Goal: Task Accomplishment & Management: Use online tool/utility

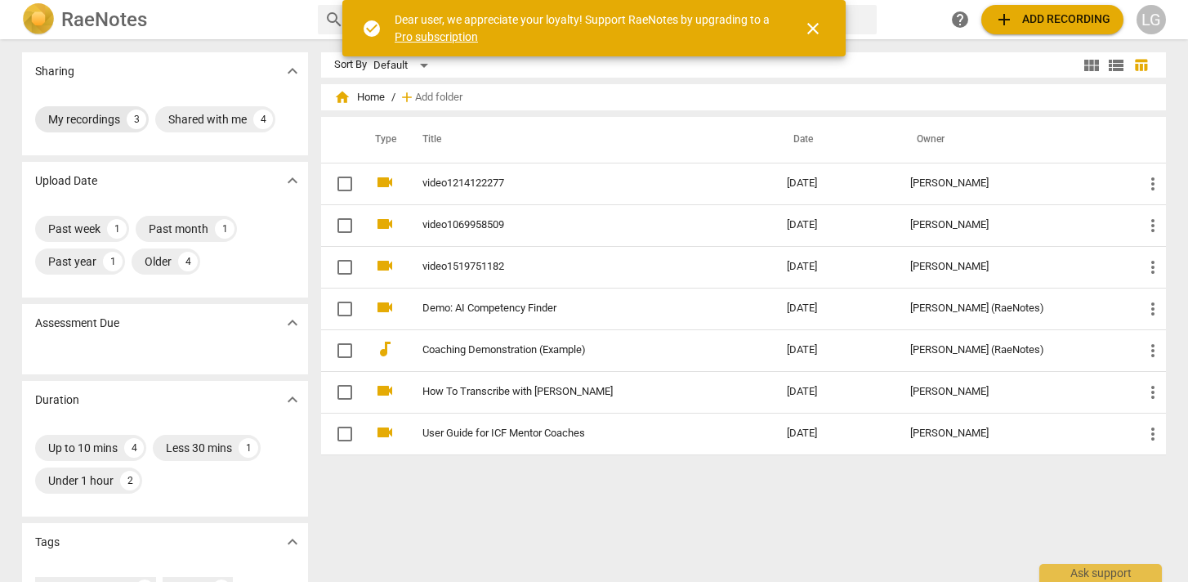
click at [77, 118] on div "My recordings" at bounding box center [84, 119] width 72 height 16
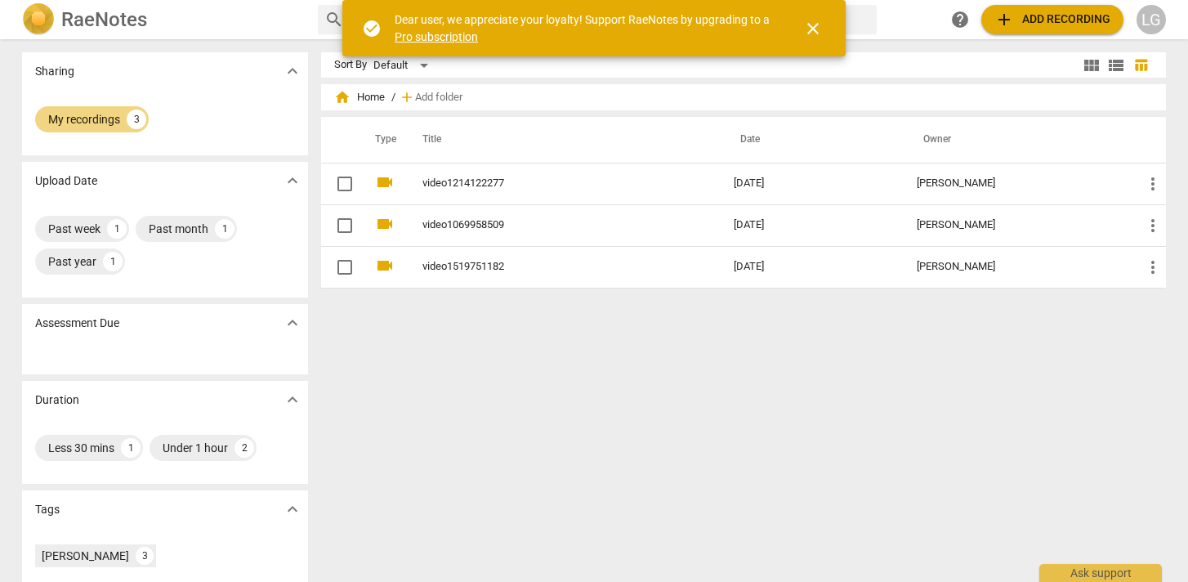
click at [811, 28] on span "close" at bounding box center [813, 29] width 20 height 20
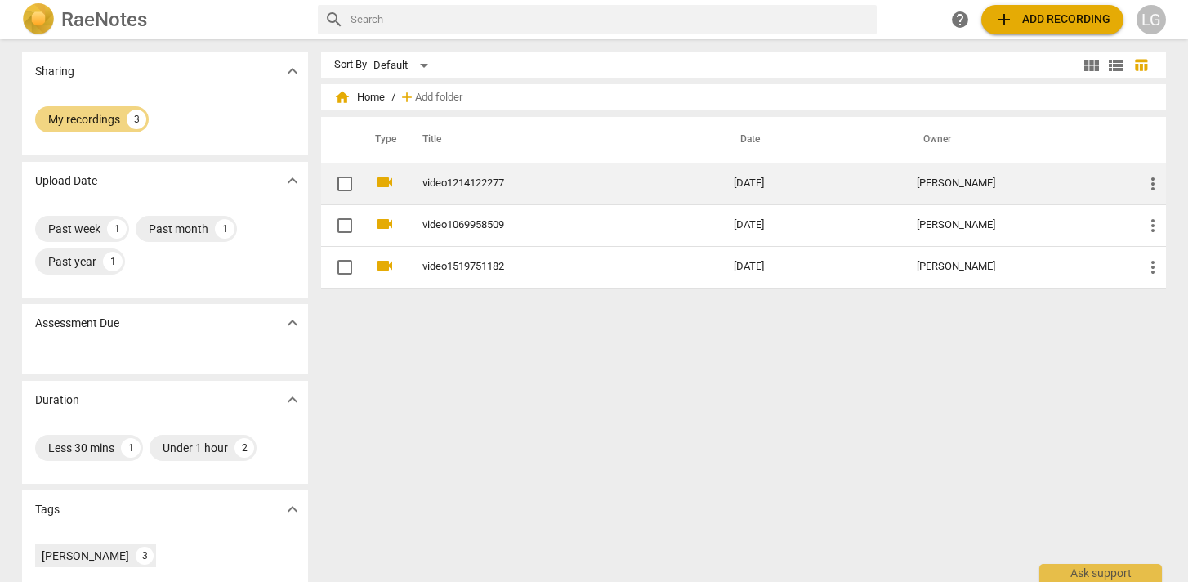
click at [469, 192] on td "video1214122277" at bounding box center [562, 184] width 318 height 42
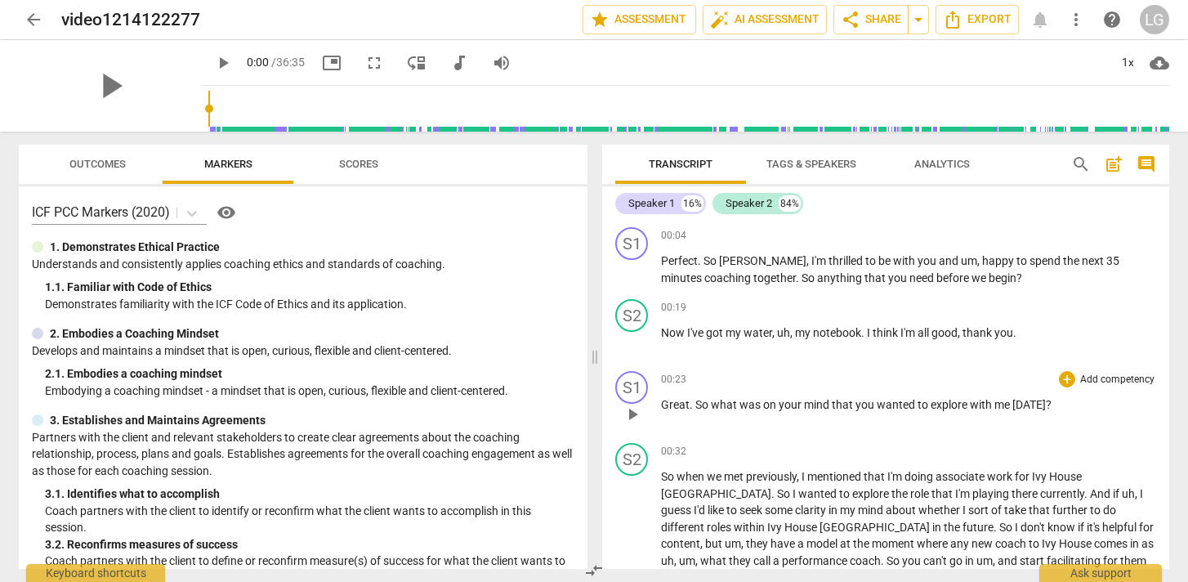
click at [1108, 379] on p "Add competency" at bounding box center [1118, 380] width 78 height 15
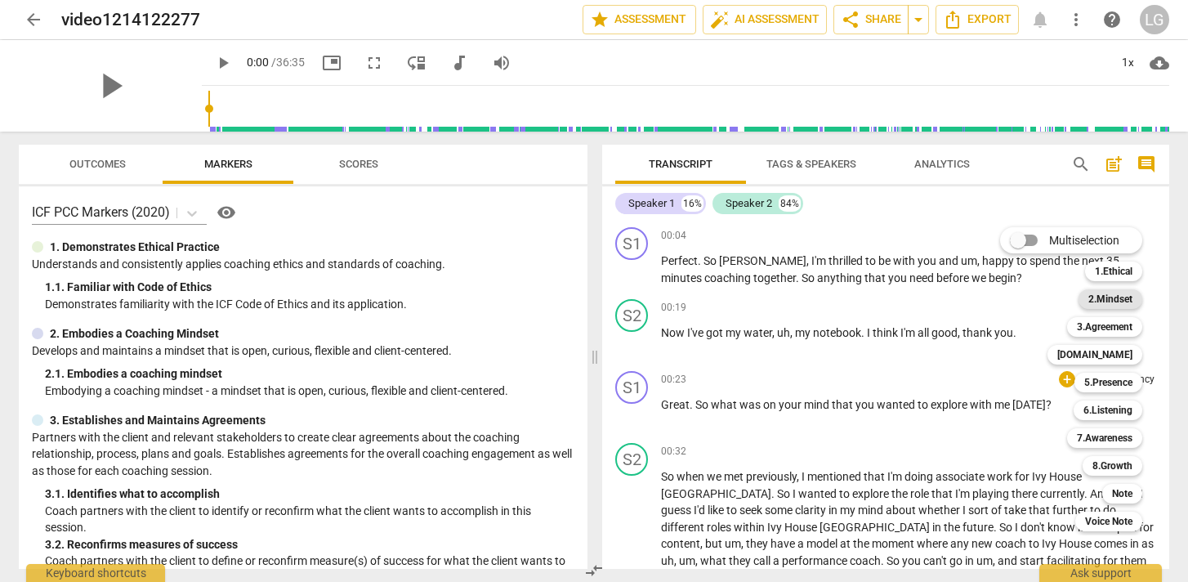
click at [1105, 301] on b "2.Mindset" at bounding box center [1110, 299] width 44 height 20
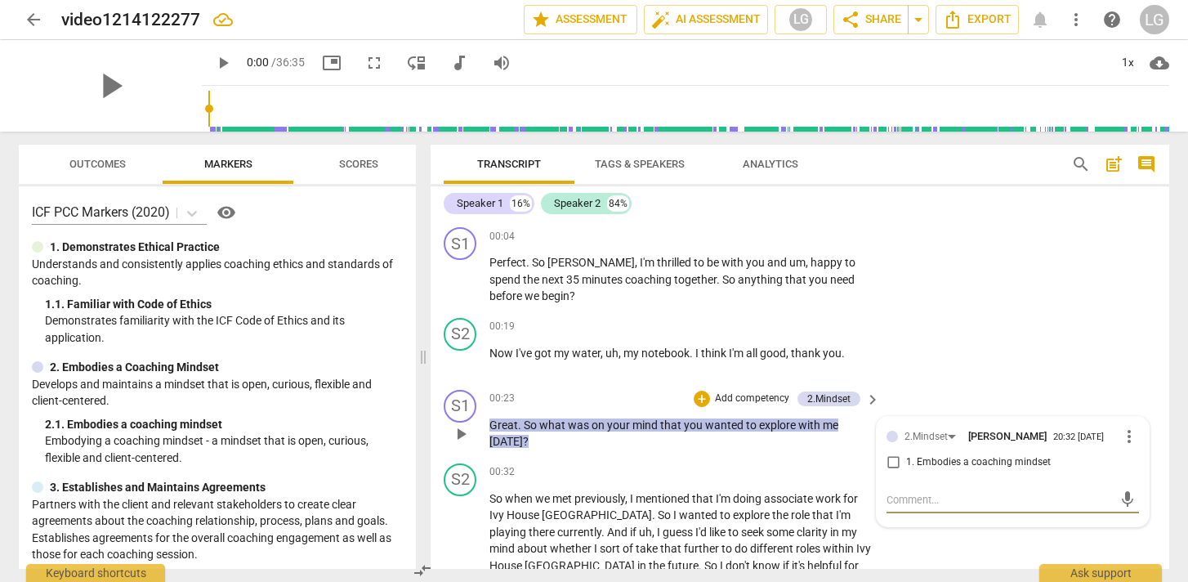
click at [1119, 441] on span "more_vert" at bounding box center [1129, 437] width 20 height 20
click at [775, 468] on div at bounding box center [594, 291] width 1188 height 582
click at [873, 400] on span "keyboard_arrow_right" at bounding box center [873, 400] width 20 height 20
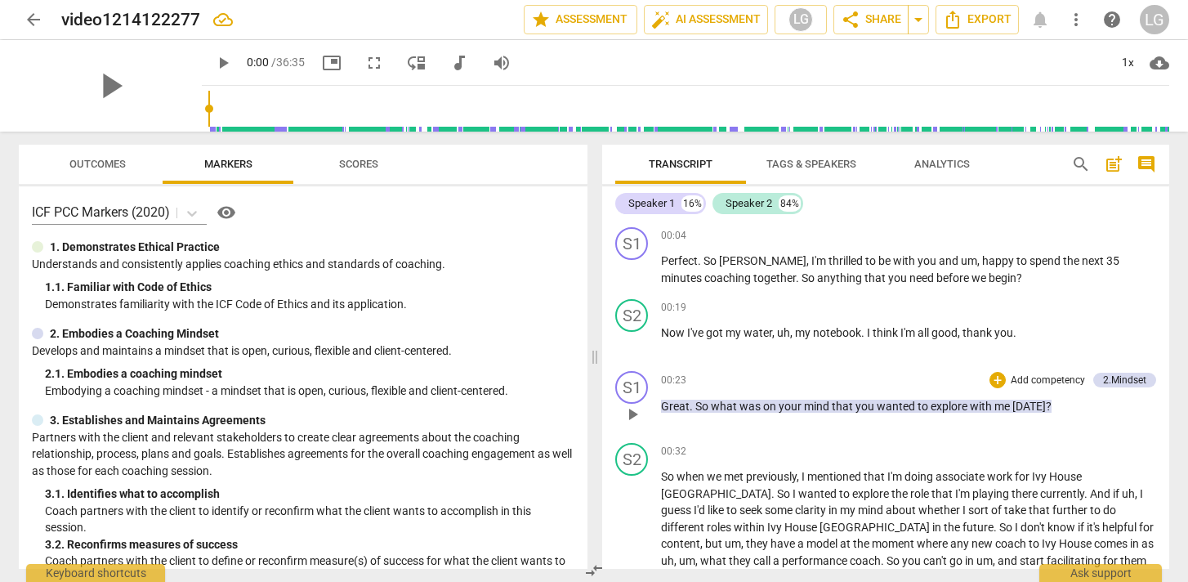
click at [1040, 380] on p "Add competency" at bounding box center [1048, 380] width 78 height 15
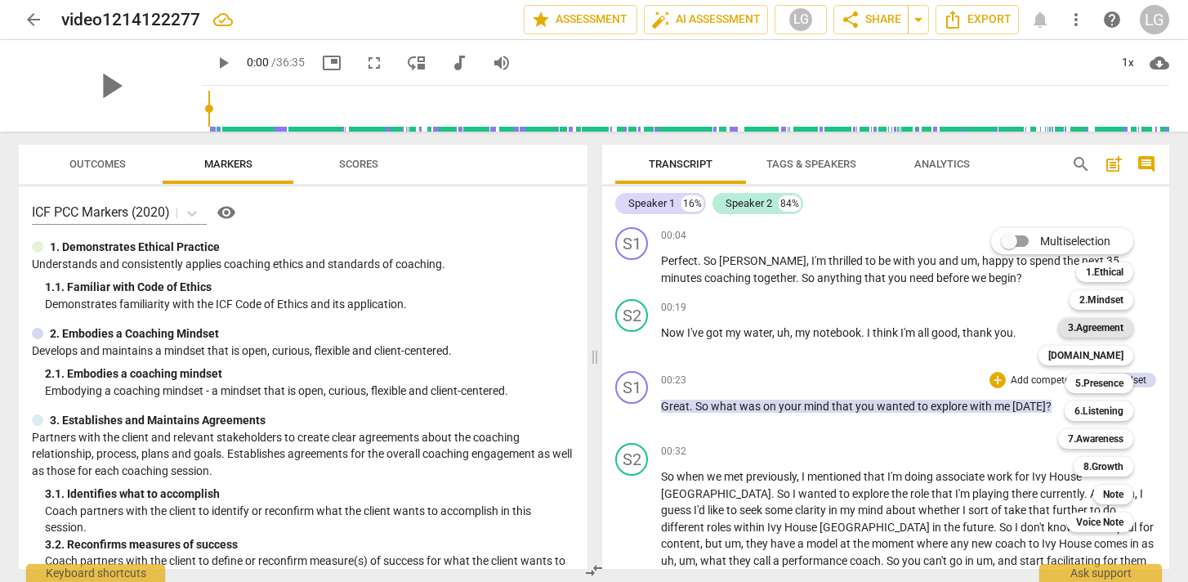
click at [1097, 327] on b "3.Agreement" at bounding box center [1096, 328] width 56 height 20
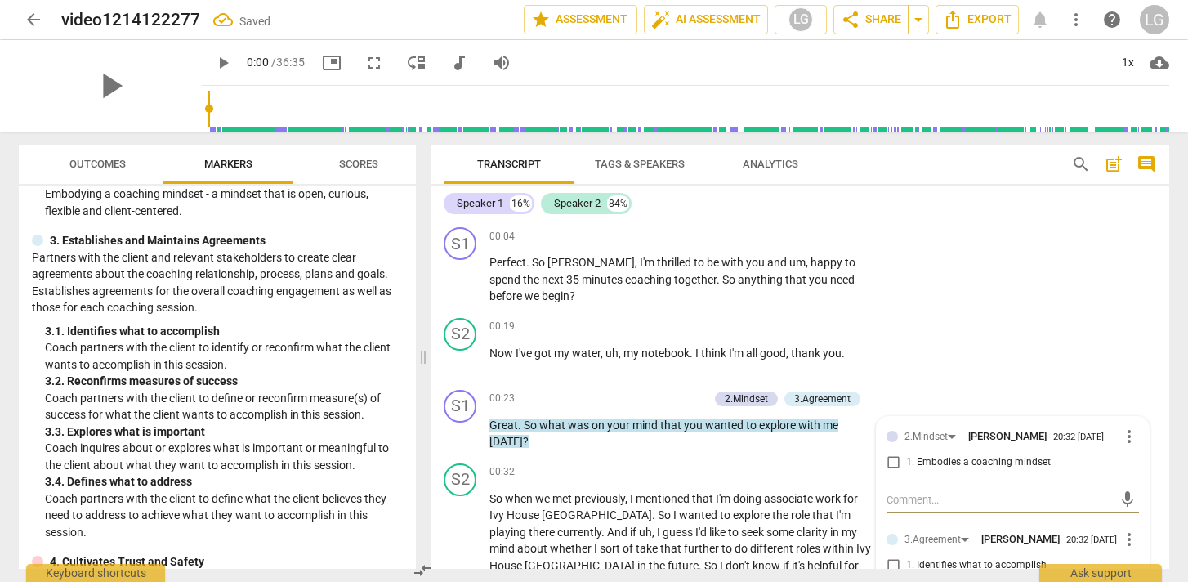
scroll to position [251, 0]
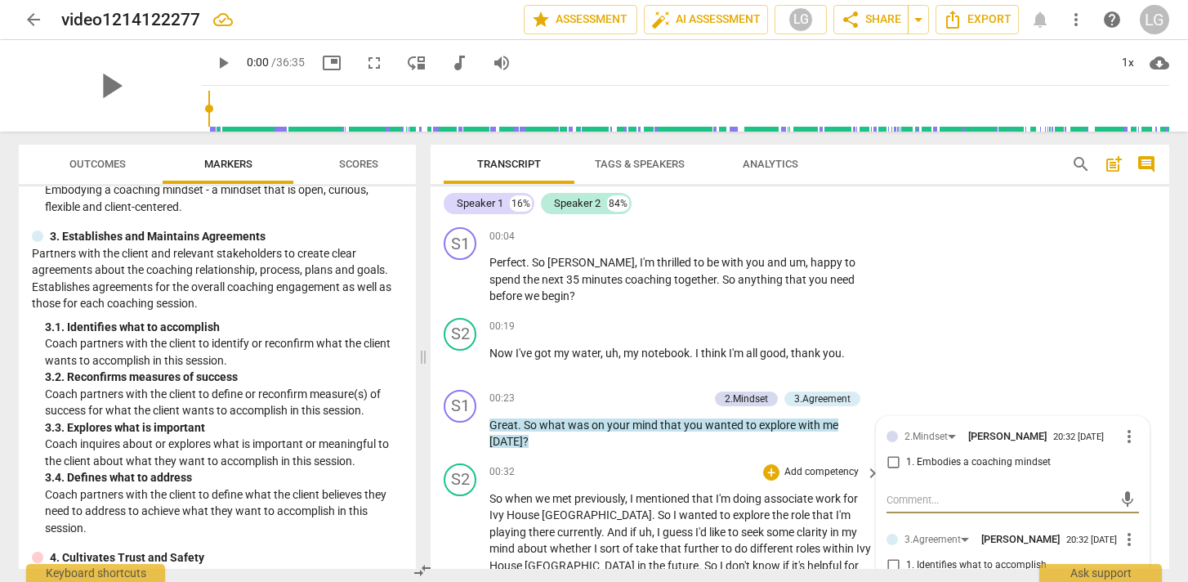
click at [596, 463] on div "00:32 + Add competency keyboard_arrow_right" at bounding box center [685, 472] width 392 height 18
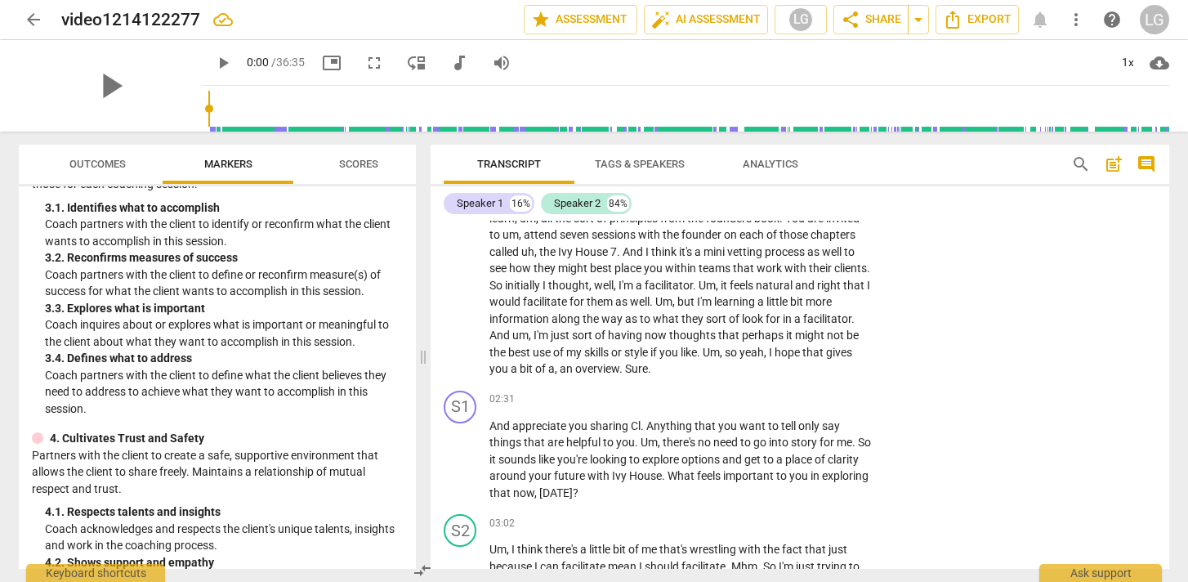
scroll to position [380, 0]
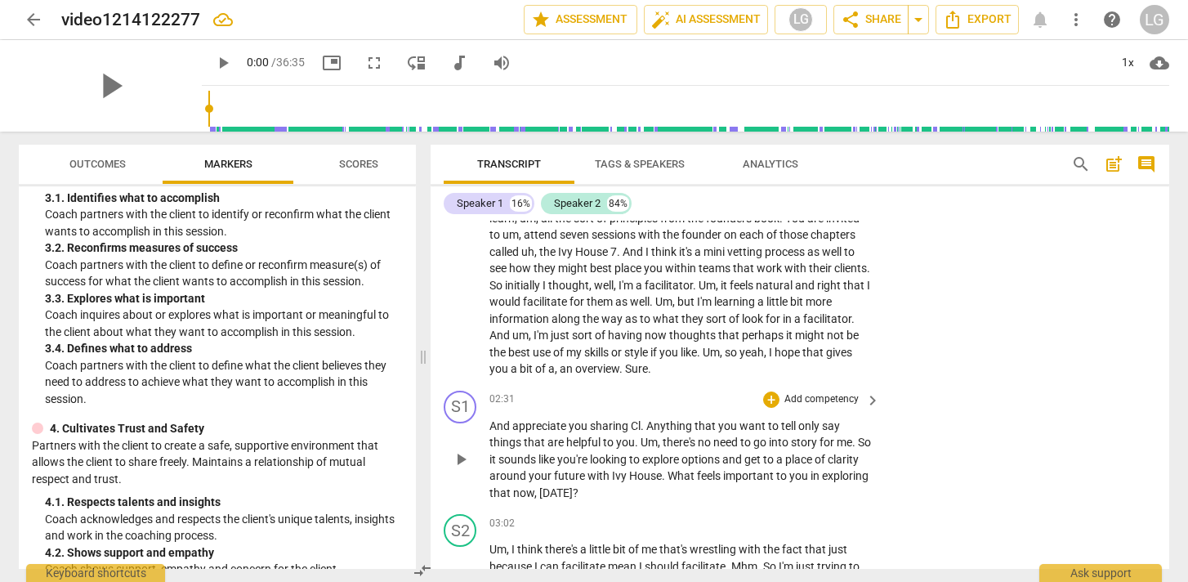
click at [819, 403] on p "Add competency" at bounding box center [822, 399] width 78 height 15
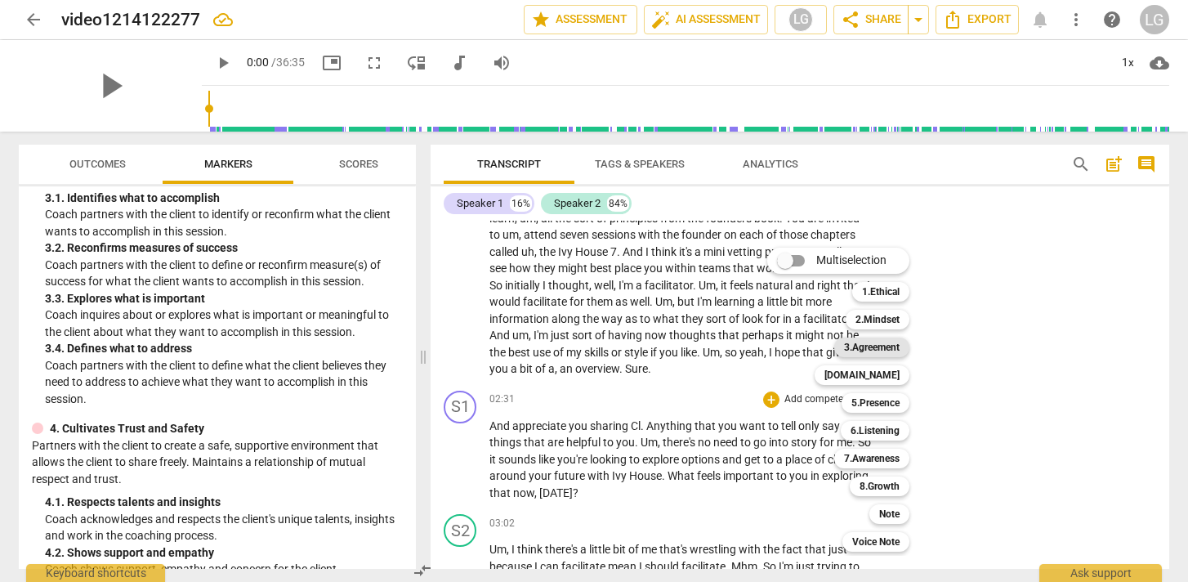
click at [873, 348] on b "3.Agreement" at bounding box center [872, 347] width 56 height 20
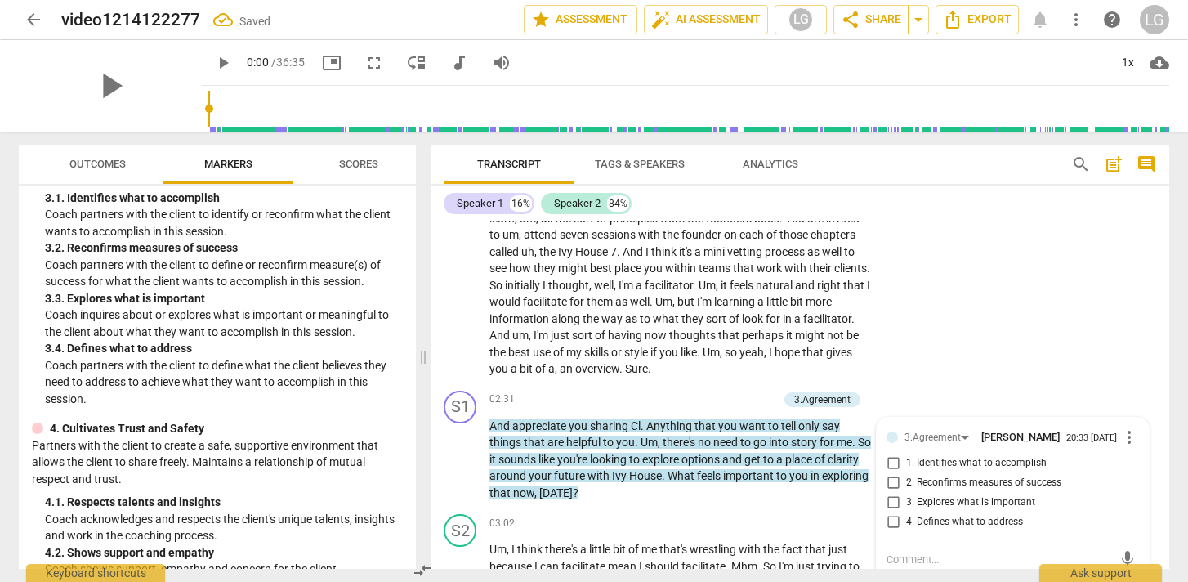
scroll to position [417, 0]
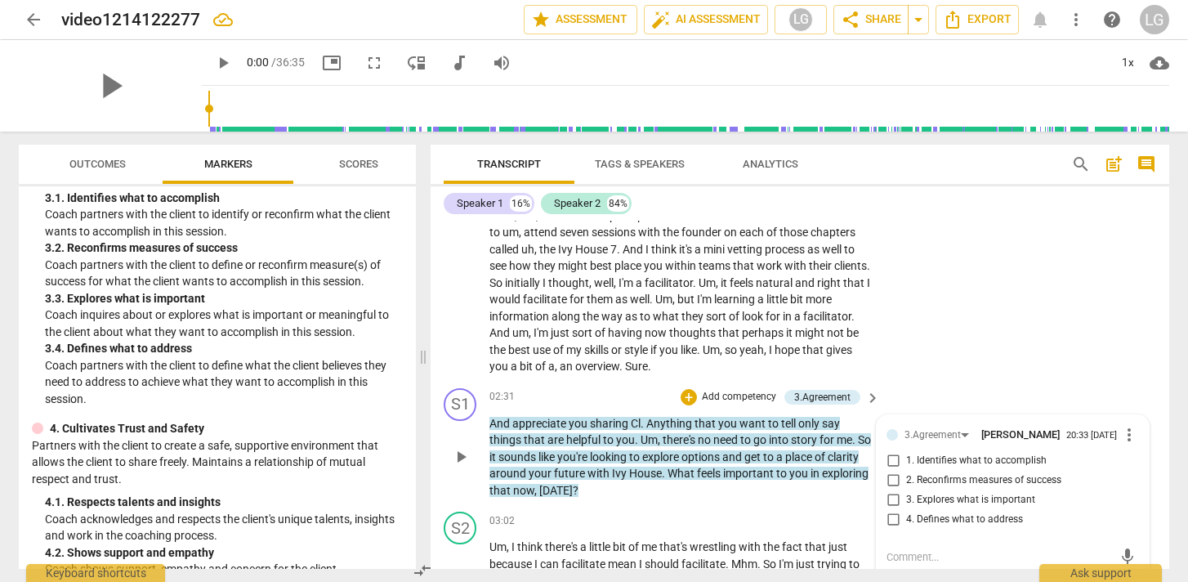
click at [894, 506] on input "3. Explores what is important" at bounding box center [893, 500] width 26 height 20
checkbox input "true"
click at [717, 498] on p "And appreciate you sharing Cl . Anything that you want to tell only say things …" at bounding box center [680, 457] width 382 height 84
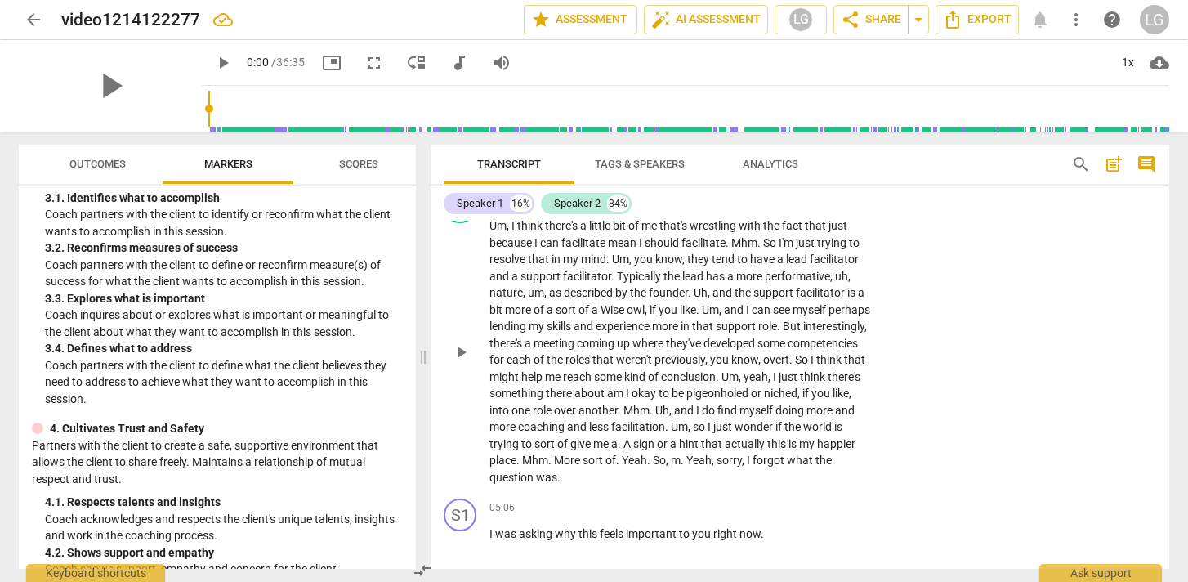
scroll to position [861, 0]
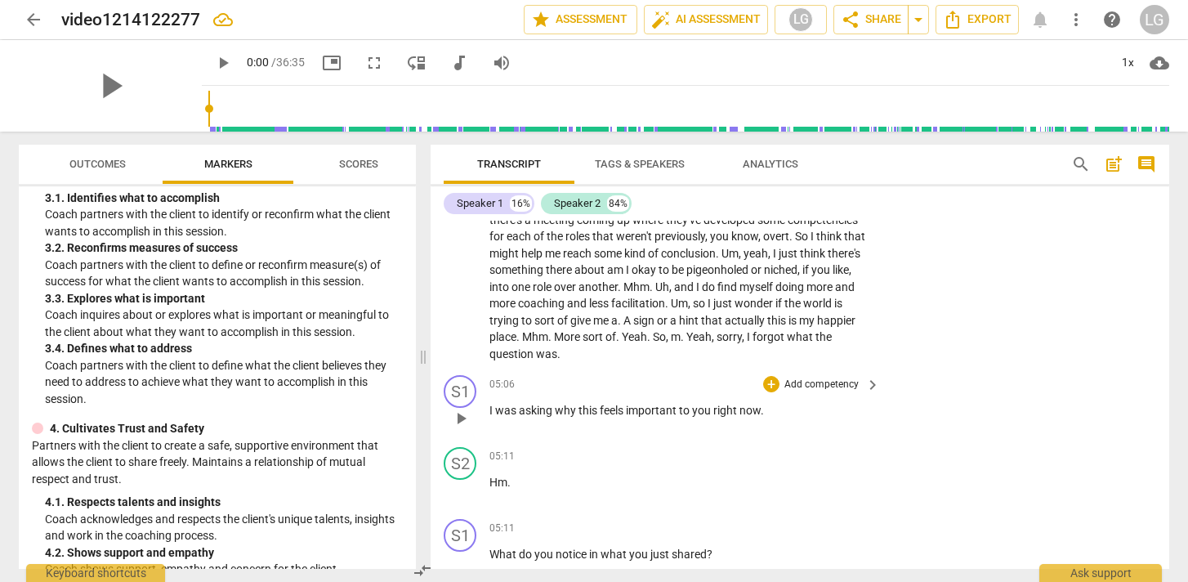
click at [814, 384] on p "Add competency" at bounding box center [822, 385] width 78 height 15
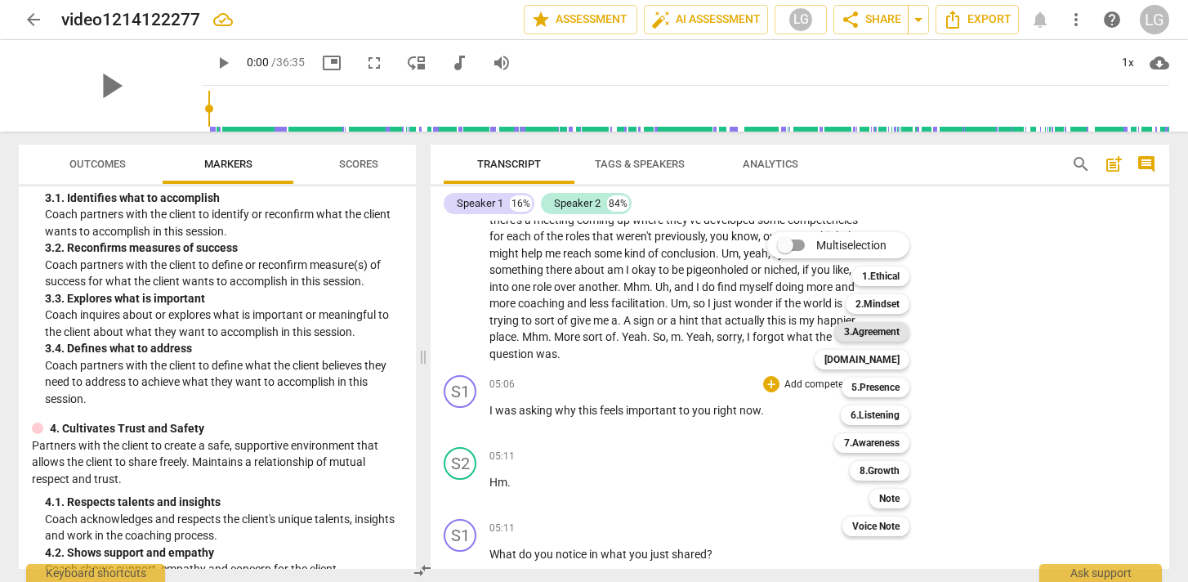
click at [878, 333] on b "3.Agreement" at bounding box center [872, 332] width 56 height 20
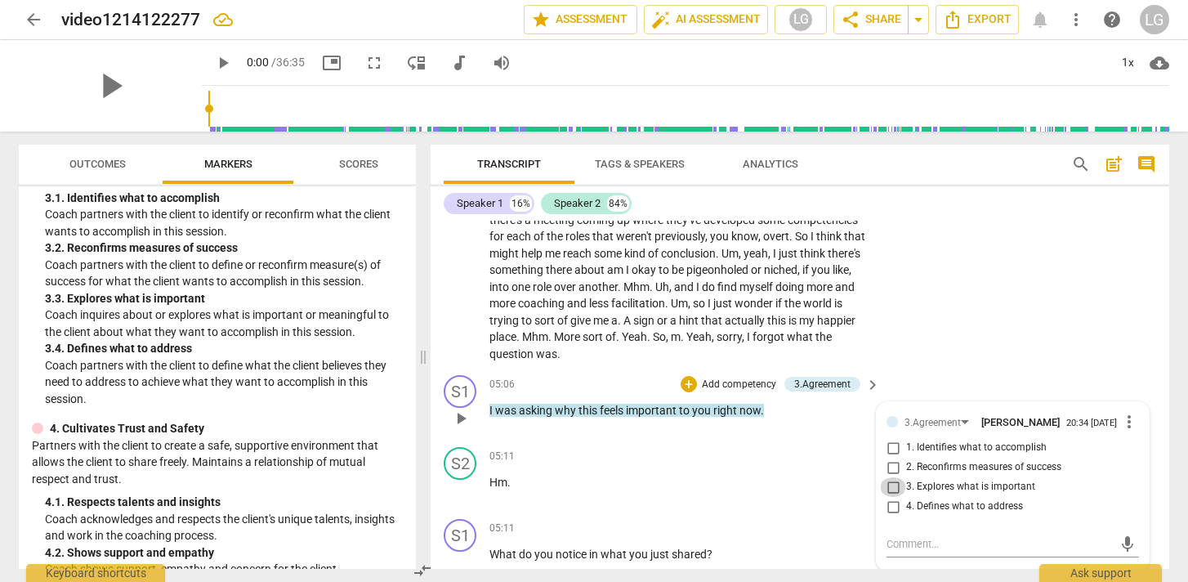
click at [891, 492] on input "3. Explores what is important" at bounding box center [893, 487] width 26 height 20
checkbox input "true"
click at [663, 458] on div "05:11 + Add competency keyboard_arrow_right" at bounding box center [685, 456] width 392 height 18
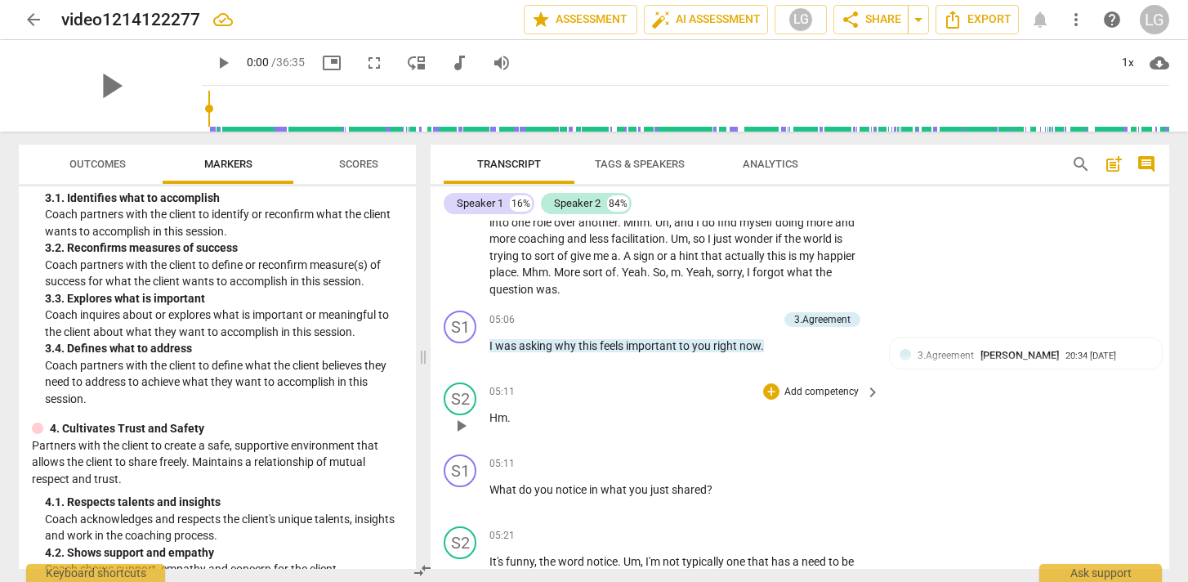
scroll to position [962, 0]
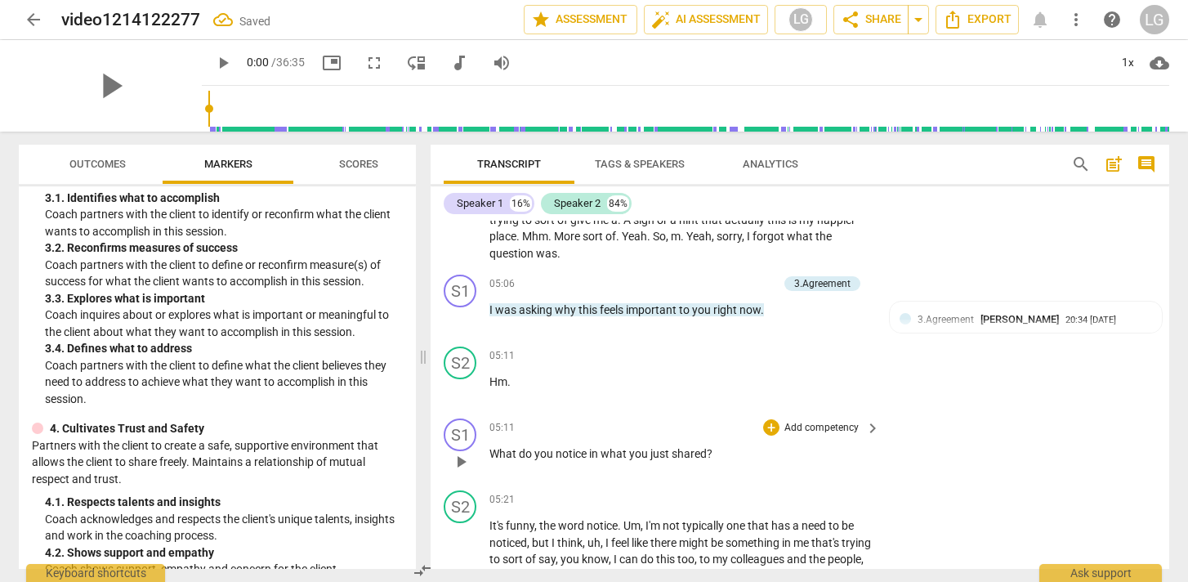
click at [827, 428] on p "Add competency" at bounding box center [822, 428] width 78 height 15
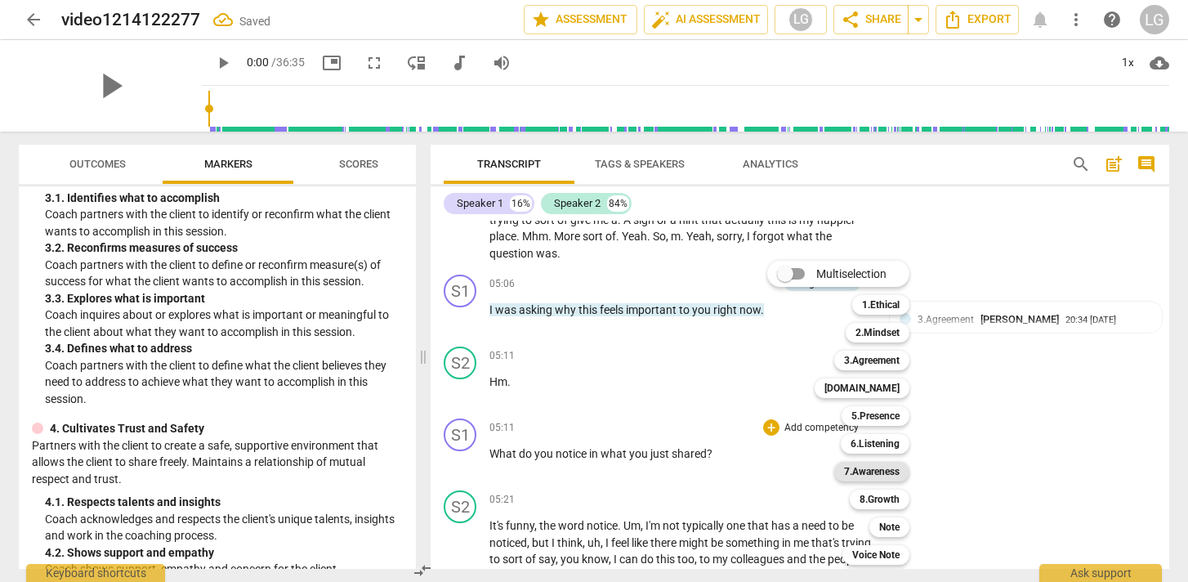
click at [883, 476] on b "7.Awareness" at bounding box center [872, 472] width 56 height 20
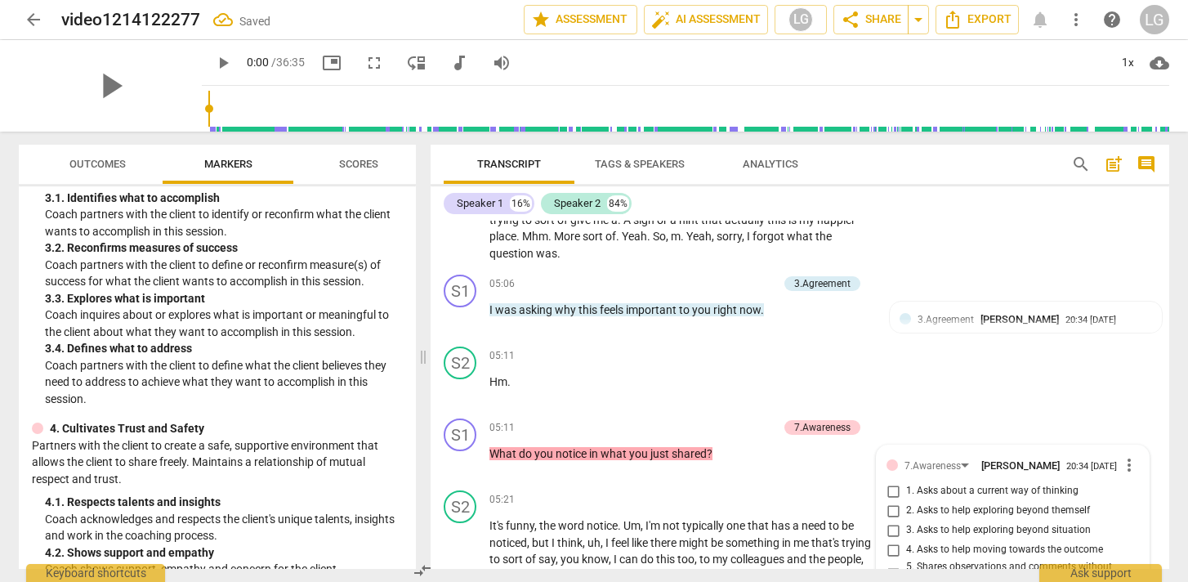
scroll to position [1248, 0]
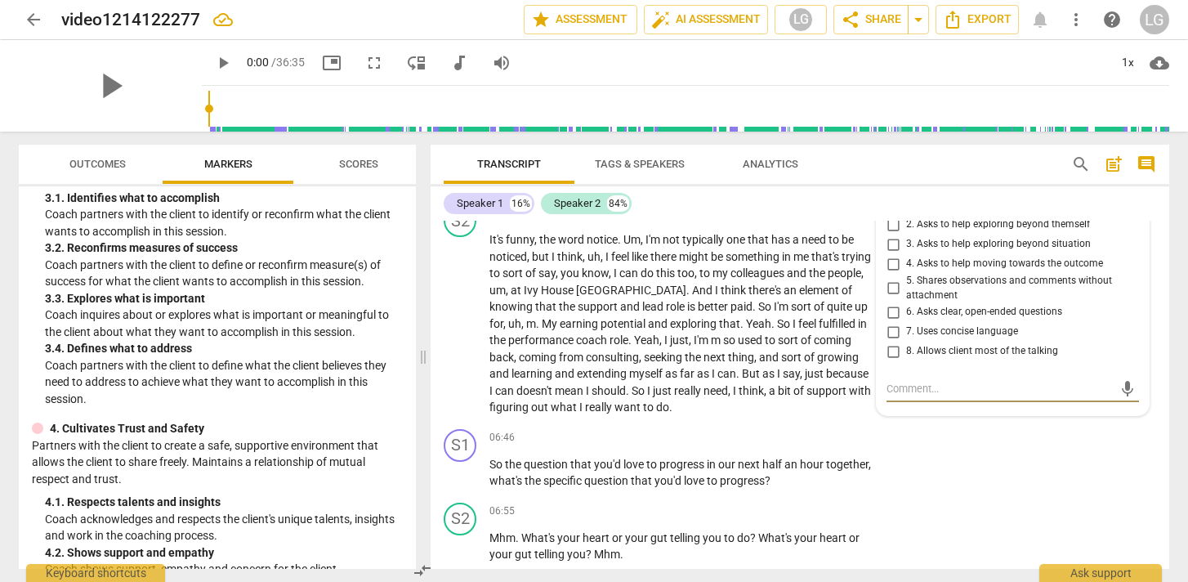
click at [892, 234] on input "2. Asks to help exploring beyond themself" at bounding box center [893, 225] width 26 height 20
checkbox input "true"
click at [753, 431] on div "06:46 + Add competency keyboard_arrow_right" at bounding box center [685, 438] width 392 height 18
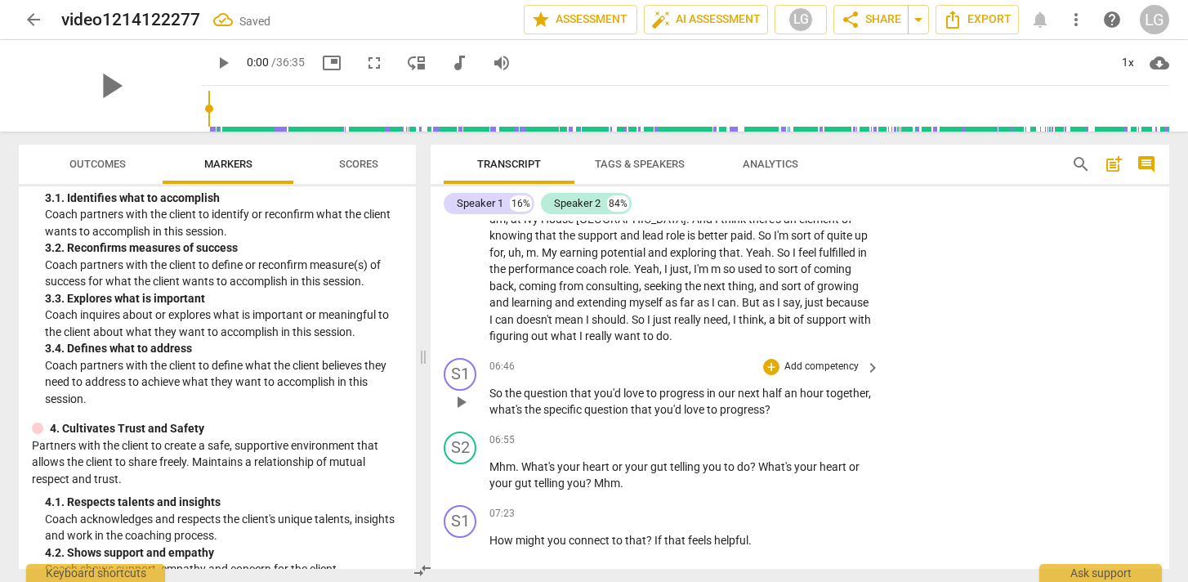
scroll to position [1328, 0]
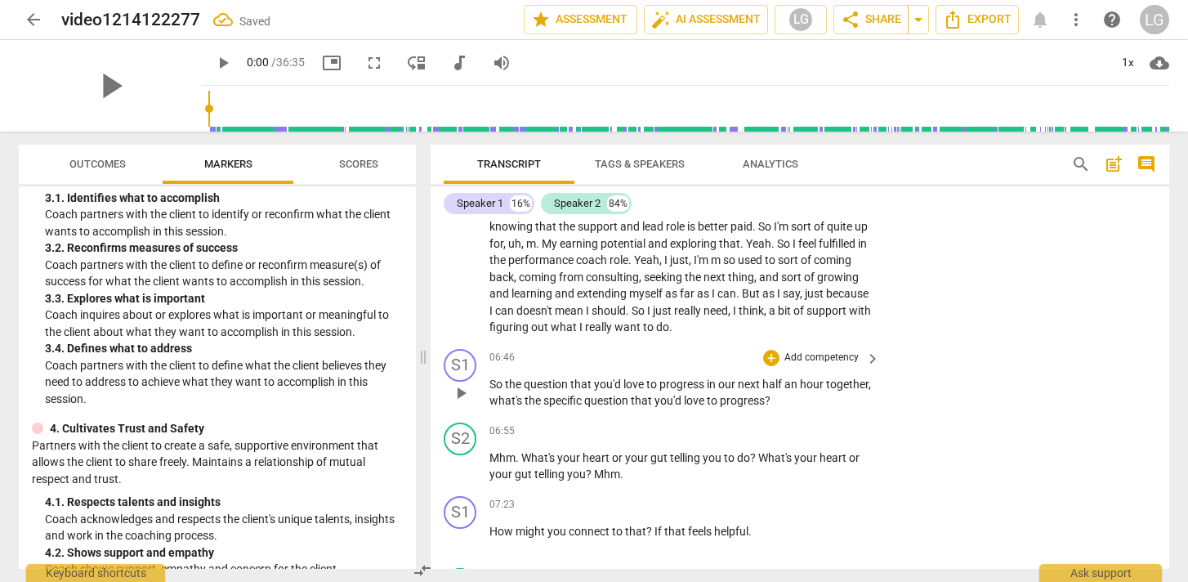
click at [841, 357] on p "Add competency" at bounding box center [822, 358] width 78 height 15
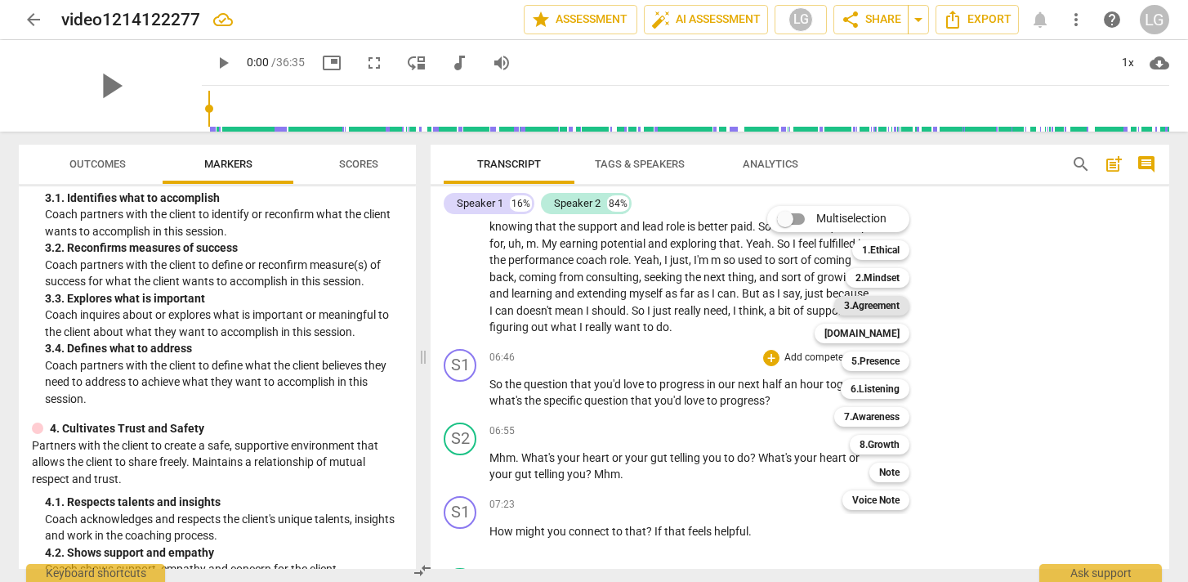
click at [882, 306] on b "3.Agreement" at bounding box center [872, 306] width 56 height 20
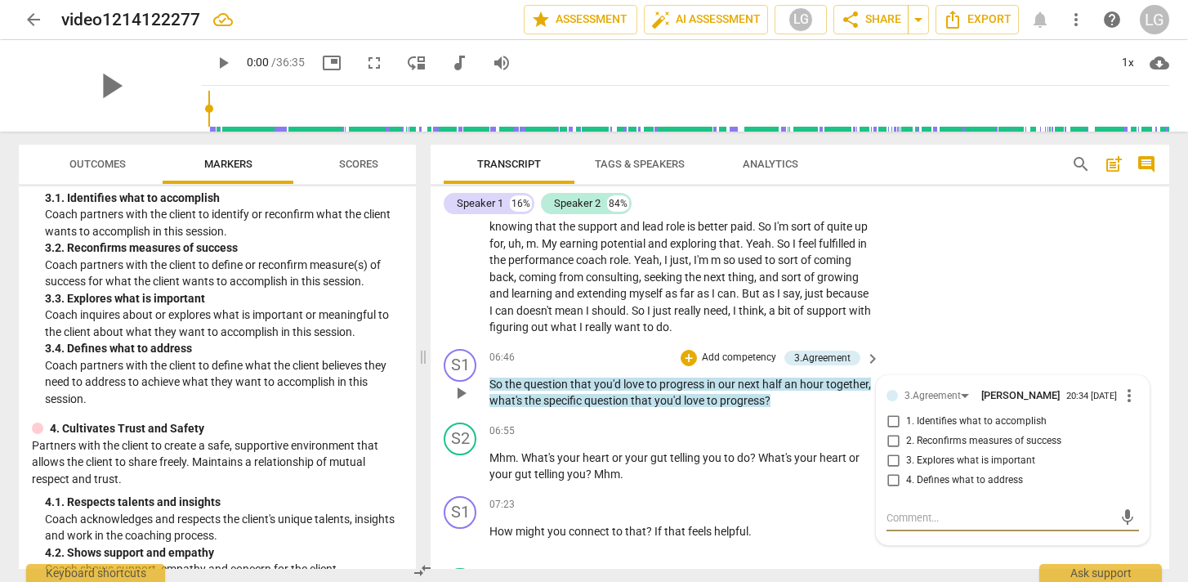
click at [890, 425] on input "1. Identifies what to accomplish" at bounding box center [893, 422] width 26 height 20
checkbox input "true"
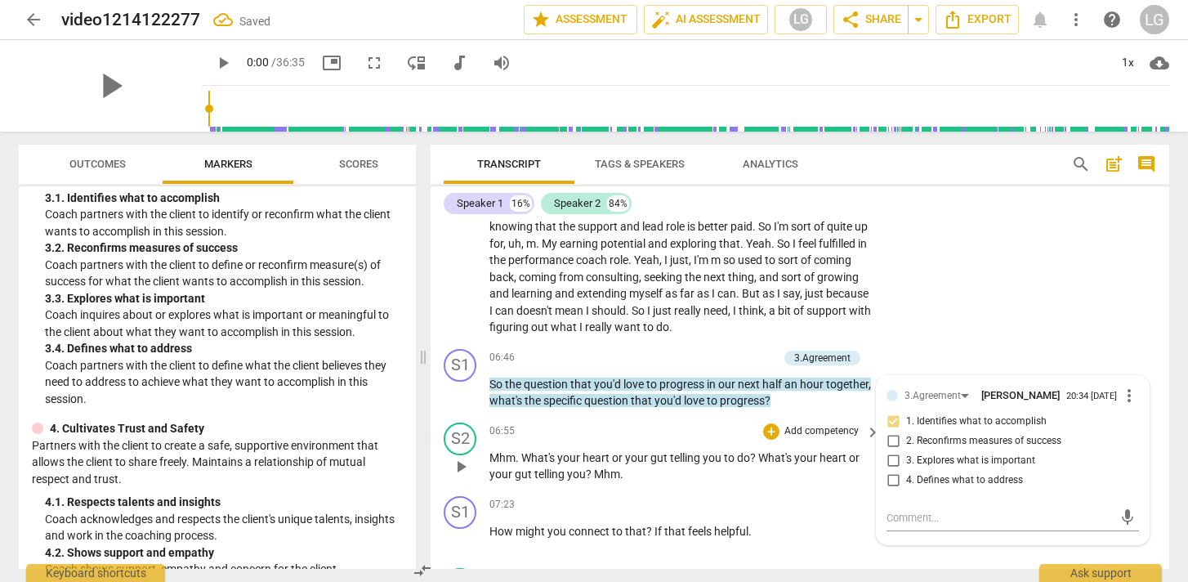
click at [753, 425] on div "06:55 + Add competency keyboard_arrow_right" at bounding box center [685, 431] width 392 height 18
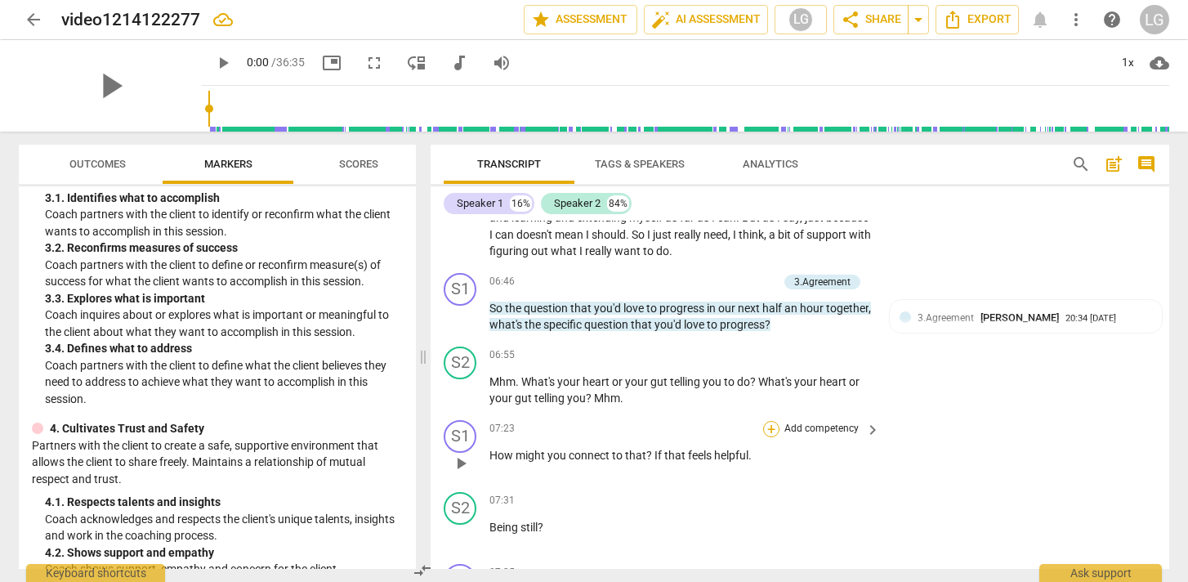
scroll to position [1407, 0]
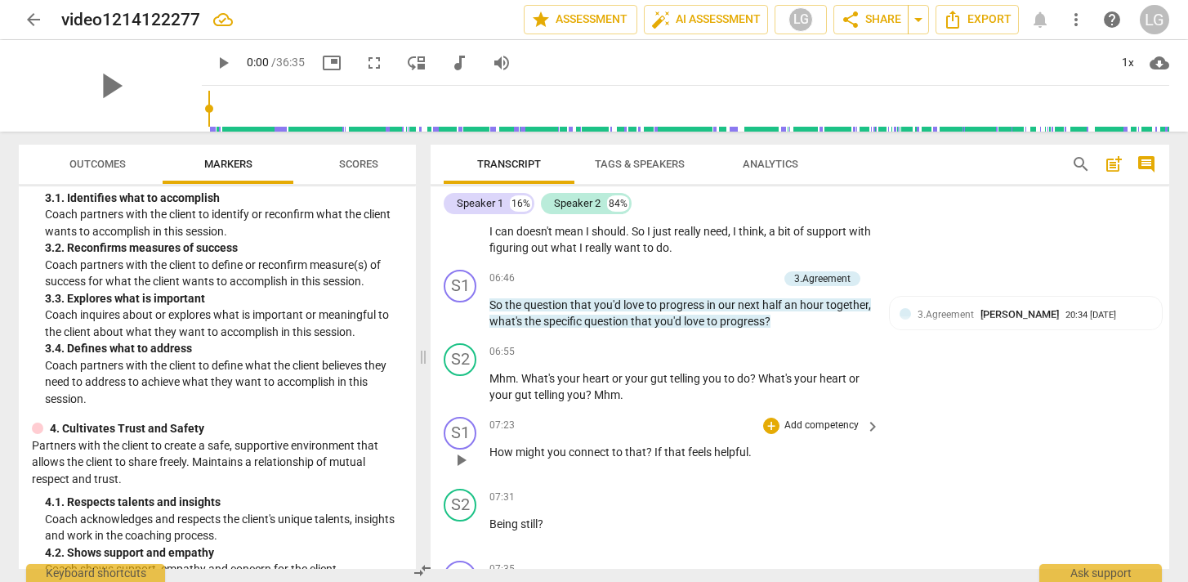
click at [814, 427] on p "Add competency" at bounding box center [822, 425] width 78 height 15
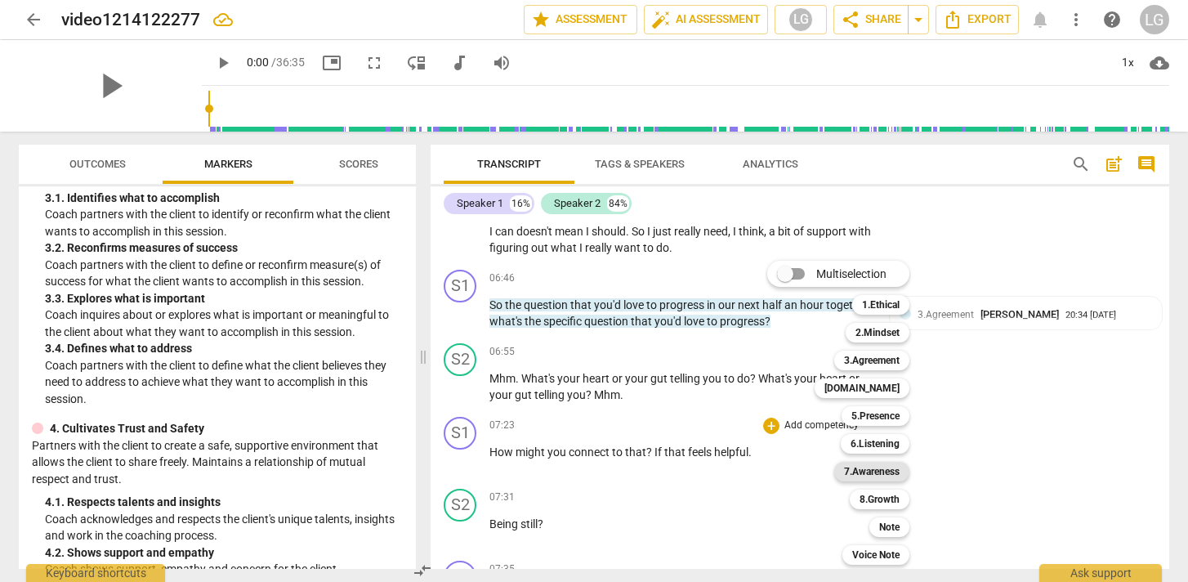
click at [882, 475] on b "7.Awareness" at bounding box center [872, 472] width 56 height 20
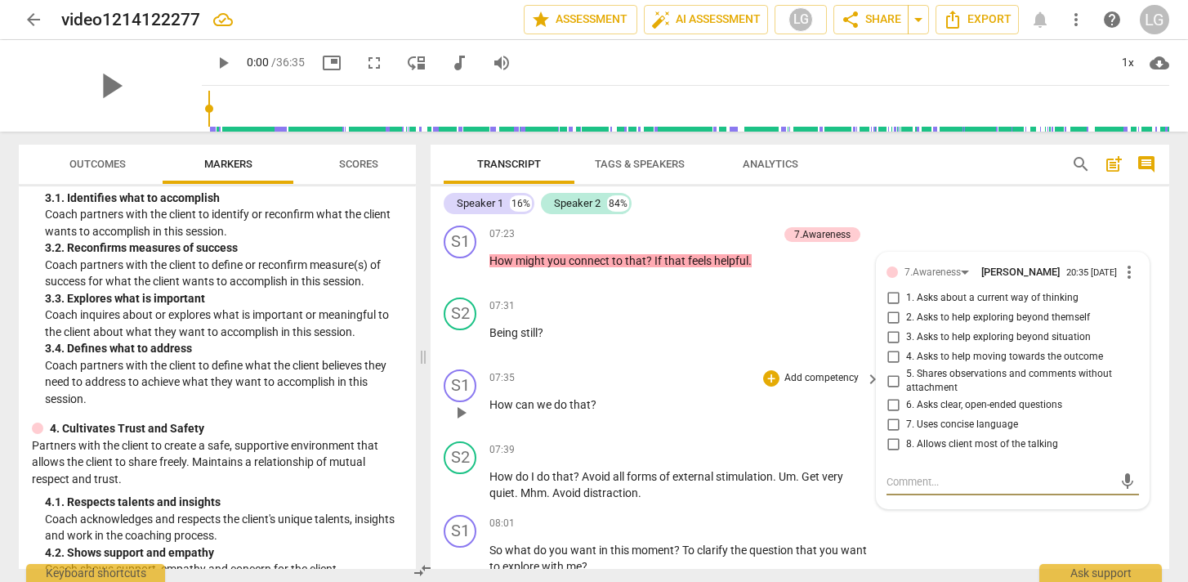
scroll to position [1592, 0]
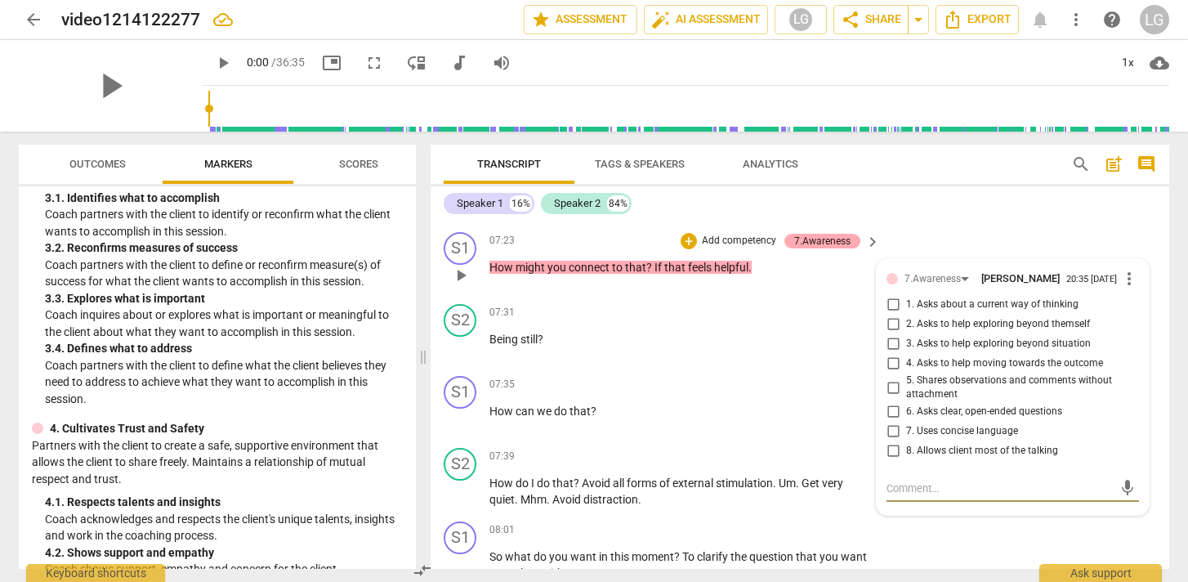
click at [830, 244] on div "7.Awareness" at bounding box center [822, 241] width 56 height 15
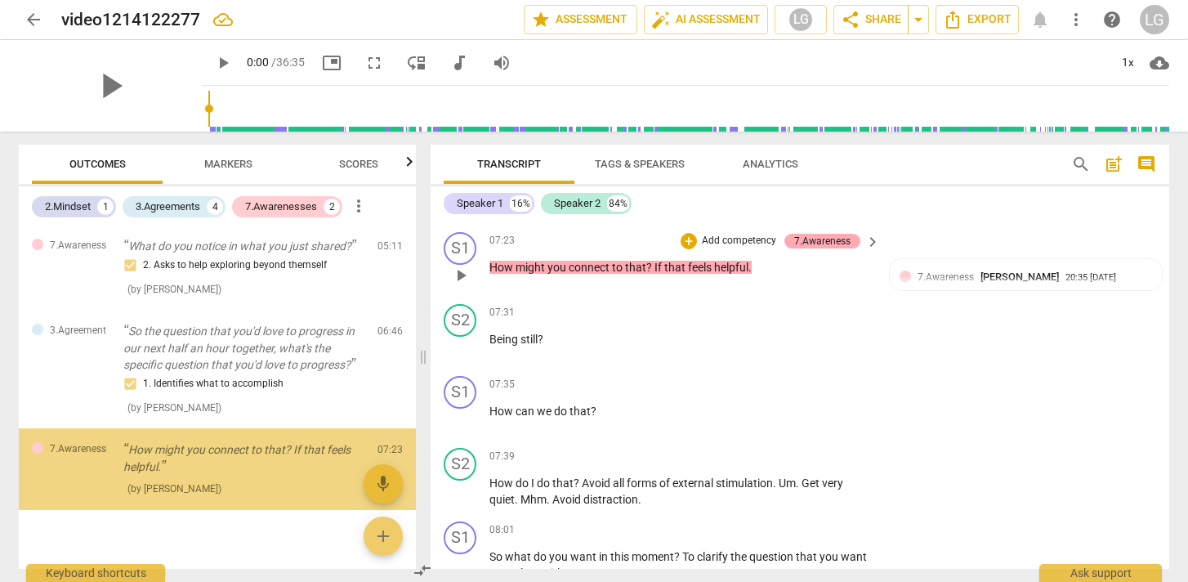
scroll to position [475, 0]
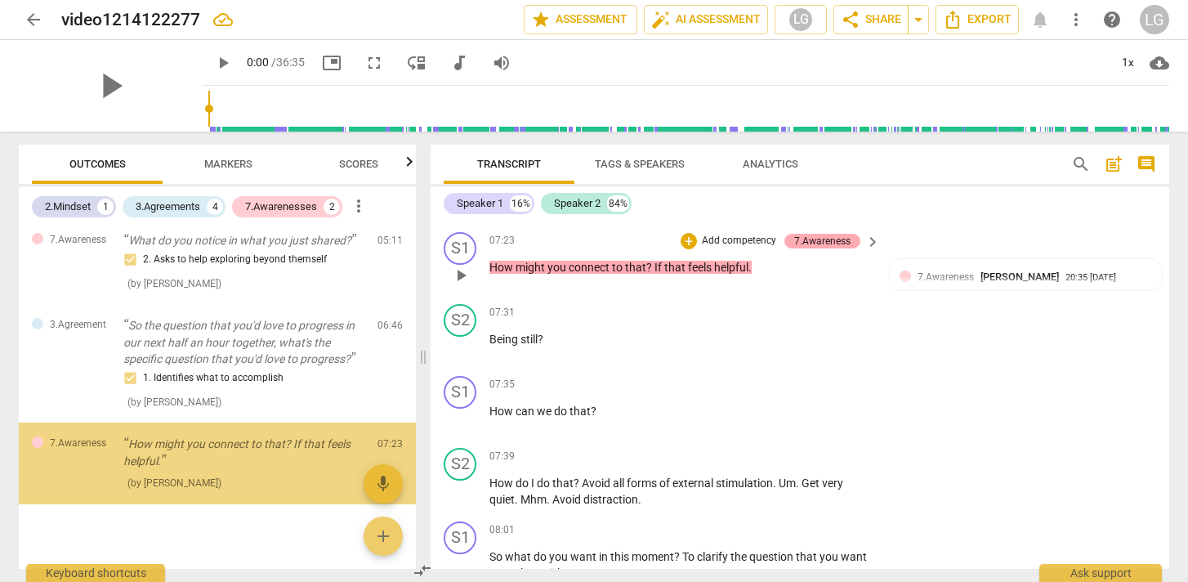
click at [842, 243] on div "7.Awareness" at bounding box center [822, 241] width 56 height 15
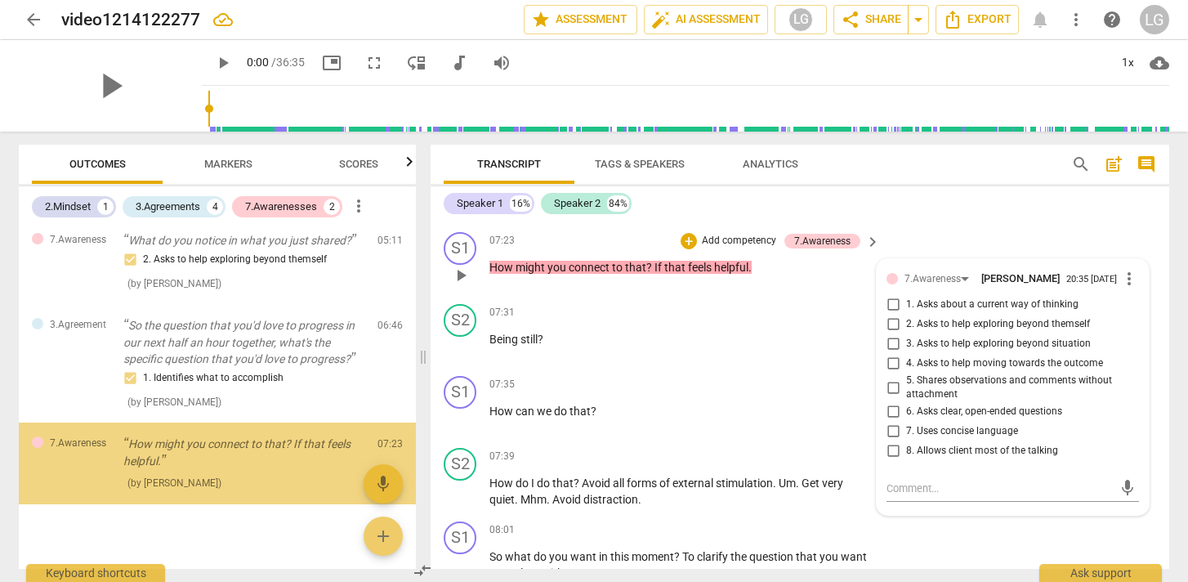
click at [890, 282] on div at bounding box center [892, 278] width 11 height 11
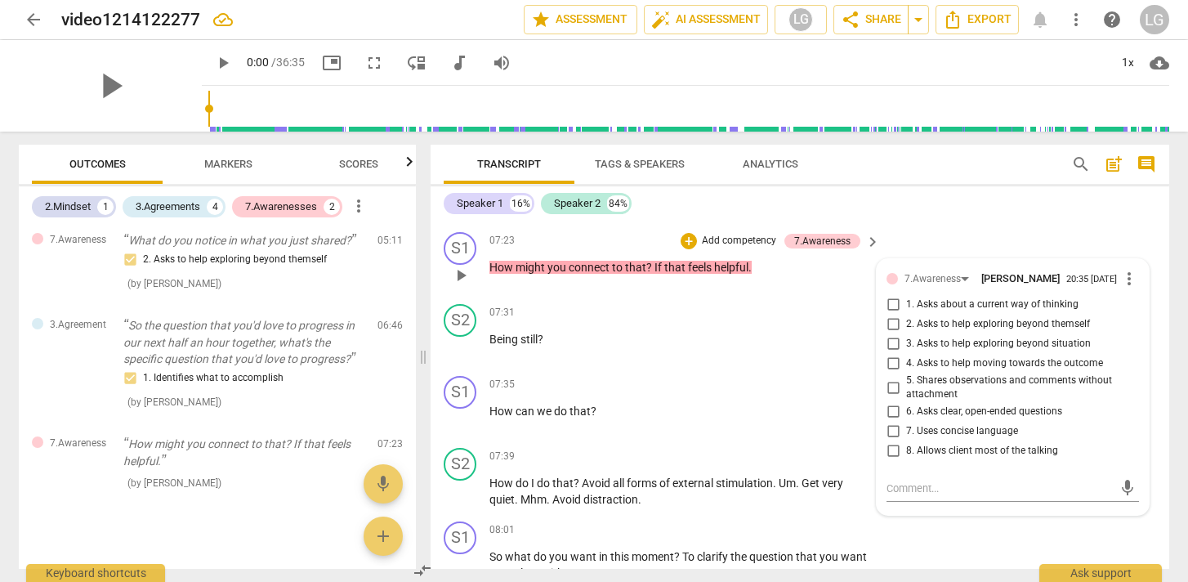
click at [1121, 280] on span "more_vert" at bounding box center [1129, 279] width 20 height 20
click at [1138, 315] on li "Delete" at bounding box center [1142, 311] width 56 height 31
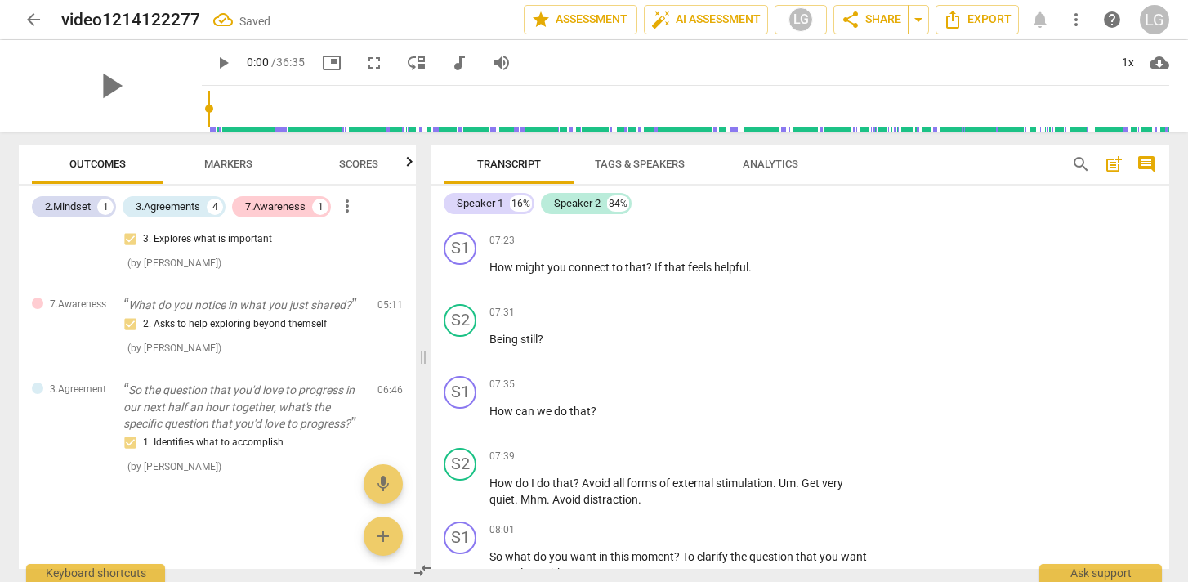
scroll to position [393, 0]
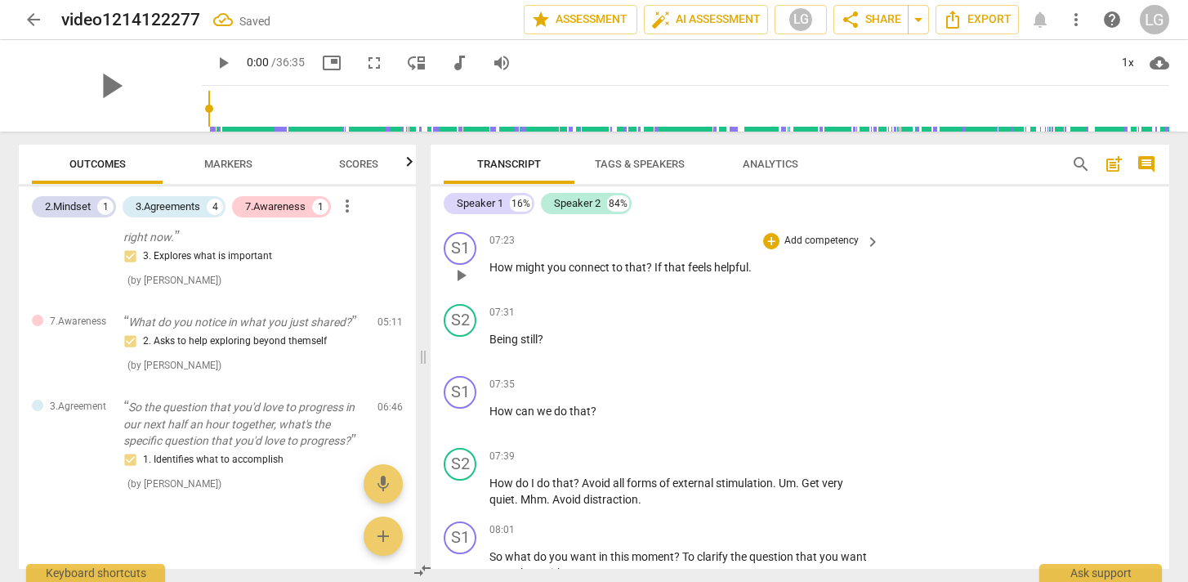
click at [843, 242] on p "Add competency" at bounding box center [822, 241] width 78 height 15
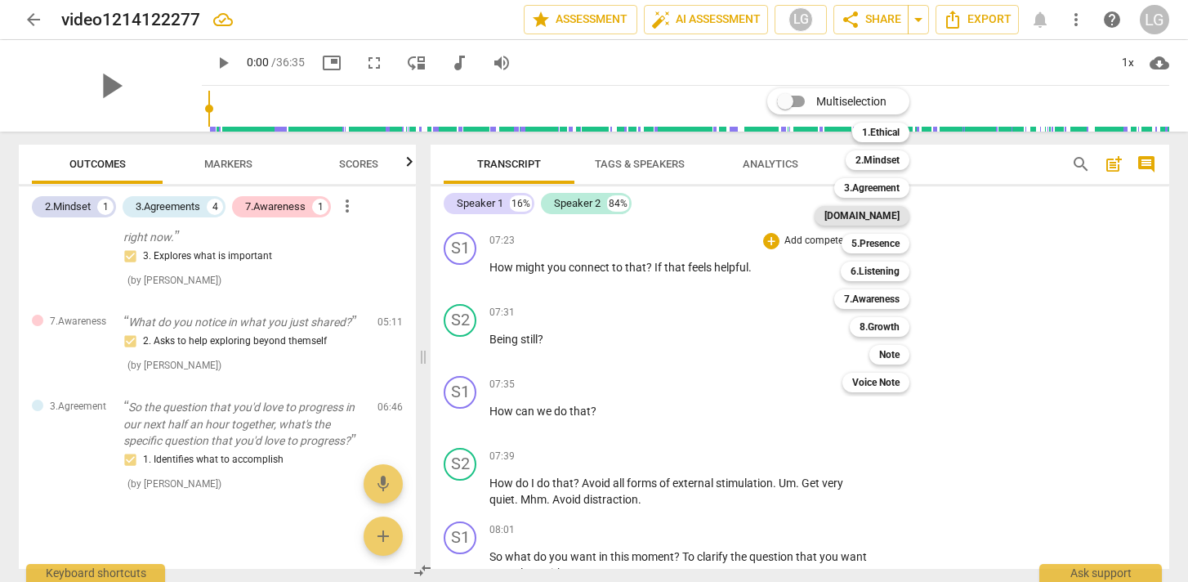
click at [891, 215] on b "[DOMAIN_NAME]" at bounding box center [861, 216] width 75 height 20
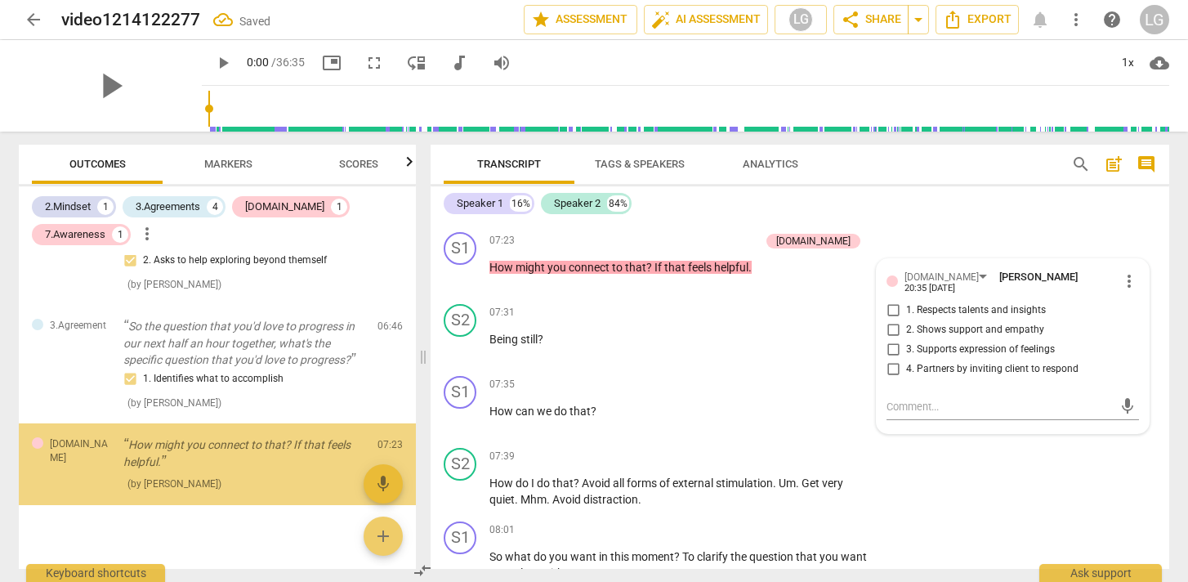
scroll to position [503, 0]
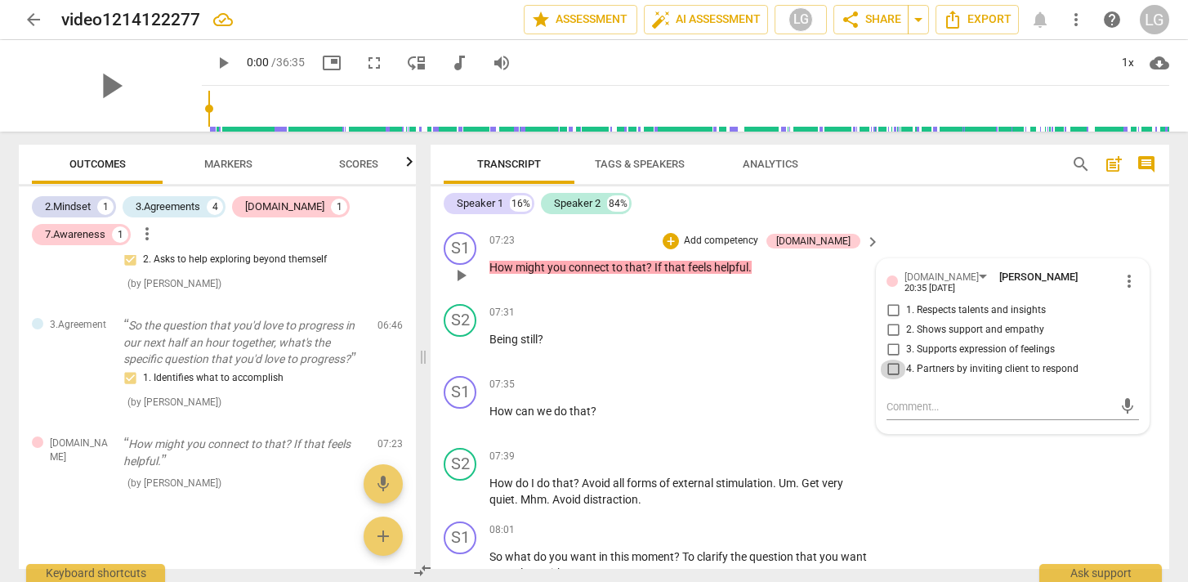
click at [891, 364] on input "4. Partners by inviting client to respond" at bounding box center [893, 370] width 26 height 20
checkbox input "true"
click at [892, 306] on input "1. Respects talents and insights" at bounding box center [893, 311] width 26 height 20
checkbox input "true"
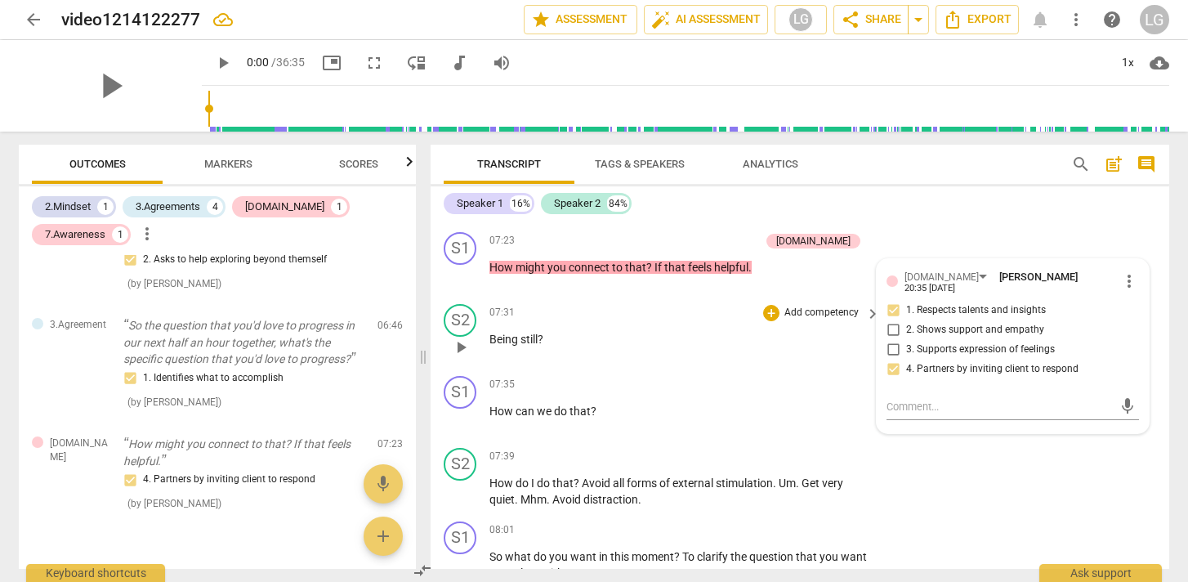
click at [648, 336] on p "Being still ?" at bounding box center [680, 339] width 382 height 17
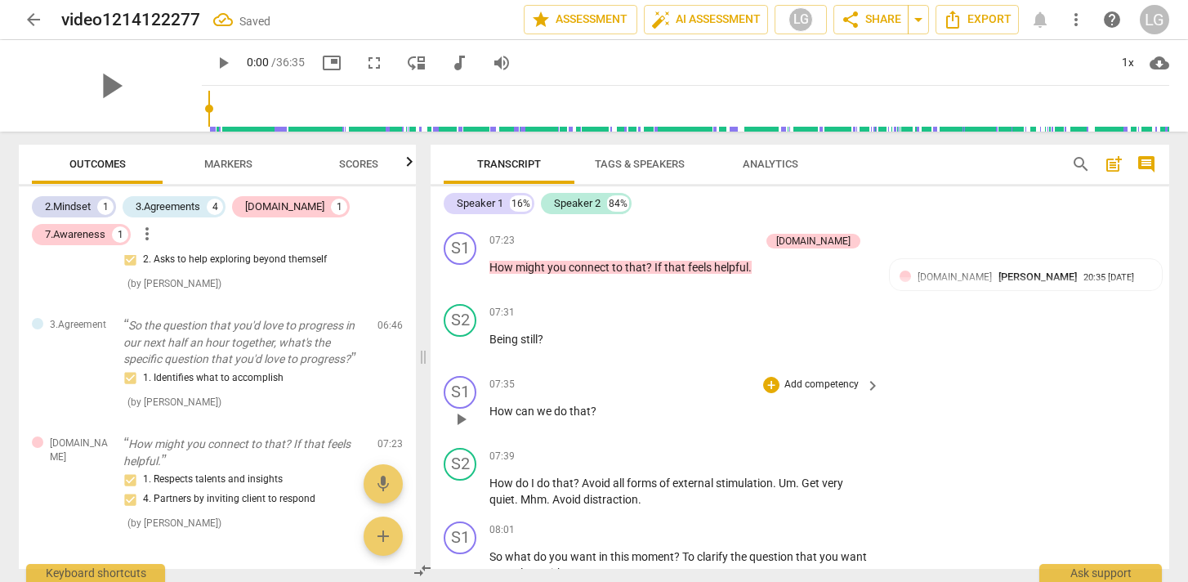
click at [817, 385] on p "Add competency" at bounding box center [822, 385] width 78 height 15
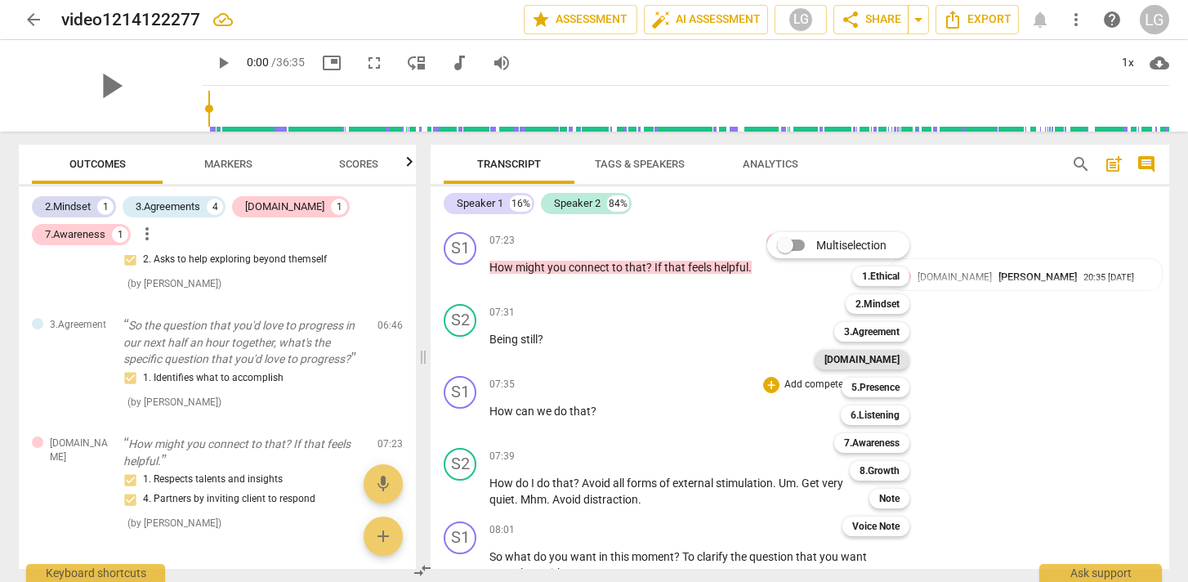
click at [882, 361] on b "[DOMAIN_NAME]" at bounding box center [861, 360] width 75 height 20
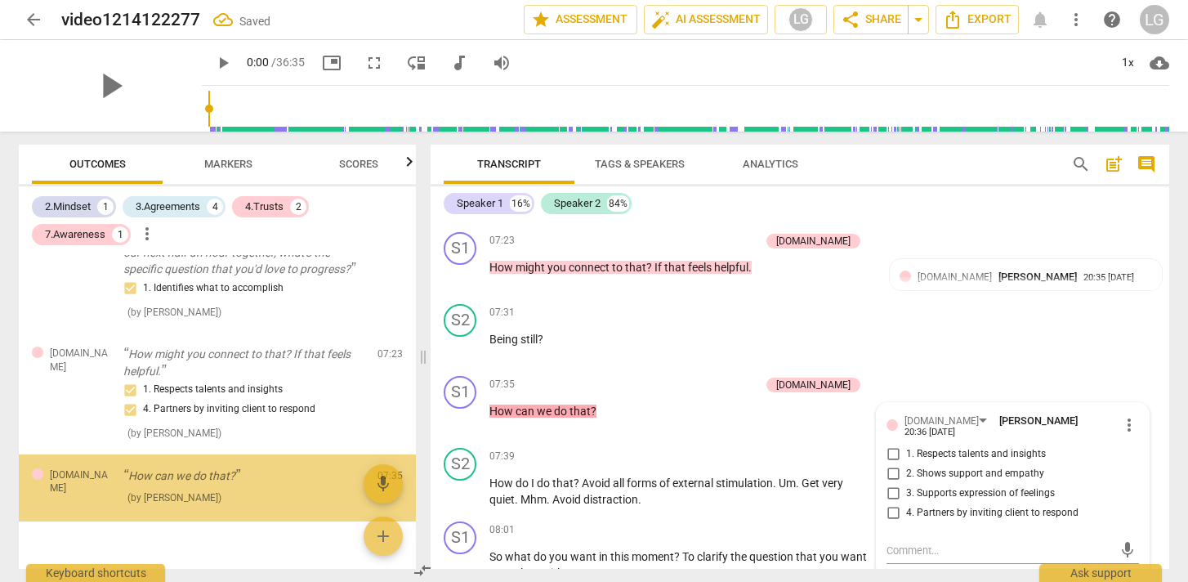
scroll to position [607, 0]
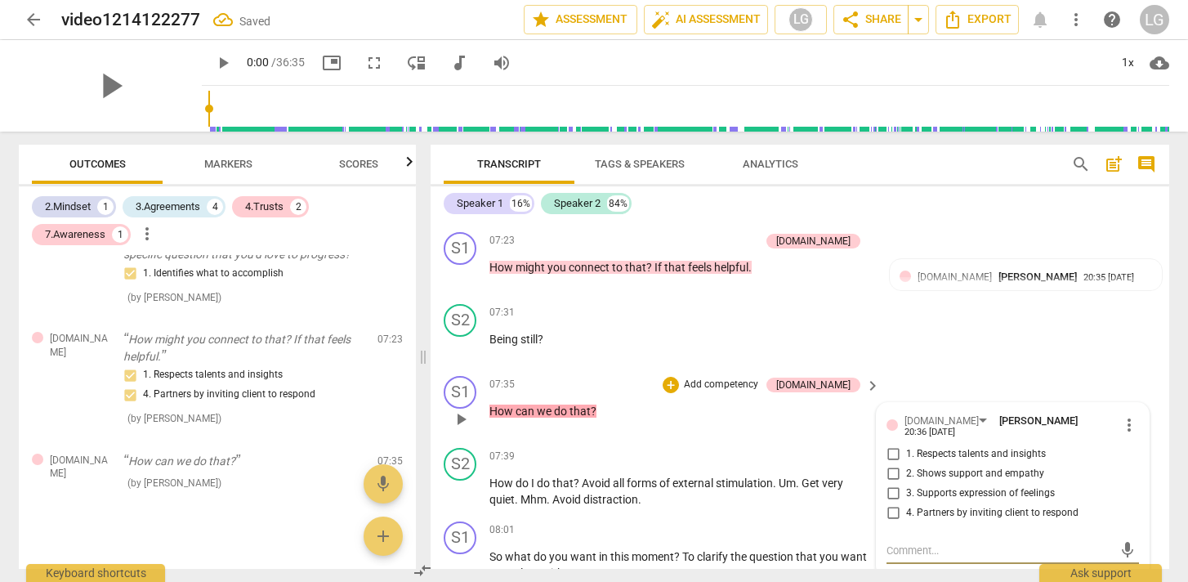
click at [893, 505] on input "4. Partners by inviting client to respond" at bounding box center [893, 513] width 26 height 20
checkbox input "true"
click at [703, 430] on div "07:35 + Add competency [DOMAIN_NAME] keyboard_arrow_right How can we do that ?" at bounding box center [685, 405] width 392 height 59
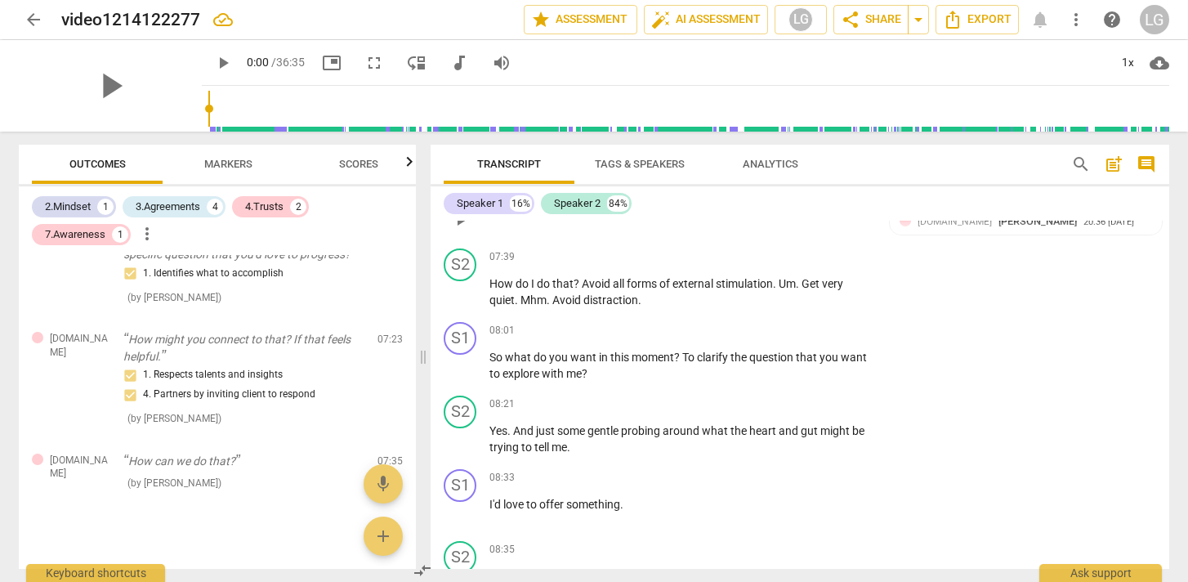
scroll to position [1794, 0]
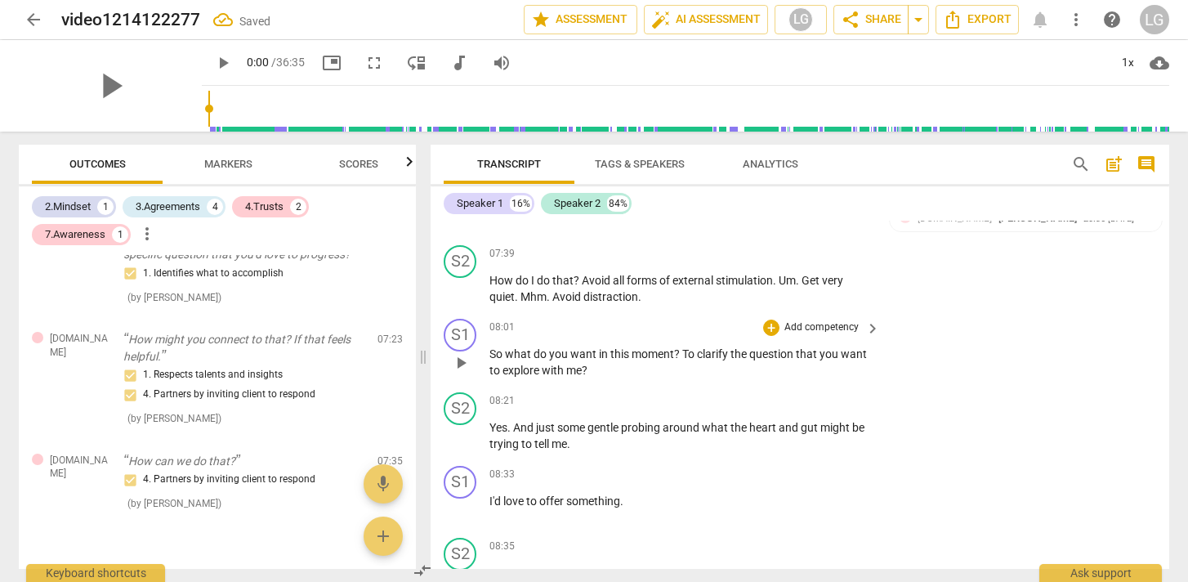
click at [794, 324] on p "Add competency" at bounding box center [822, 327] width 78 height 15
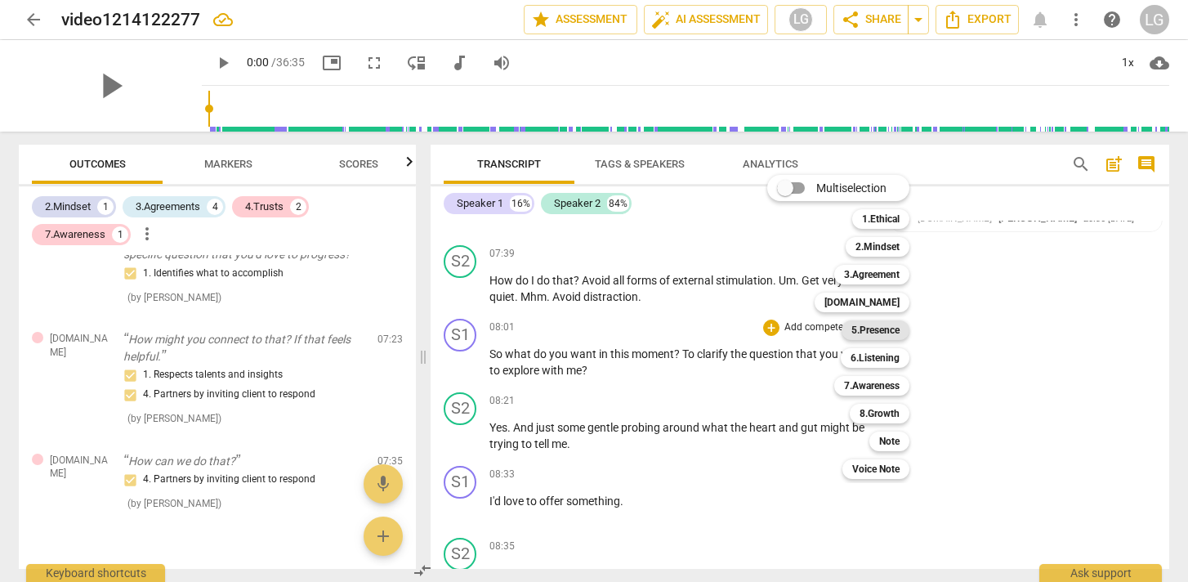
click at [857, 333] on b "5.Presence" at bounding box center [875, 330] width 48 height 20
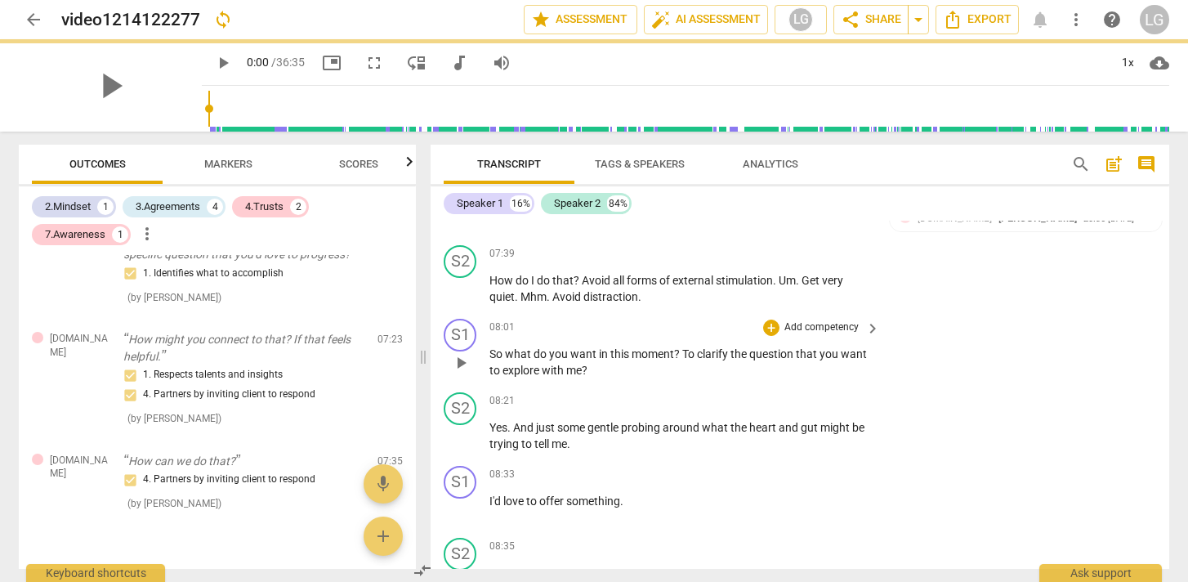
click at [828, 326] on p "Add competency" at bounding box center [822, 327] width 78 height 15
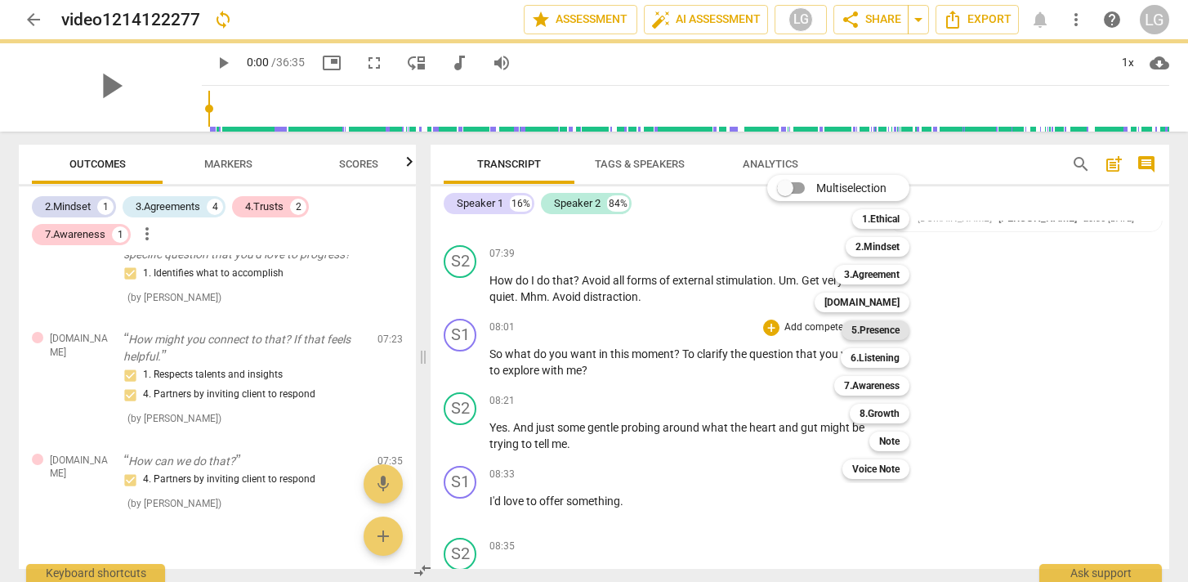
click at [868, 333] on b "5.Presence" at bounding box center [875, 330] width 48 height 20
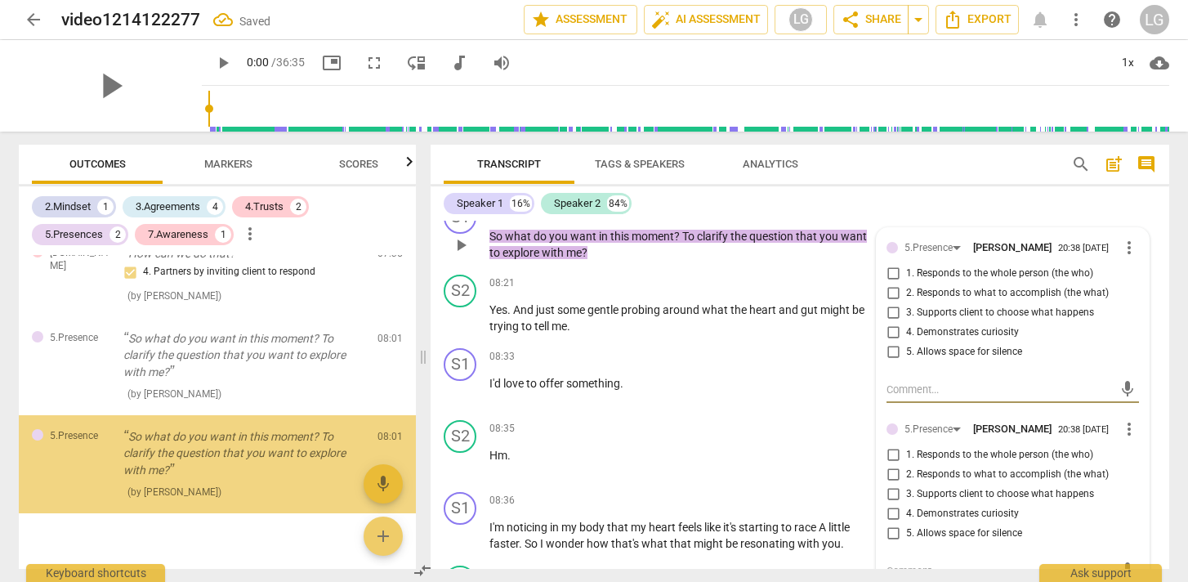
scroll to position [824, 0]
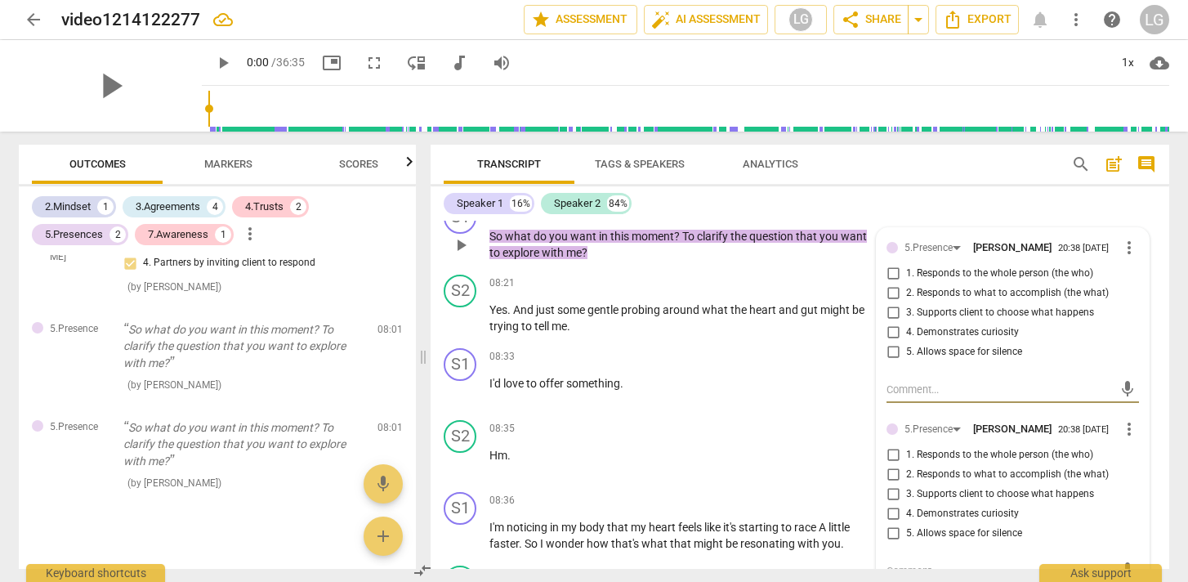
click at [889, 280] on input "1. Responds to the whole person (the who)" at bounding box center [893, 274] width 26 height 20
checkbox input "true"
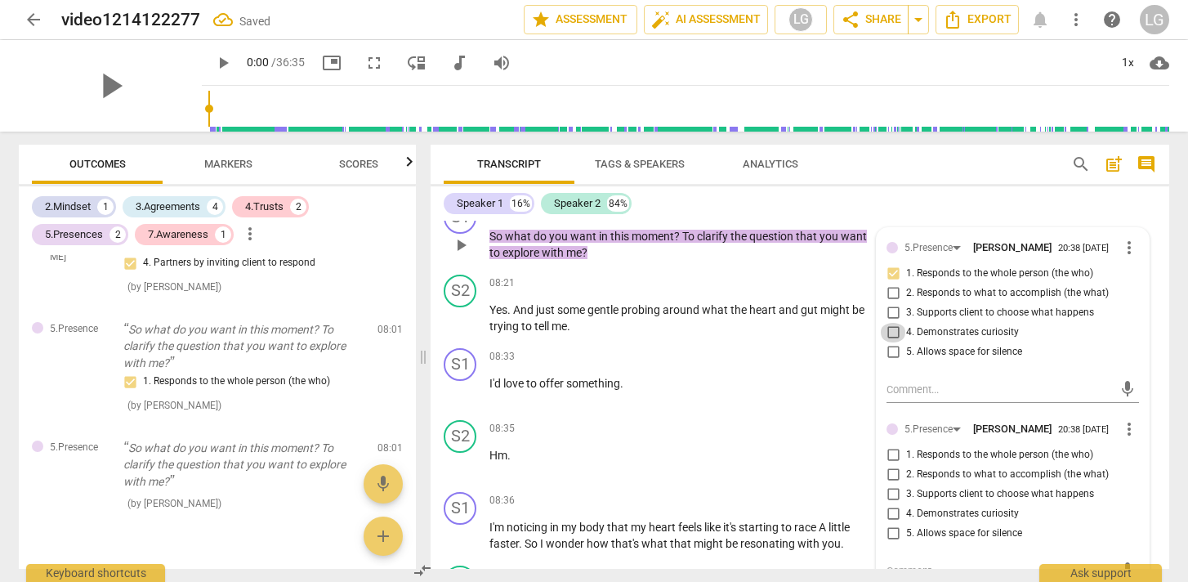
click at [892, 336] on input "4. Demonstrates curiosity" at bounding box center [893, 333] width 26 height 20
checkbox input "true"
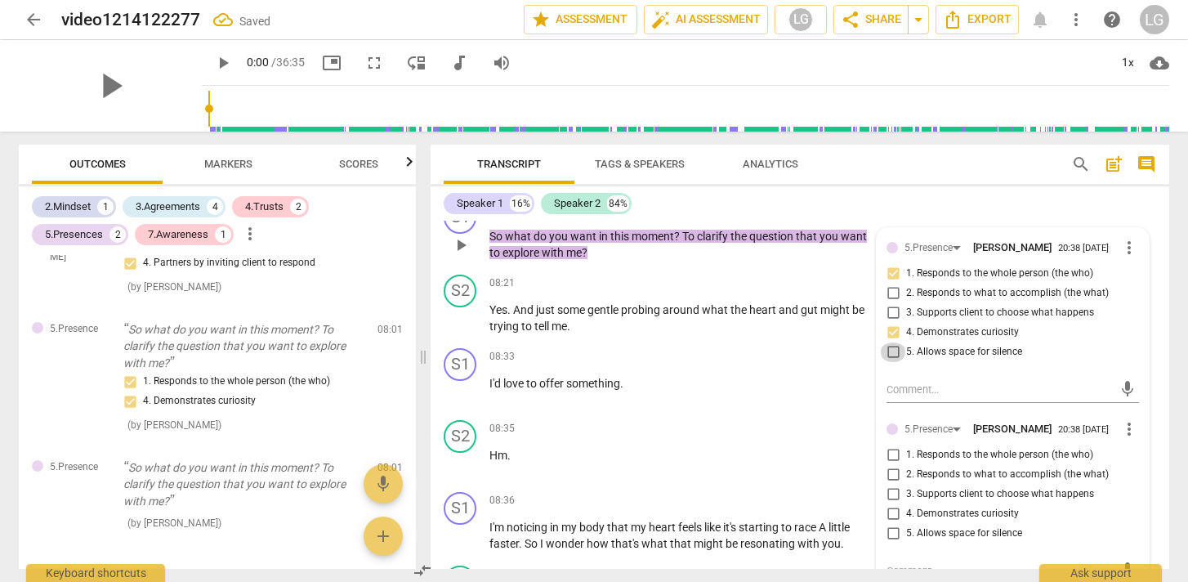
click at [891, 360] on input "5. Allows space for silence" at bounding box center [893, 352] width 26 height 20
checkbox input "true"
click at [765, 373] on div "08:33 + Add competency keyboard_arrow_right I'd love to offer something ." at bounding box center [685, 377] width 392 height 59
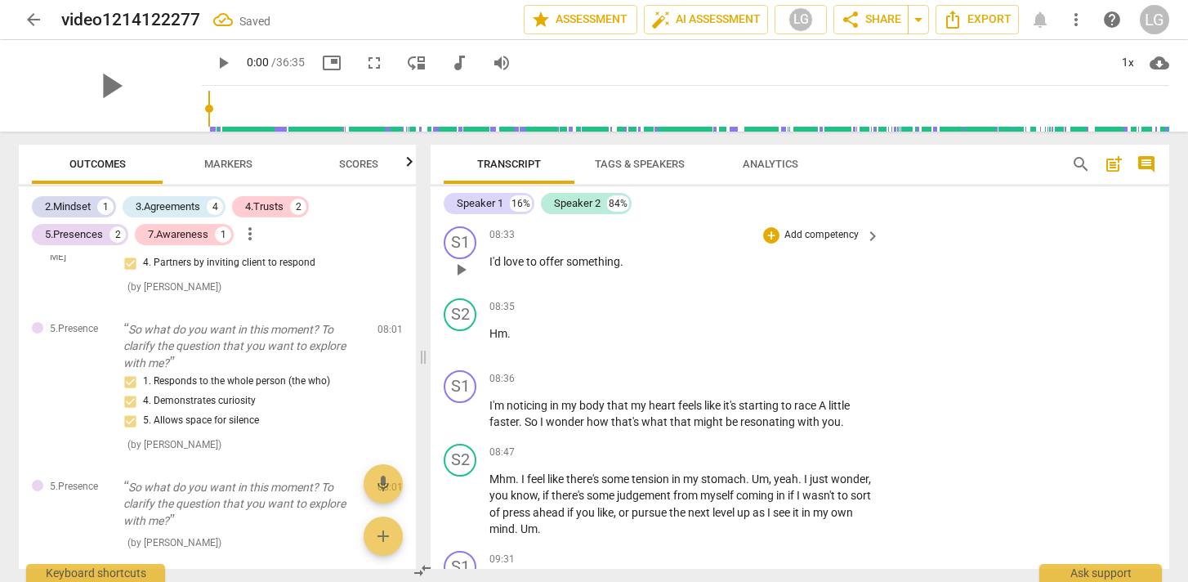
scroll to position [2036, 0]
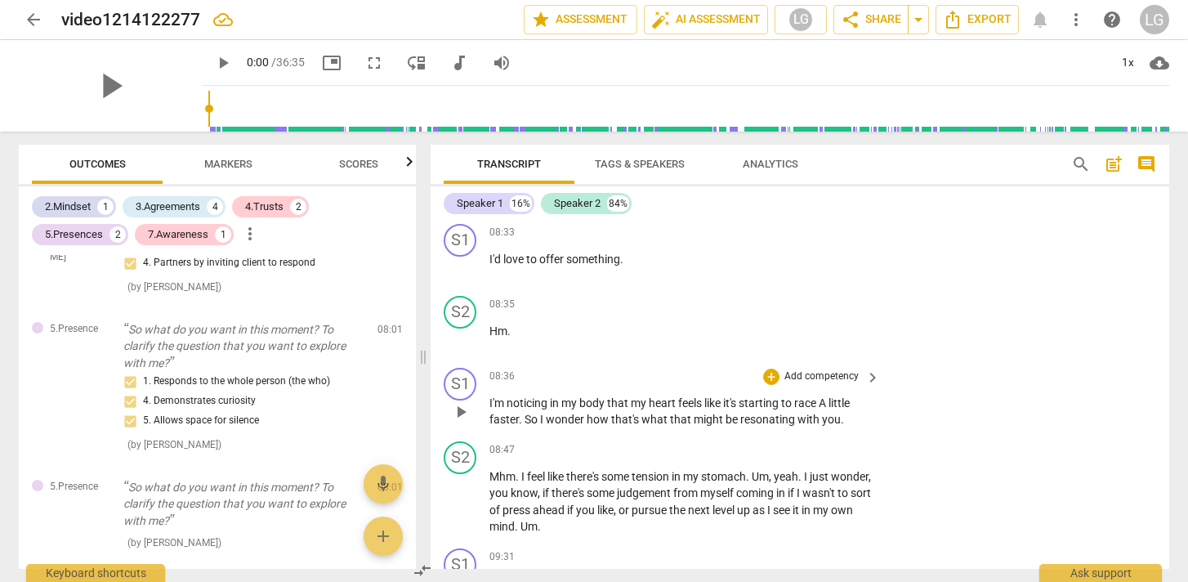
click at [829, 372] on p "Add competency" at bounding box center [822, 376] width 78 height 15
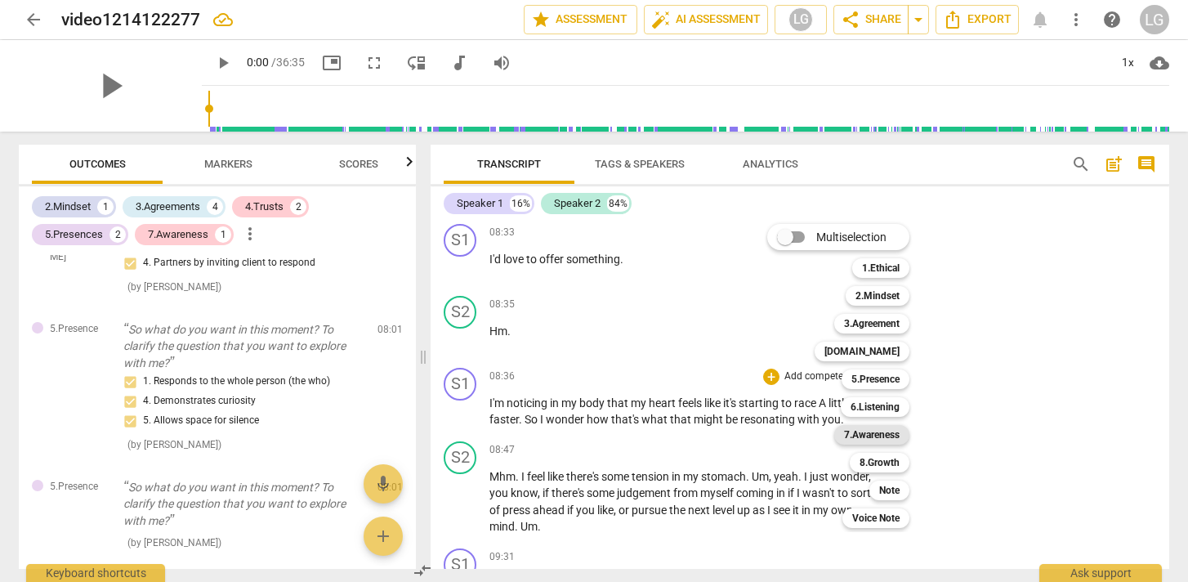
click at [878, 440] on b "7.Awareness" at bounding box center [872, 435] width 56 height 20
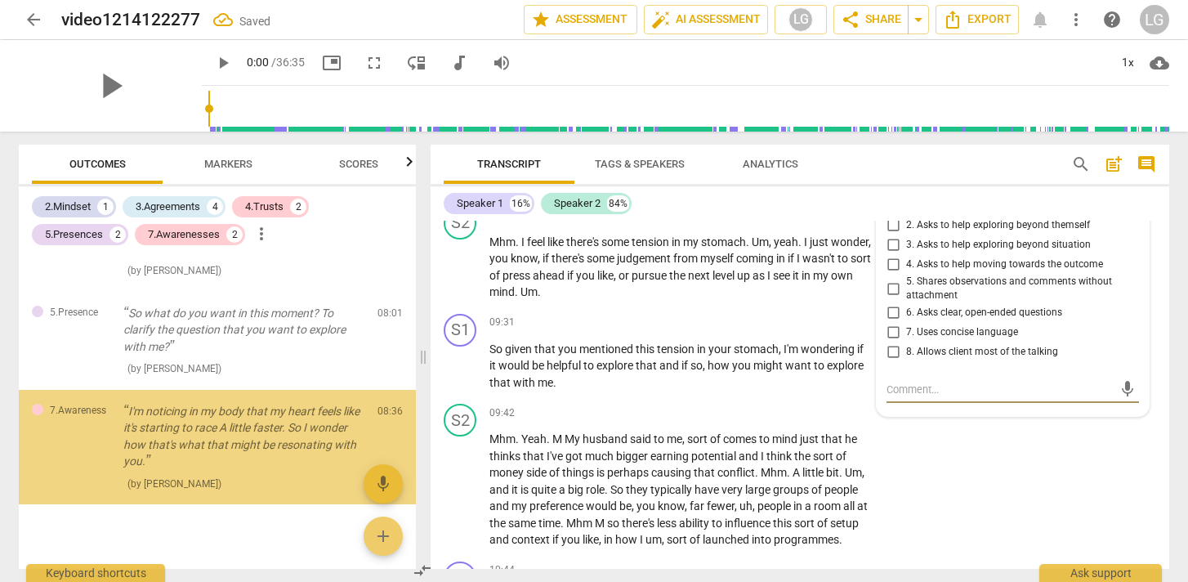
scroll to position [998, 0]
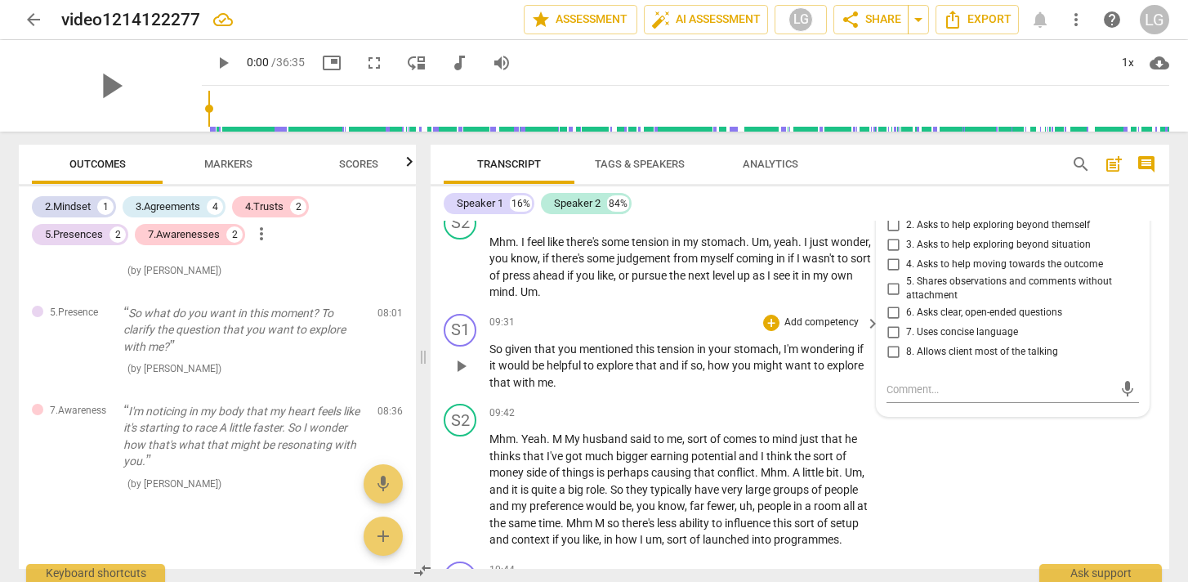
click at [793, 390] on div "S1 play_arrow pause 09:31 + Add competency keyboard_arrow_right So given that y…" at bounding box center [800, 352] width 739 height 91
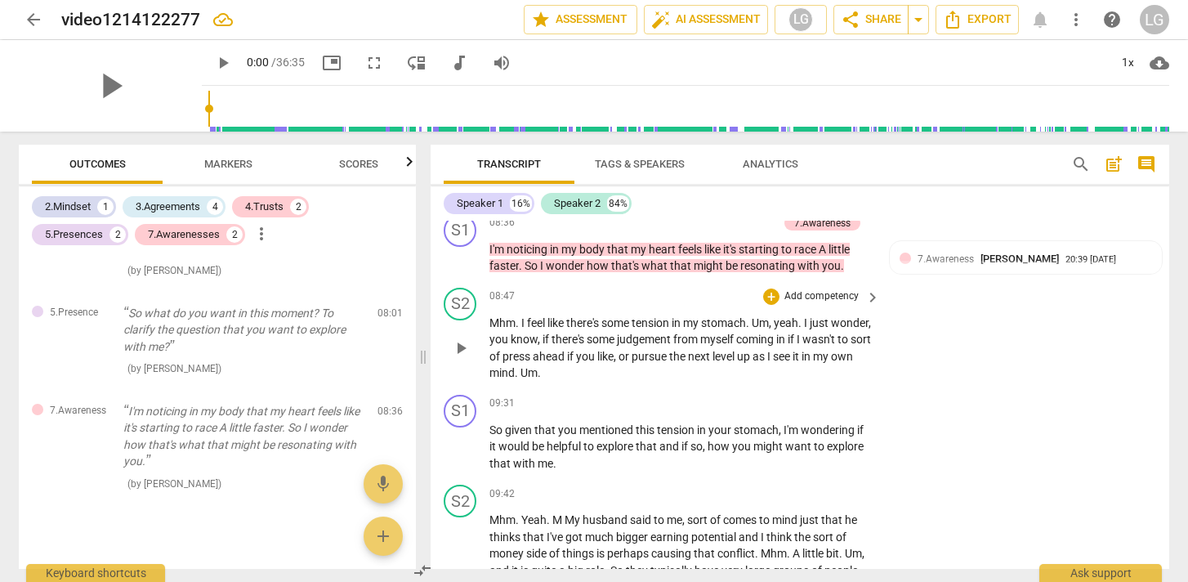
scroll to position [2184, 0]
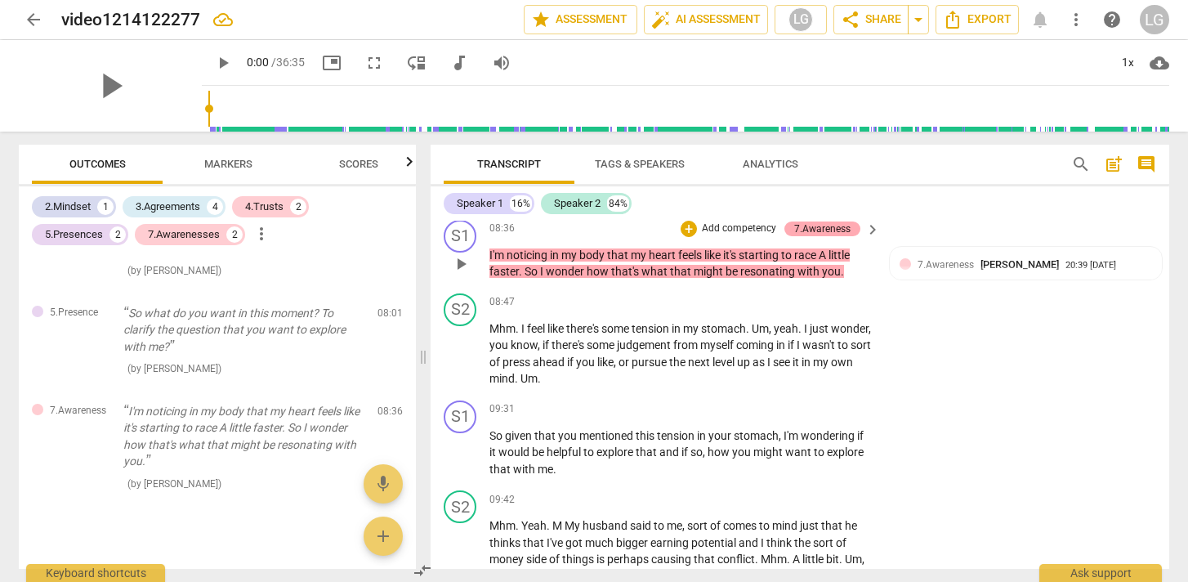
click at [833, 230] on div "7.Awareness" at bounding box center [822, 228] width 56 height 15
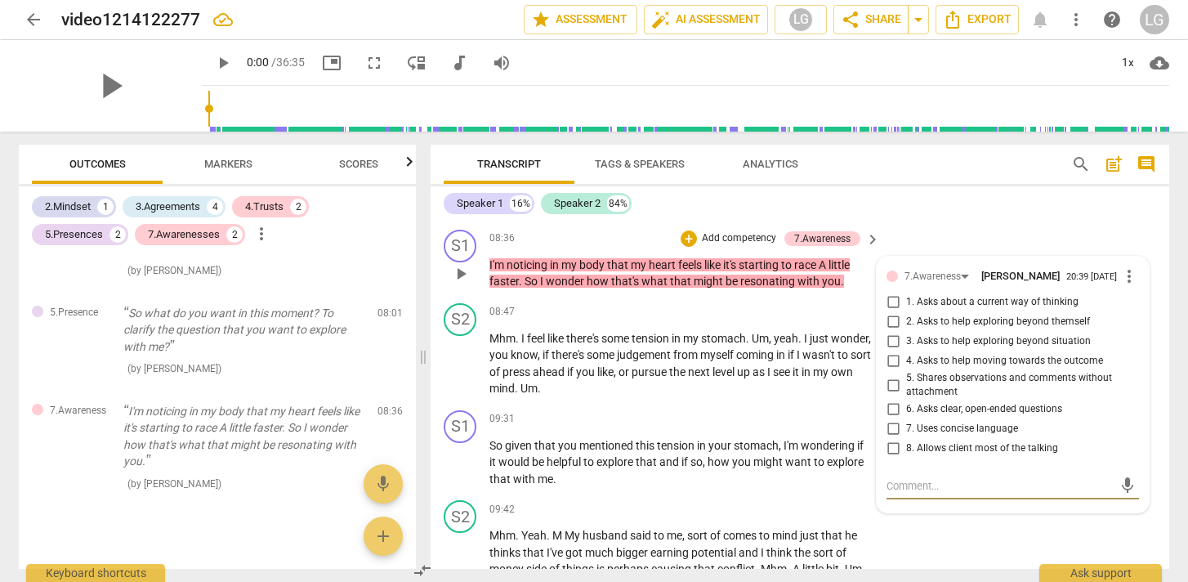
scroll to position [2173, 0]
click at [810, 238] on div "7.Awareness" at bounding box center [822, 239] width 56 height 15
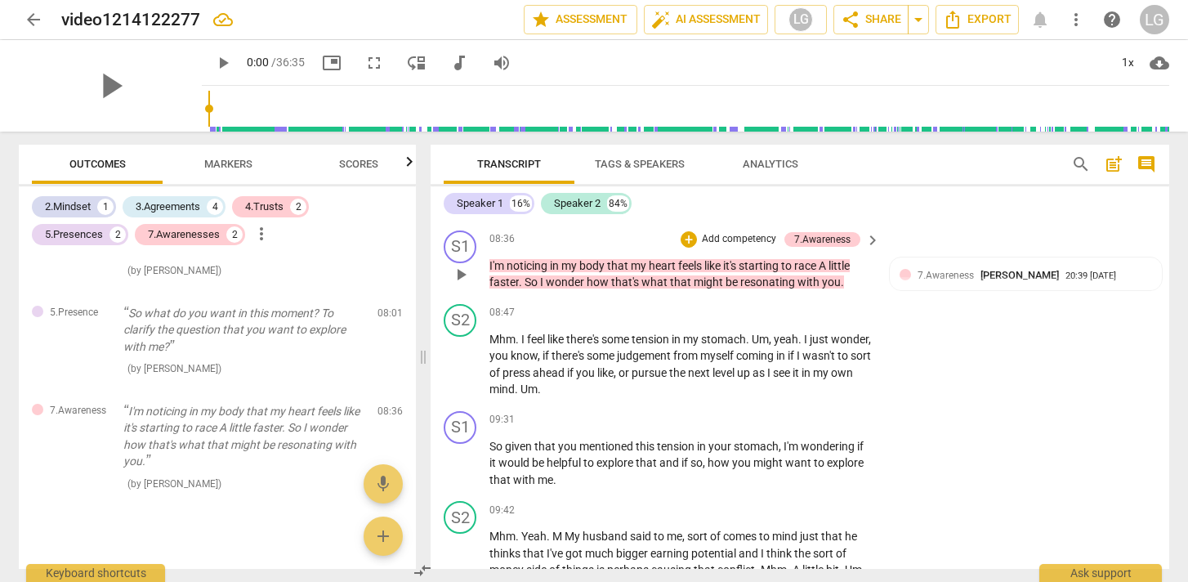
click at [873, 239] on span "keyboard_arrow_right" at bounding box center [873, 240] width 20 height 20
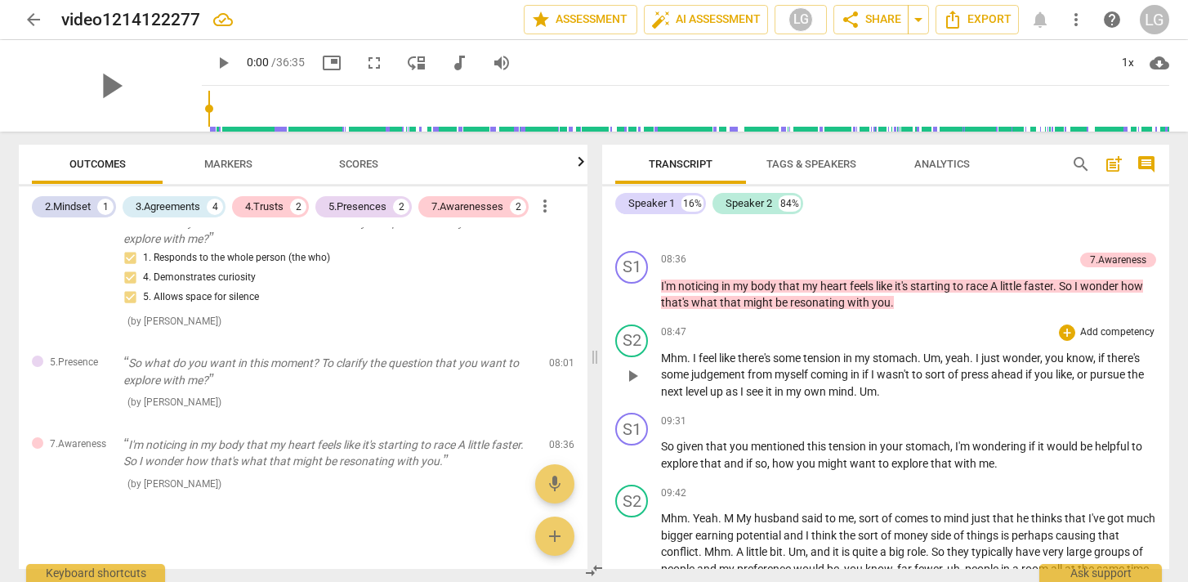
scroll to position [1923, 0]
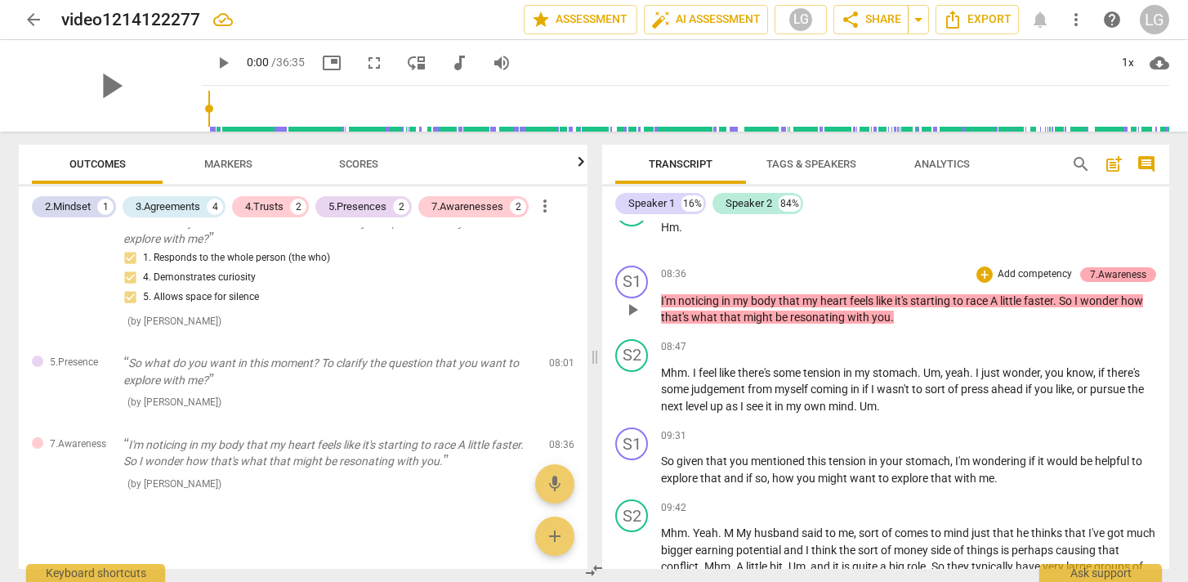
click at [1106, 275] on div "7.Awareness" at bounding box center [1118, 274] width 56 height 15
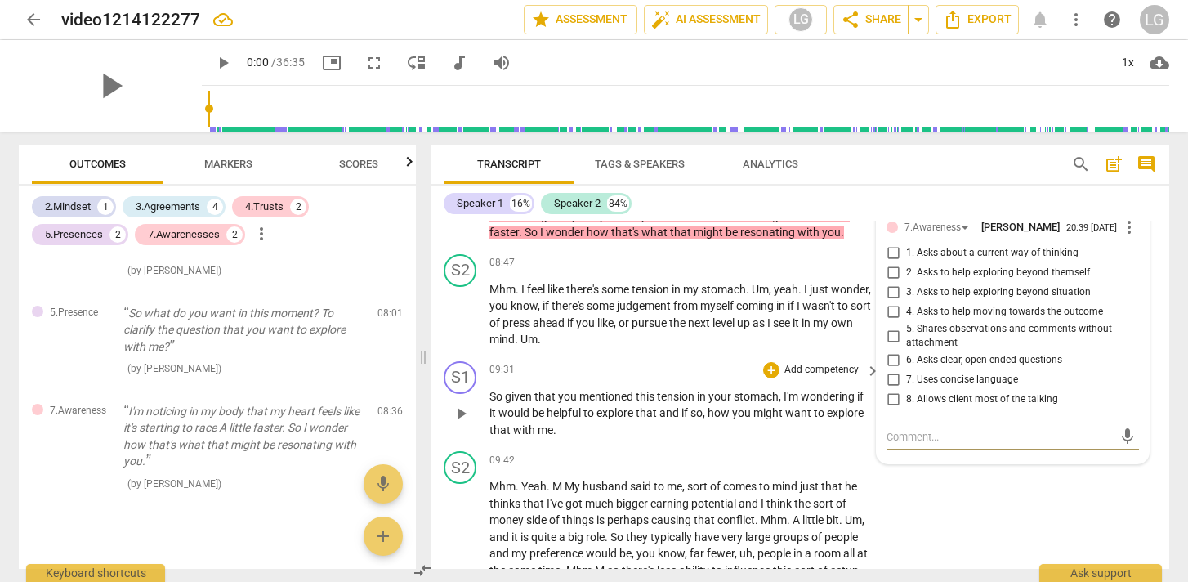
scroll to position [2180, 0]
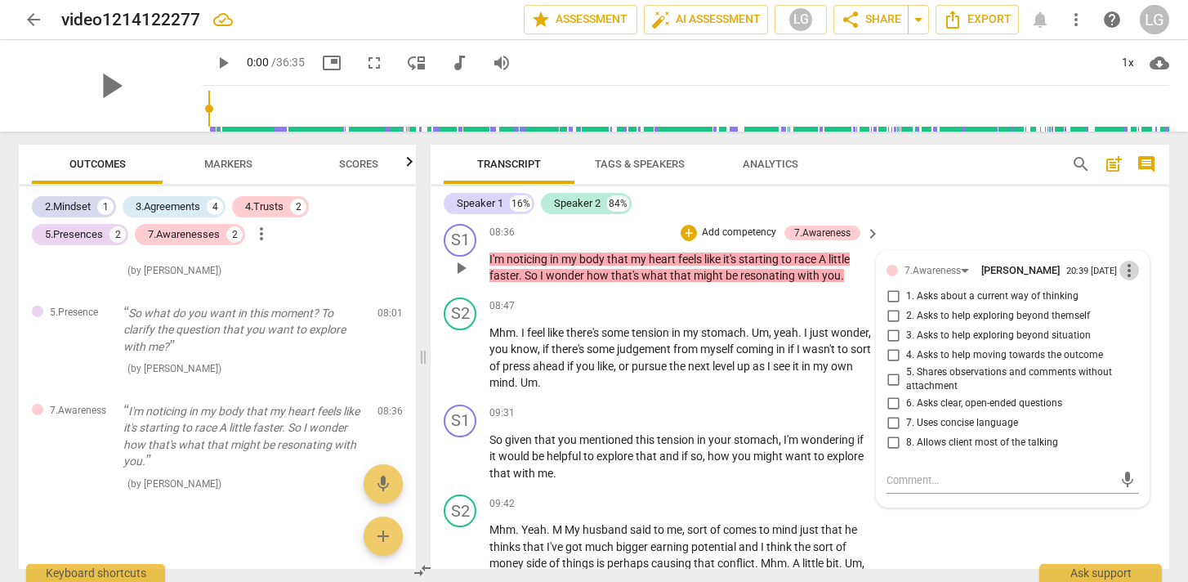
click at [1123, 273] on span "more_vert" at bounding box center [1129, 271] width 20 height 20
click at [1129, 307] on li "Delete" at bounding box center [1142, 303] width 56 height 31
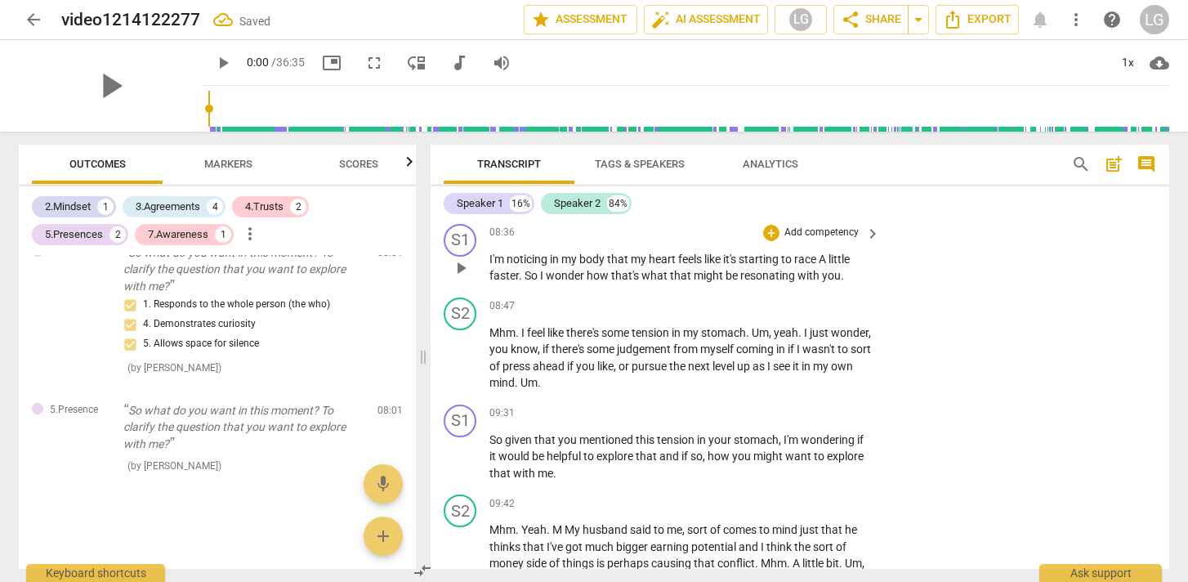
scroll to position [883, 0]
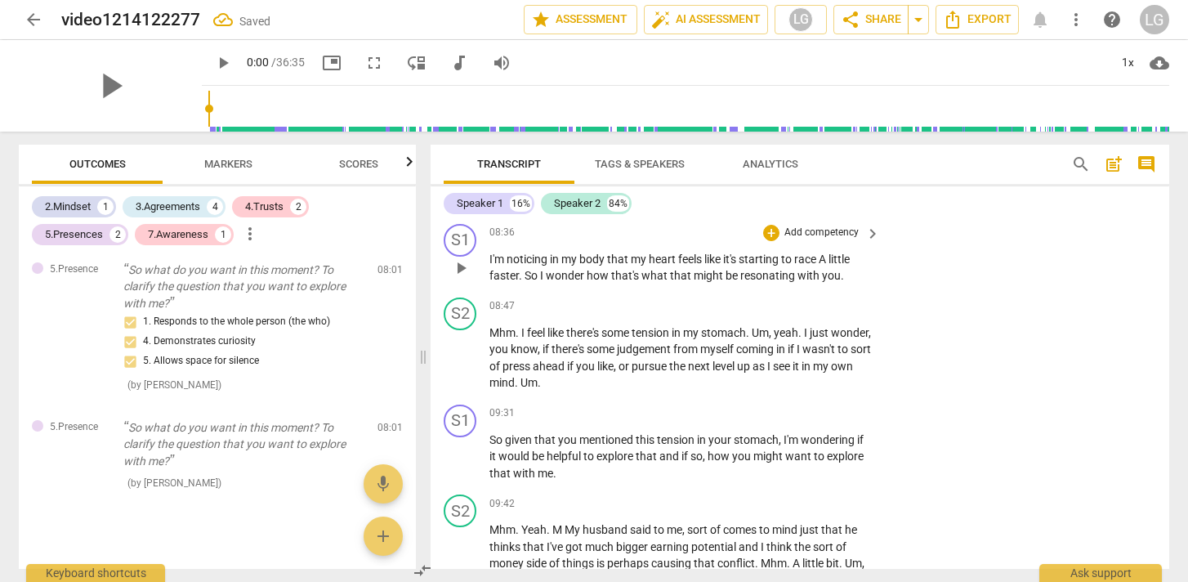
click at [839, 231] on p "Add competency" at bounding box center [822, 233] width 78 height 15
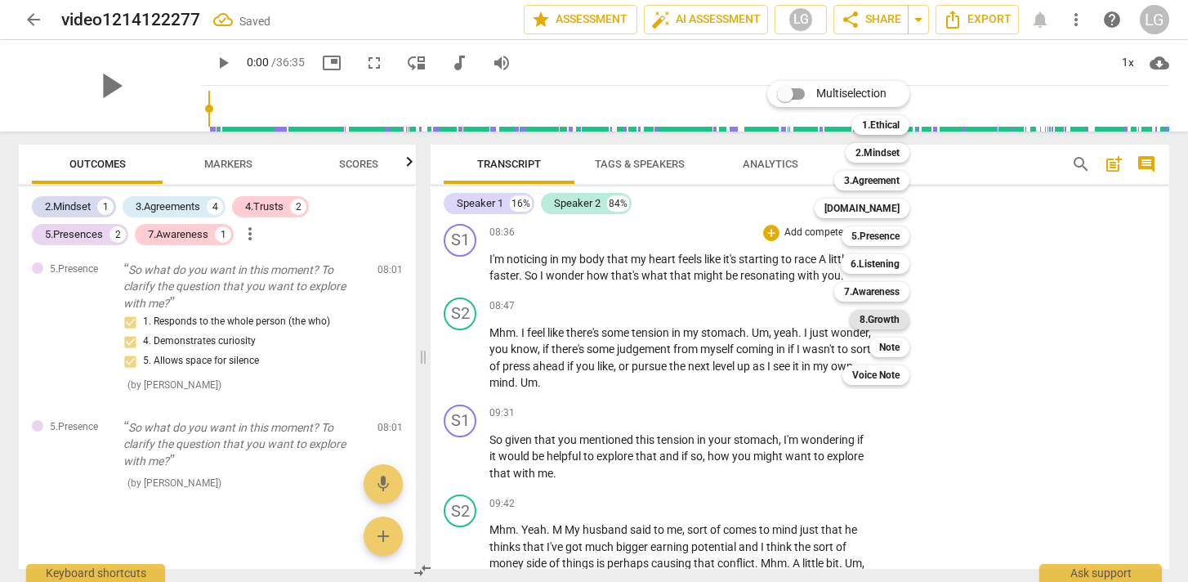
click at [887, 319] on b "8.Growth" at bounding box center [880, 320] width 40 height 20
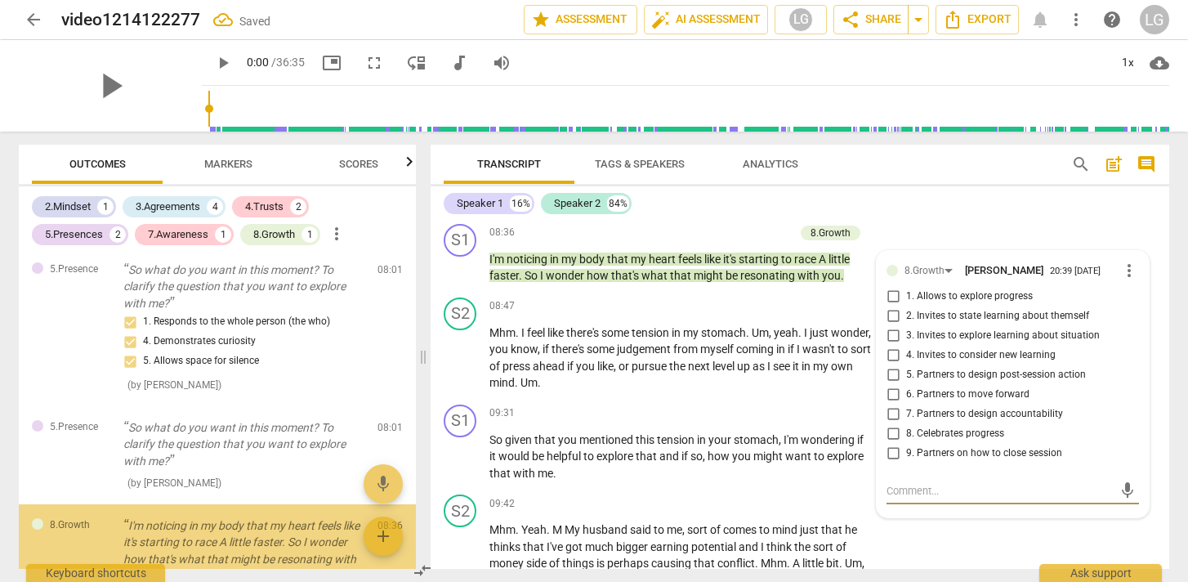
scroll to position [998, 0]
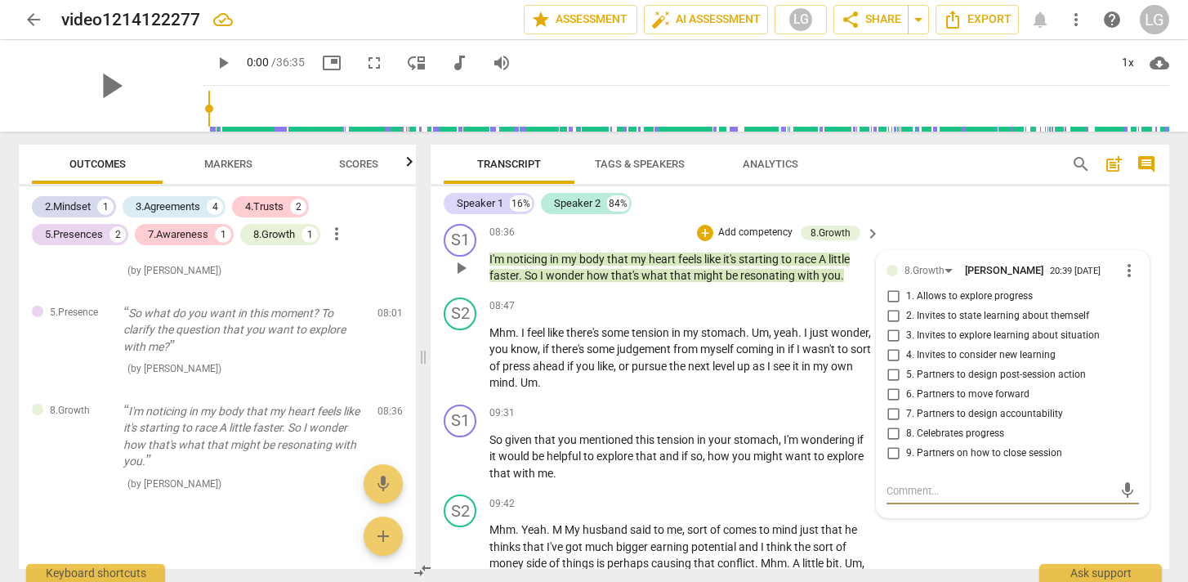
click at [1124, 270] on span "more_vert" at bounding box center [1129, 271] width 20 height 20
click at [1129, 310] on li "Delete" at bounding box center [1142, 300] width 56 height 31
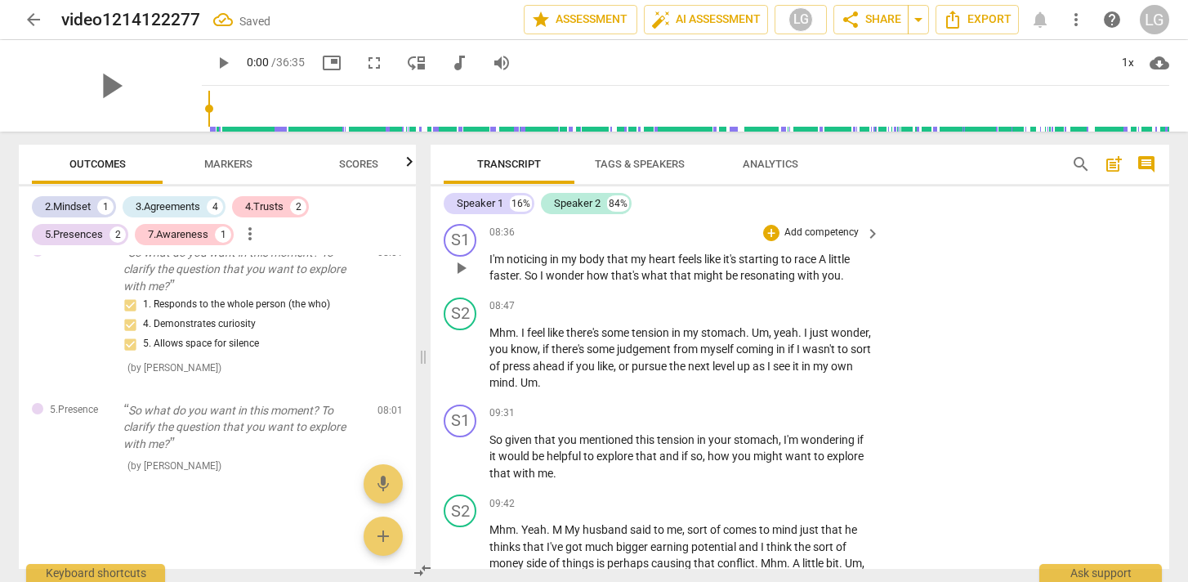
scroll to position [883, 0]
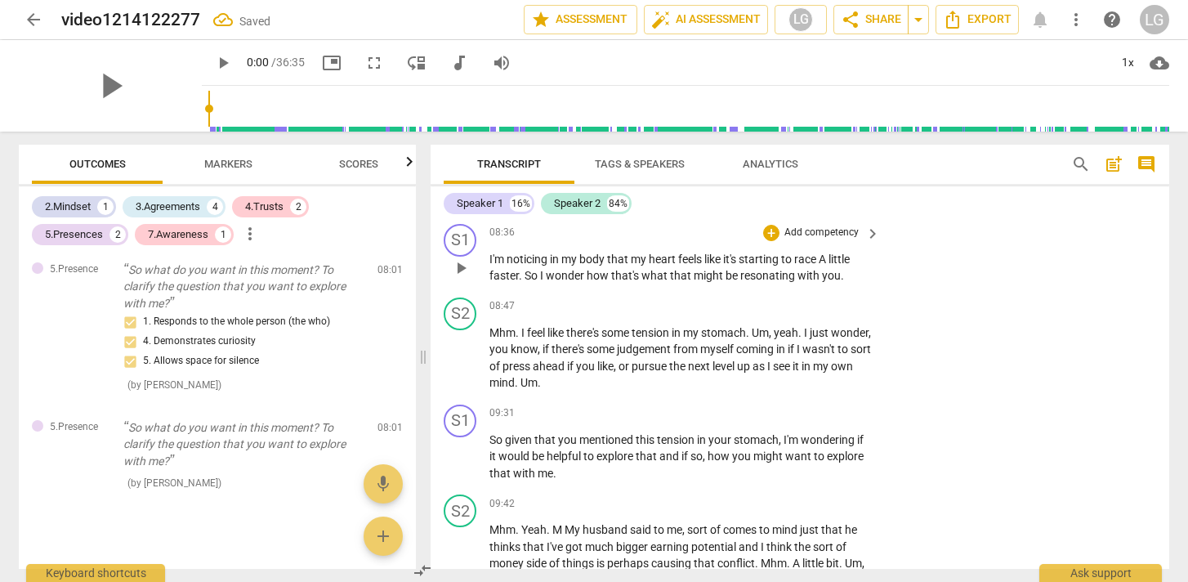
click at [832, 233] on p "Add competency" at bounding box center [822, 233] width 78 height 15
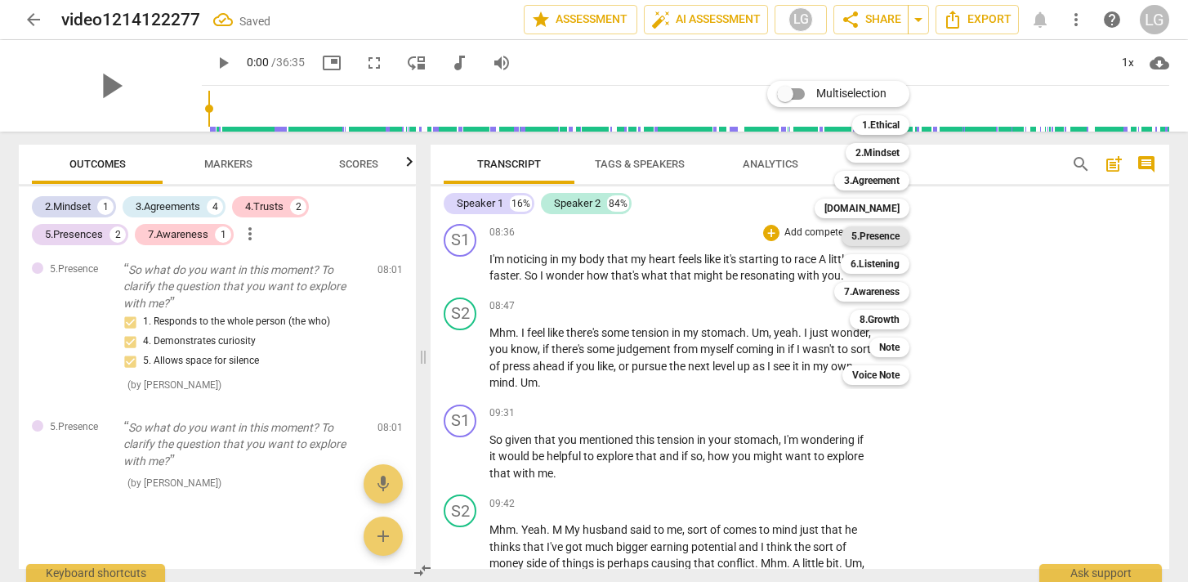
click at [876, 237] on b "5.Presence" at bounding box center [875, 236] width 48 height 20
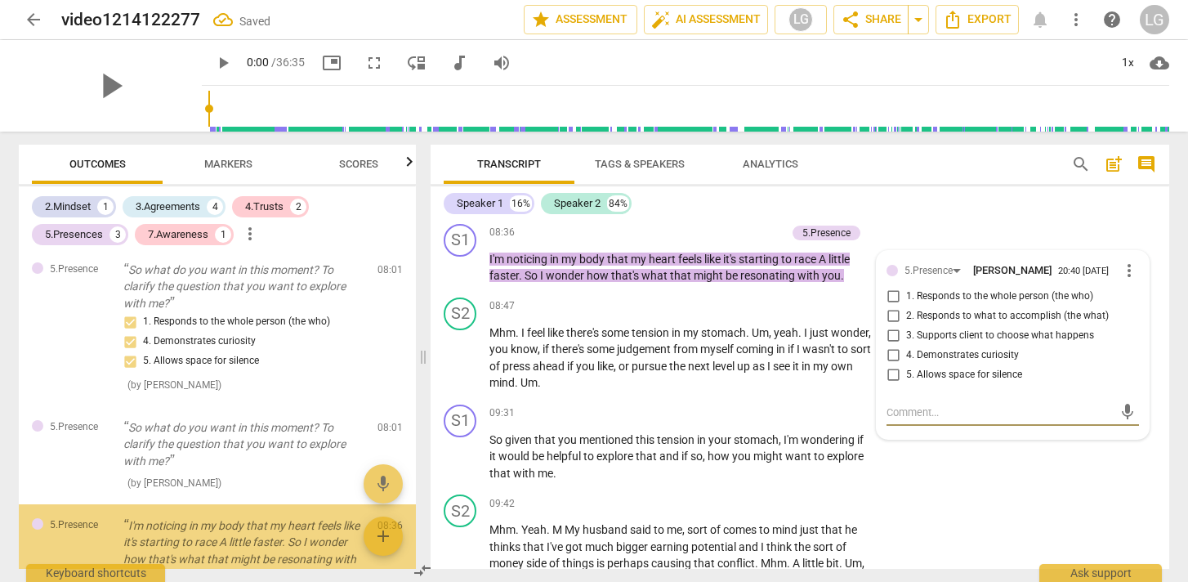
scroll to position [998, 0]
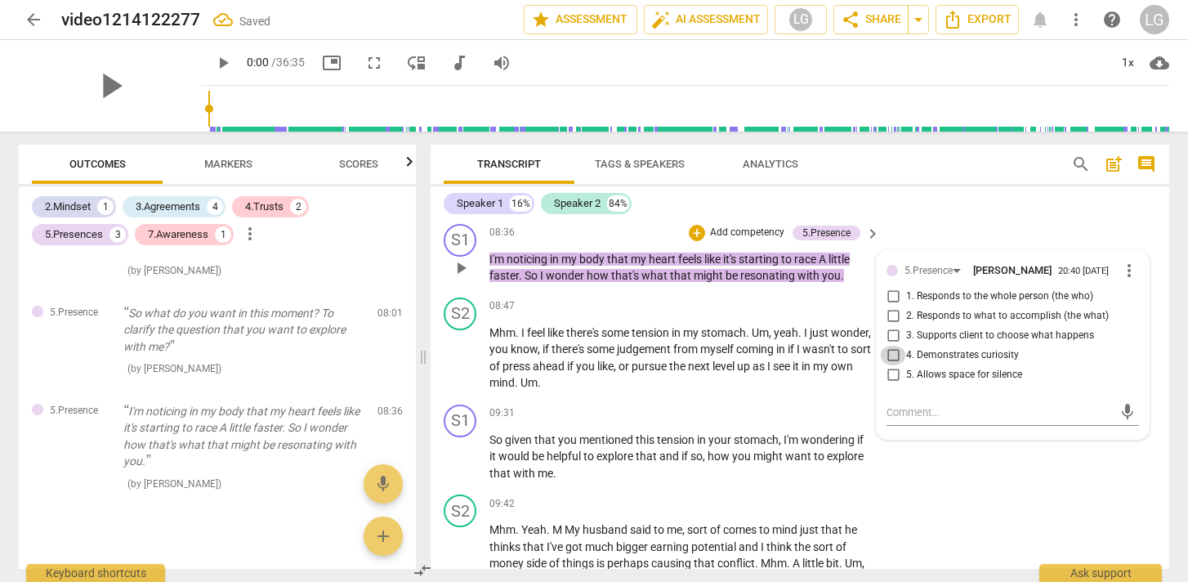
click at [892, 360] on input "4. Demonstrates curiosity" at bounding box center [893, 356] width 26 height 20
checkbox input "true"
click at [888, 303] on input "1. Responds to the whole person (the who)" at bounding box center [893, 297] width 26 height 20
checkbox input "true"
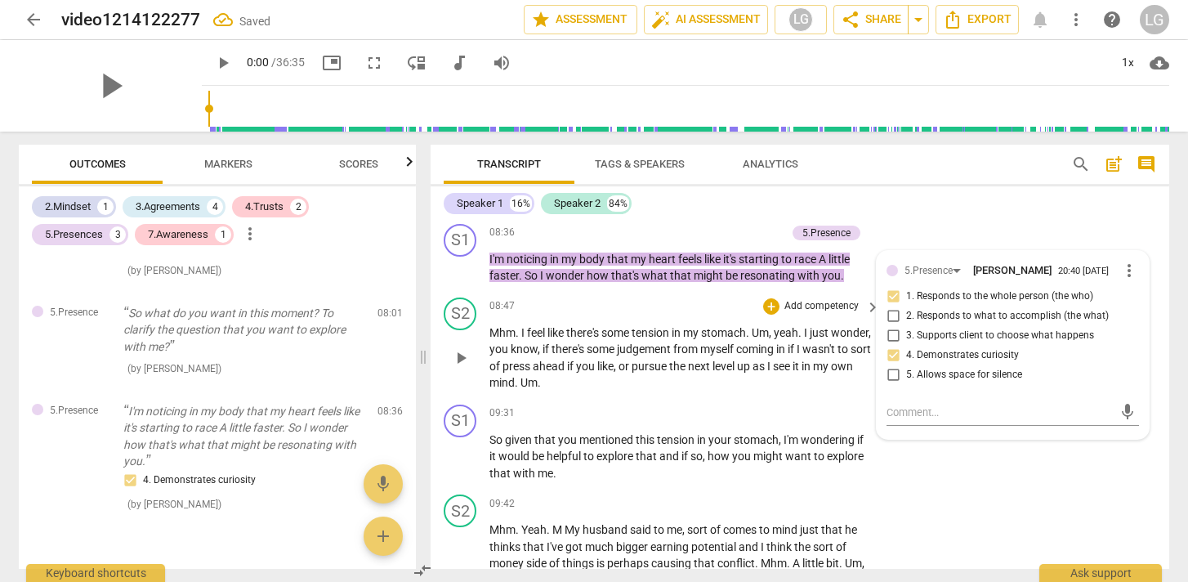
click at [671, 293] on div "S2 play_arrow pause 08:47 + Add competency keyboard_arrow_right Mhm . I feel li…" at bounding box center [800, 344] width 739 height 107
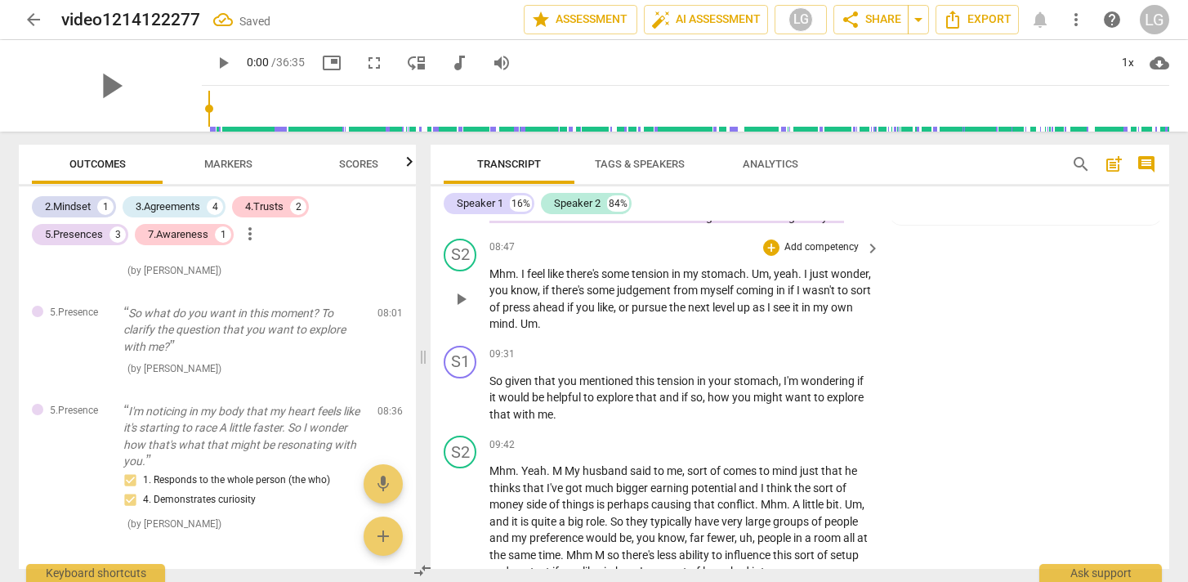
scroll to position [2242, 0]
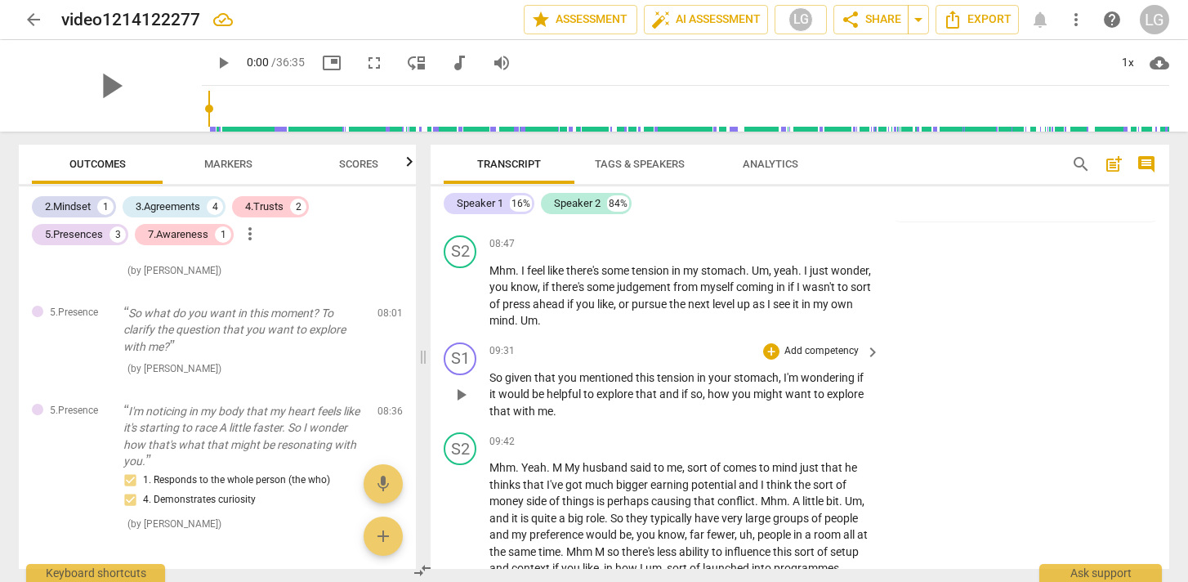
click at [824, 351] on p "Add competency" at bounding box center [822, 351] width 78 height 15
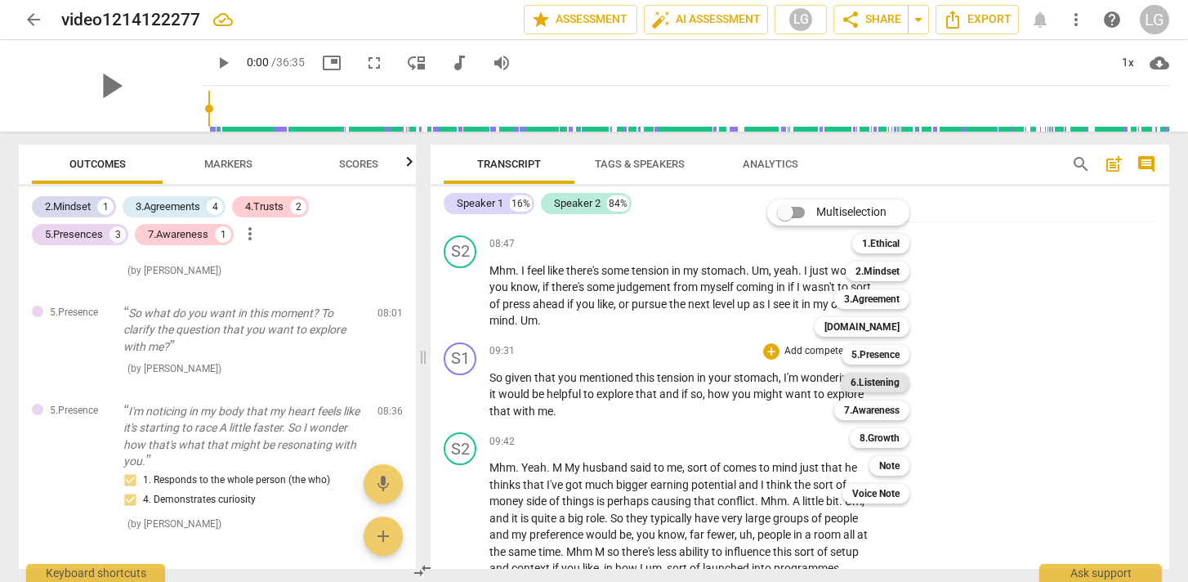
click at [876, 382] on b "6.Listening" at bounding box center [875, 383] width 49 height 20
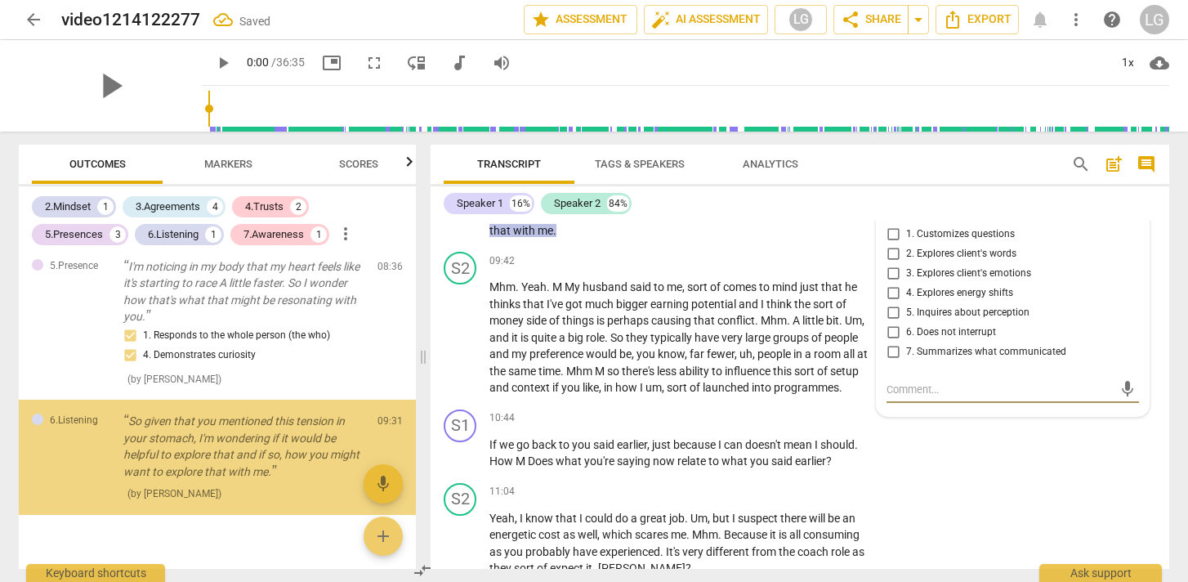
scroll to position [1153, 0]
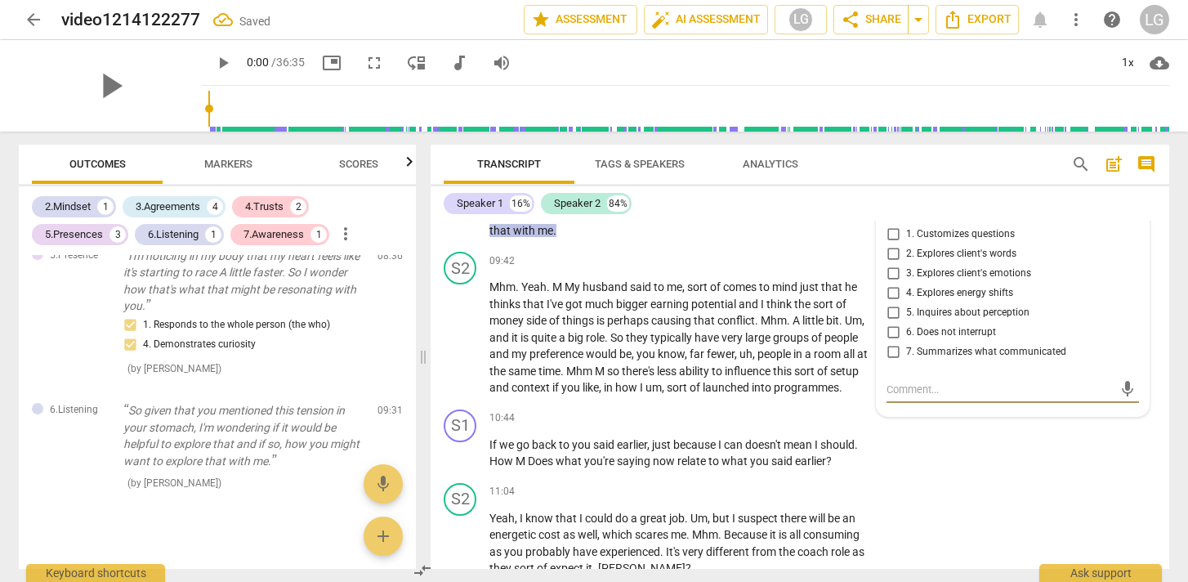
click at [894, 300] on input "4. Explores energy shifts" at bounding box center [893, 294] width 26 height 20
checkbox input "true"
click at [890, 276] on input "3. Explores client's emotions" at bounding box center [893, 274] width 26 height 20
checkbox input "true"
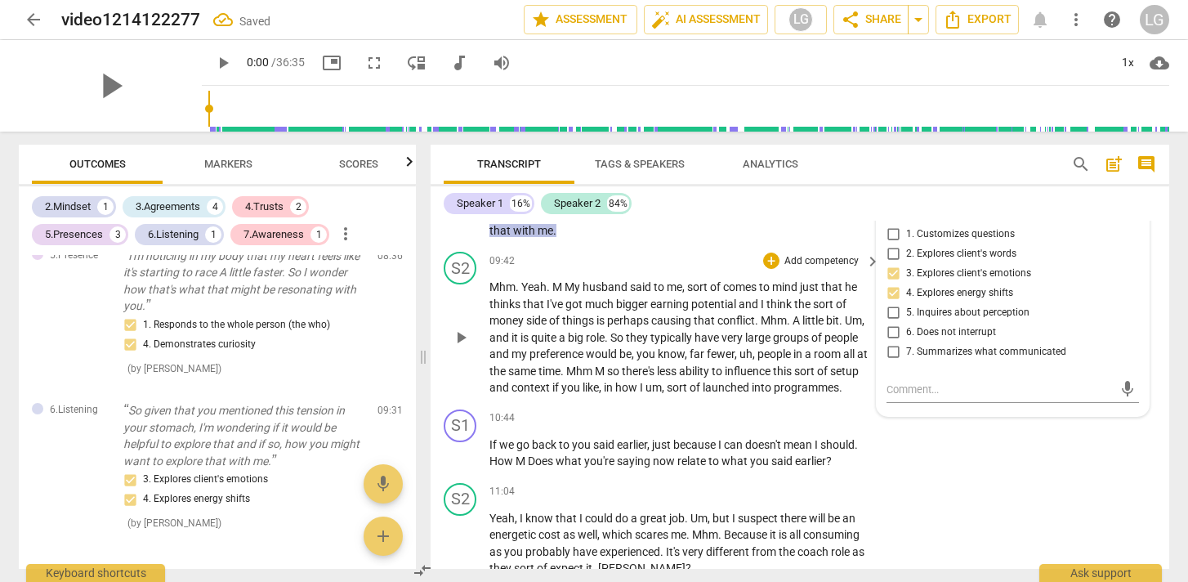
click at [758, 396] on p "Mhm . Yeah . M My husband said to me , sort of comes to mind just that he think…" at bounding box center [680, 338] width 382 height 118
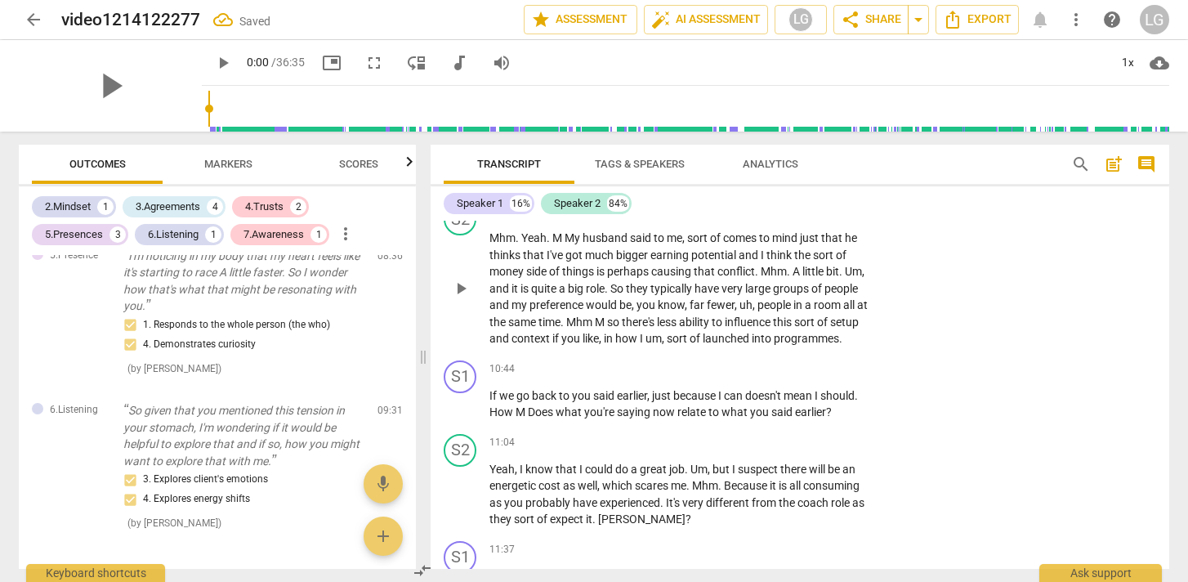
scroll to position [2477, 0]
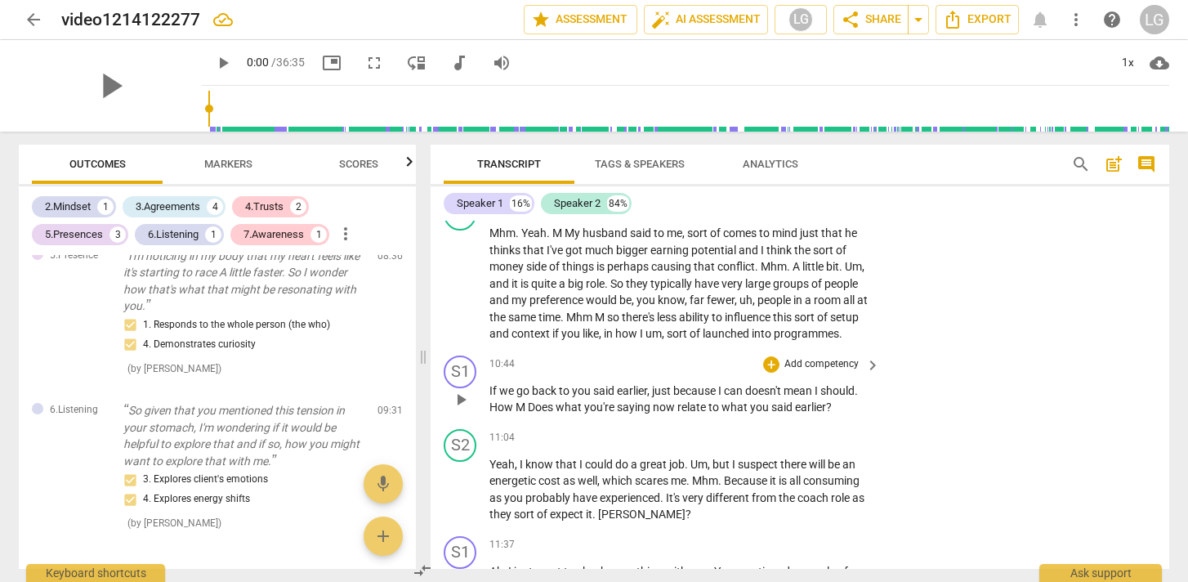
click at [820, 372] on p "Add competency" at bounding box center [822, 364] width 78 height 15
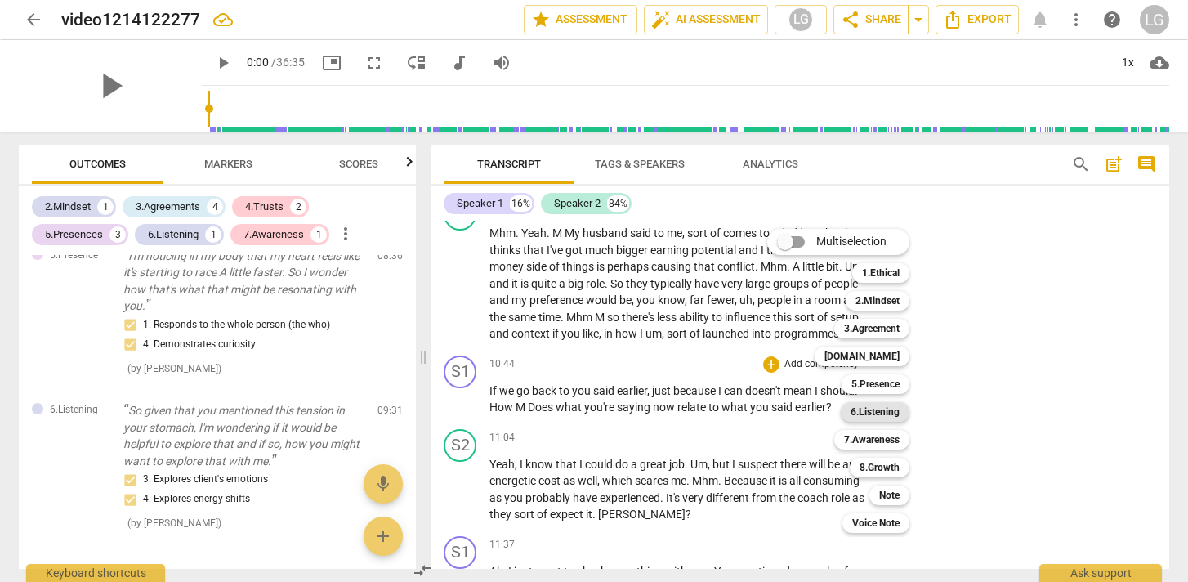
click at [893, 414] on b "6.Listening" at bounding box center [875, 412] width 49 height 20
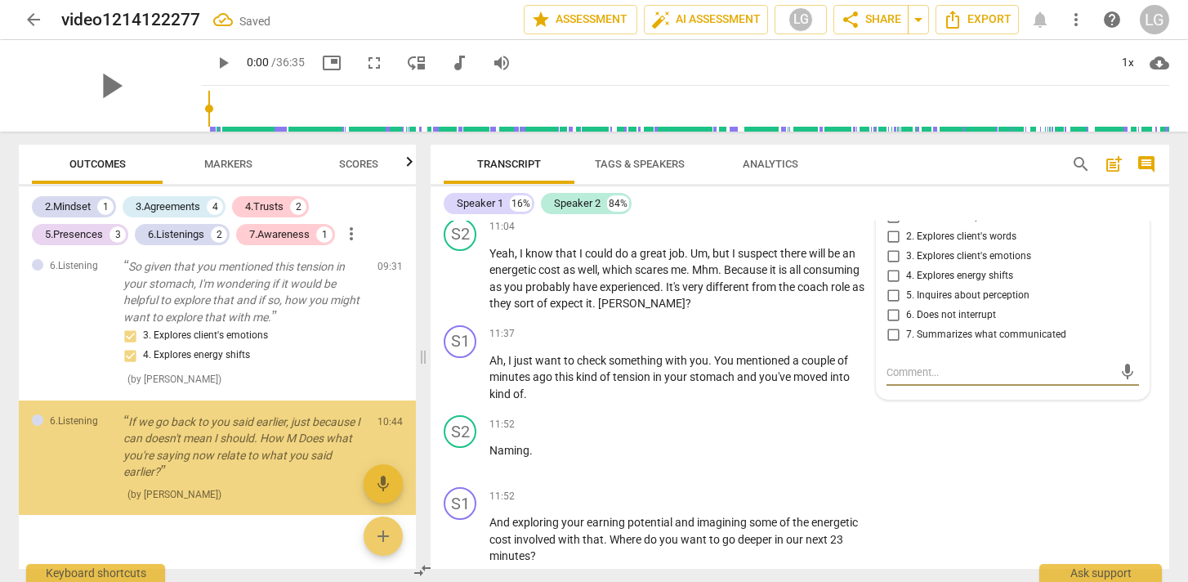
scroll to position [1307, 0]
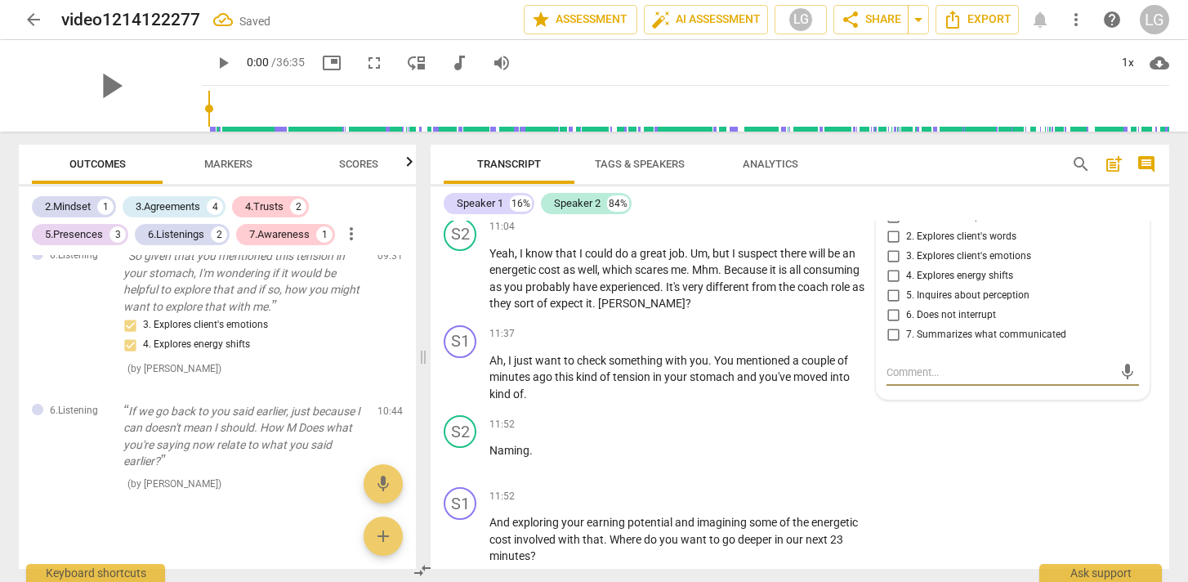
click at [890, 345] on input "7. Summarizes what communicated" at bounding box center [893, 335] width 26 height 20
checkbox input "true"
click at [731, 433] on div "11:52 + Add competency keyboard_arrow_right" at bounding box center [685, 424] width 392 height 18
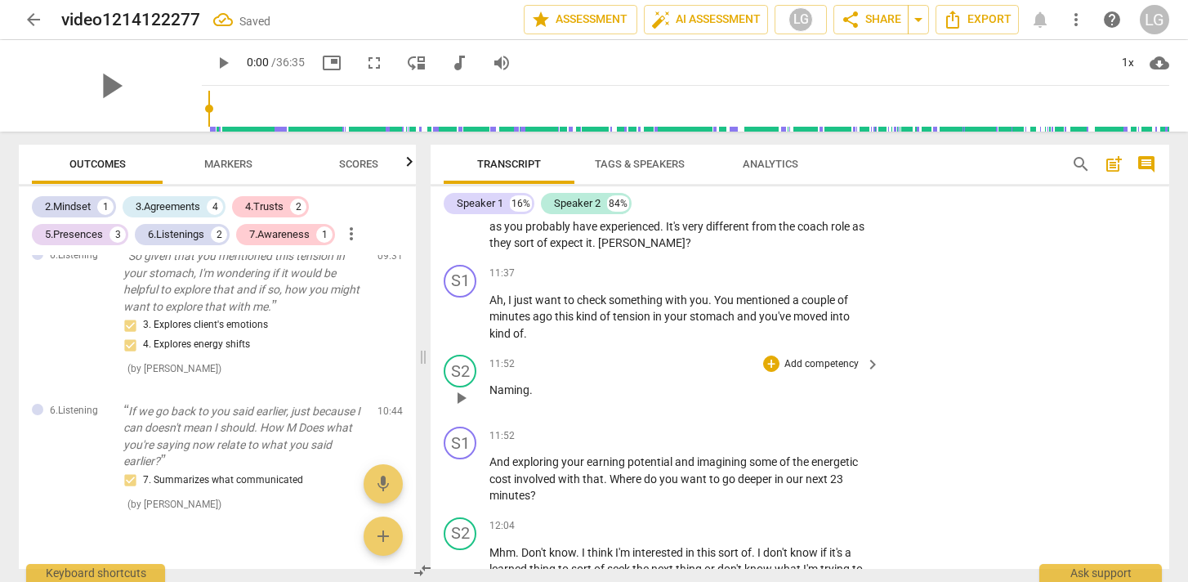
scroll to position [2749, 0]
click at [839, 280] on p "Add competency" at bounding box center [822, 273] width 78 height 15
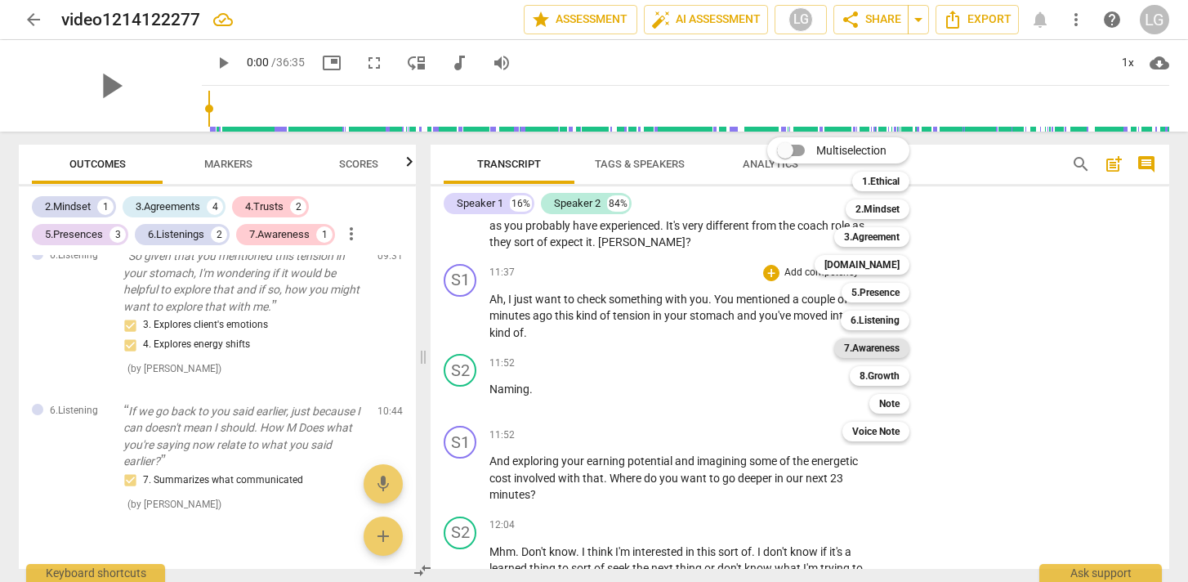
click at [881, 349] on b "7.Awareness" at bounding box center [872, 348] width 56 height 20
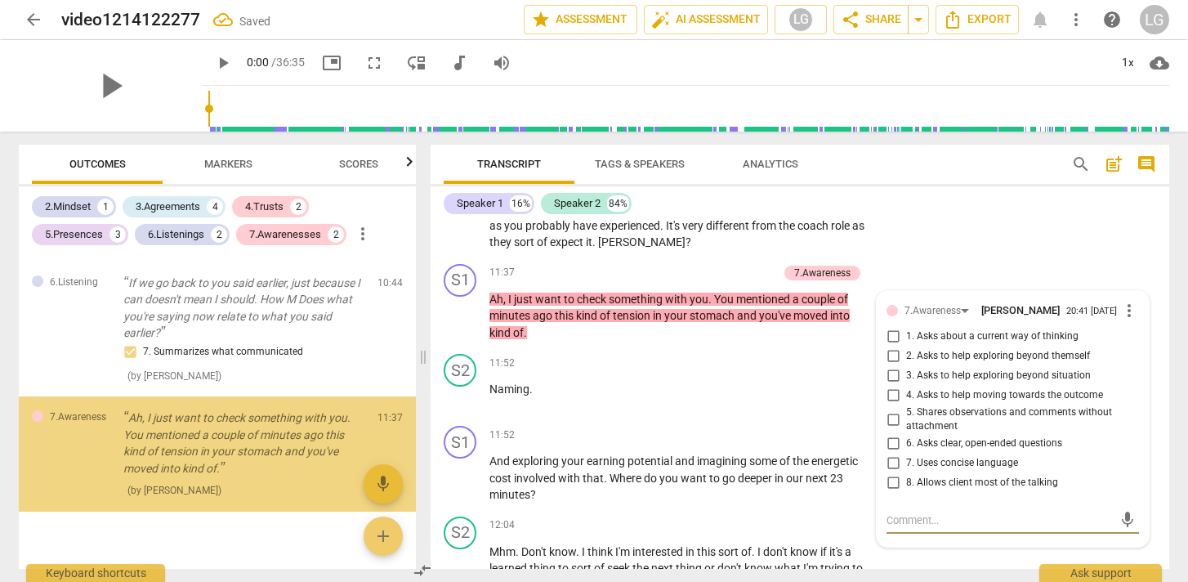
scroll to position [1443, 0]
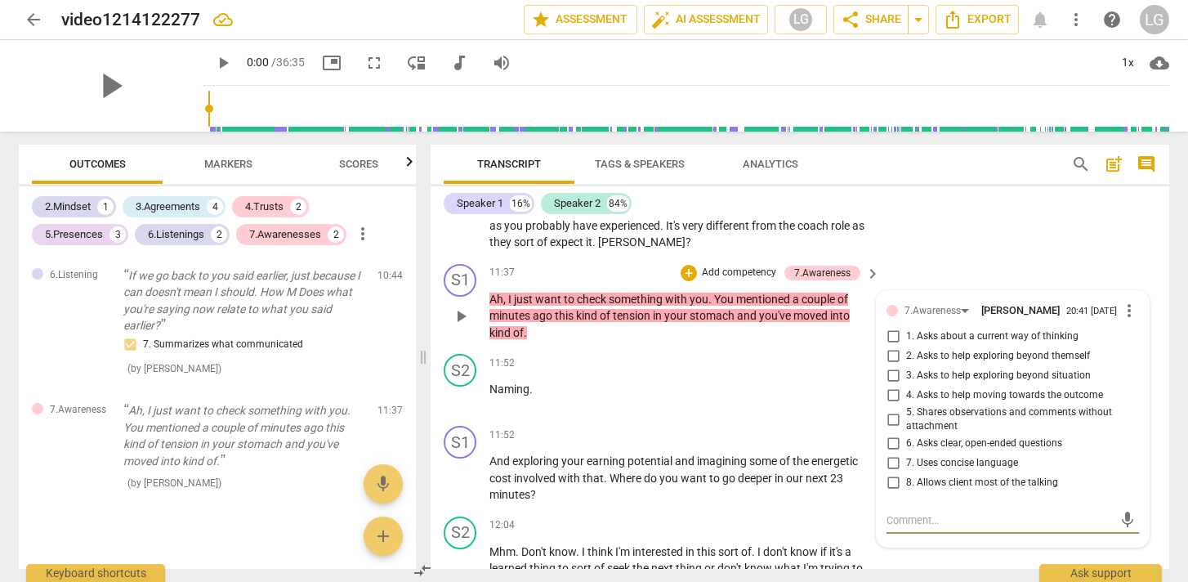
click at [891, 386] on input "3. Asks to help exploring beyond situation" at bounding box center [893, 376] width 26 height 20
checkbox input "true"
click at [742, 395] on div "11:52 + Add competency keyboard_arrow_right Naming ." at bounding box center [685, 383] width 392 height 59
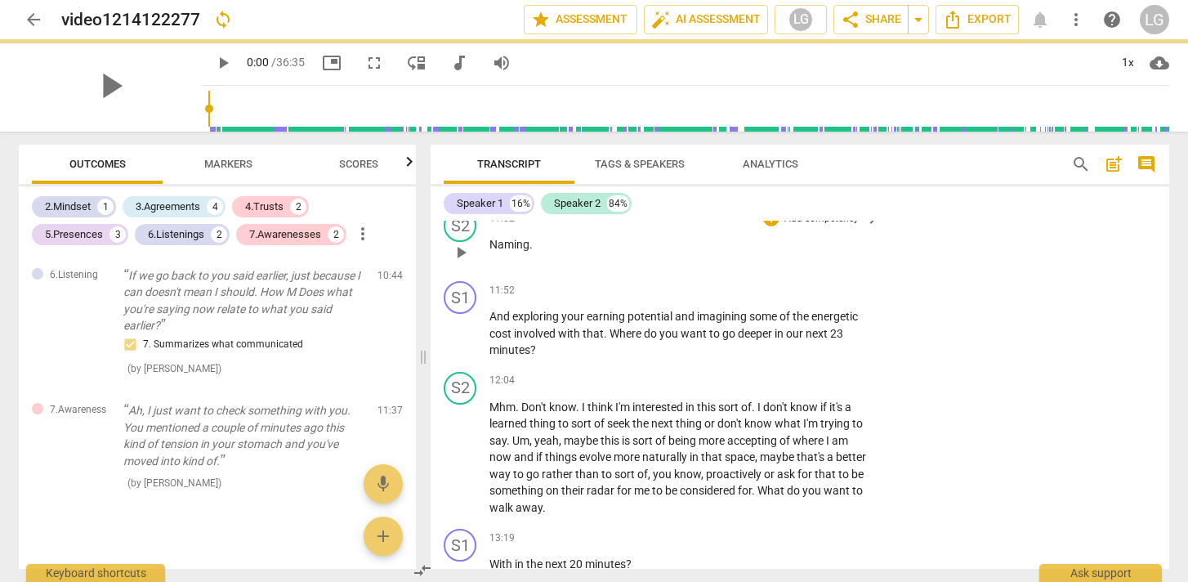
scroll to position [2894, 0]
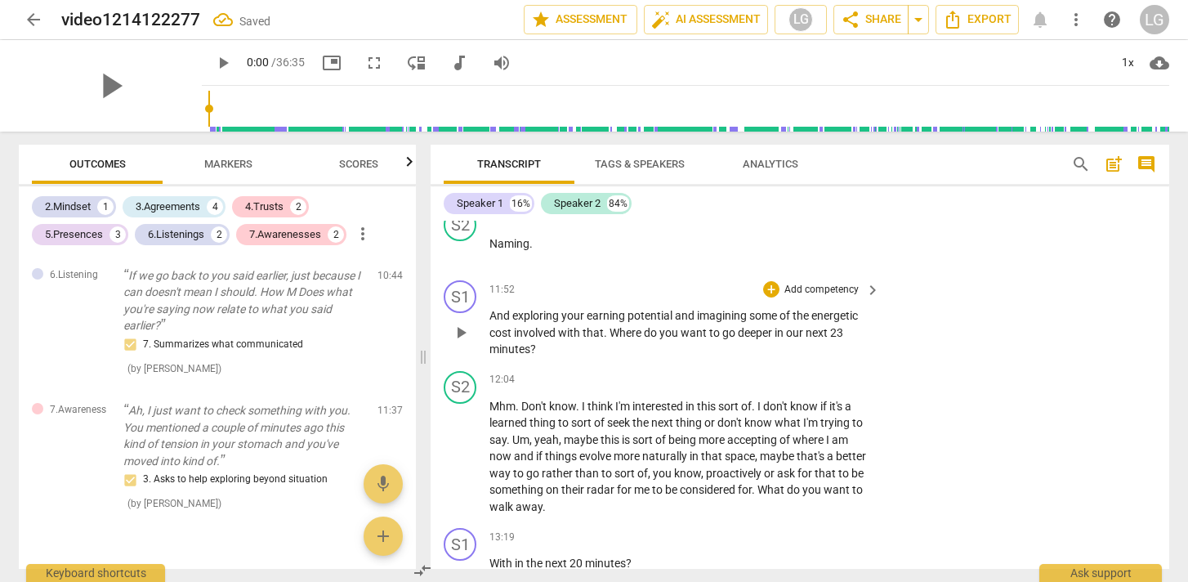
click at [840, 297] on p "Add competency" at bounding box center [822, 290] width 78 height 15
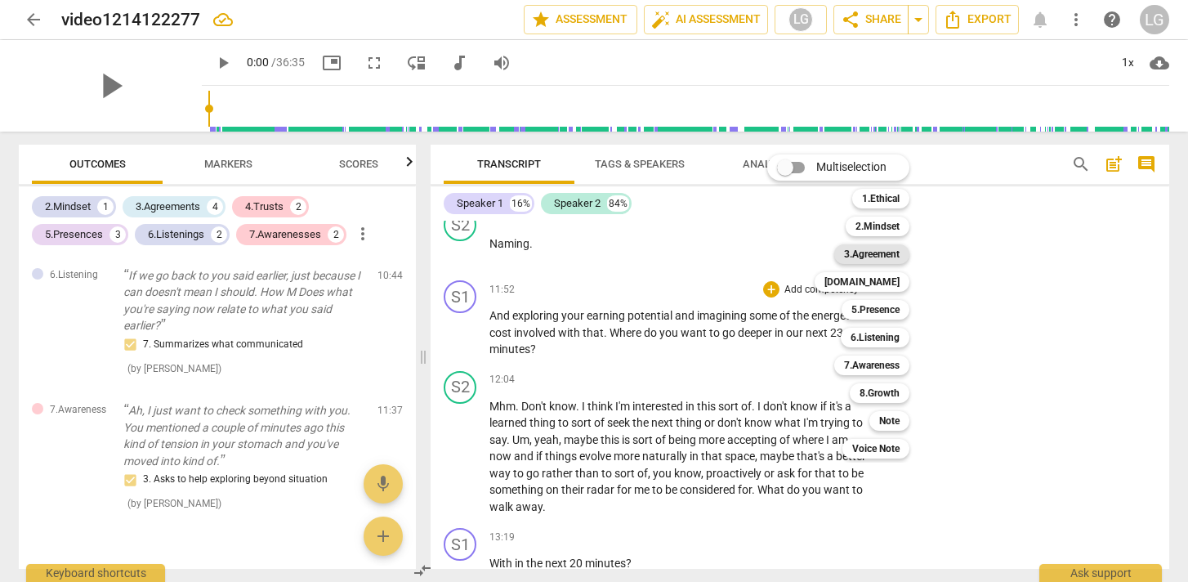
click at [871, 253] on b "3.Agreement" at bounding box center [872, 254] width 56 height 20
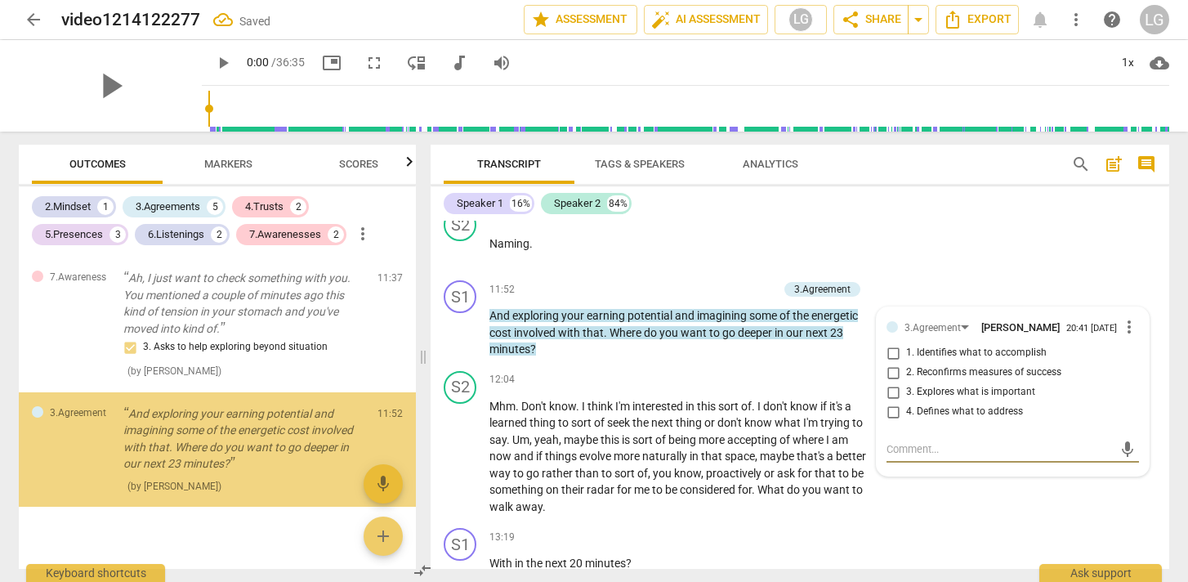
scroll to position [1578, 0]
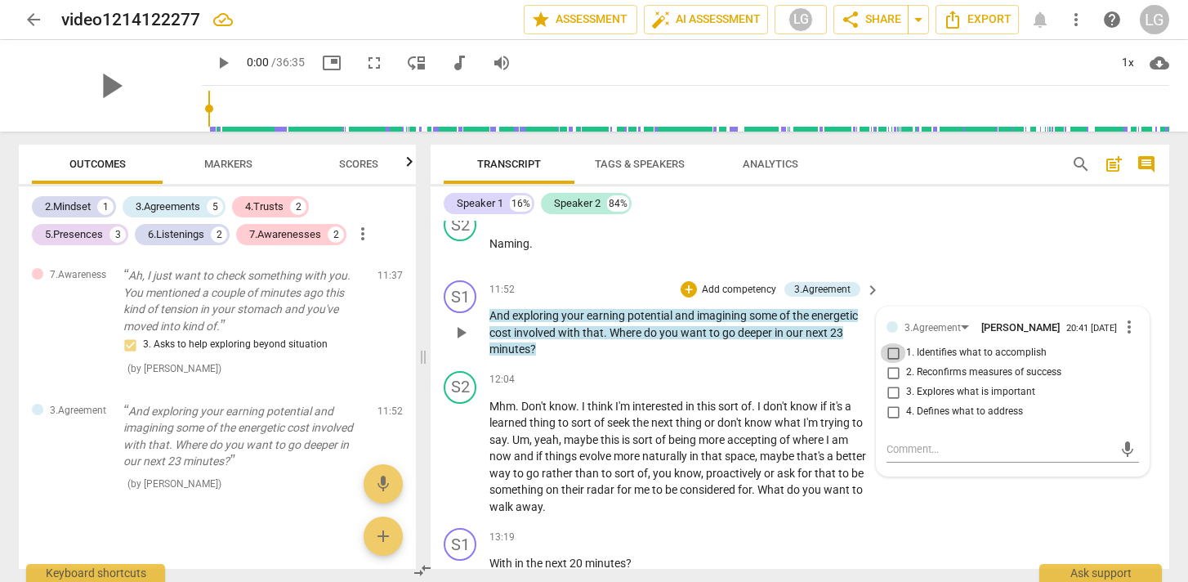
click at [891, 363] on input "1. Identifies what to accomplish" at bounding box center [893, 353] width 26 height 20
checkbox input "true"
click at [636, 364] on div "S1 play_arrow pause 11:52 + Add competency 3.Agreement keyboard_arrow_right And…" at bounding box center [800, 319] width 739 height 91
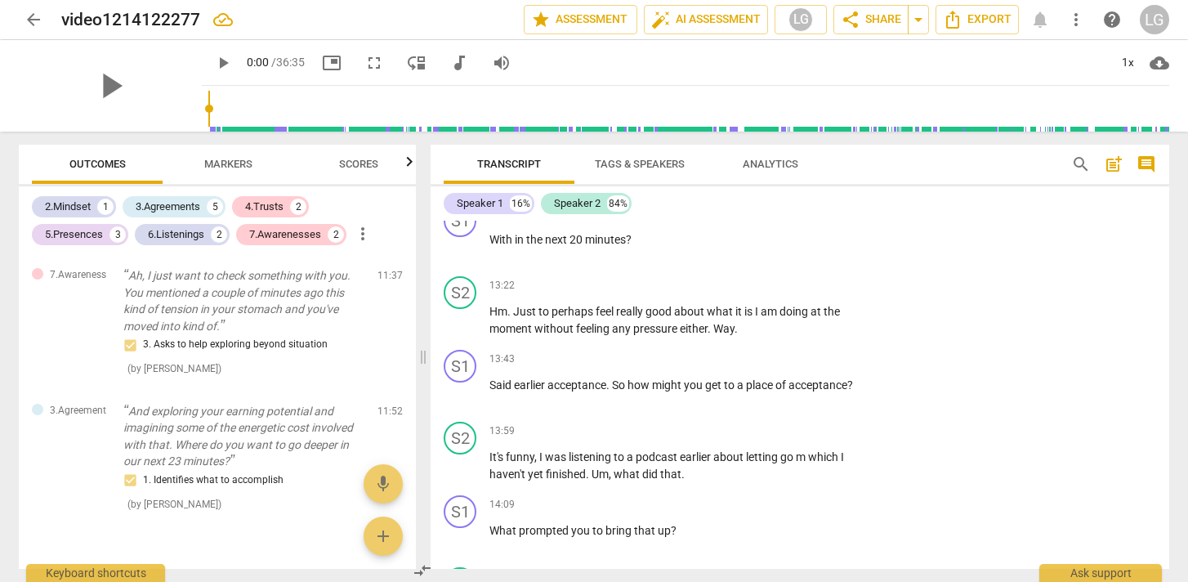
scroll to position [3223, 0]
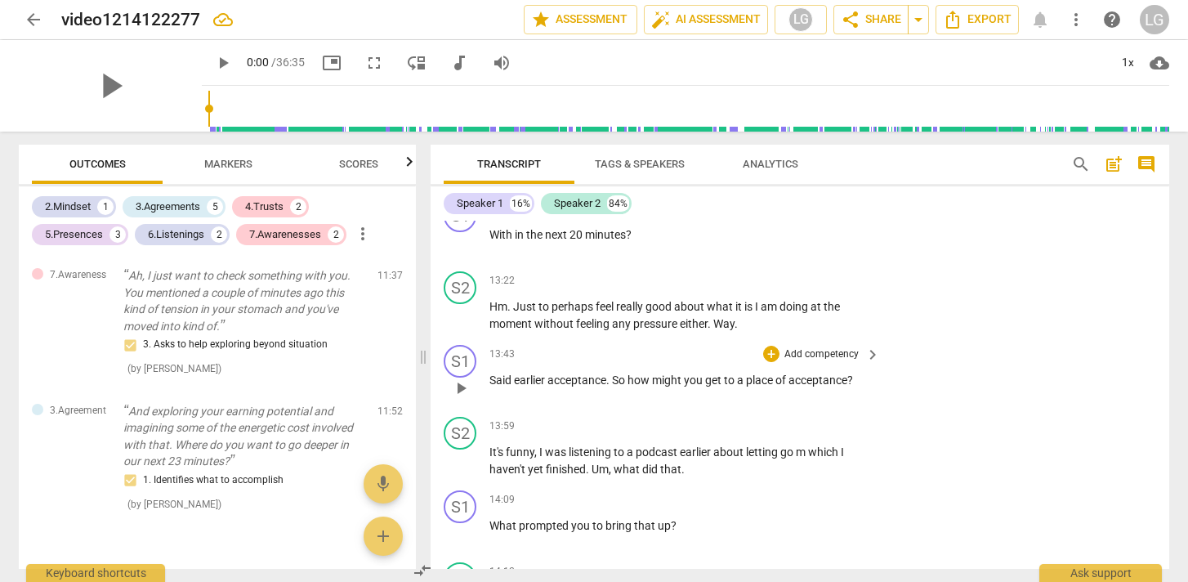
click at [825, 362] on p "Add competency" at bounding box center [822, 354] width 78 height 15
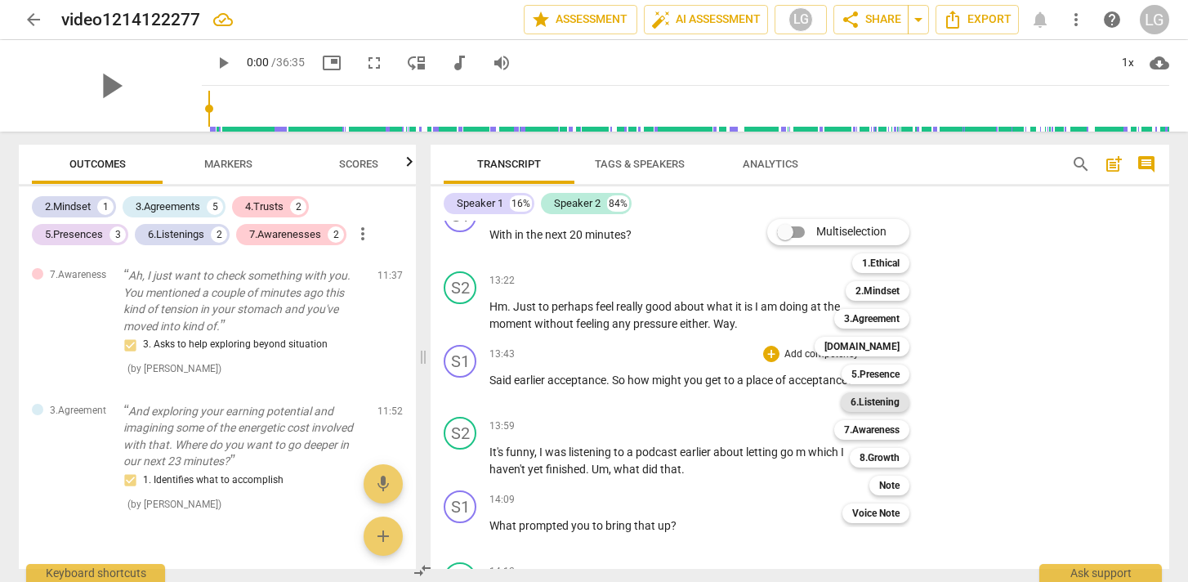
click at [876, 409] on b "6.Listening" at bounding box center [875, 402] width 49 height 20
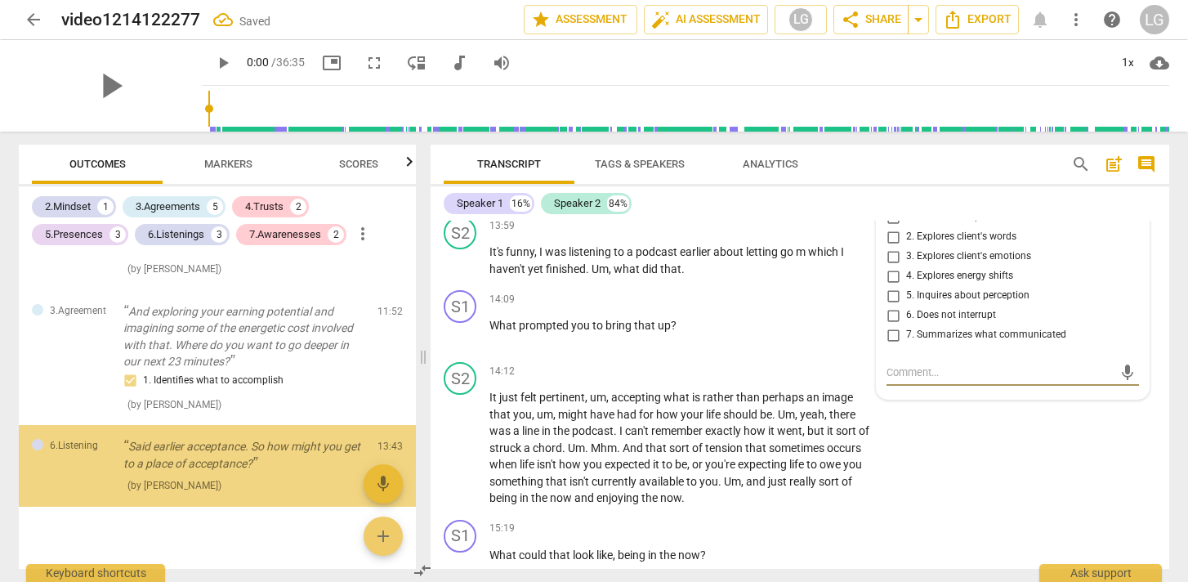
scroll to position [1680, 0]
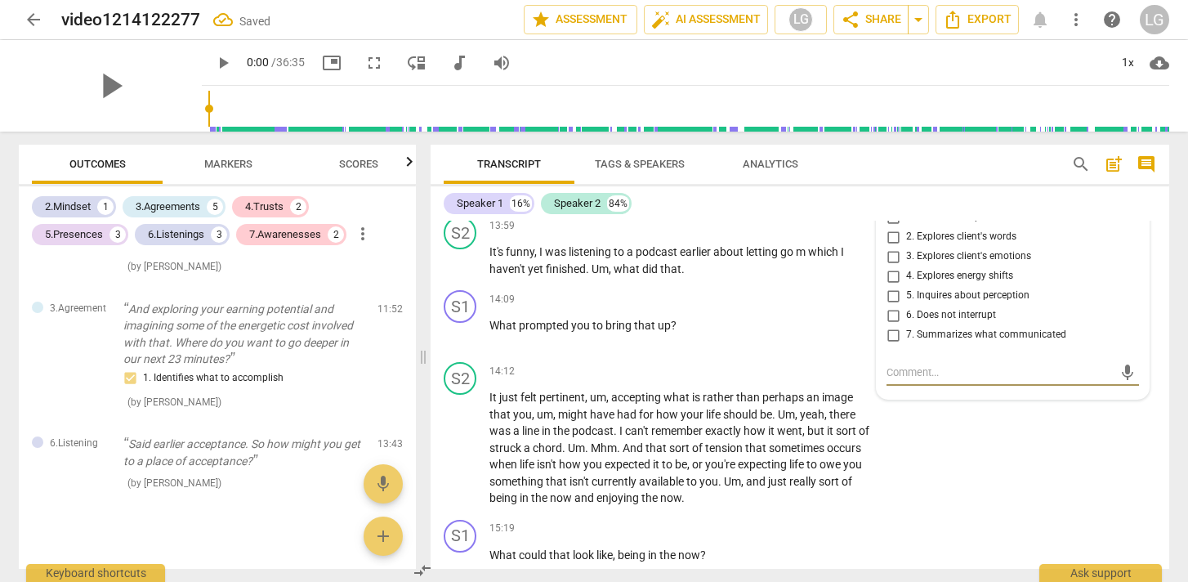
click at [890, 266] on input "3. Explores client's emotions" at bounding box center [893, 257] width 26 height 20
checkbox input "true"
click at [702, 378] on div "S2 play_arrow pause 14:12 + Add competency keyboard_arrow_right It just felt pe…" at bounding box center [800, 434] width 739 height 158
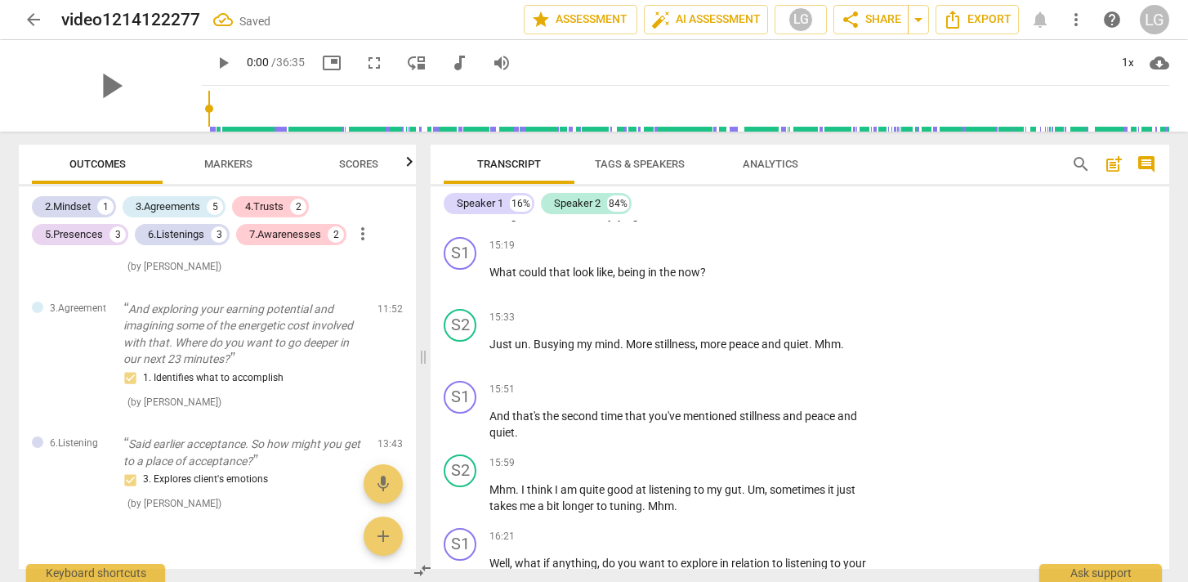
scroll to position [3714, 0]
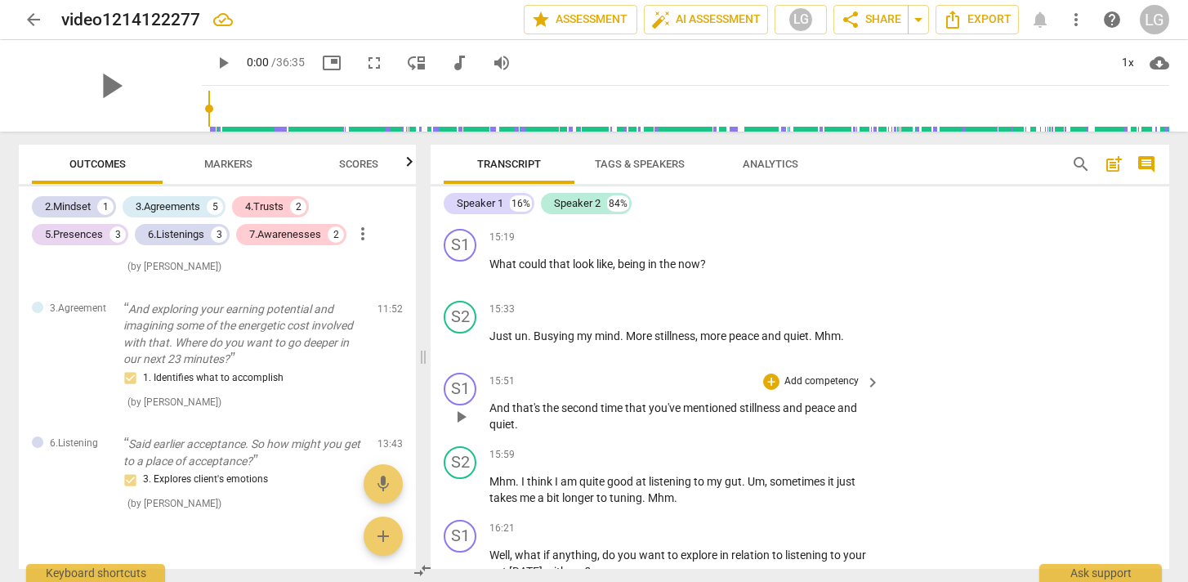
click at [818, 389] on p "Add competency" at bounding box center [822, 381] width 78 height 15
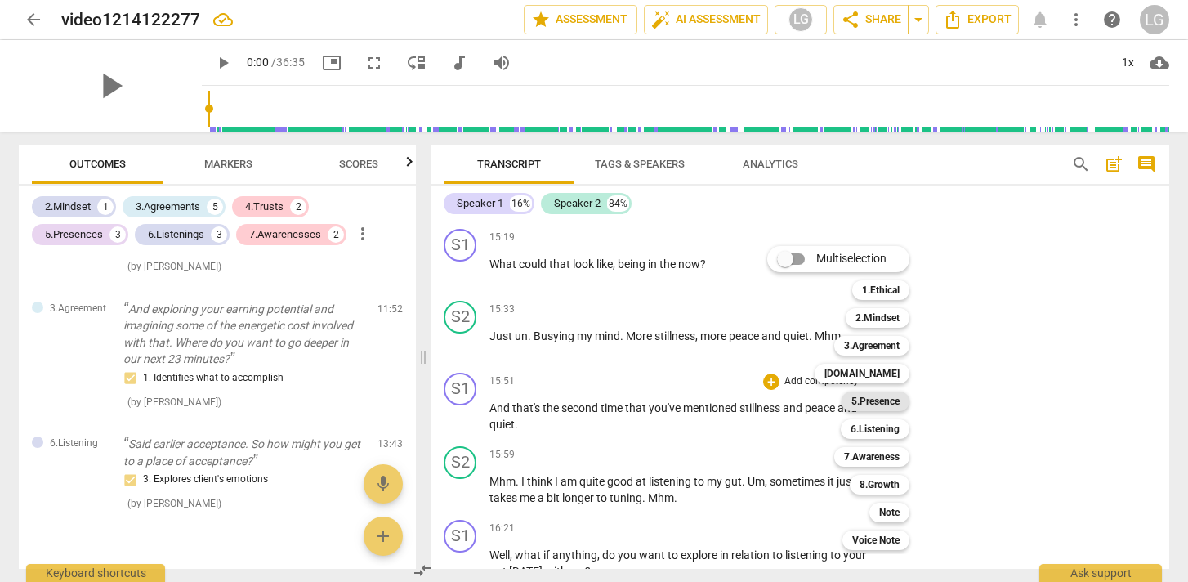
click at [885, 401] on b "5.Presence" at bounding box center [875, 401] width 48 height 20
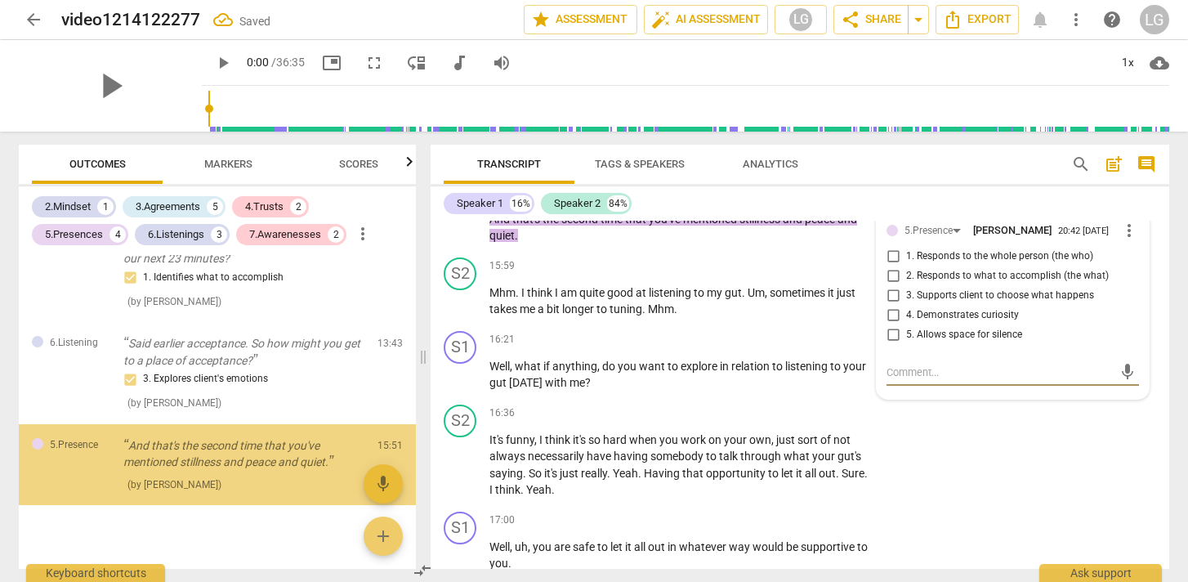
scroll to position [1781, 0]
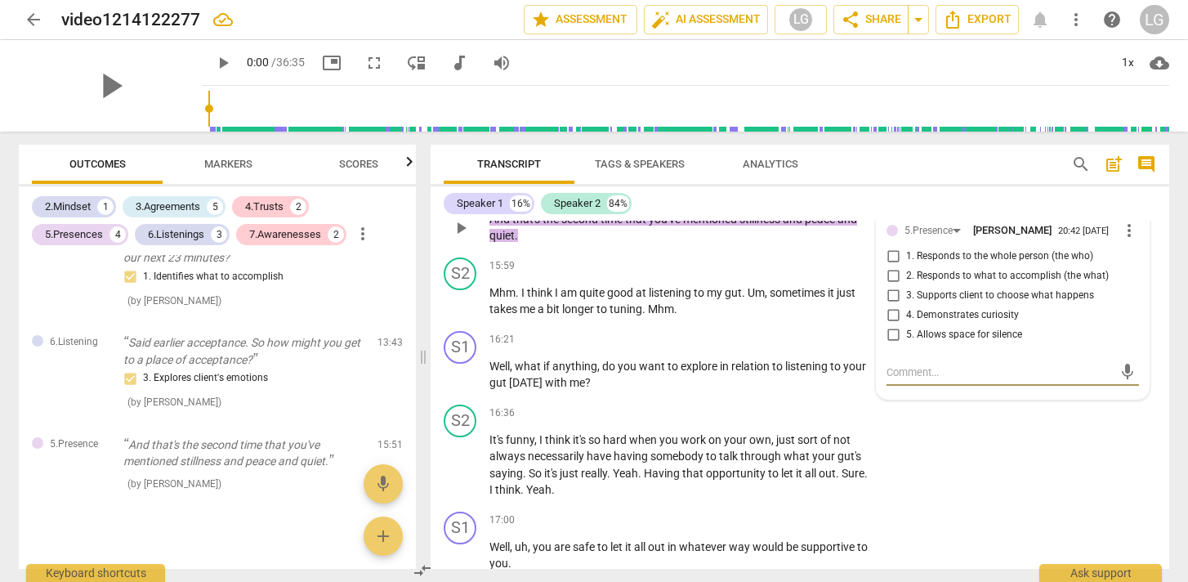
click at [889, 325] on input "4. Demonstrates curiosity" at bounding box center [893, 316] width 26 height 20
checkbox input "true"
click at [726, 324] on div "S2 play_arrow pause 15:59 + Add competency keyboard_arrow_right Mhm . I think I…" at bounding box center [800, 288] width 739 height 74
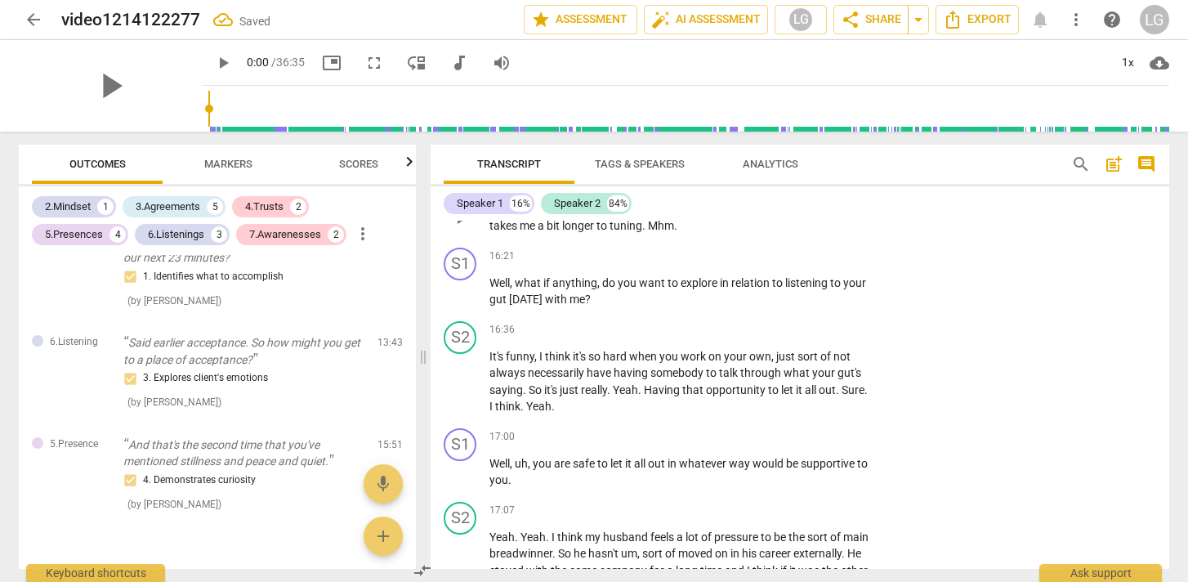
scroll to position [3987, 0]
click at [829, 262] on p "Add competency" at bounding box center [822, 255] width 78 height 15
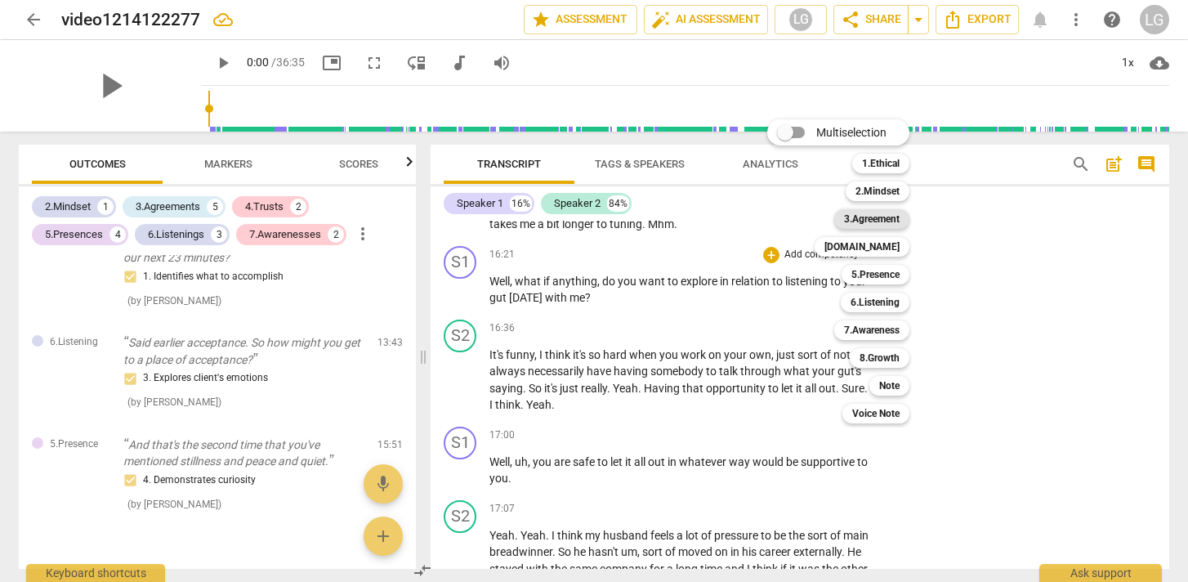
click at [877, 219] on b "3.Agreement" at bounding box center [872, 219] width 56 height 20
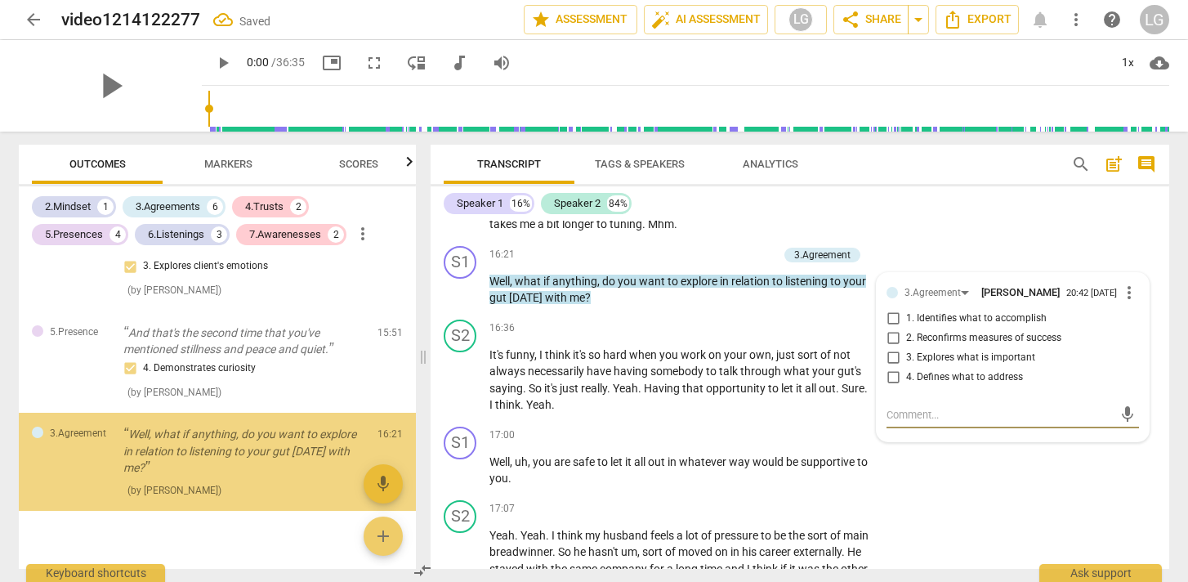
scroll to position [1900, 0]
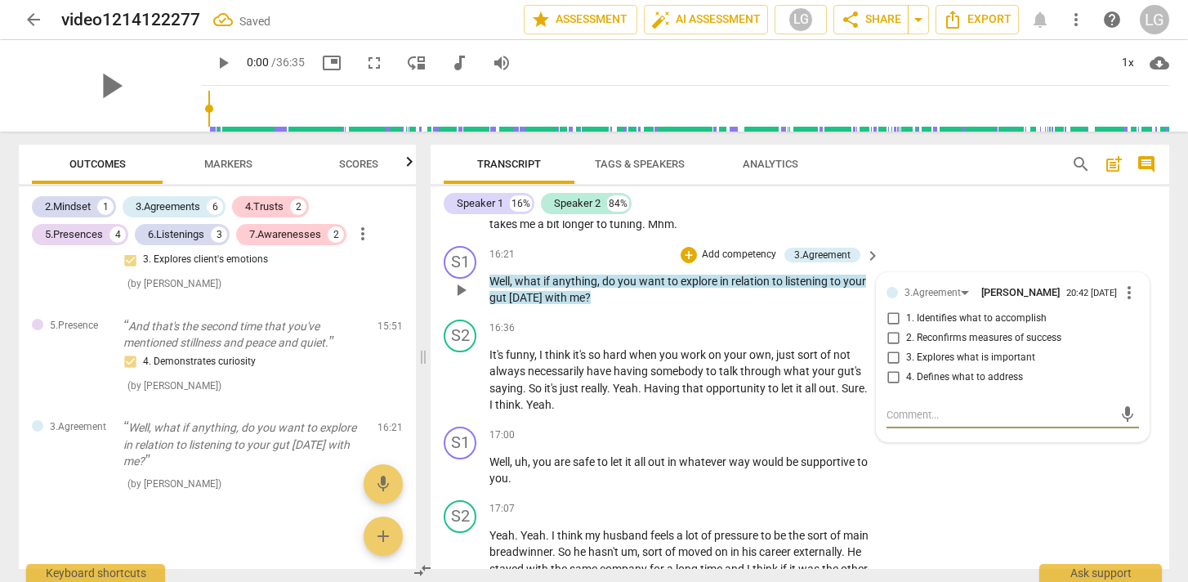
click at [889, 328] on input "1. Identifies what to accomplish" at bounding box center [893, 319] width 26 height 20
checkbox input "true"
click at [752, 337] on div "16:36 + Add competency keyboard_arrow_right" at bounding box center [685, 328] width 392 height 18
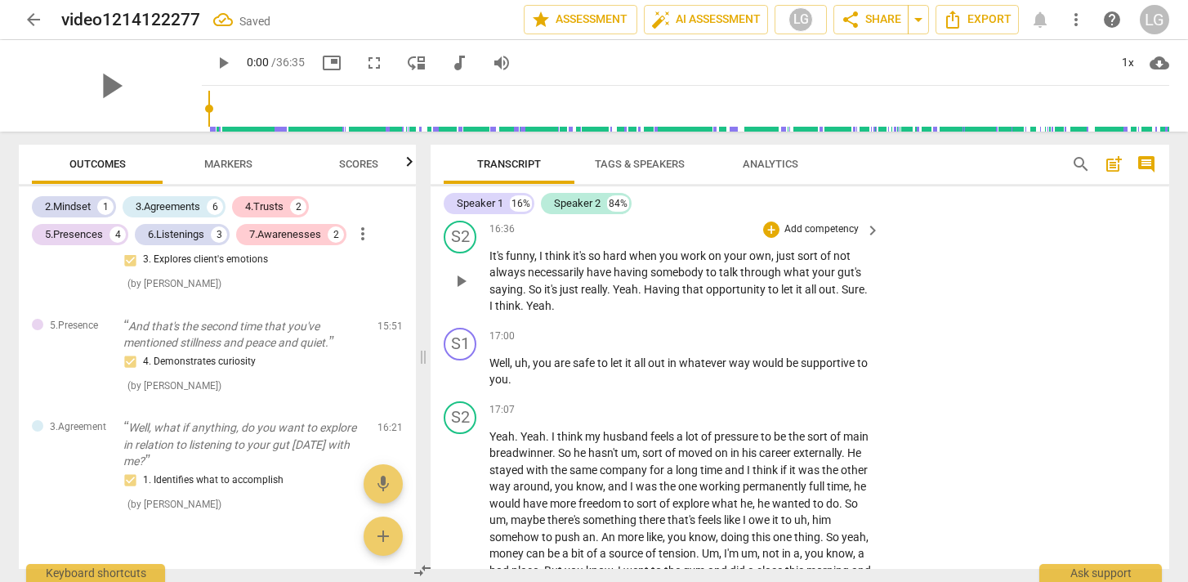
scroll to position [4089, 0]
click at [837, 342] on p "Add competency" at bounding box center [822, 334] width 78 height 15
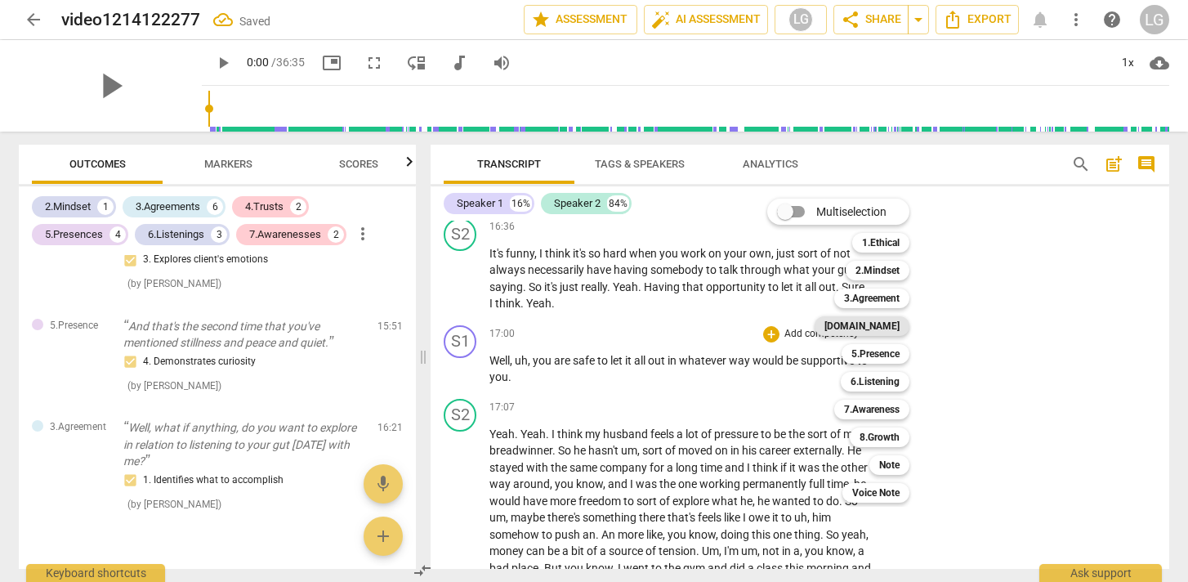
click at [889, 328] on b "[DOMAIN_NAME]" at bounding box center [861, 326] width 75 height 20
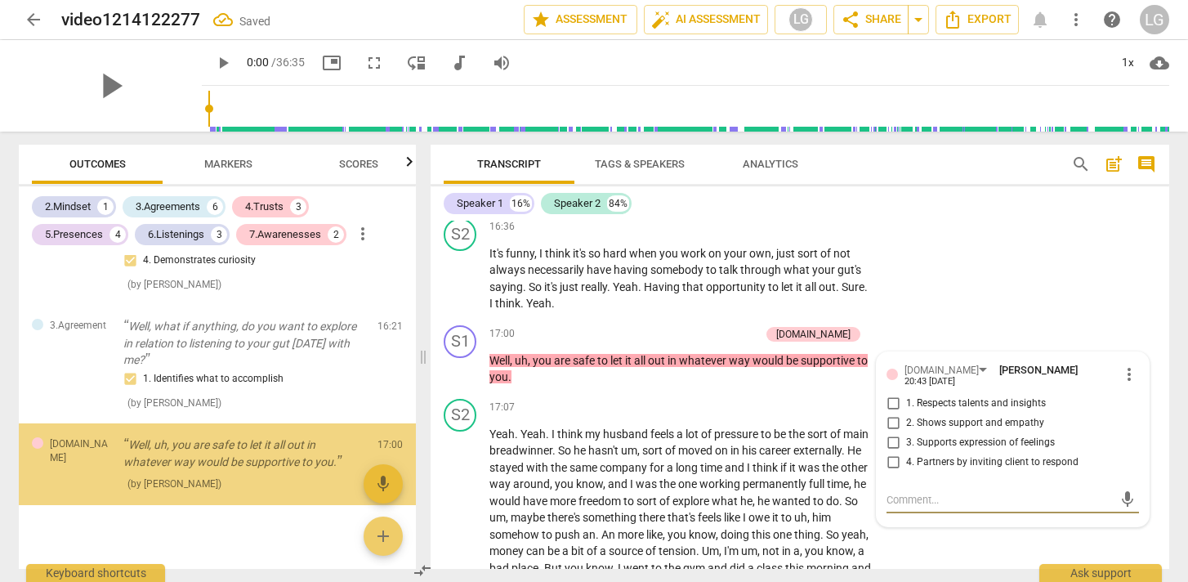
scroll to position [2002, 0]
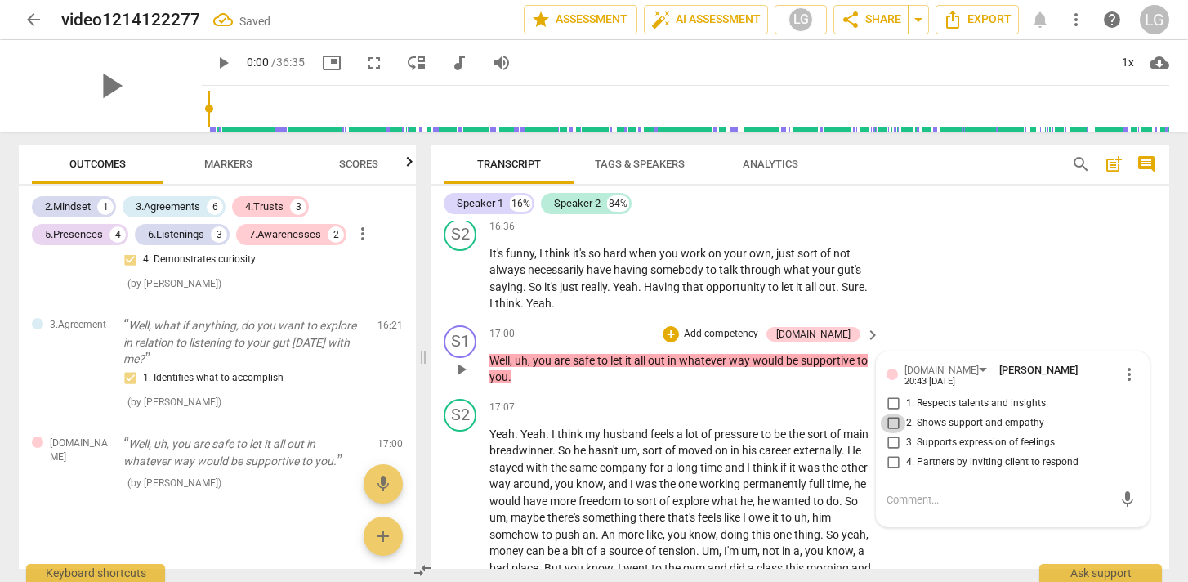
click at [889, 433] on input "2. Shows support and empathy" at bounding box center [893, 423] width 26 height 20
checkbox input "true"
click at [891, 453] on input "3. Supports expression of feelings" at bounding box center [893, 443] width 26 height 20
checkbox input "true"
click at [718, 386] on p "Well , uh , you are safe to let it all out in whatever way would be supportive …" at bounding box center [680, 369] width 382 height 34
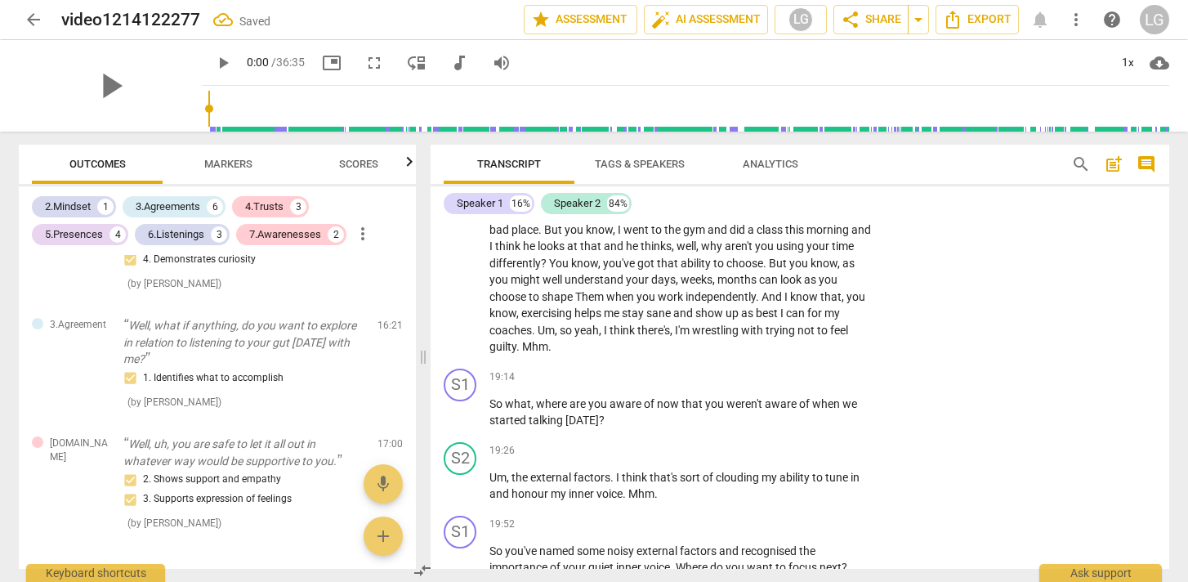
scroll to position [4434, 0]
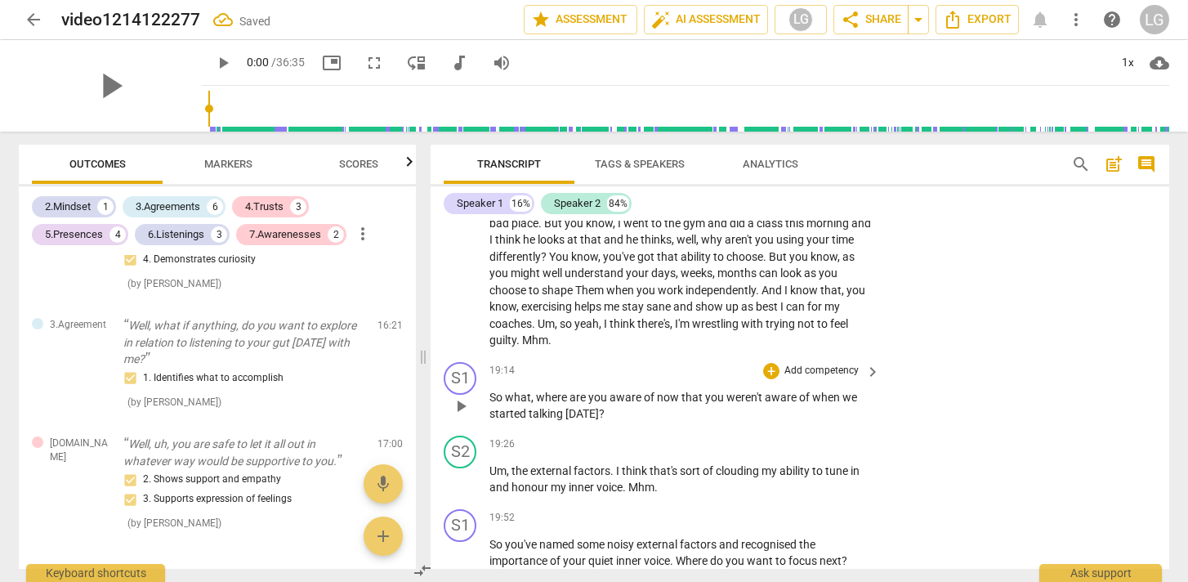
click at [834, 378] on p "Add competency" at bounding box center [822, 371] width 78 height 15
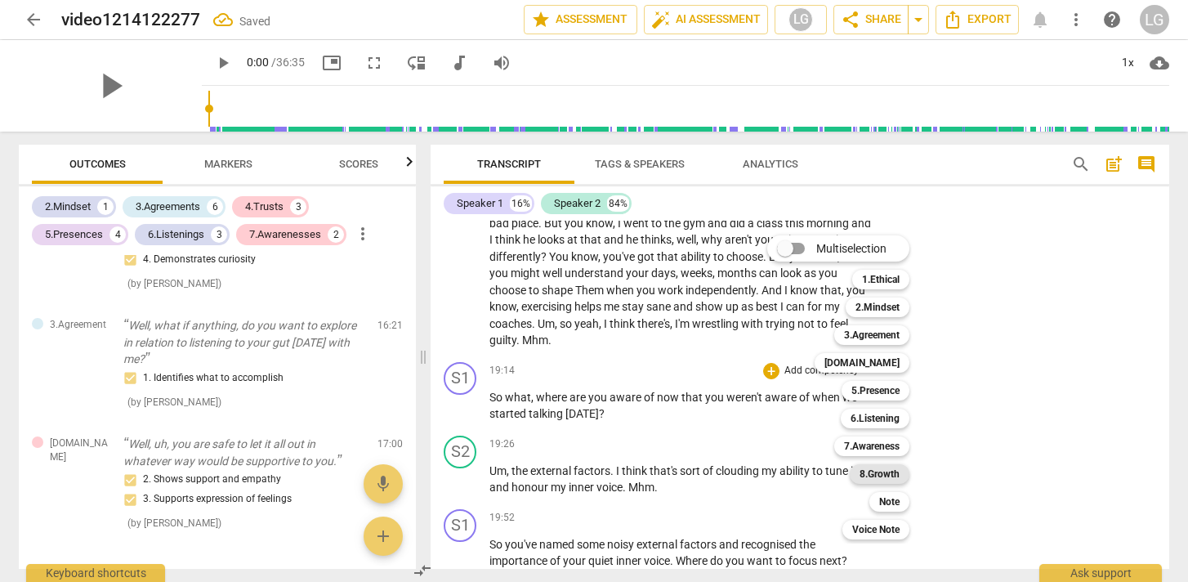
click at [897, 474] on b "8.Growth" at bounding box center [880, 474] width 40 height 20
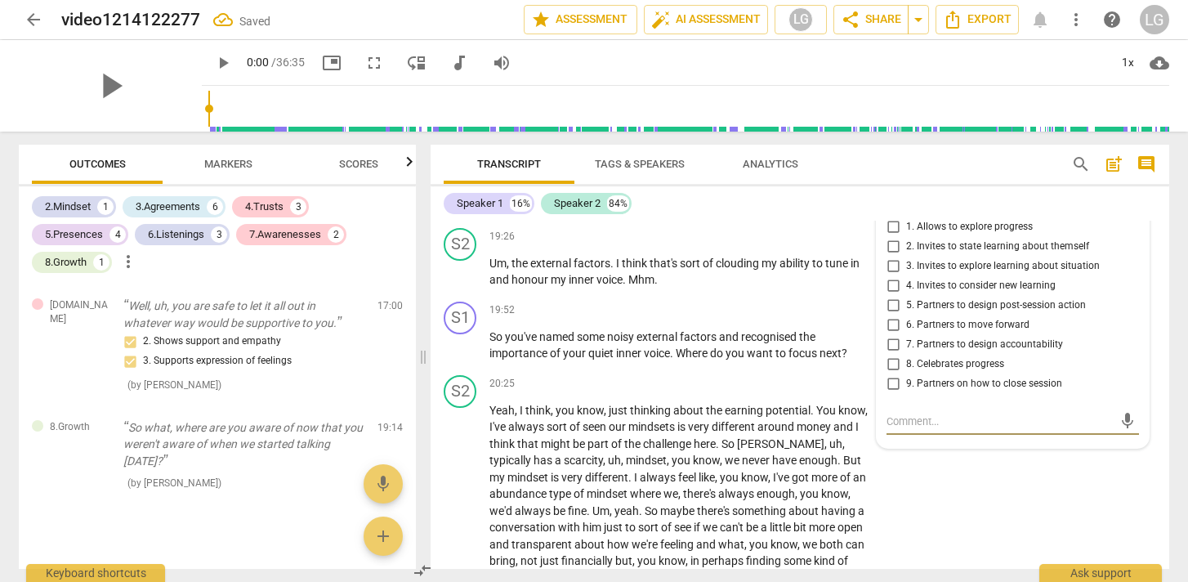
scroll to position [4637, 0]
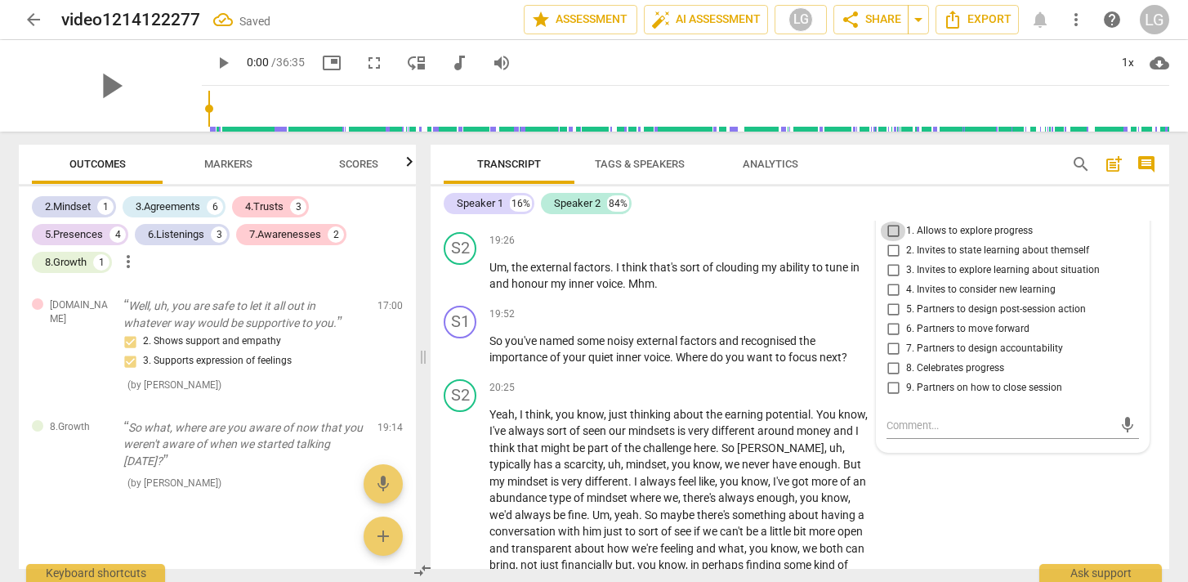
click at [891, 241] on input "1. Allows to explore progress" at bounding box center [893, 231] width 26 height 20
checkbox input "true"
click at [888, 300] on input "4. Invites to consider new learning" at bounding box center [893, 290] width 26 height 20
checkbox input "true"
click at [662, 324] on div "19:52 + Add competency keyboard_arrow_right" at bounding box center [685, 315] width 392 height 18
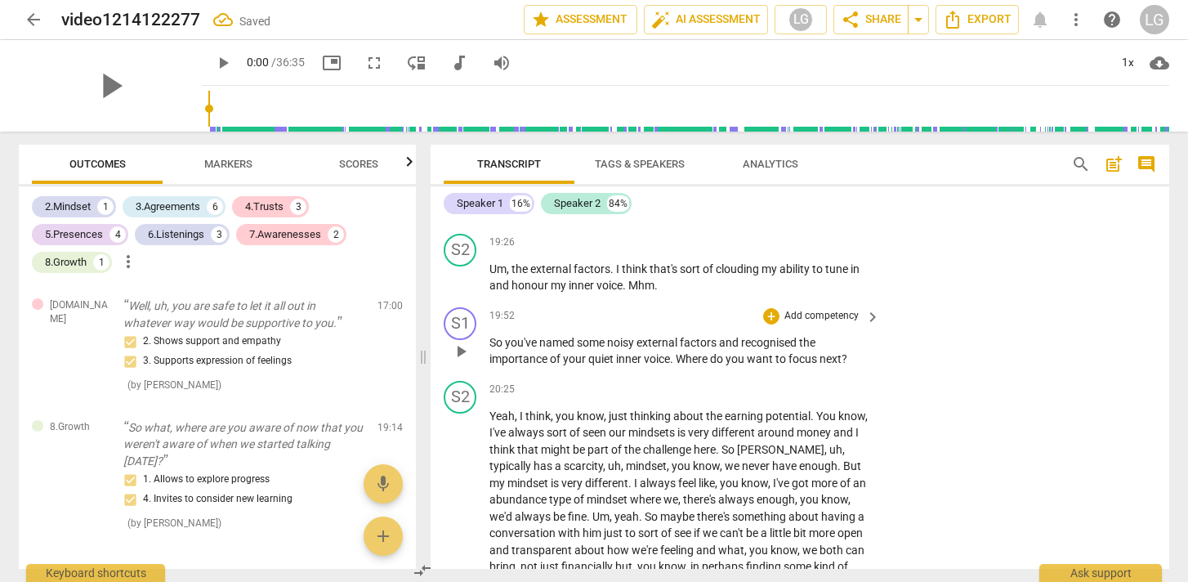
scroll to position [4639, 0]
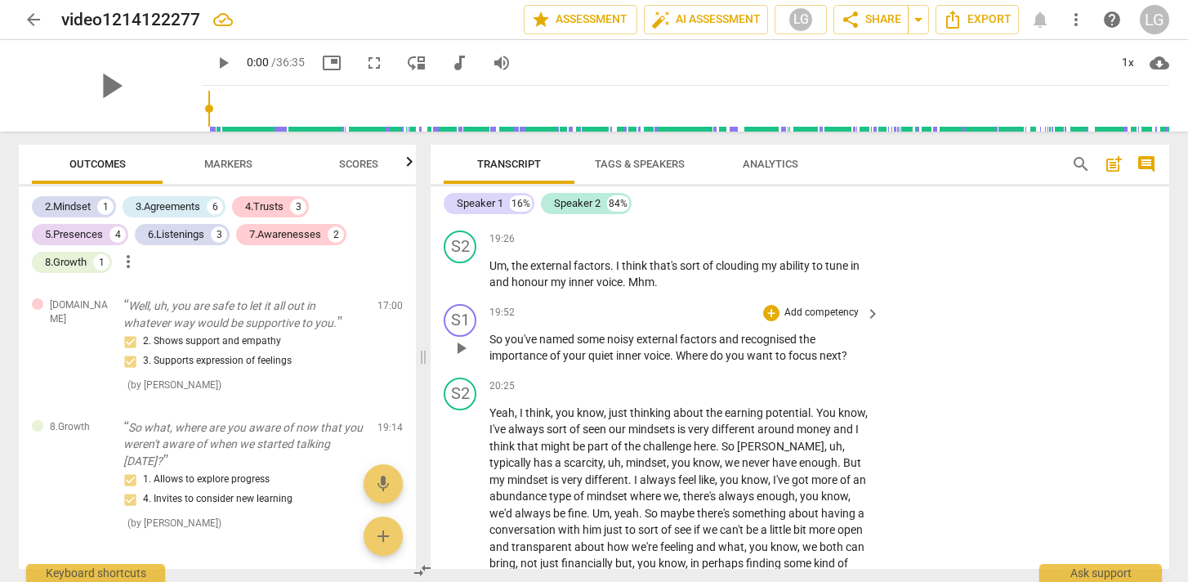
click at [815, 320] on p "Add competency" at bounding box center [822, 313] width 78 height 15
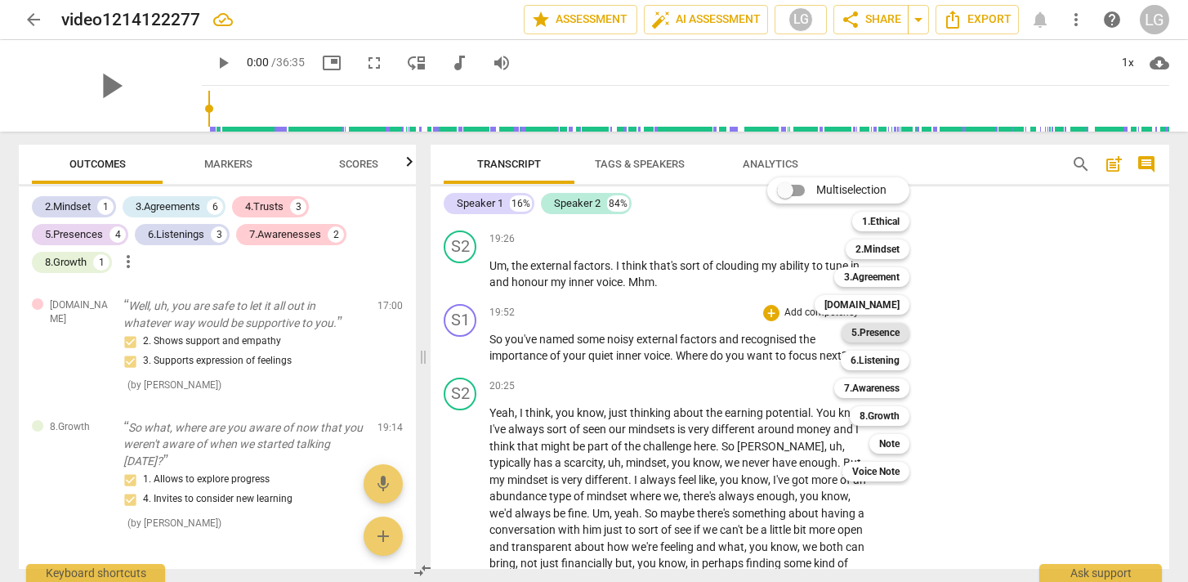
click at [882, 333] on b "5.Presence" at bounding box center [875, 333] width 48 height 20
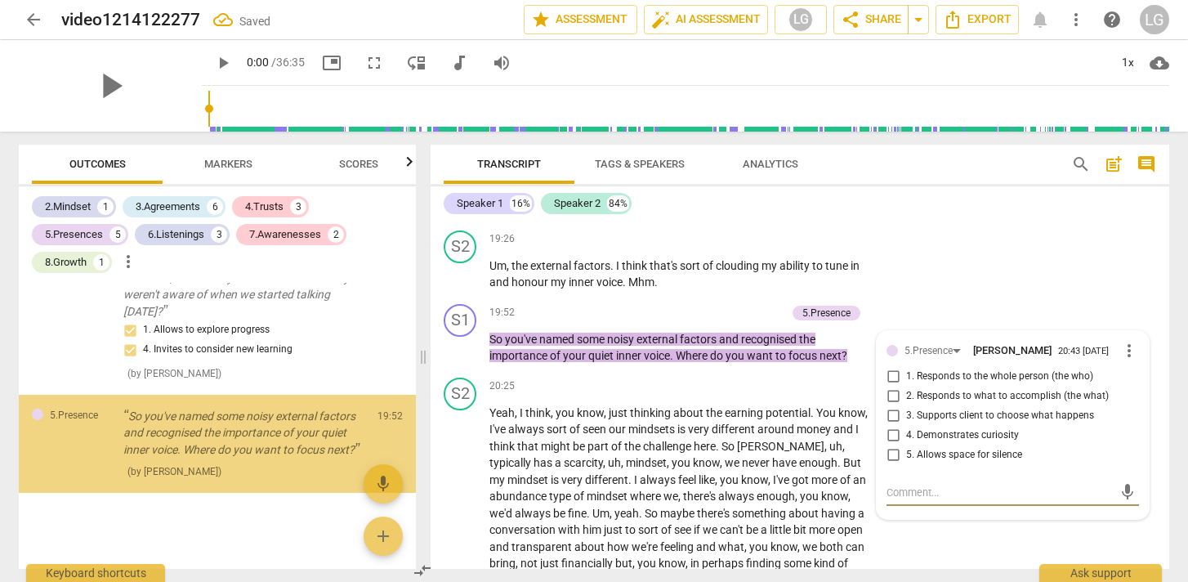
scroll to position [2322, 0]
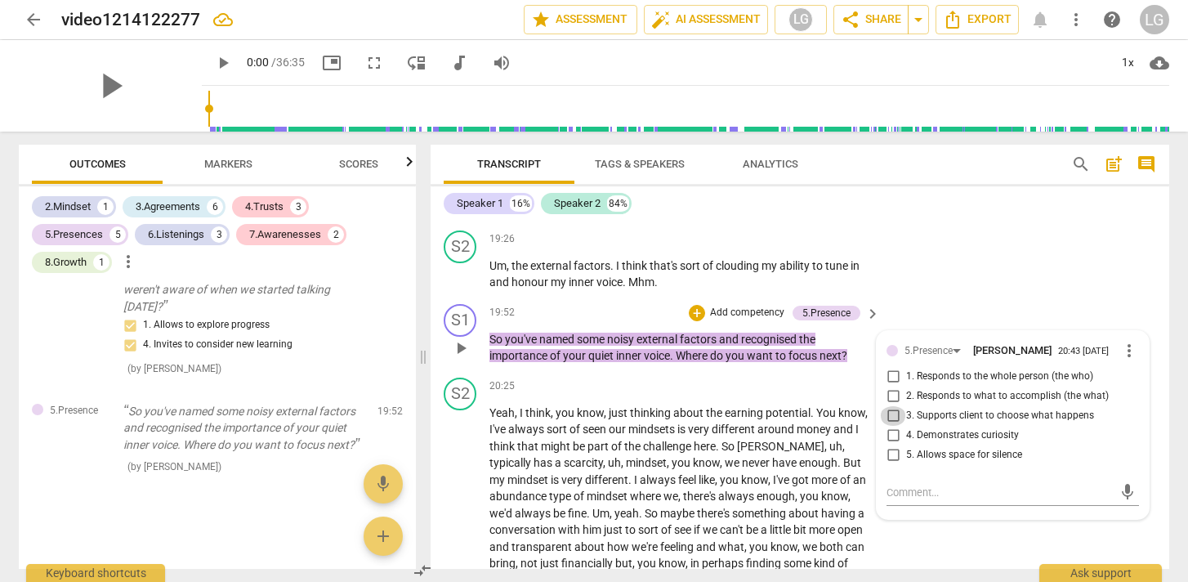
click at [889, 426] on input "3. Supports client to choose what happens" at bounding box center [893, 416] width 26 height 20
checkbox input "true"
click at [679, 391] on div "S2 play_arrow pause 20:25 + Add competency keyboard_arrow_right Yeah , I think …" at bounding box center [800, 483] width 739 height 225
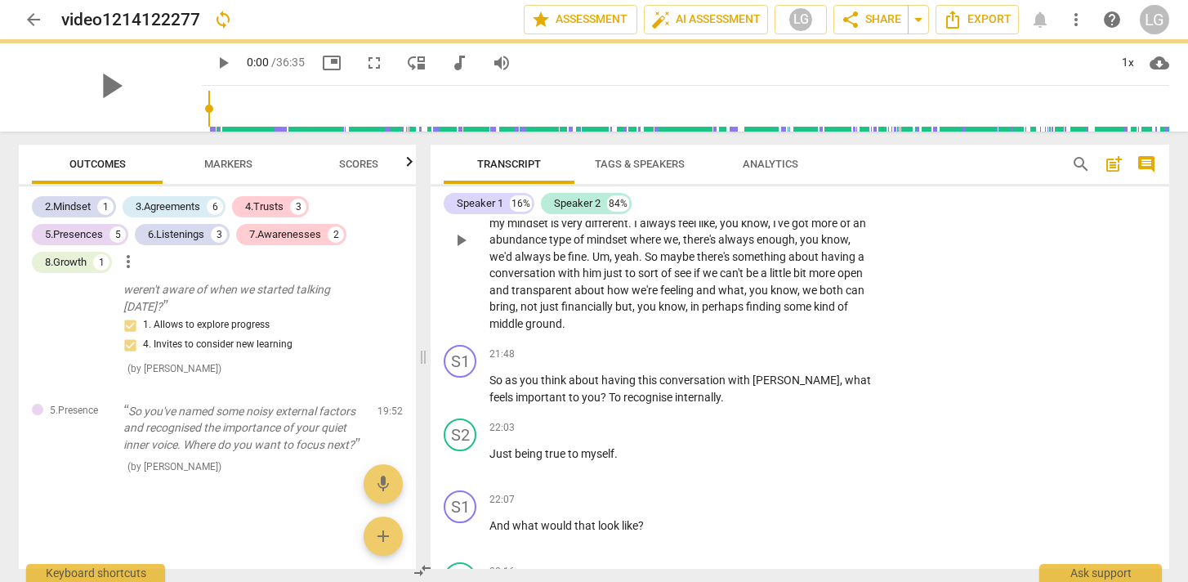
scroll to position [4898, 0]
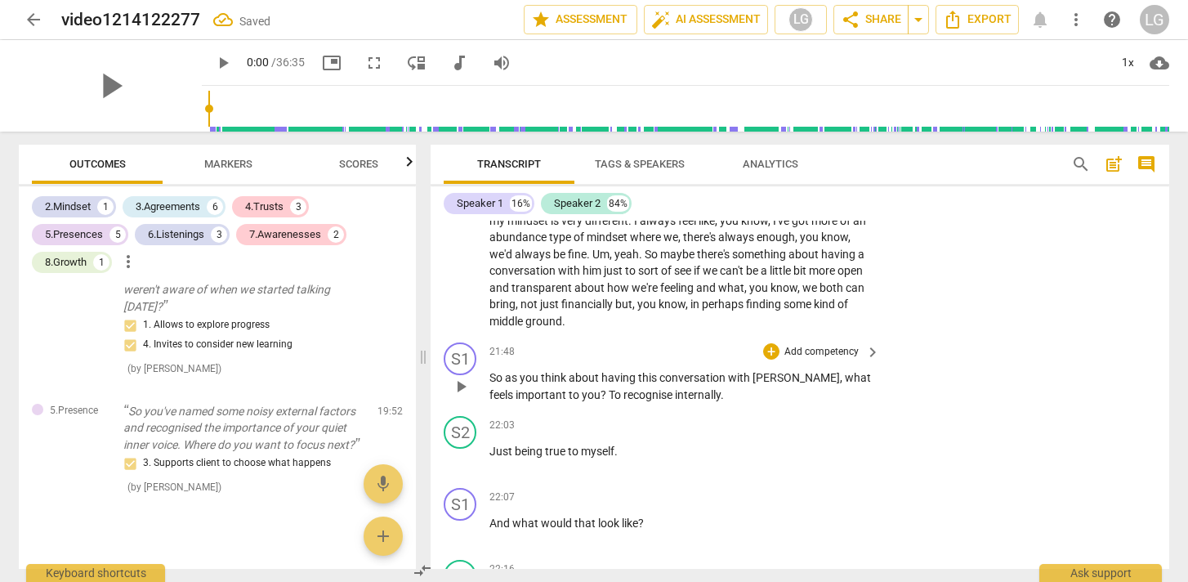
click at [816, 360] on p "Add competency" at bounding box center [822, 352] width 78 height 15
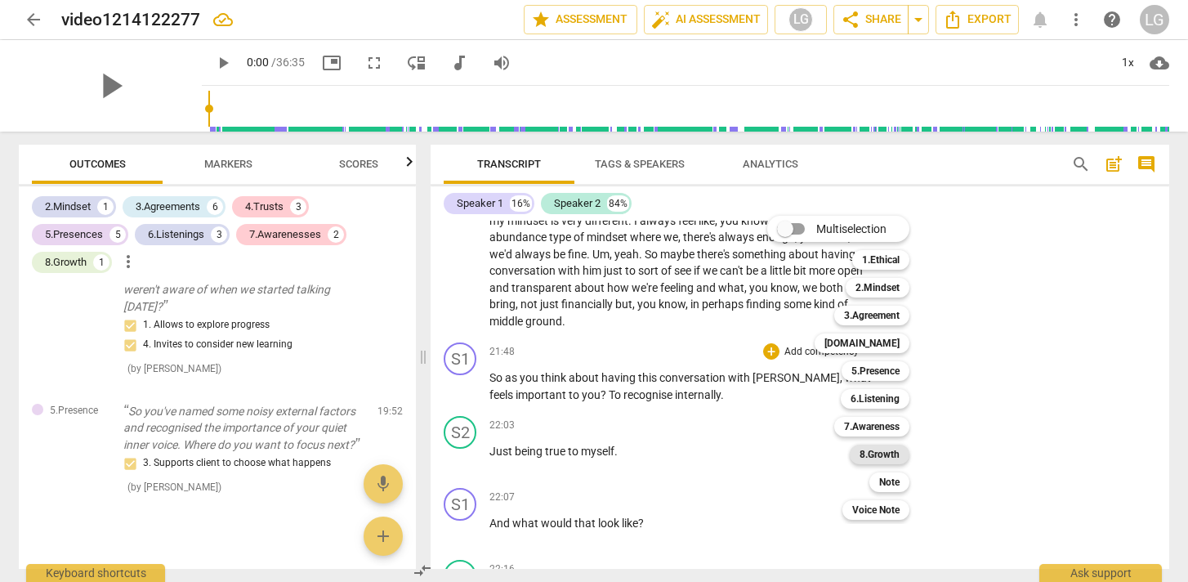
click at [875, 457] on b "8.Growth" at bounding box center [880, 455] width 40 height 20
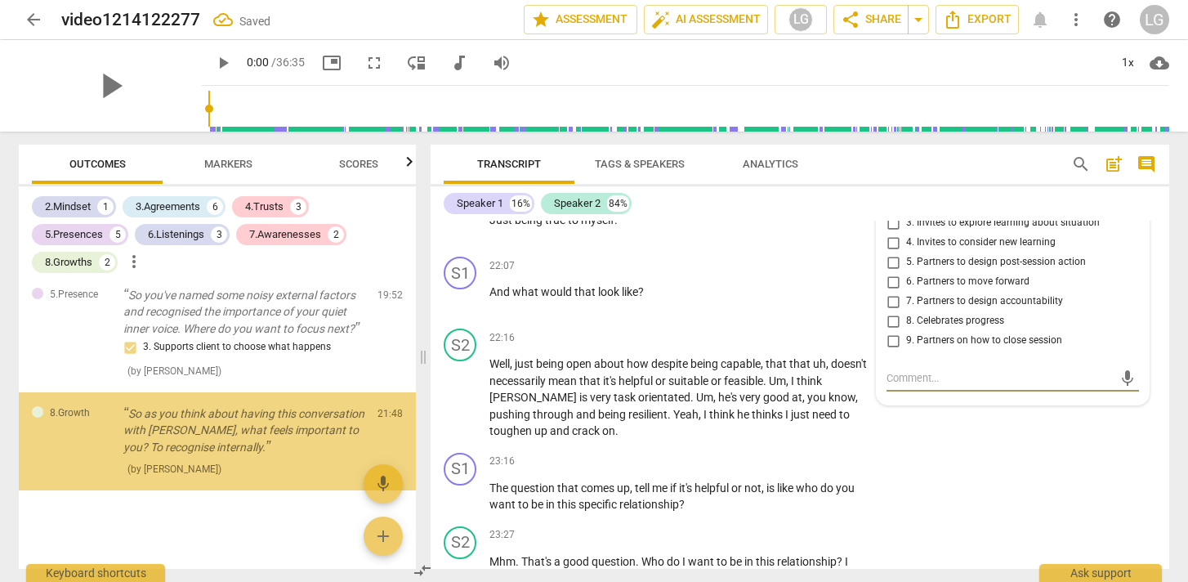
scroll to position [2441, 0]
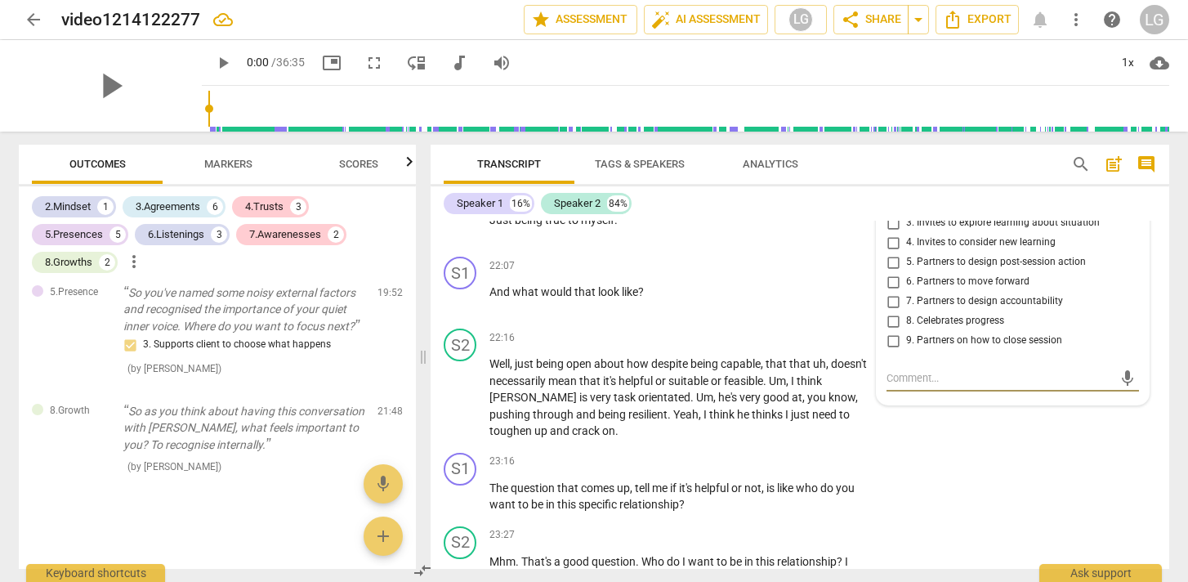
click at [891, 292] on input "6. Partners to move forward" at bounding box center [893, 282] width 26 height 20
checkbox input "true"
click at [726, 339] on div "S2 play_arrow pause 22:16 + Add competency keyboard_arrow_right Well , just bei…" at bounding box center [800, 384] width 739 height 124
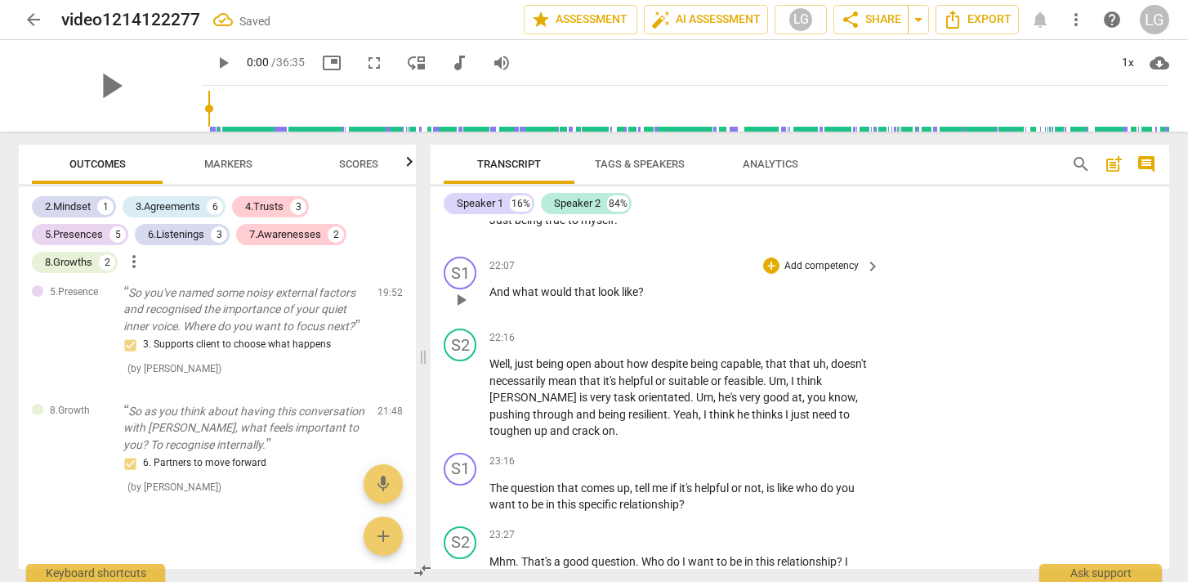
click at [825, 274] on p "Add competency" at bounding box center [822, 266] width 78 height 15
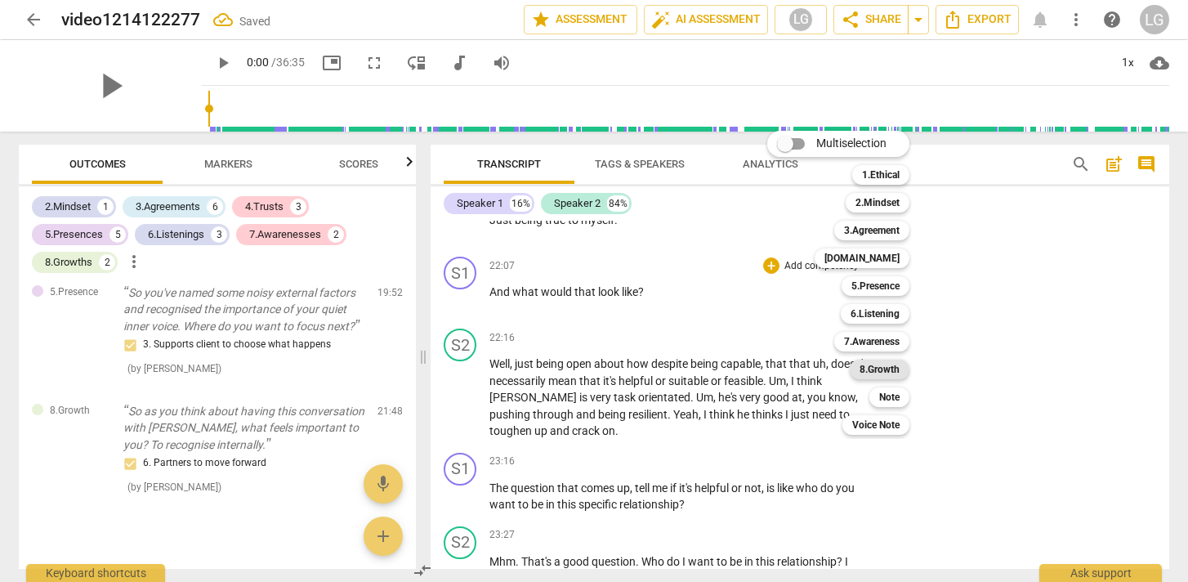
click at [878, 367] on b "8.Growth" at bounding box center [880, 370] width 40 height 20
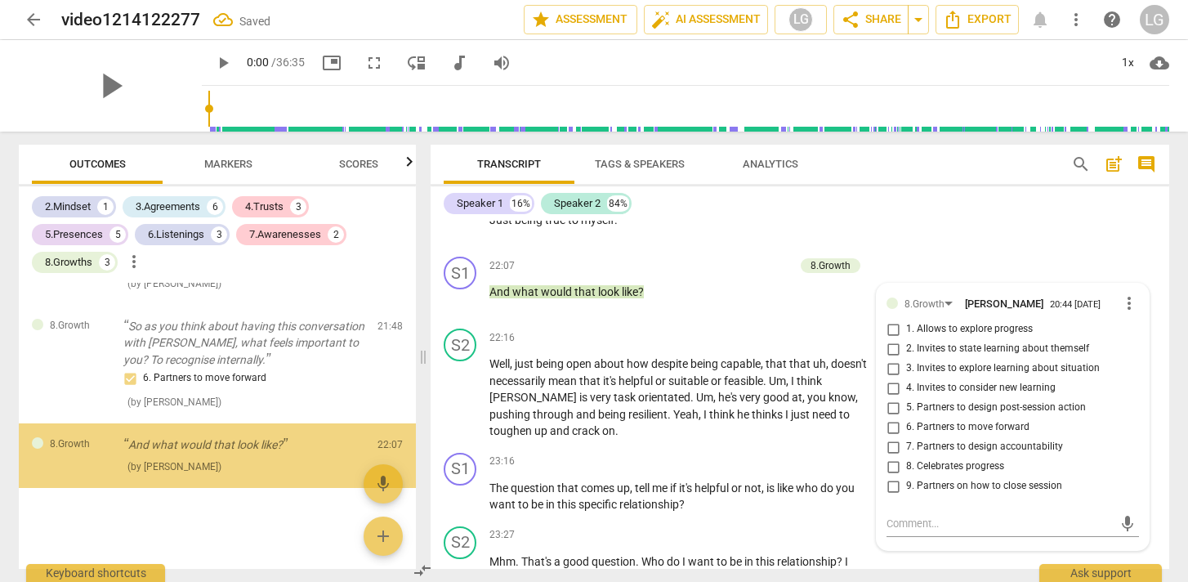
scroll to position [2526, 0]
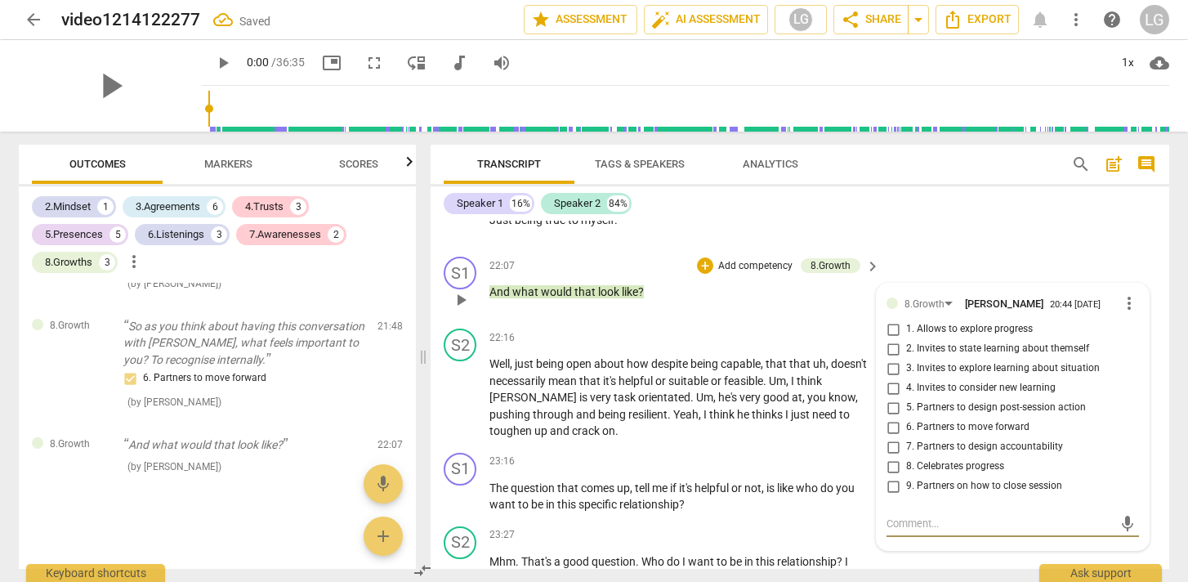
click at [892, 437] on input "6. Partners to move forward" at bounding box center [893, 428] width 26 height 20
checkbox input "true"
click at [680, 342] on div "S2 play_arrow pause 22:16 + Add competency keyboard_arrow_right Well , just bei…" at bounding box center [800, 384] width 739 height 124
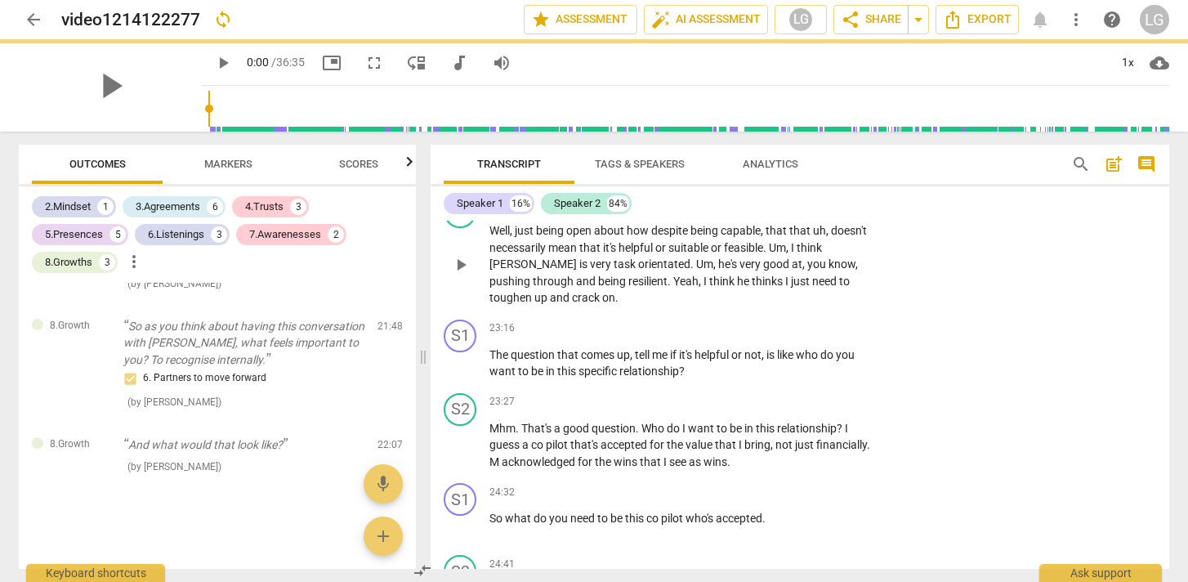
scroll to position [5268, 0]
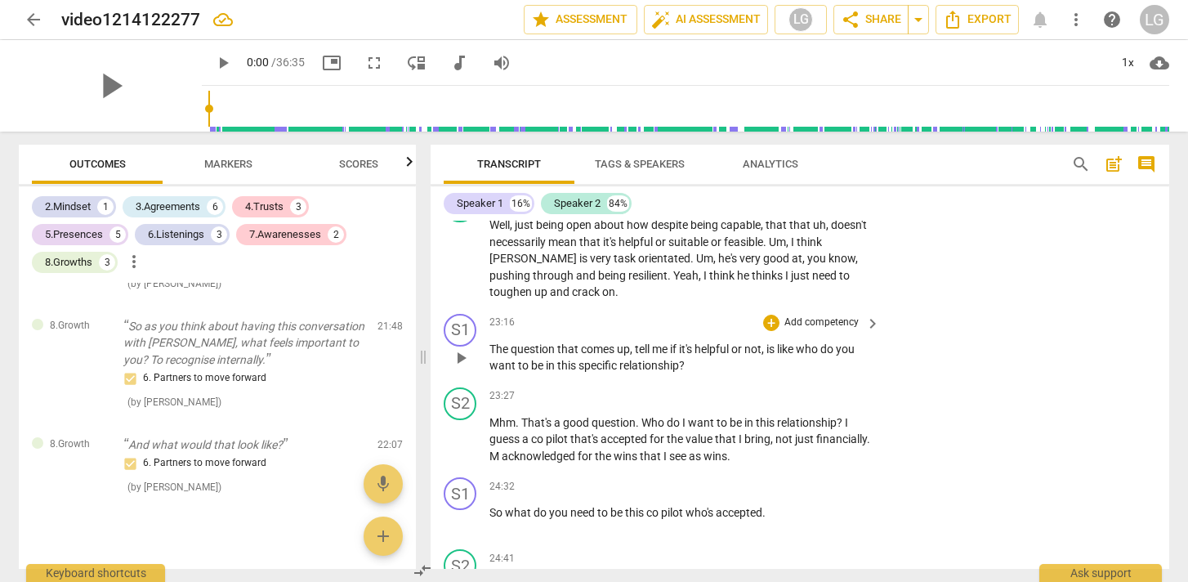
click at [827, 330] on p "Add competency" at bounding box center [822, 322] width 78 height 15
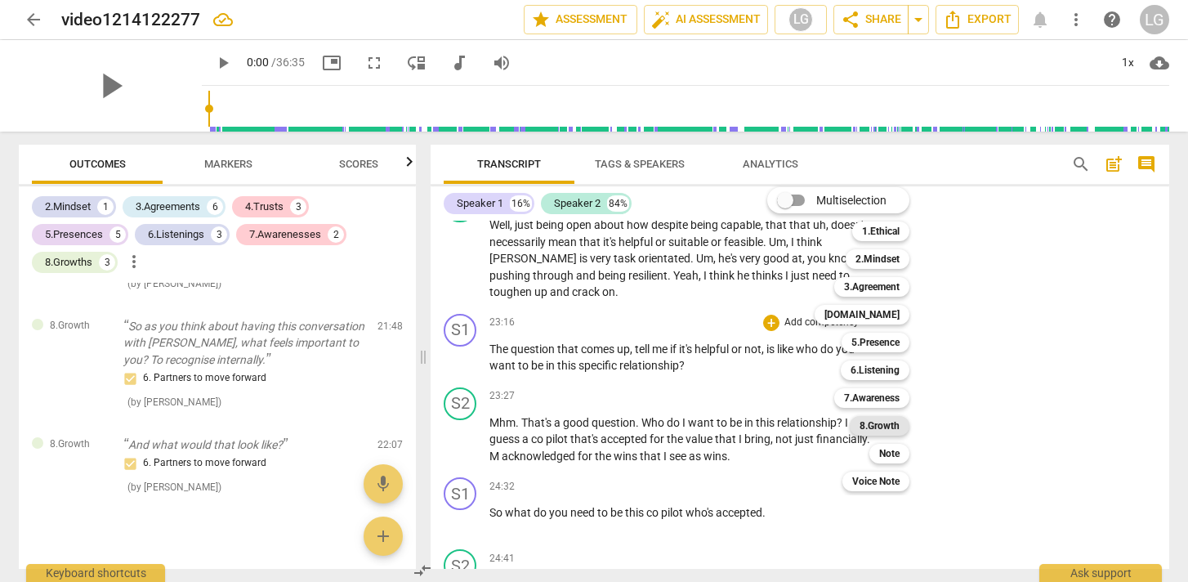
click at [887, 428] on b "8.Growth" at bounding box center [880, 426] width 40 height 20
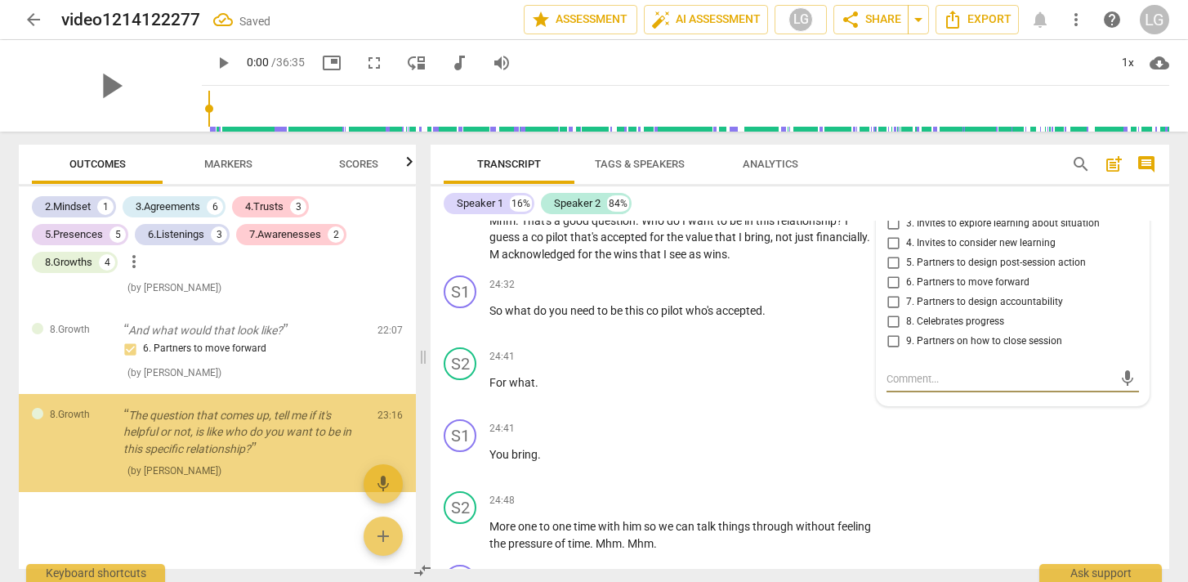
scroll to position [2644, 0]
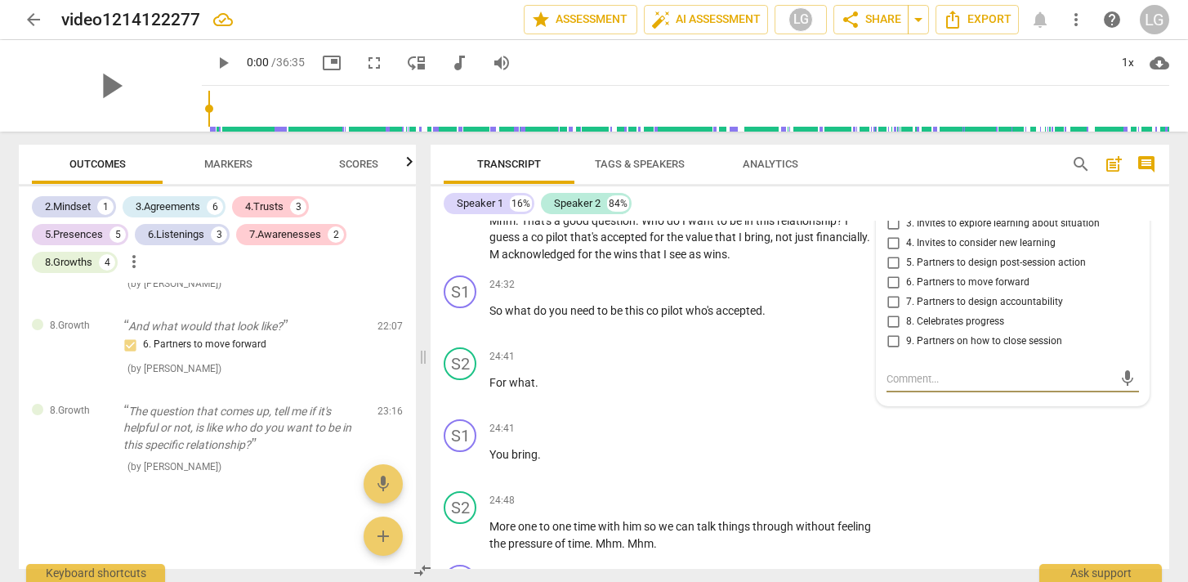
click at [892, 253] on input "4. Invites to consider new learning" at bounding box center [893, 244] width 26 height 20
checkbox input "true"
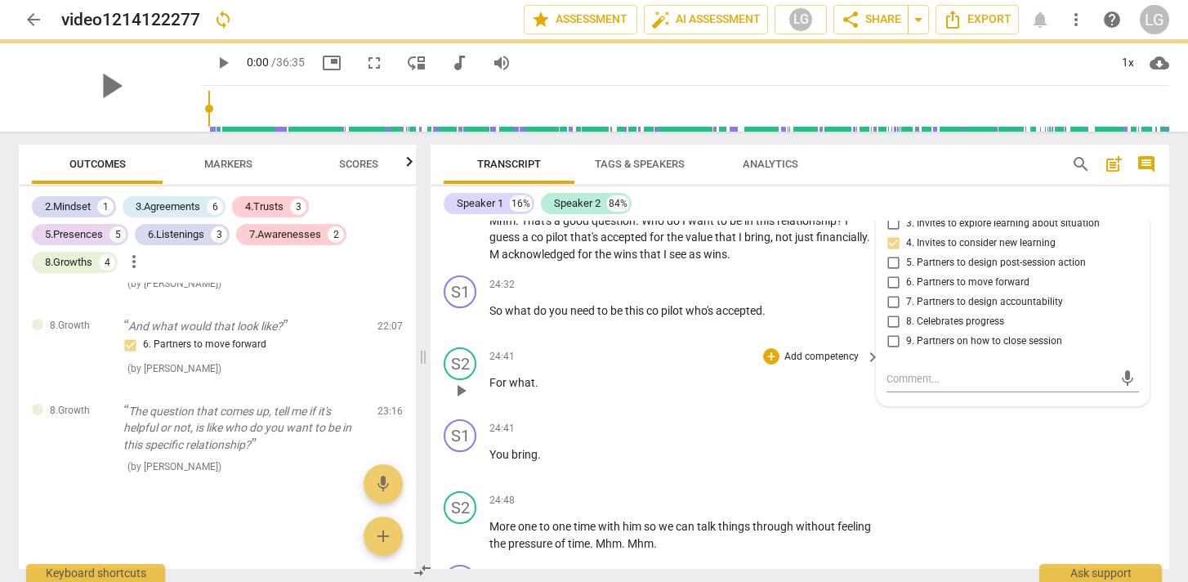
click at [702, 406] on div "24:41 + Add competency keyboard_arrow_right For what ." at bounding box center [685, 376] width 392 height 59
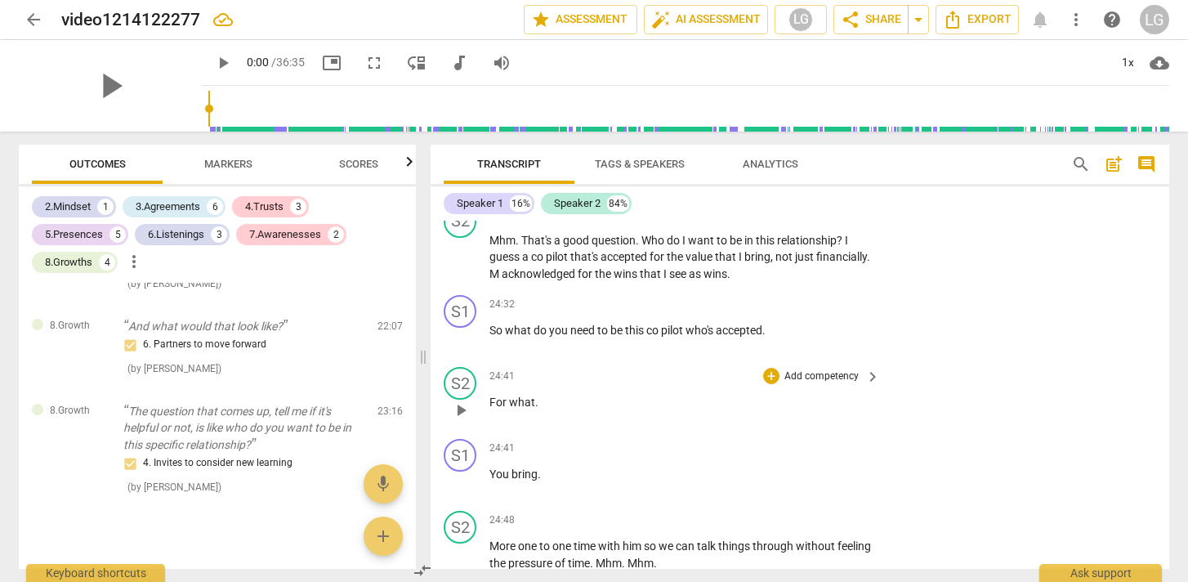
scroll to position [5456, 0]
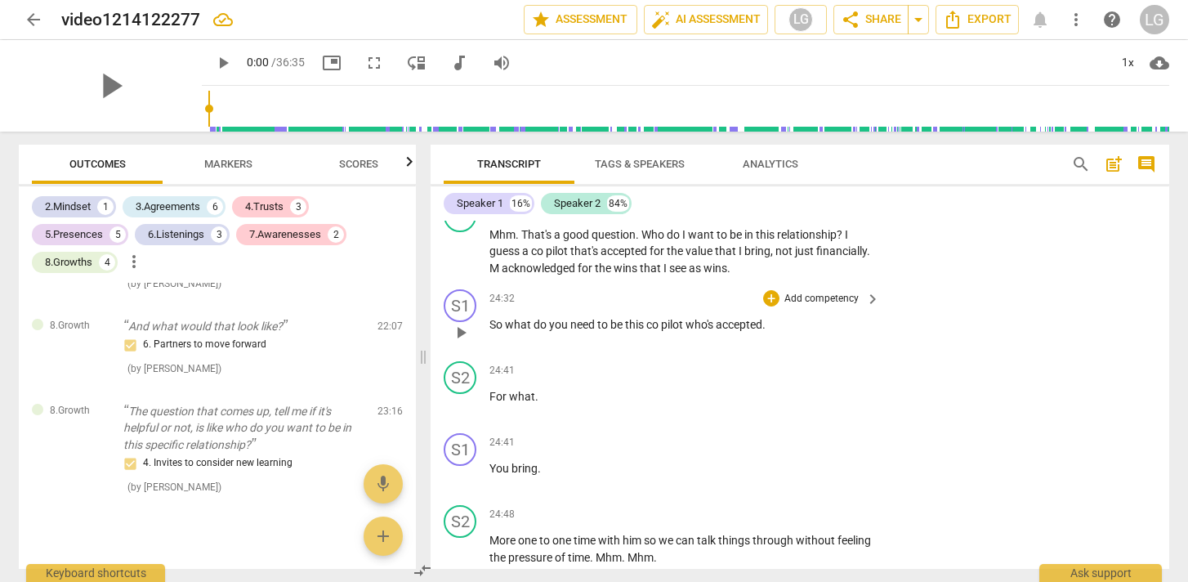
click at [833, 306] on p "Add competency" at bounding box center [822, 299] width 78 height 15
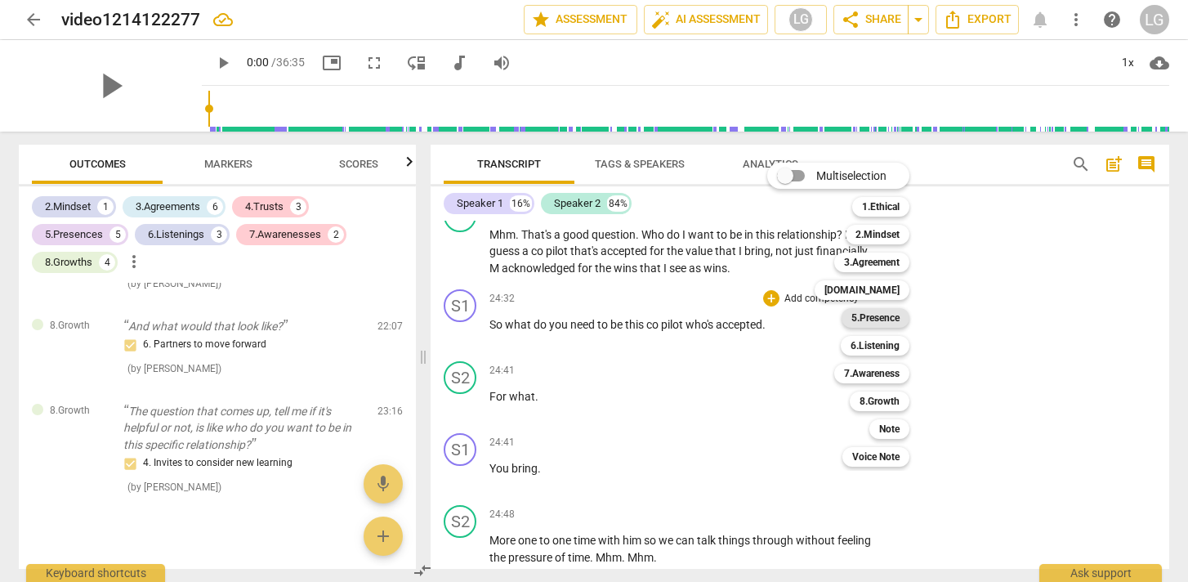
click at [888, 323] on b "5.Presence" at bounding box center [875, 318] width 48 height 20
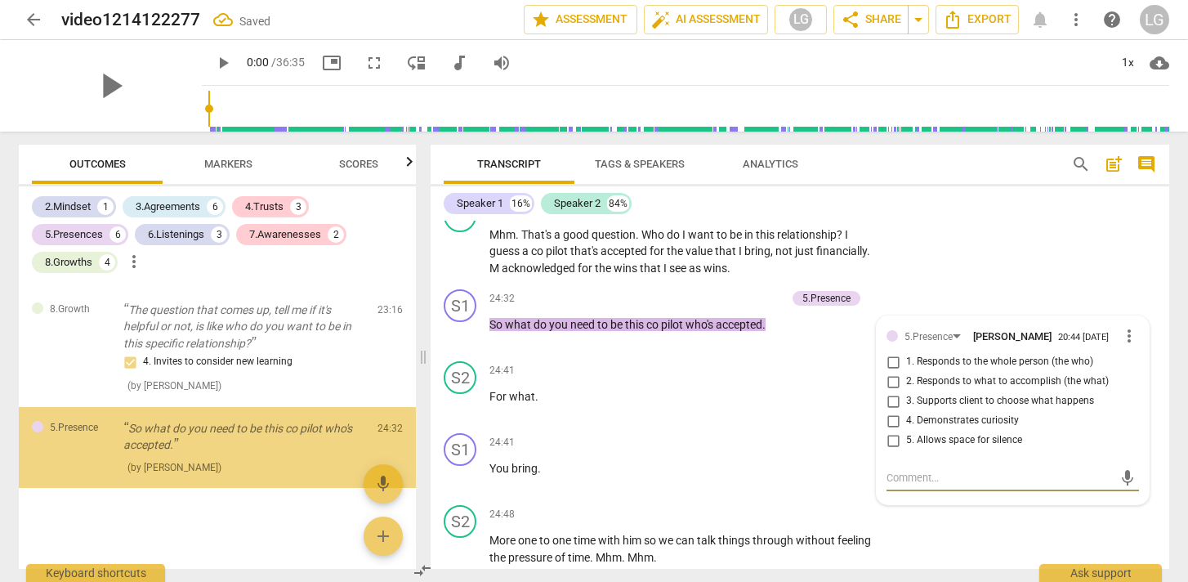
scroll to position [2746, 0]
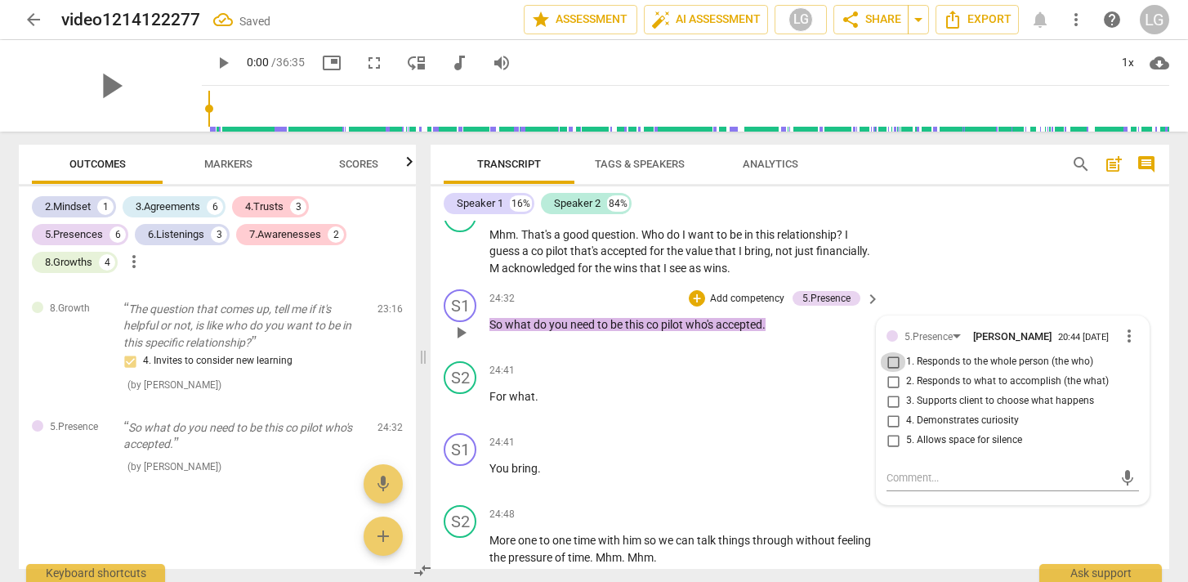
click at [891, 372] on input "1. Responds to the whole person (the who)" at bounding box center [893, 362] width 26 height 20
checkbox input "true"
click at [766, 378] on div "+" at bounding box center [771, 370] width 16 height 16
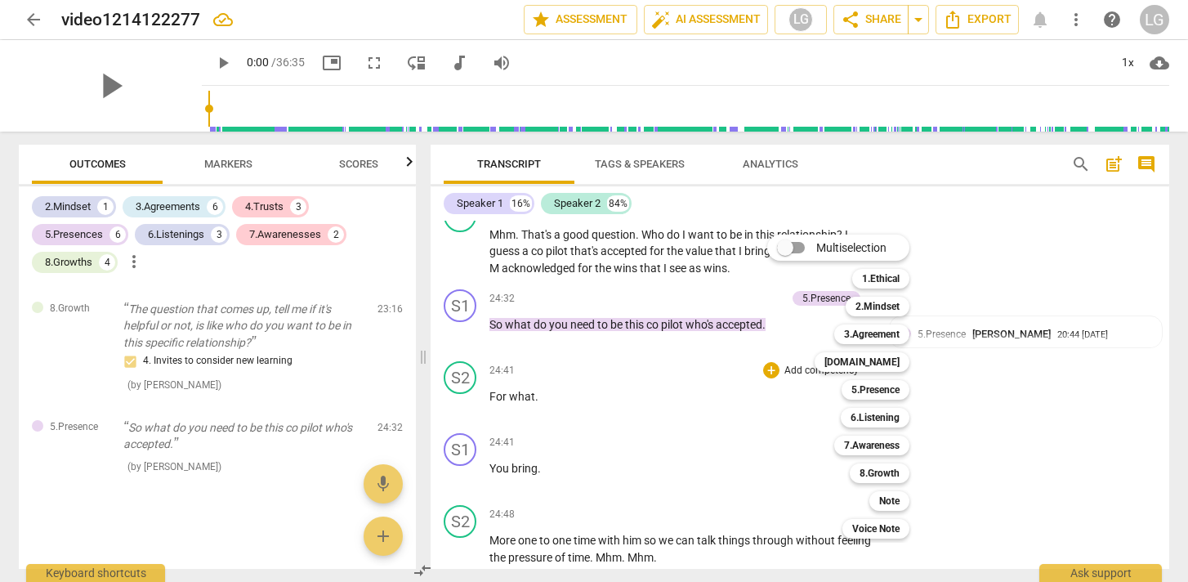
click at [619, 396] on div at bounding box center [594, 291] width 1188 height 582
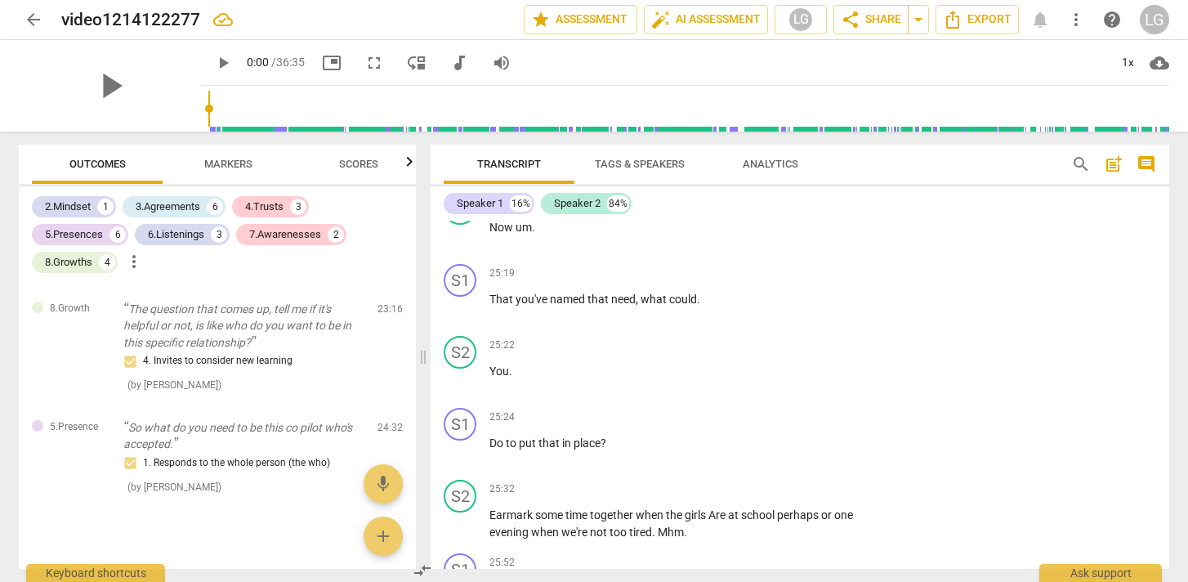
scroll to position [5908, 0]
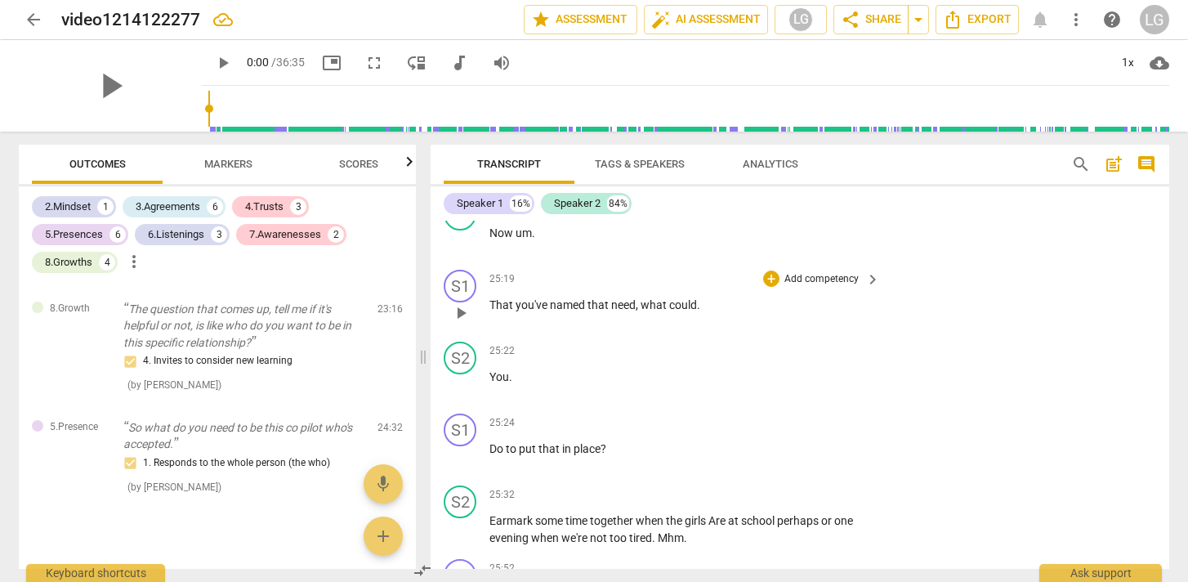
click at [822, 287] on p "Add competency" at bounding box center [822, 279] width 78 height 15
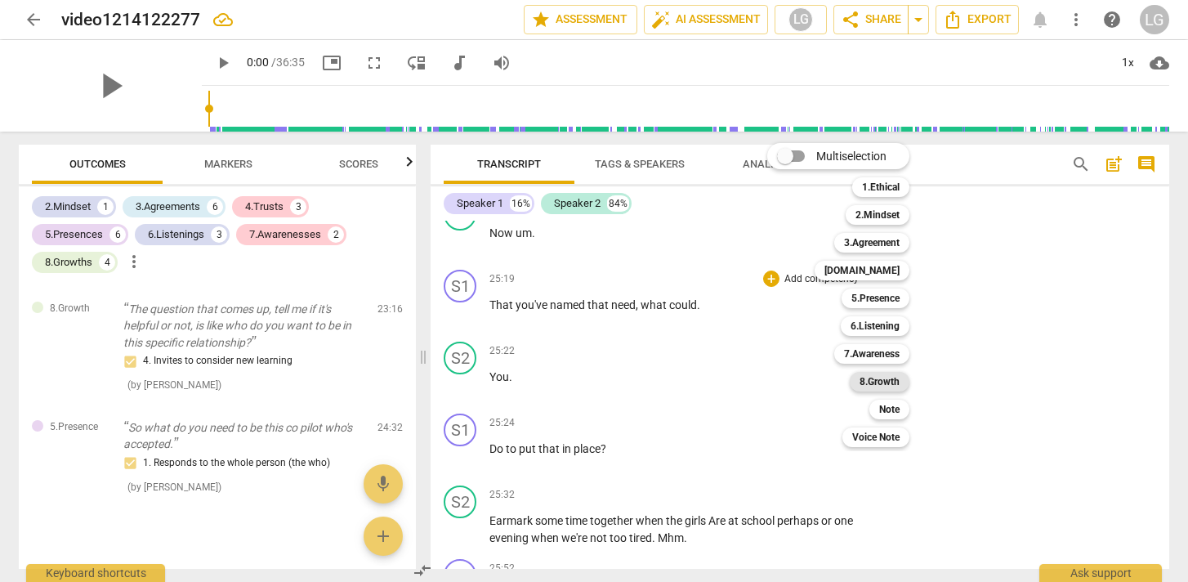
click at [885, 385] on b "8.Growth" at bounding box center [880, 382] width 40 height 20
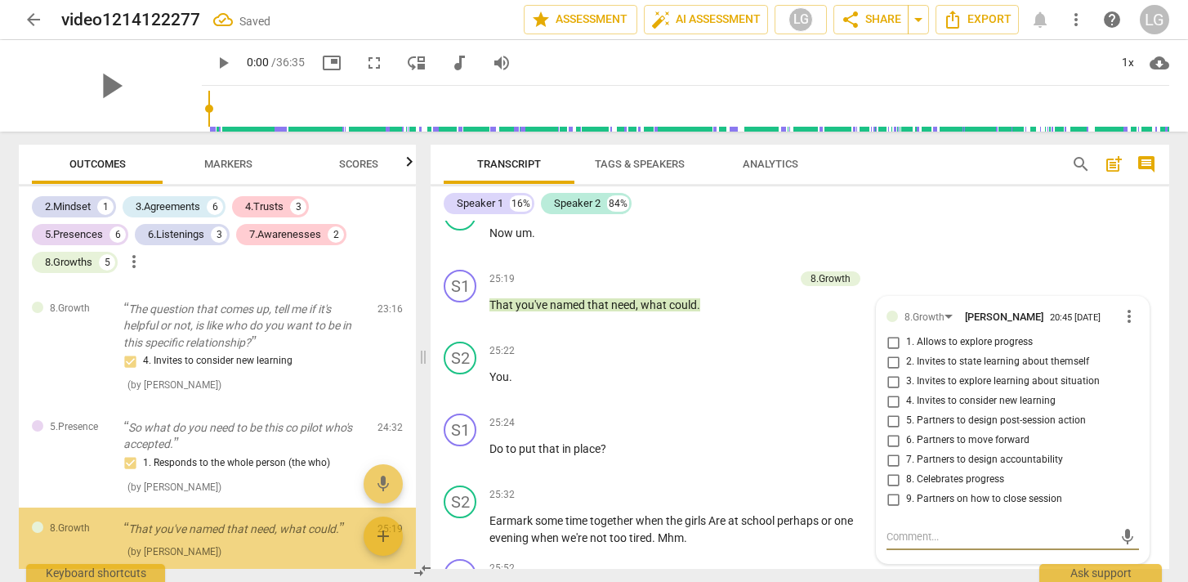
scroll to position [2831, 0]
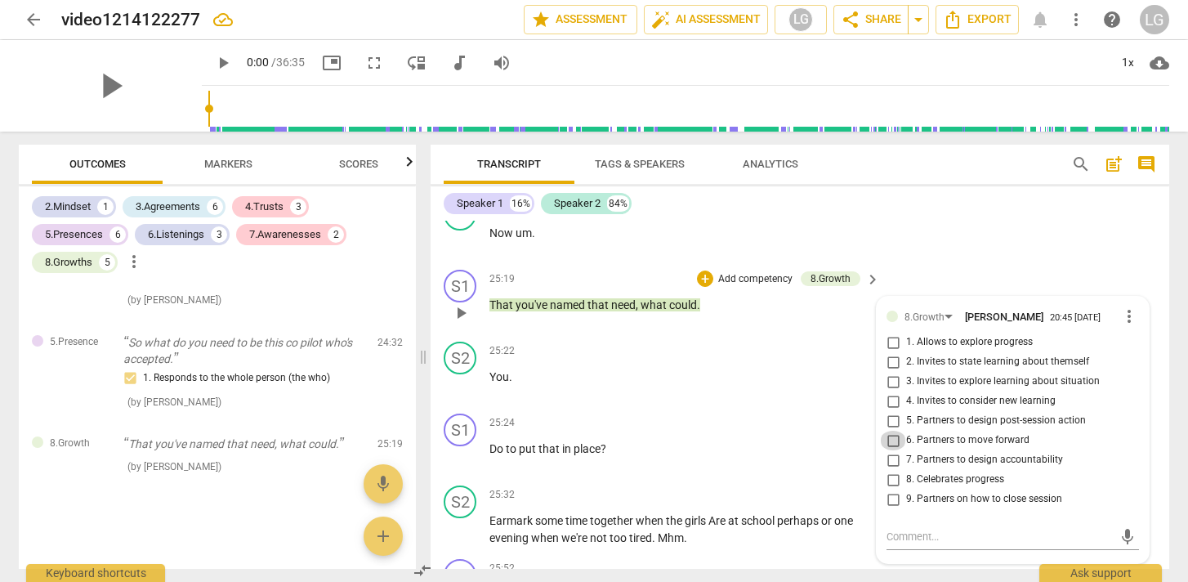
click at [891, 450] on input "6. Partners to move forward" at bounding box center [893, 441] width 26 height 20
checkbox input "true"
click at [892, 431] on input "5. Partners to design post-session action" at bounding box center [893, 421] width 26 height 20
checkbox input "true"
click at [697, 386] on p "You ." at bounding box center [680, 377] width 382 height 17
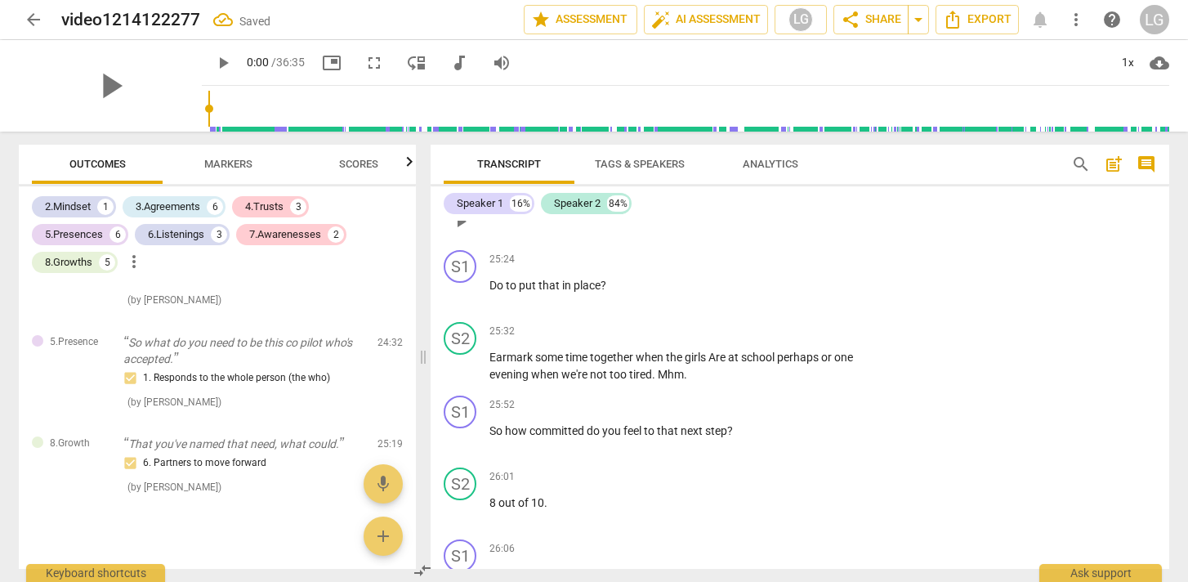
scroll to position [6078, 0]
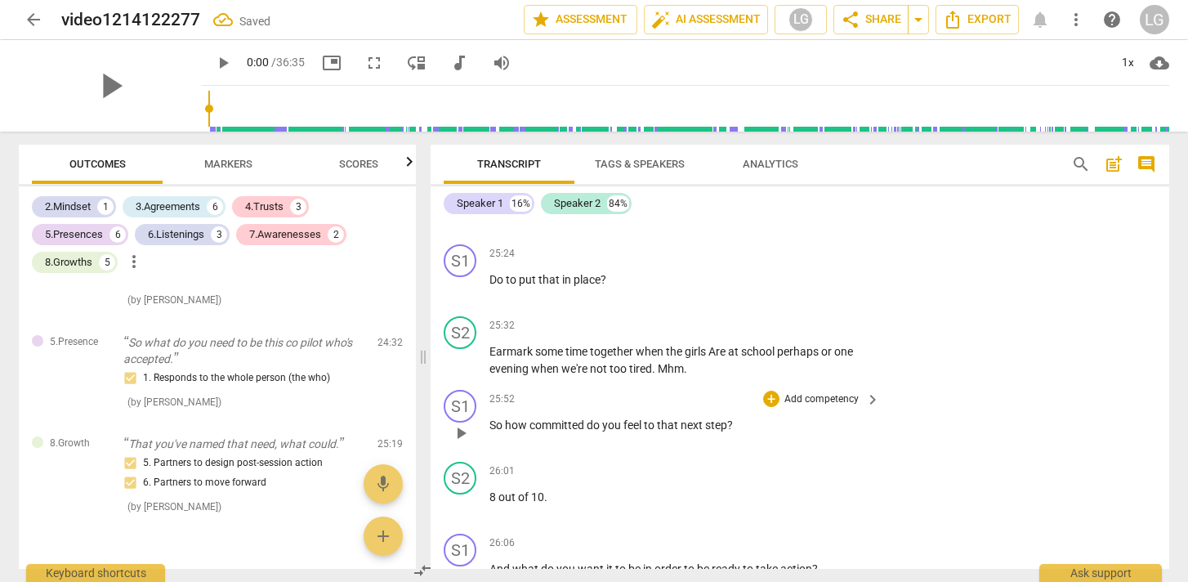
click at [806, 407] on p "Add competency" at bounding box center [822, 399] width 78 height 15
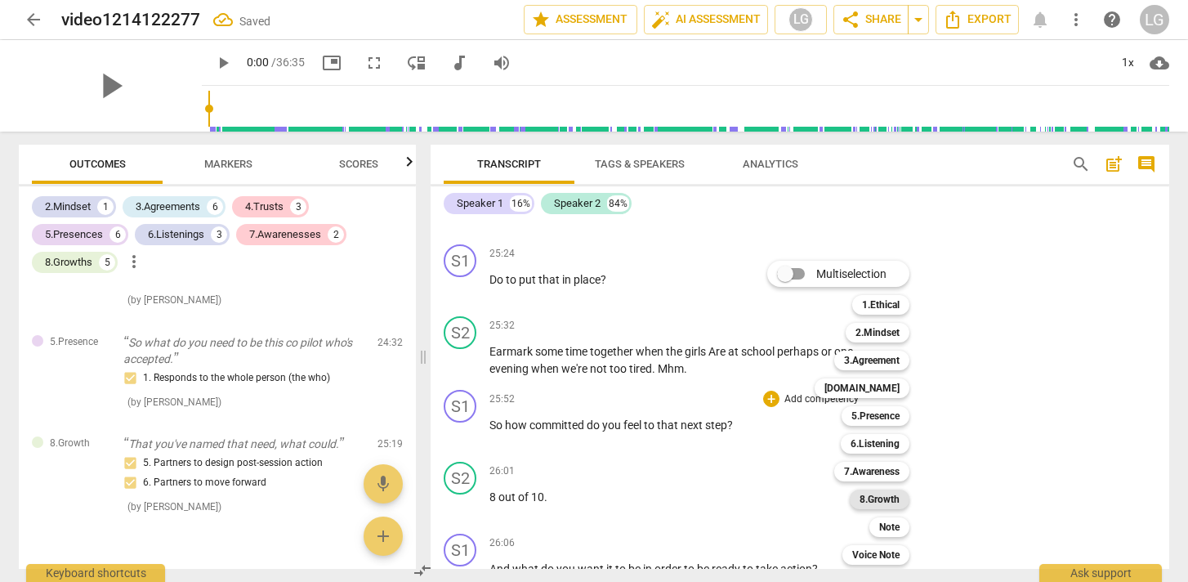
click at [886, 501] on b "8.Growth" at bounding box center [880, 499] width 40 height 20
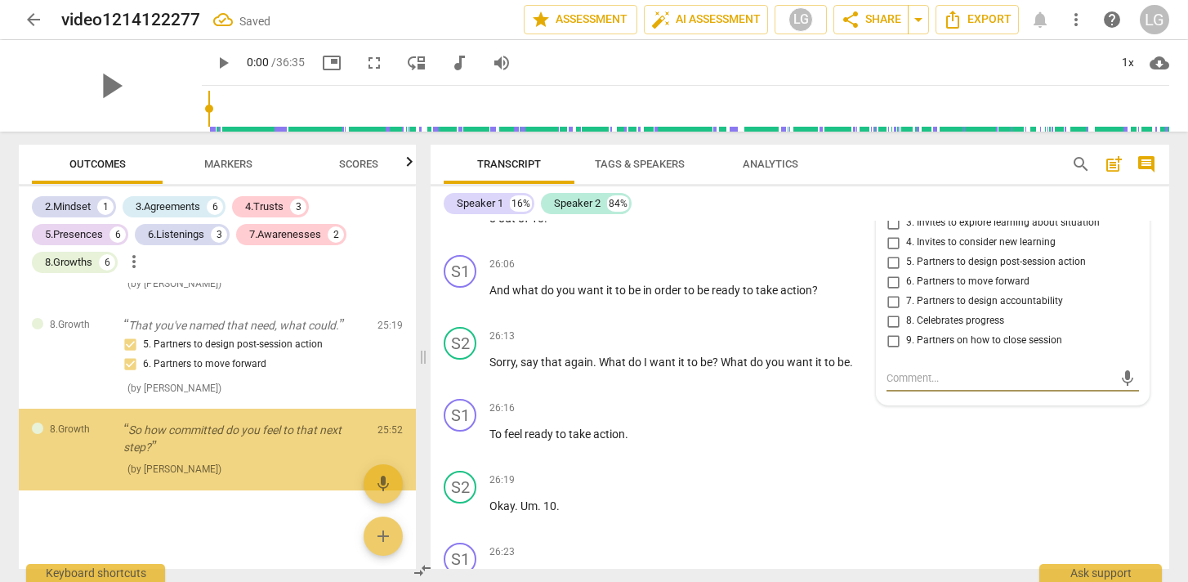
scroll to position [2952, 0]
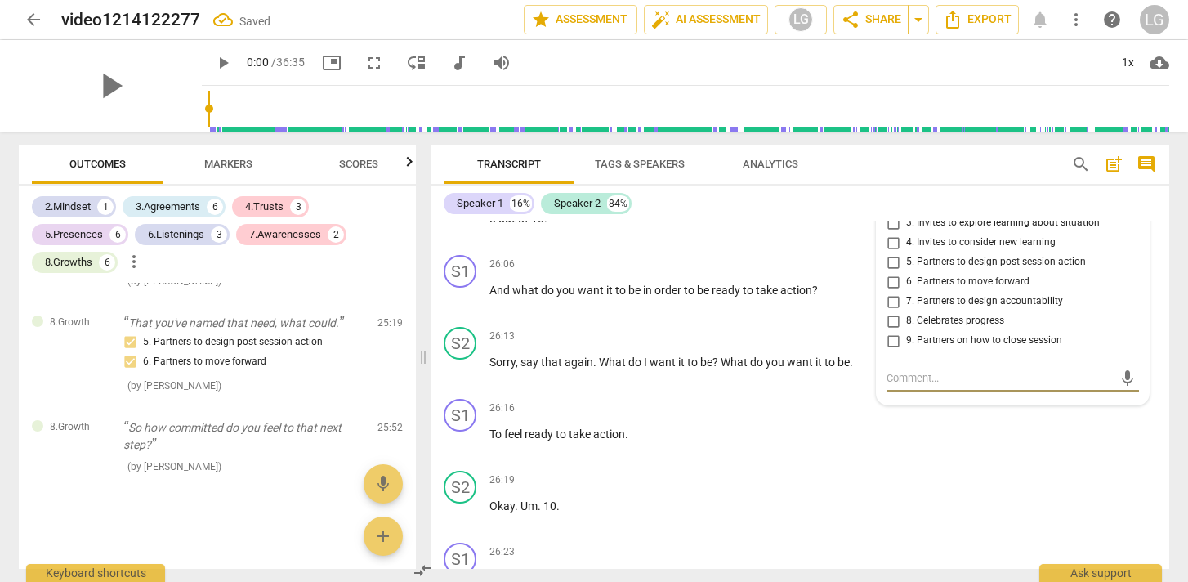
click at [891, 311] on input "7. Partners to design accountability" at bounding box center [893, 302] width 26 height 20
checkbox input "true"
click at [717, 417] on div "26:16 + Add competency keyboard_arrow_right" at bounding box center [685, 408] width 392 height 18
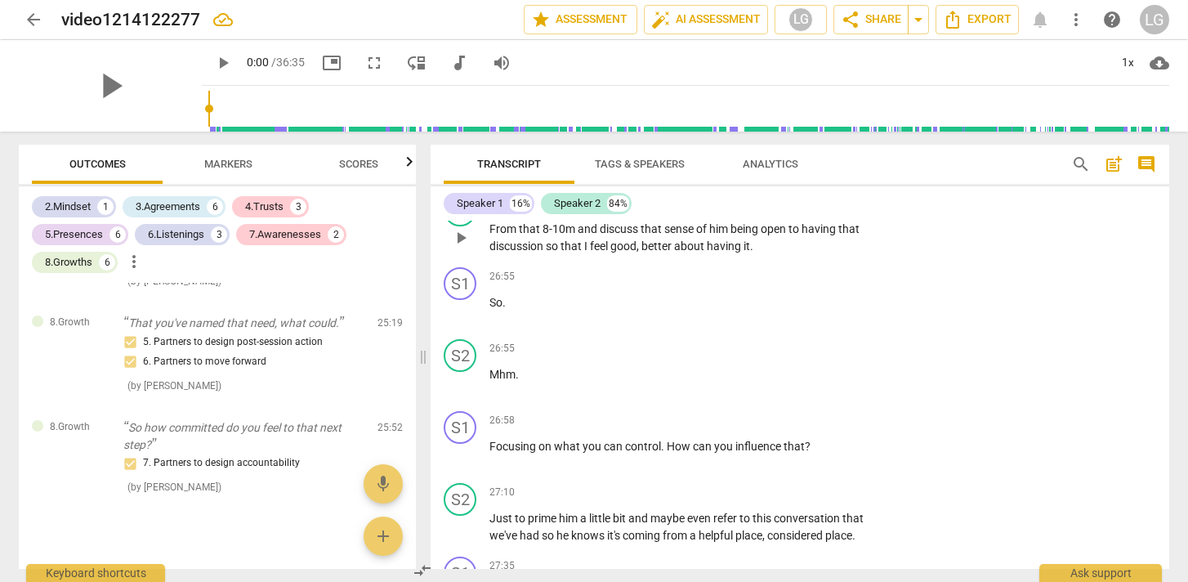
scroll to position [6797, 0]
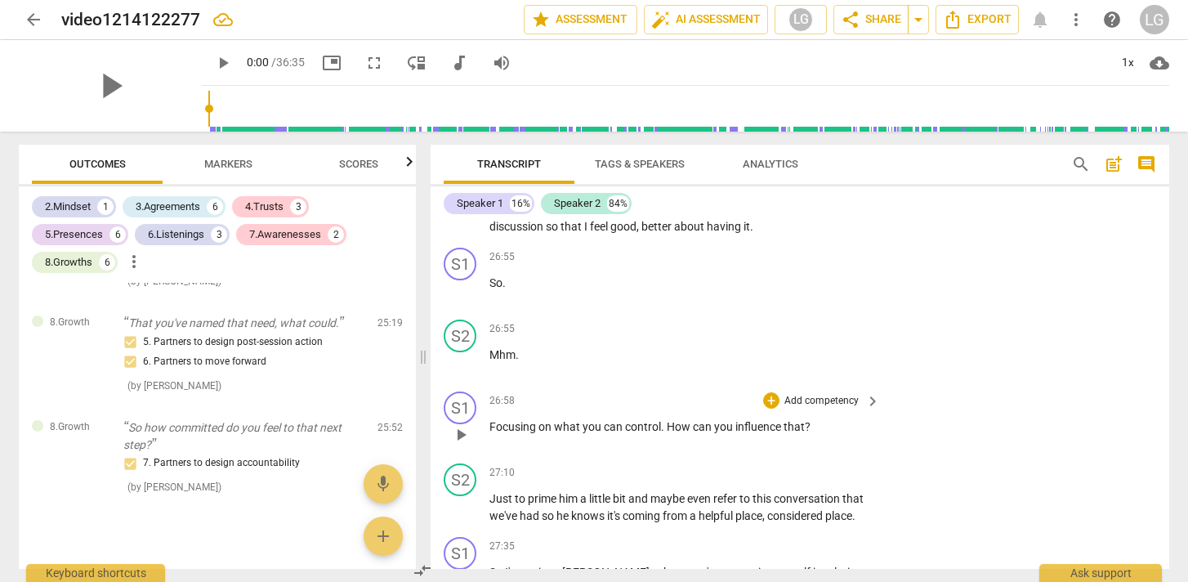
click at [815, 409] on p "Add competency" at bounding box center [822, 401] width 78 height 15
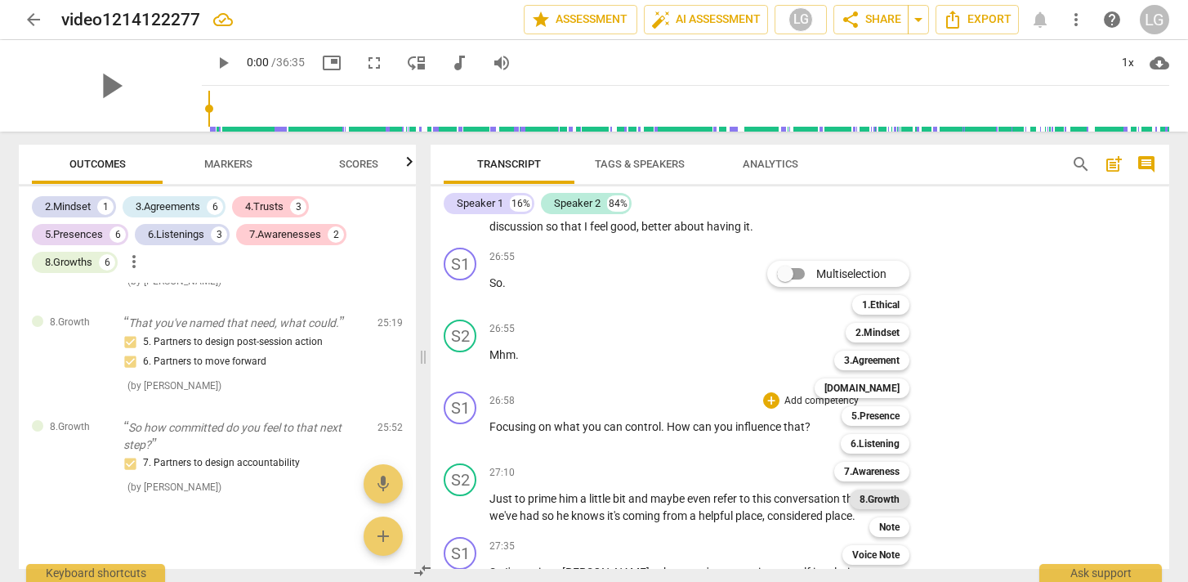
click at [881, 500] on b "8.Growth" at bounding box center [880, 499] width 40 height 20
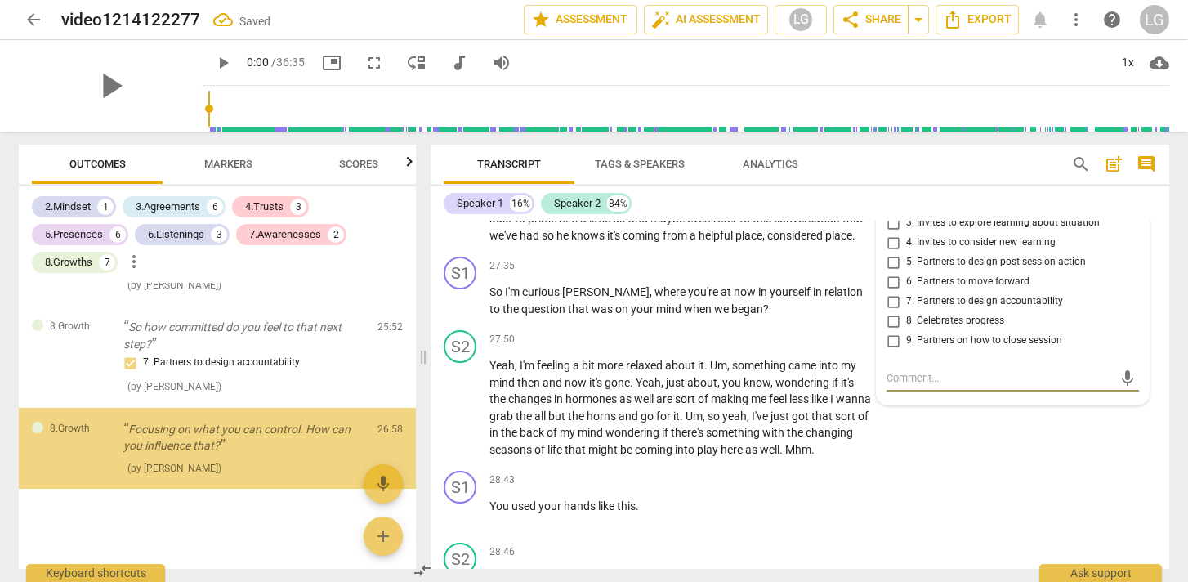
scroll to position [3054, 0]
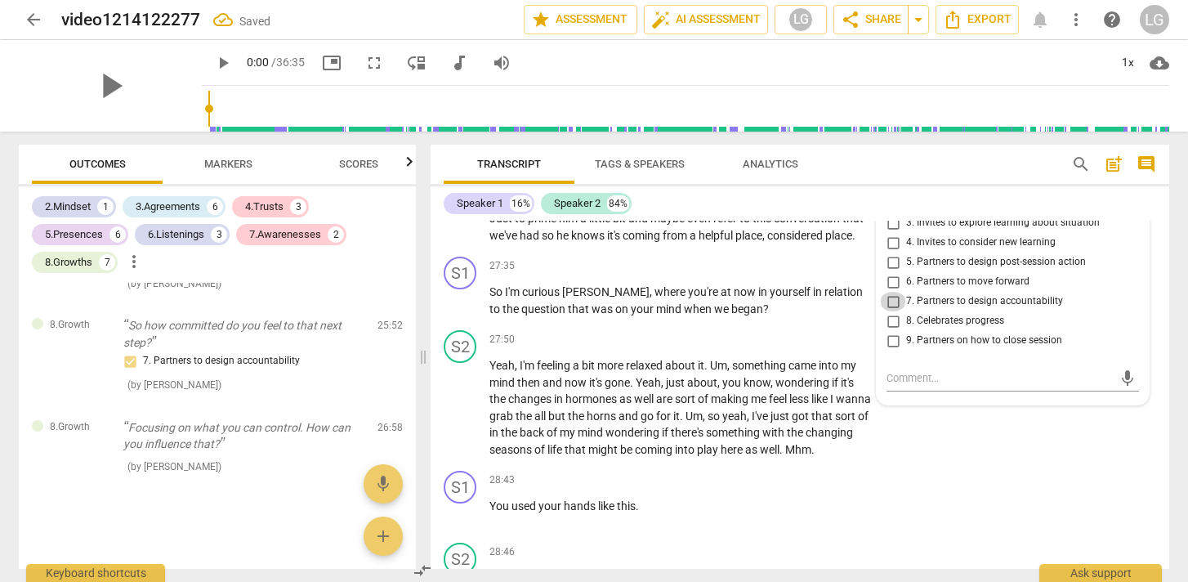
click at [891, 311] on input "7. Partners to design accountability" at bounding box center [893, 302] width 26 height 20
checkbox input "true"
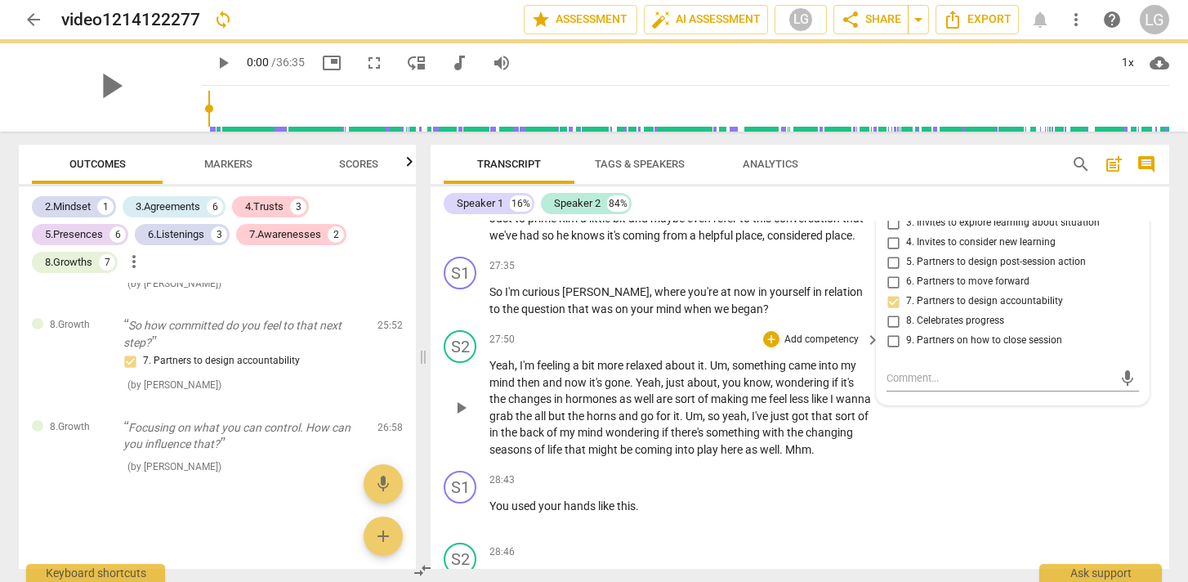
click at [714, 345] on div "S2 play_arrow pause 27:50 + Add competency keyboard_arrow_right Yeah , I'm feel…" at bounding box center [800, 394] width 739 height 141
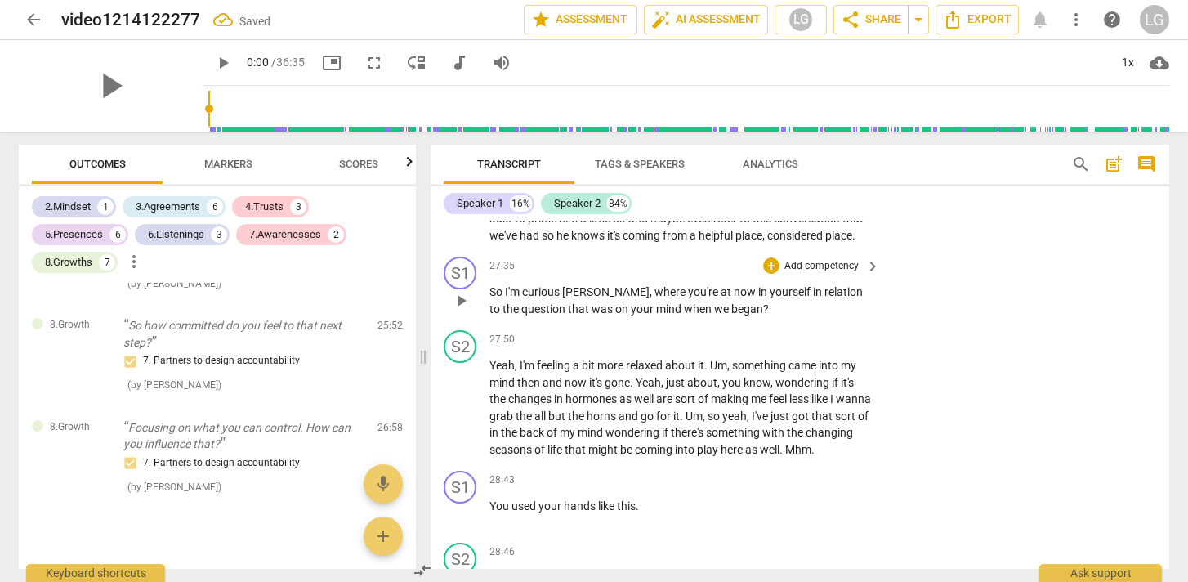
click at [828, 274] on p "Add competency" at bounding box center [822, 266] width 78 height 15
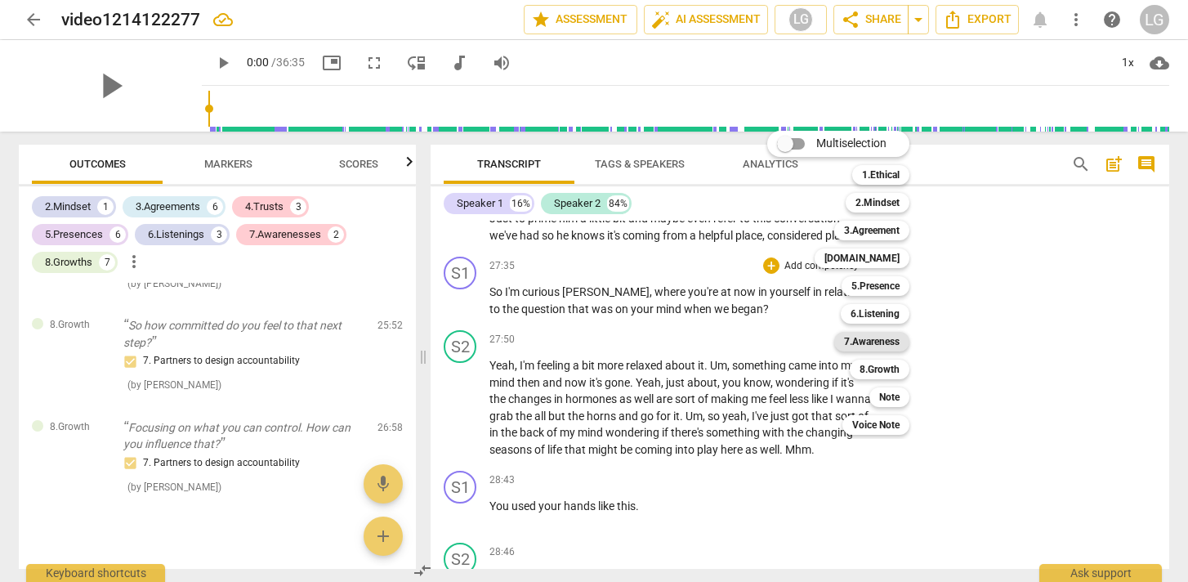
click at [873, 343] on b "7.Awareness" at bounding box center [872, 342] width 56 height 20
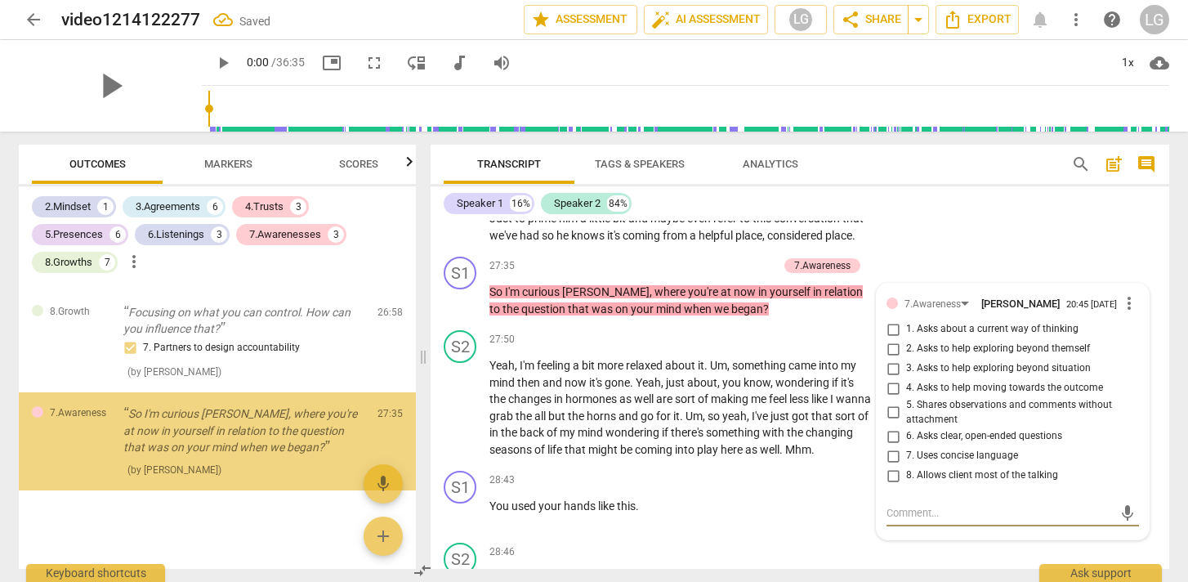
scroll to position [3173, 0]
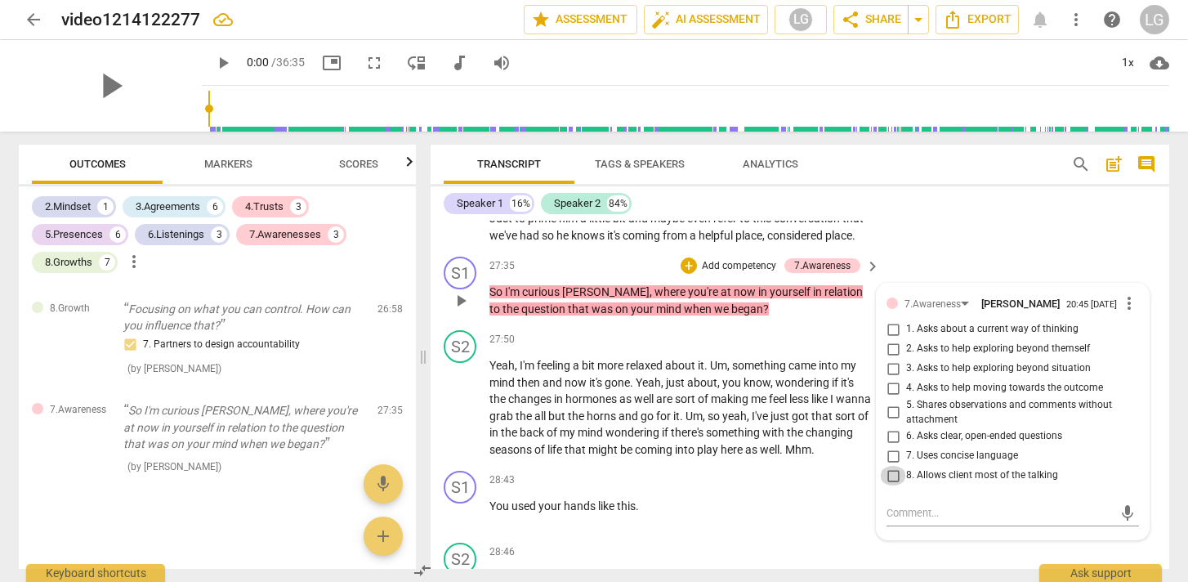
click at [892, 485] on input "8. Allows client most of the talking" at bounding box center [893, 476] width 26 height 20
checkbox input "true"
click at [695, 343] on div "S2 play_arrow pause 27:50 + Add competency keyboard_arrow_right Yeah , I'm feel…" at bounding box center [800, 394] width 739 height 141
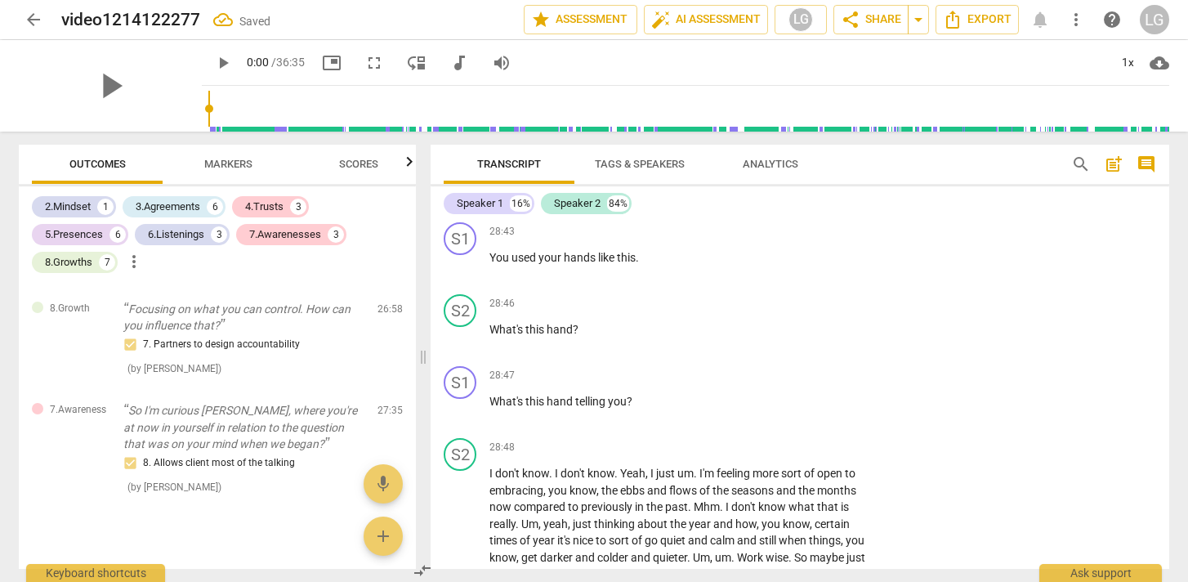
scroll to position [7326, 0]
click at [830, 239] on p "Add competency" at bounding box center [822, 231] width 78 height 15
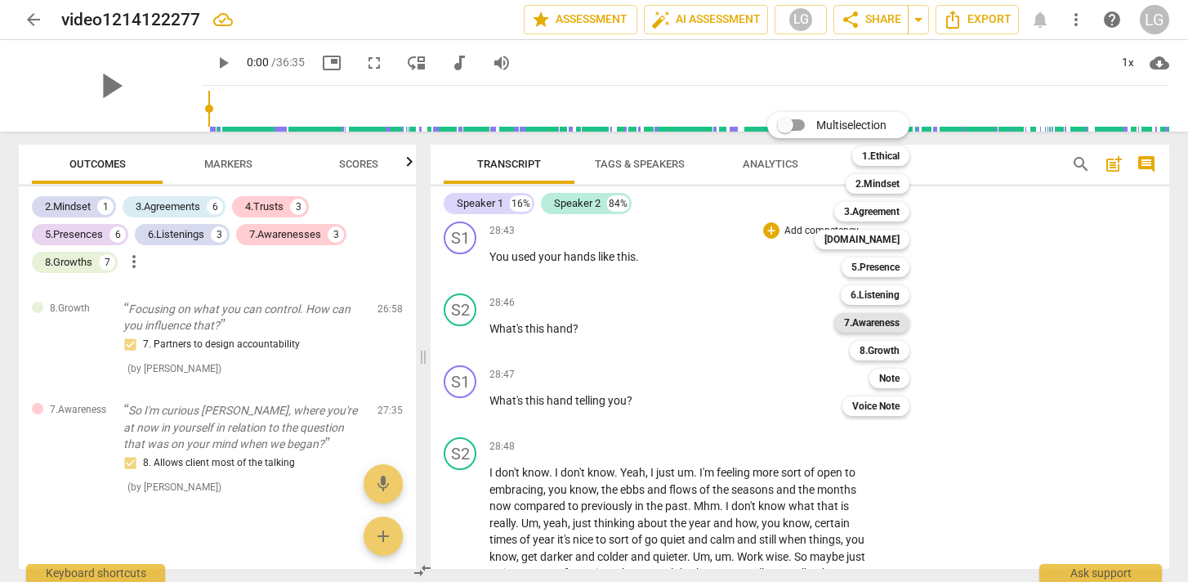
click at [873, 324] on b "7.Awareness" at bounding box center [872, 323] width 56 height 20
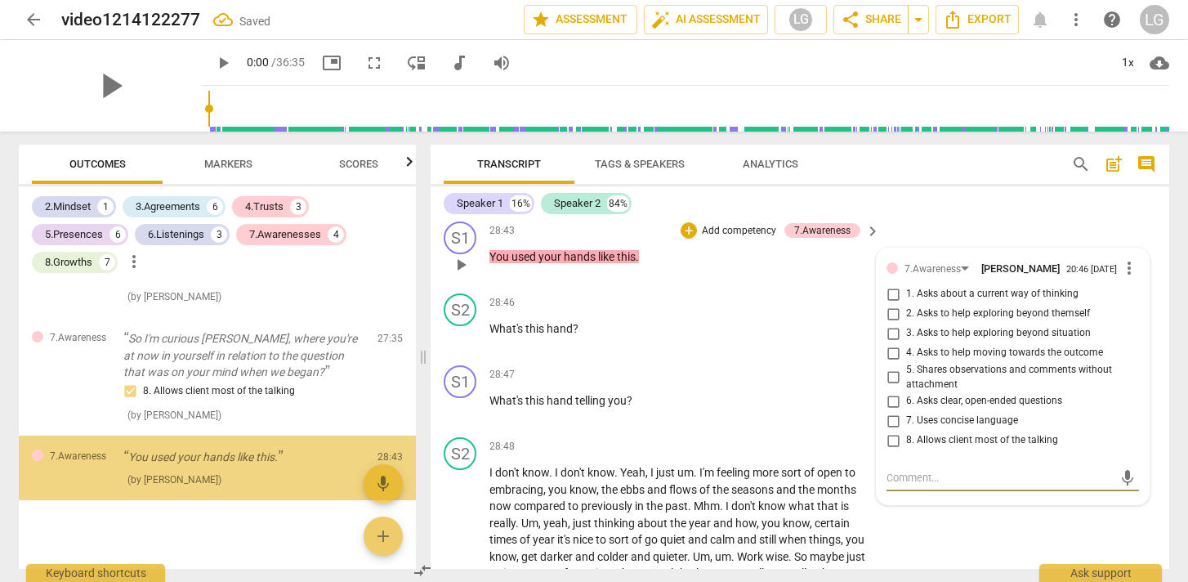
scroll to position [3258, 0]
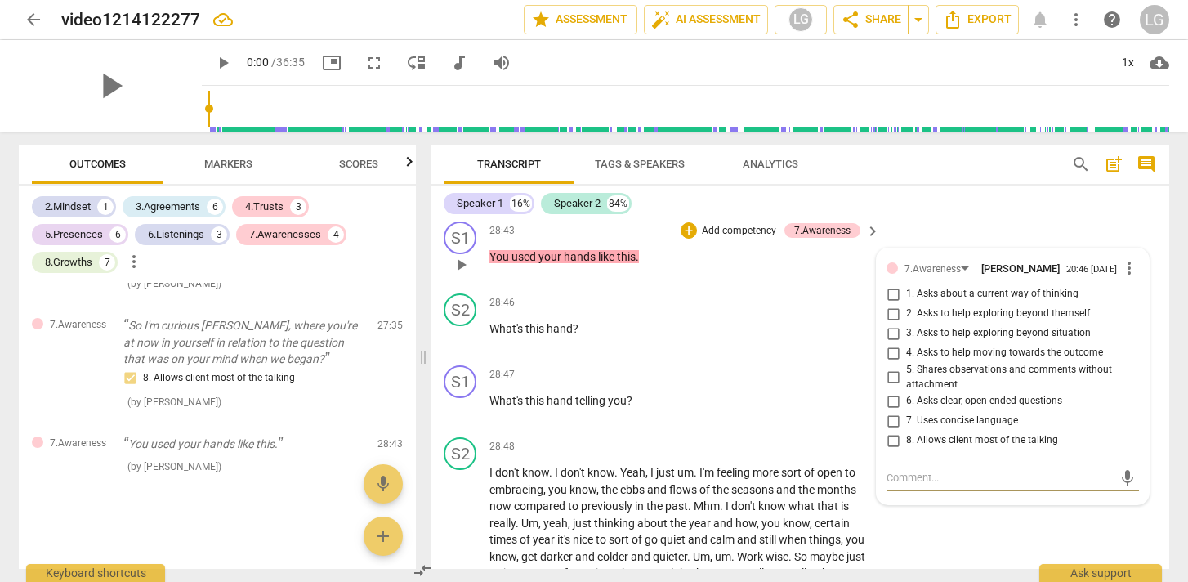
click at [888, 387] on input "5. Shares observations and comments without attachment" at bounding box center [893, 378] width 26 height 20
checkbox input "true"
click at [888, 411] on input "6. Asks clear, open-ended questions" at bounding box center [893, 401] width 26 height 20
checkbox input "true"
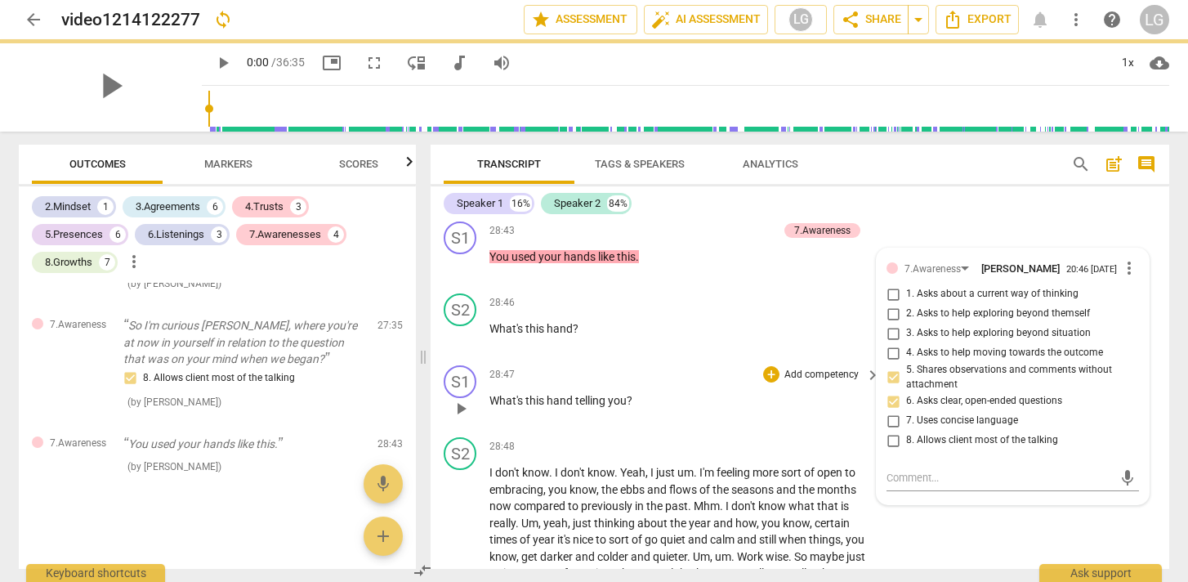
click at [661, 383] on div "28:47 + Add competency keyboard_arrow_right" at bounding box center [685, 374] width 392 height 18
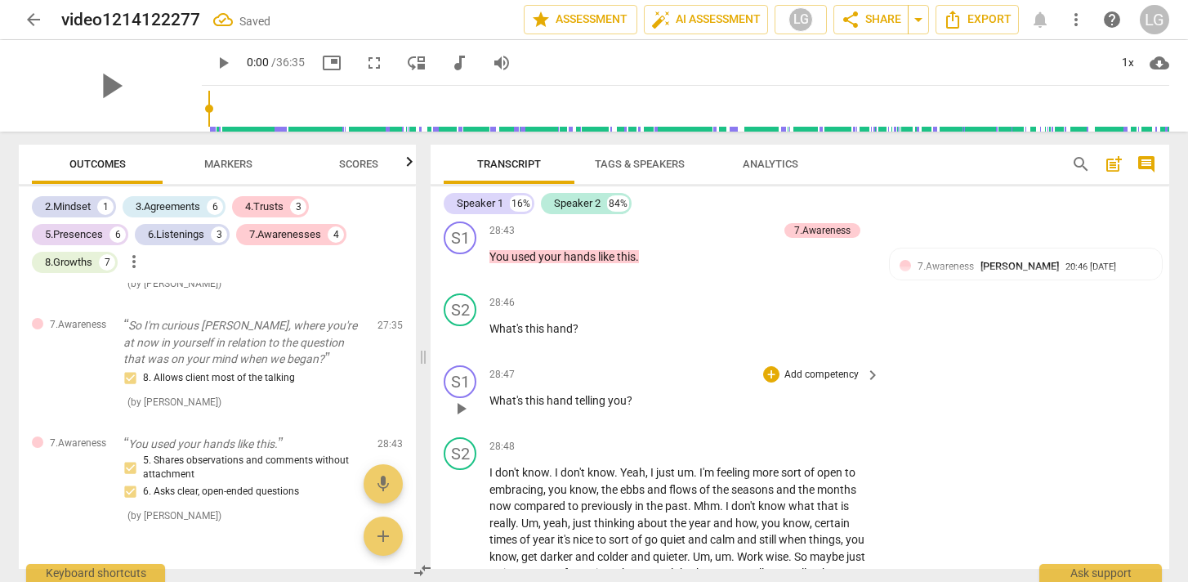
click at [830, 382] on p "Add competency" at bounding box center [822, 375] width 78 height 15
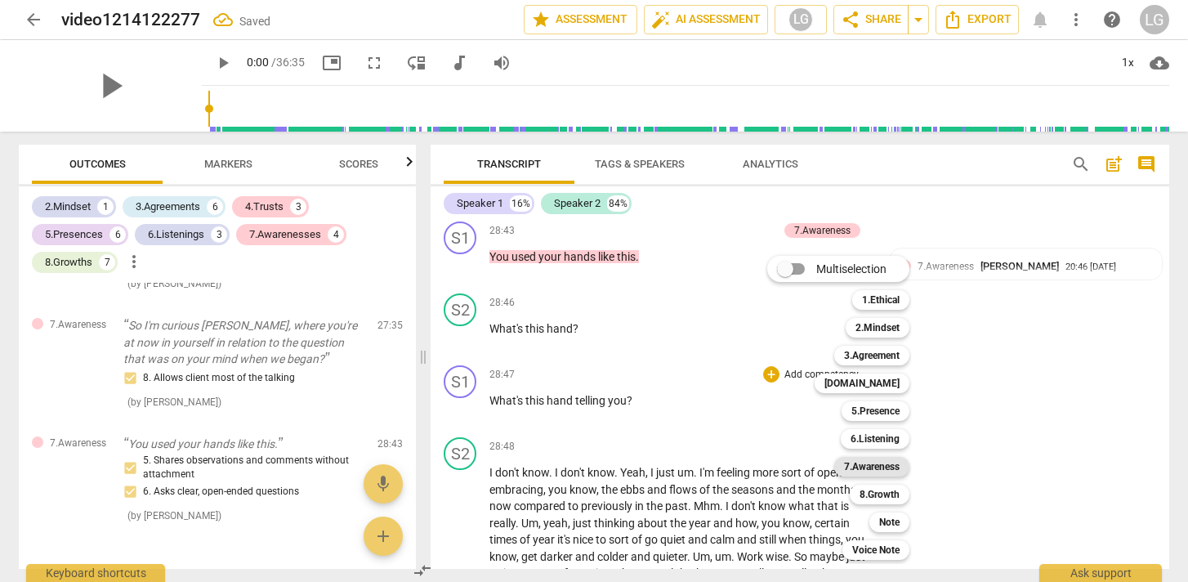
click at [869, 469] on b "7.Awareness" at bounding box center [872, 467] width 56 height 20
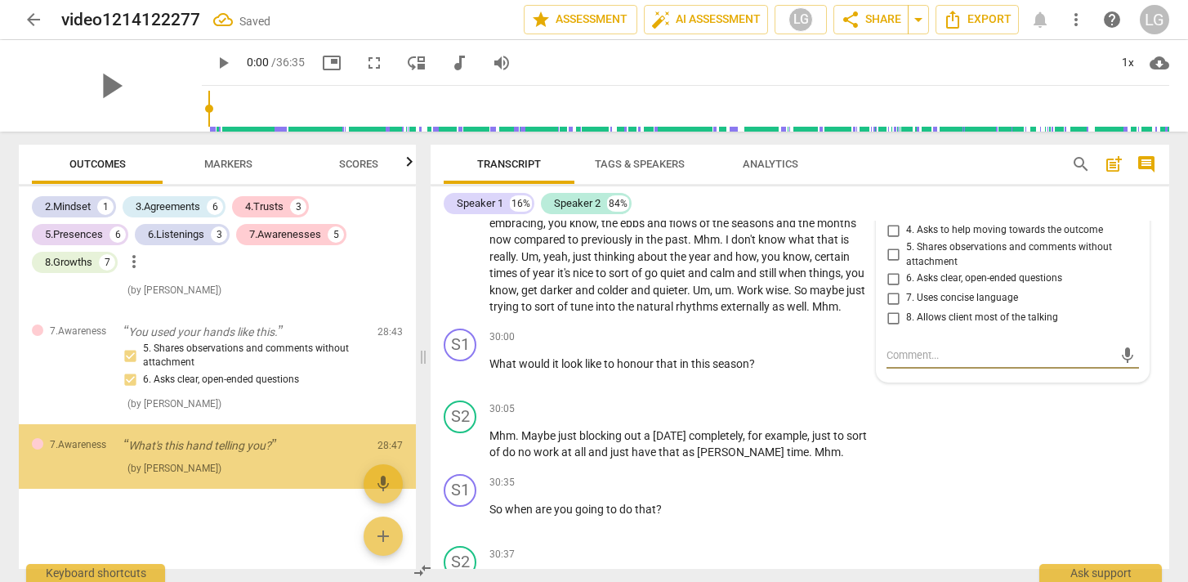
scroll to position [3371, 0]
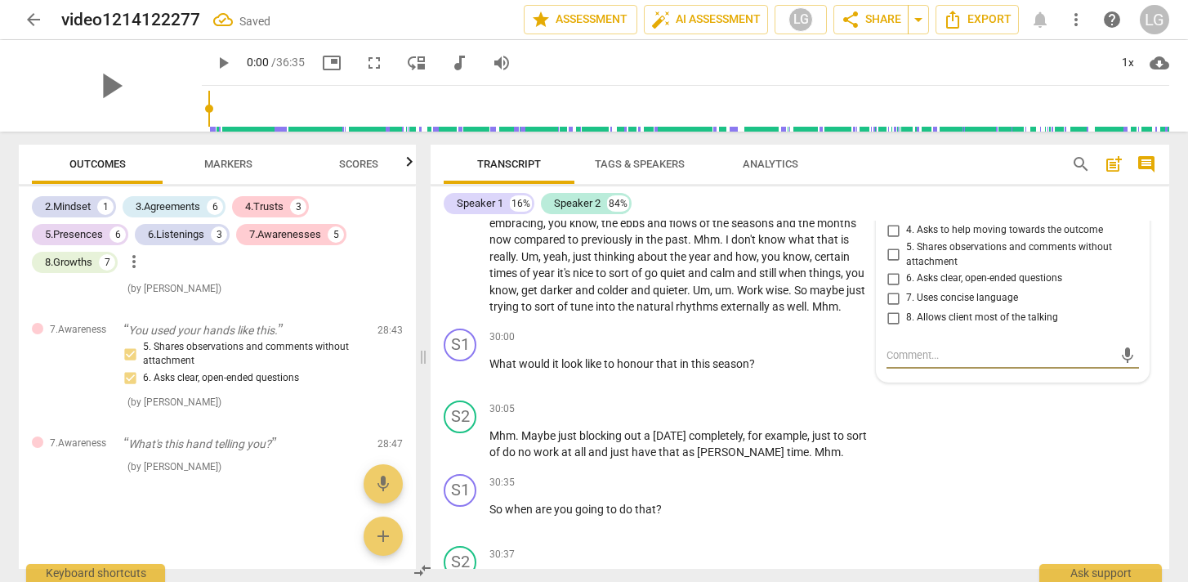
click at [893, 288] on input "6. Asks clear, open-ended questions" at bounding box center [893, 279] width 26 height 20
checkbox input "true"
click at [760, 394] on div "S1 play_arrow pause 30:00 + Add competency keyboard_arrow_right What would it l…" at bounding box center [800, 358] width 739 height 72
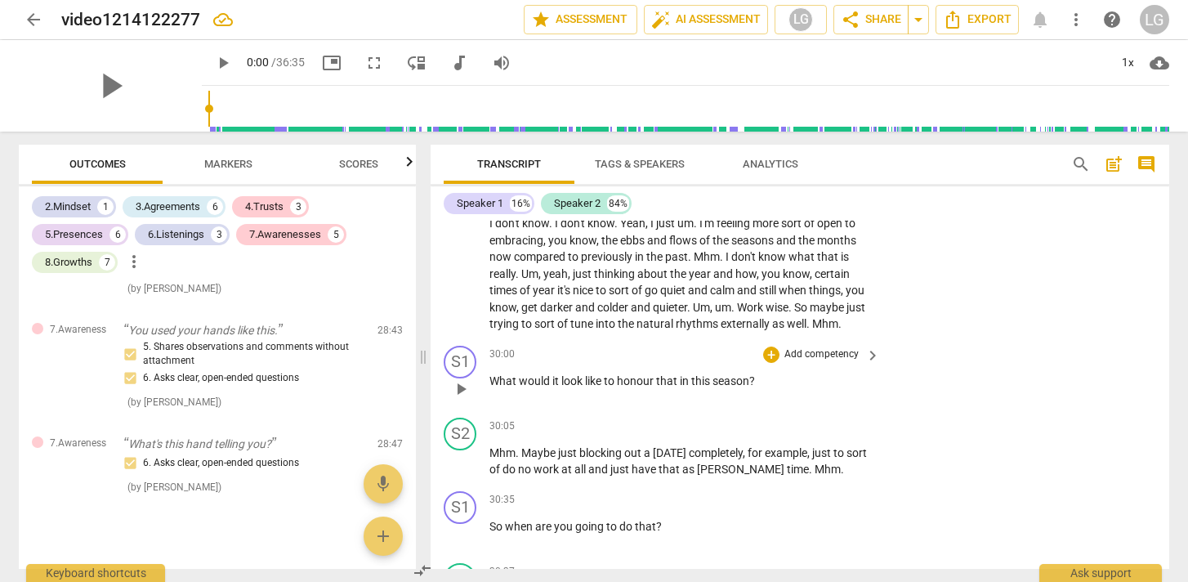
scroll to position [7593, 0]
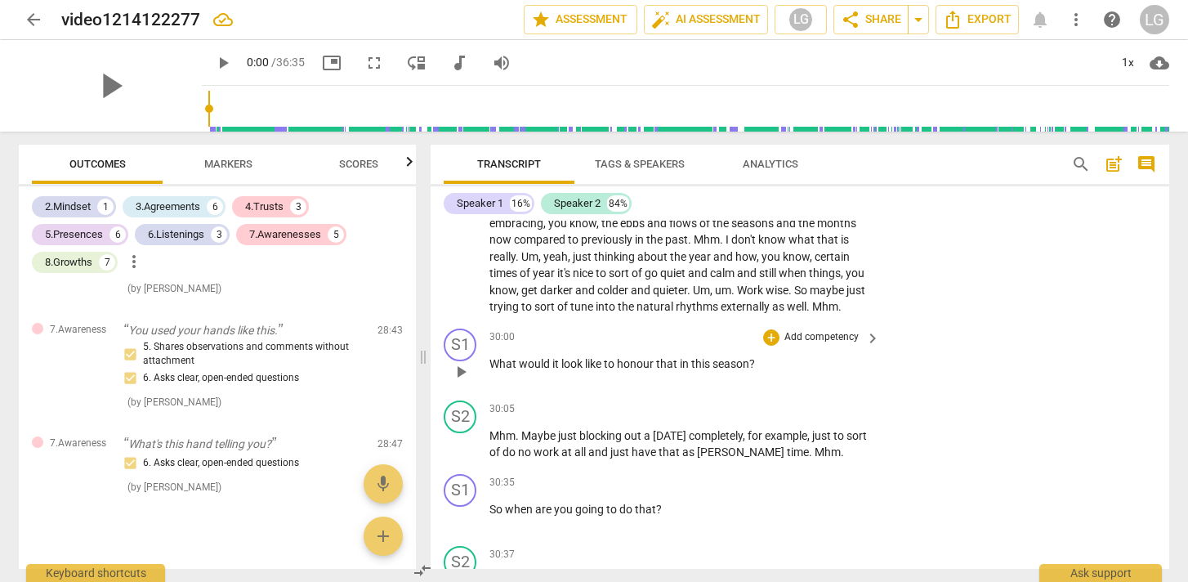
click at [813, 345] on p "Add competency" at bounding box center [822, 337] width 78 height 15
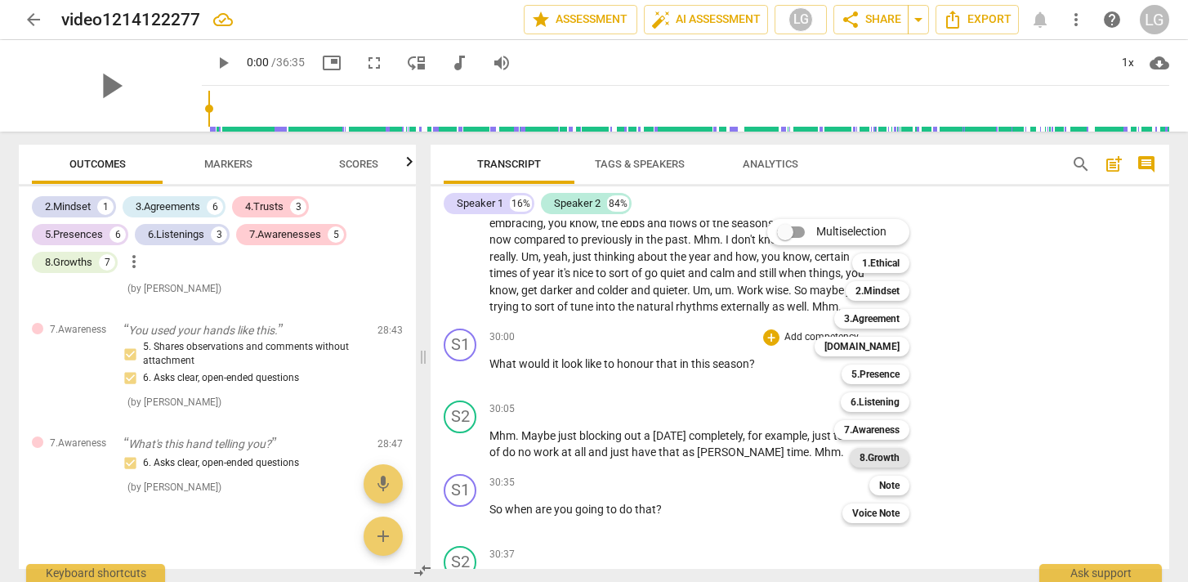
click at [885, 459] on b "8.Growth" at bounding box center [880, 458] width 40 height 20
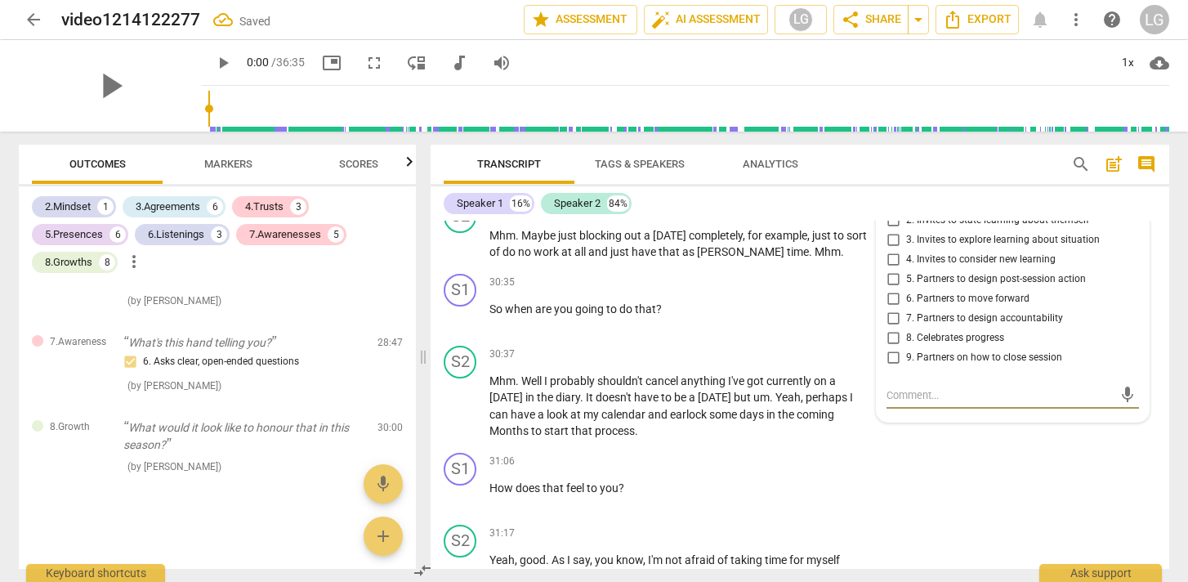
scroll to position [7790, 0]
click at [893, 311] on input "6. Partners to move forward" at bounding box center [893, 302] width 26 height 20
checkbox input "true"
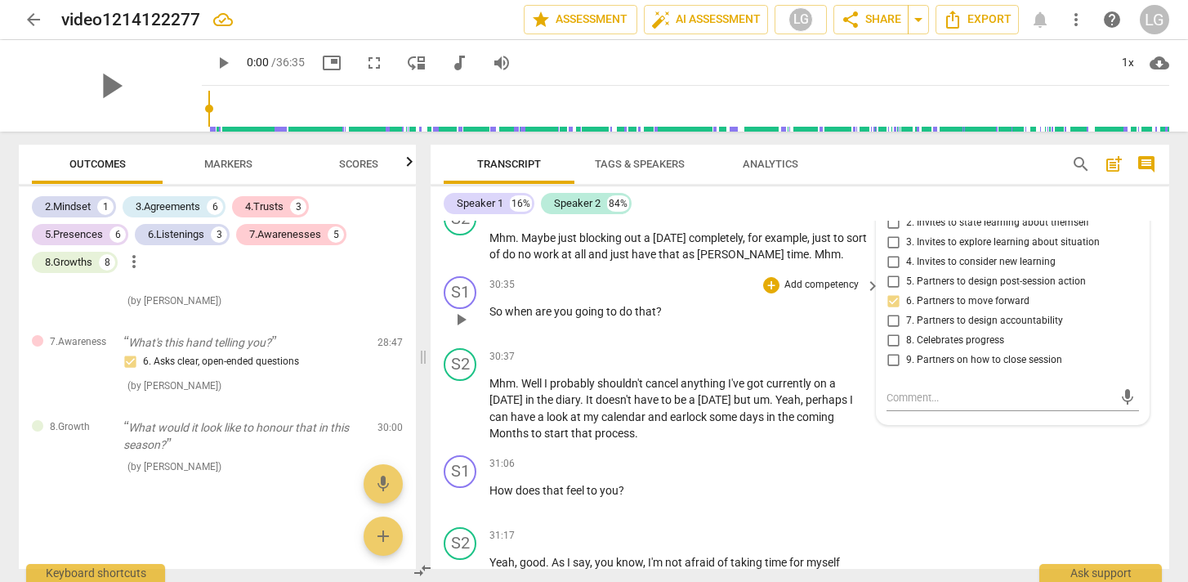
click at [753, 342] on div "S1 play_arrow pause 30:35 + Add competency keyboard_arrow_right So when are you…" at bounding box center [800, 306] width 739 height 72
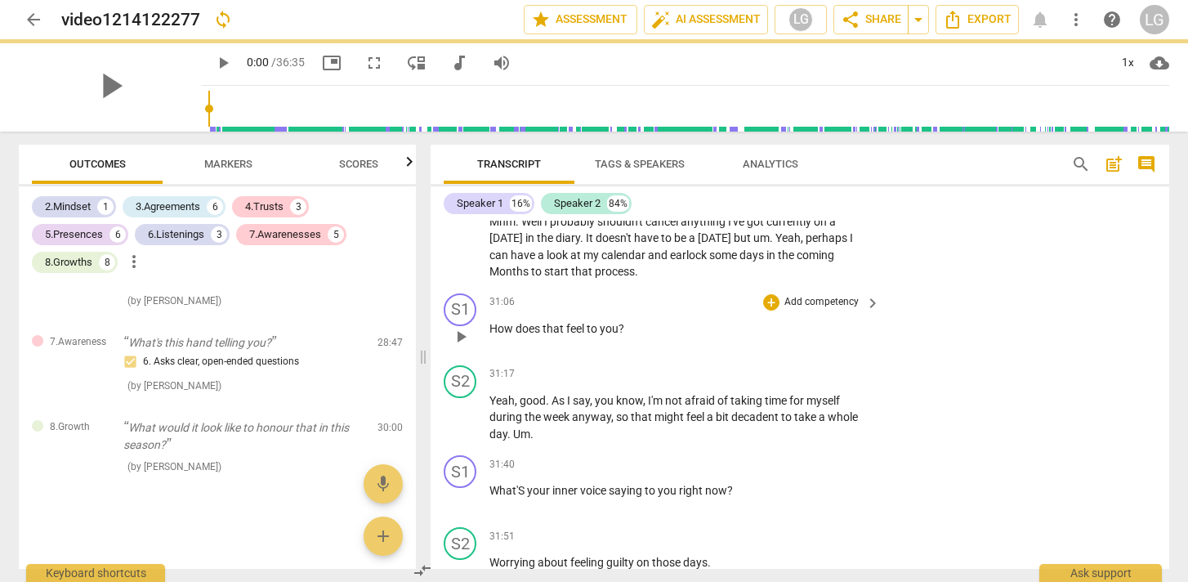
scroll to position [7957, 0]
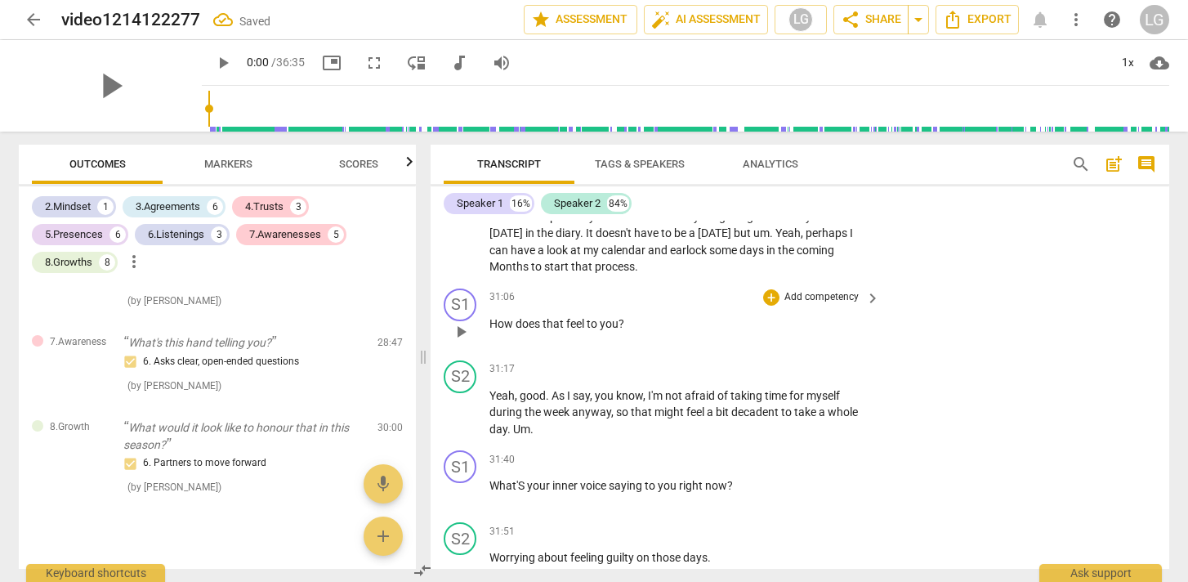
click at [816, 305] on p "Add competency" at bounding box center [822, 297] width 78 height 15
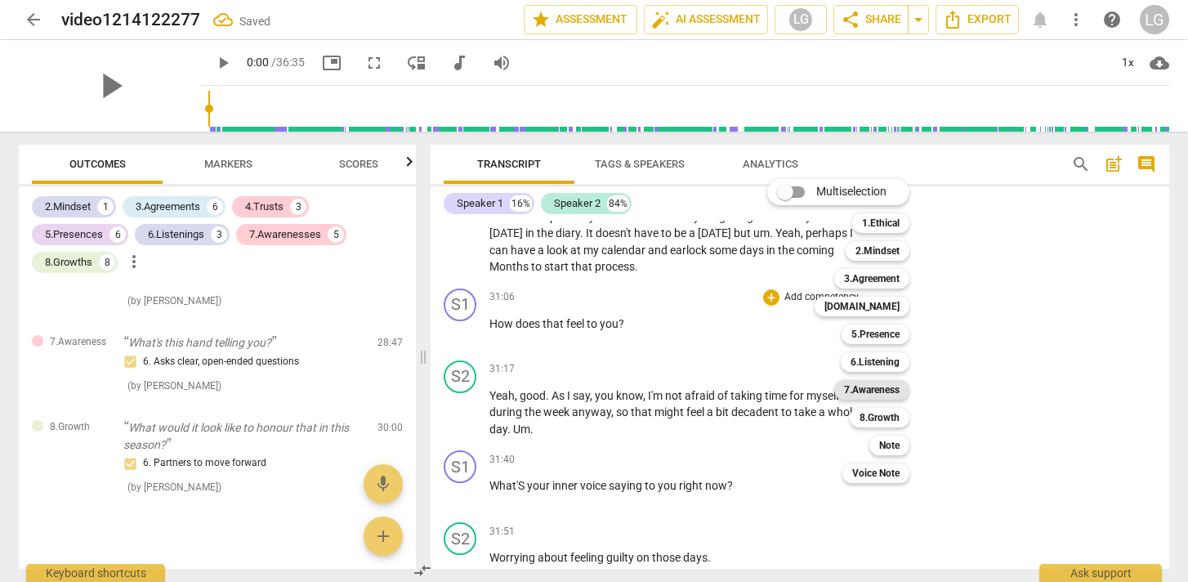
click at [875, 388] on b "7.Awareness" at bounding box center [872, 390] width 56 height 20
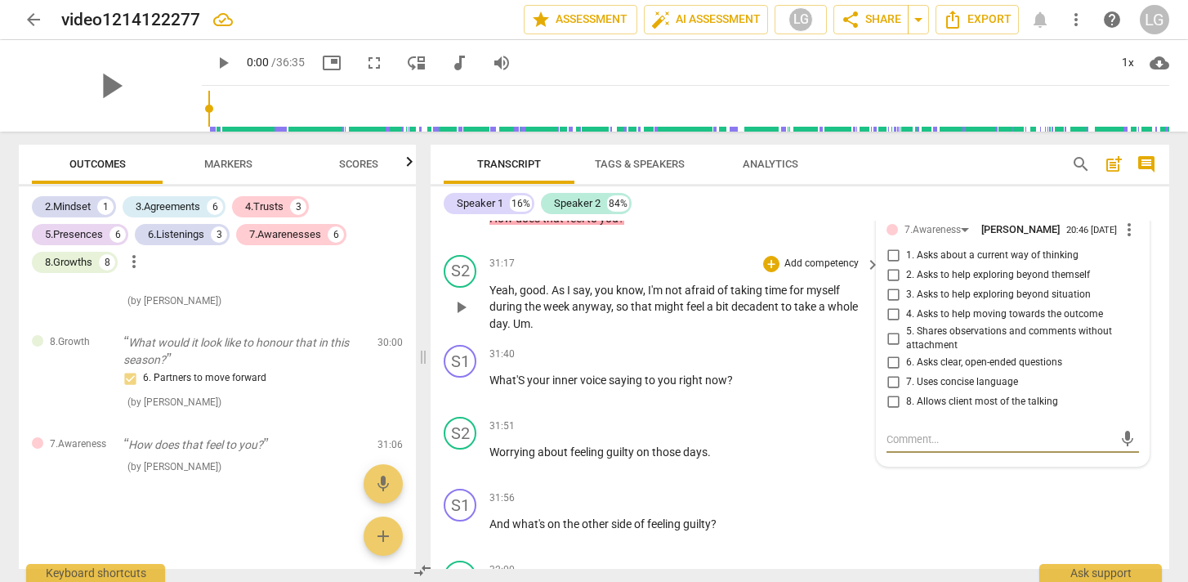
scroll to position [8057, 0]
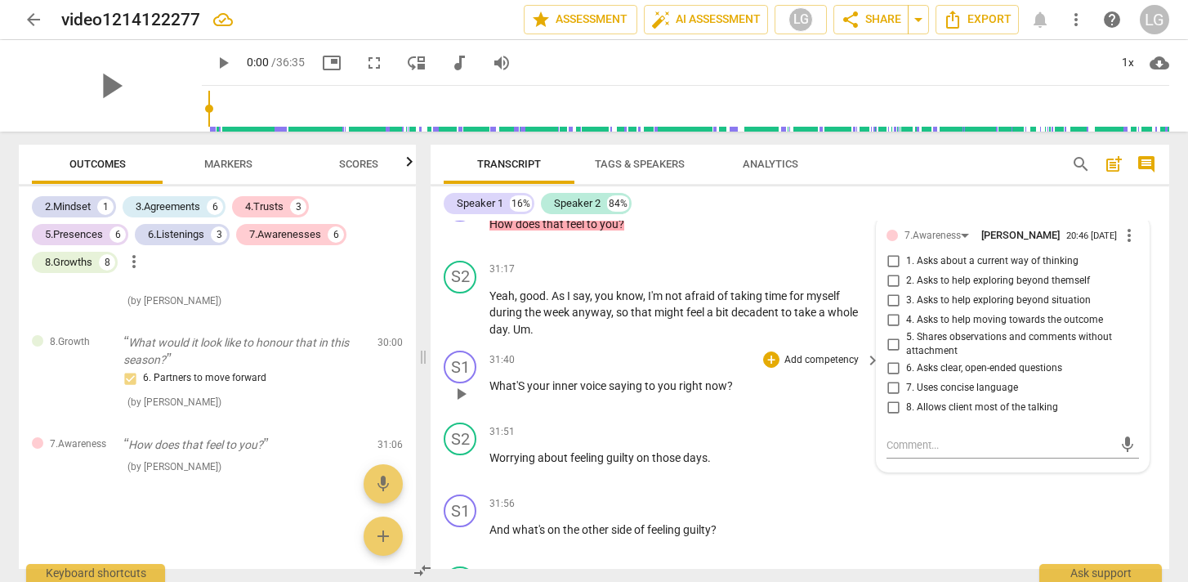
click at [735, 395] on p "What'S your inner voice saying to you right now ?" at bounding box center [680, 386] width 382 height 17
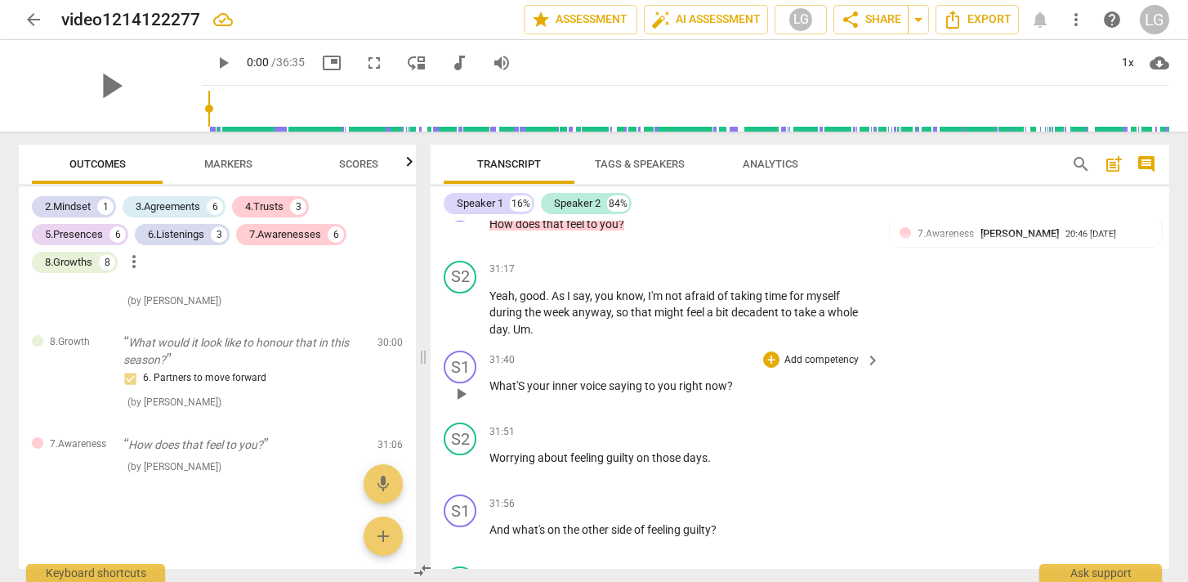
click at [806, 368] on p "Add competency" at bounding box center [822, 360] width 78 height 15
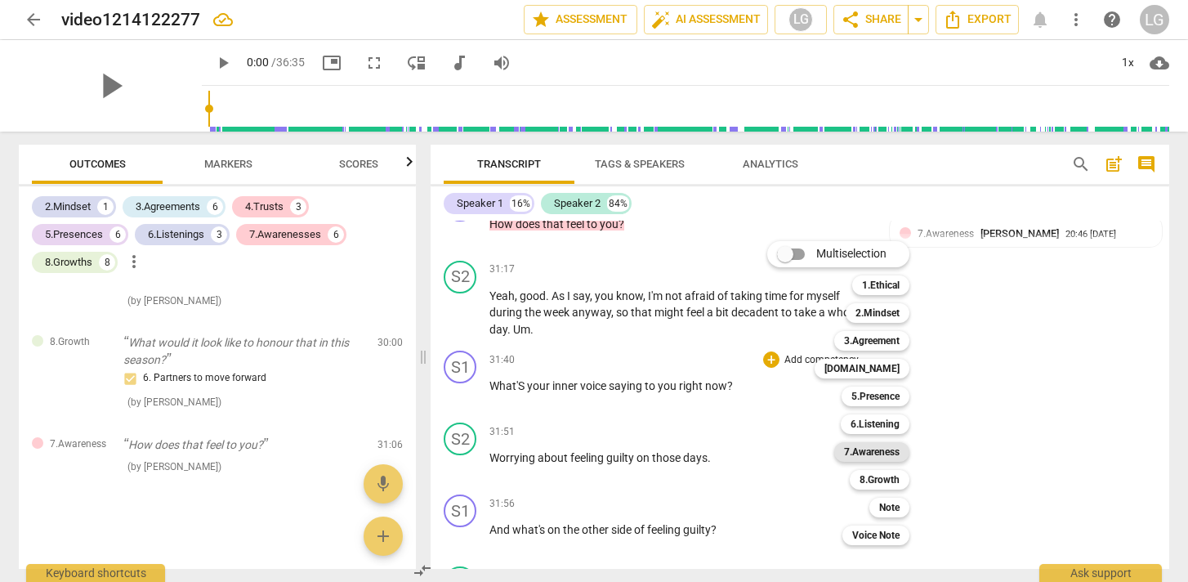
click at [881, 450] on b "7.Awareness" at bounding box center [872, 452] width 56 height 20
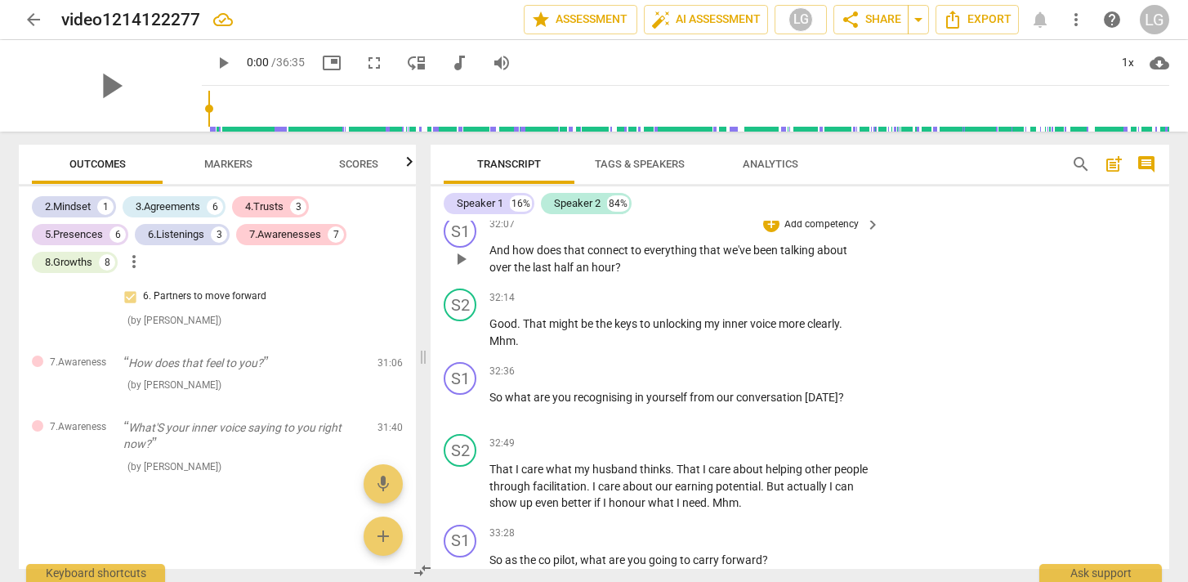
scroll to position [8484, 0]
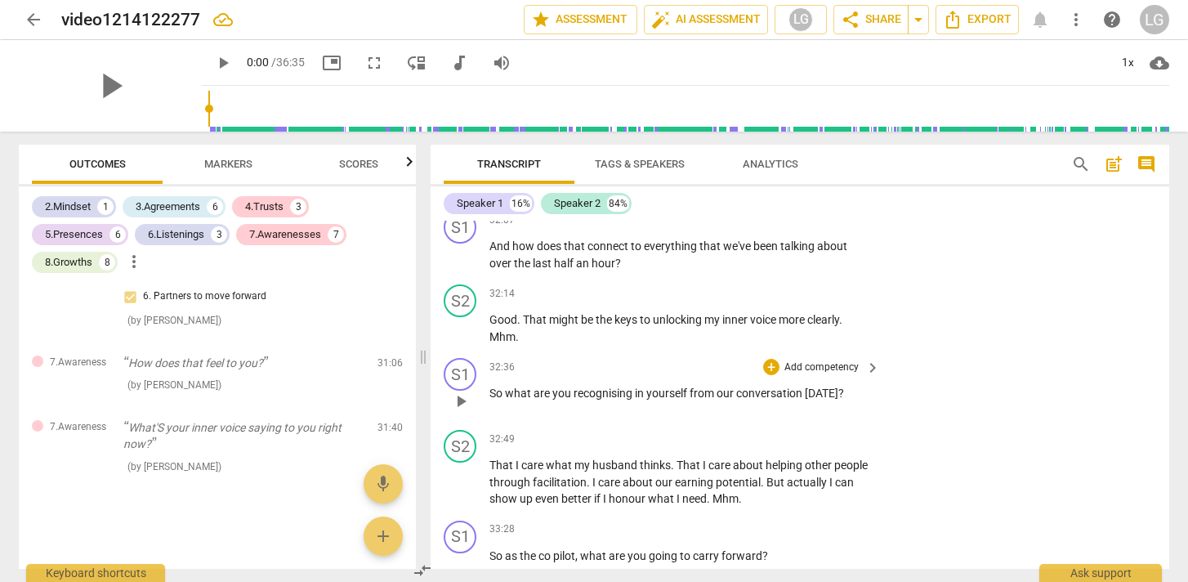
click at [840, 375] on p "Add competency" at bounding box center [822, 367] width 78 height 15
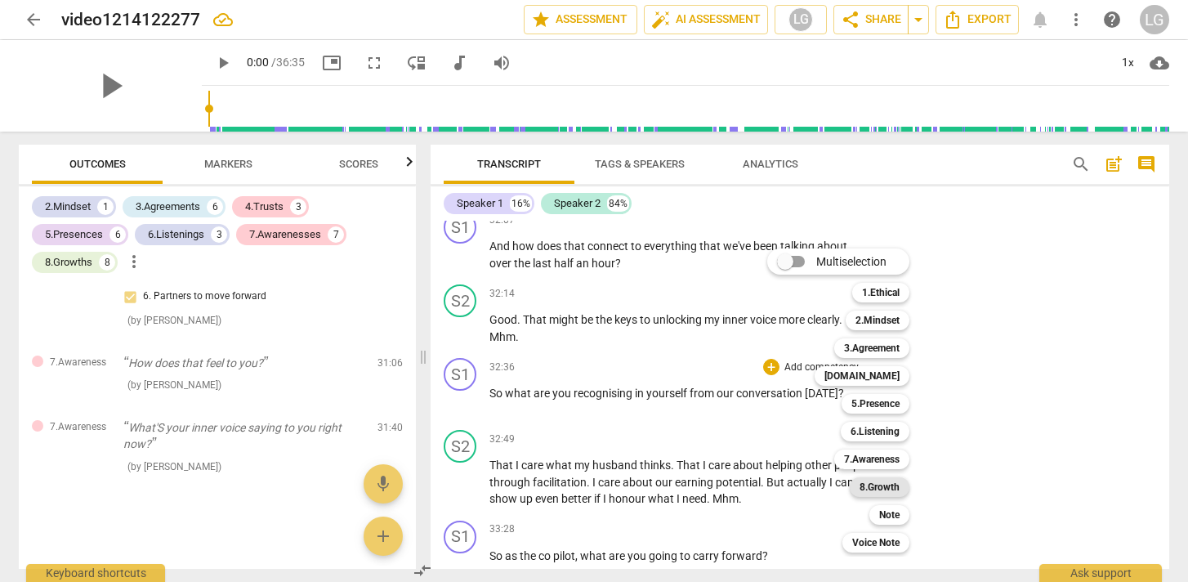
click at [889, 489] on b "8.Growth" at bounding box center [880, 487] width 40 height 20
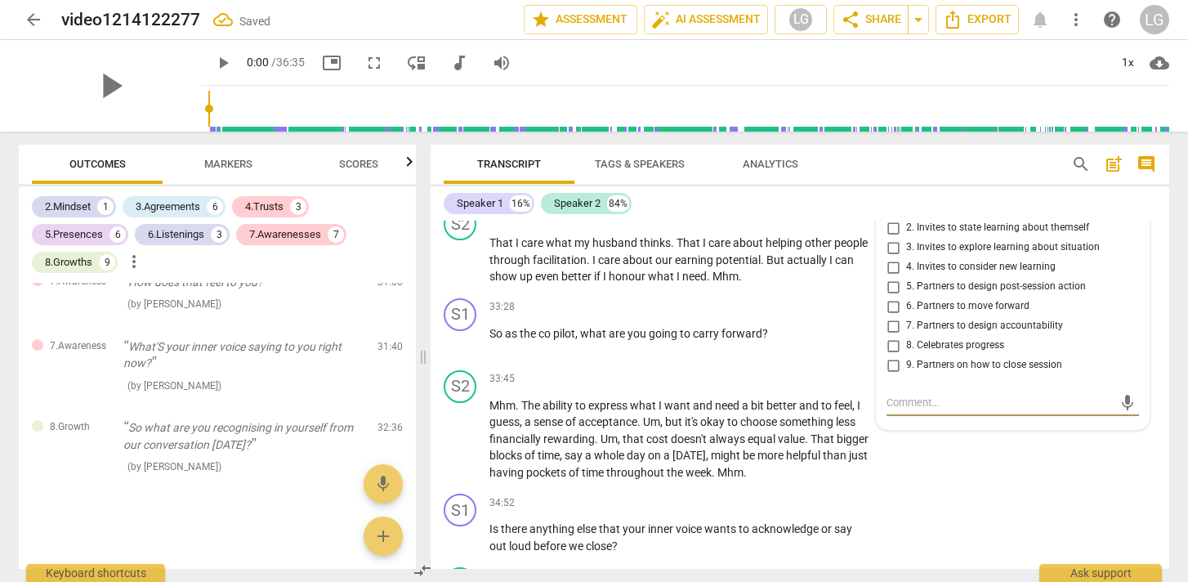
scroll to position [8705, 0]
click at [895, 239] on input "2. Invites to state learning about themself" at bounding box center [893, 230] width 26 height 20
checkbox input "true"
click at [774, 359] on div "33:28 + Add competency keyboard_arrow_right So as the co pilot , what are you g…" at bounding box center [685, 329] width 392 height 59
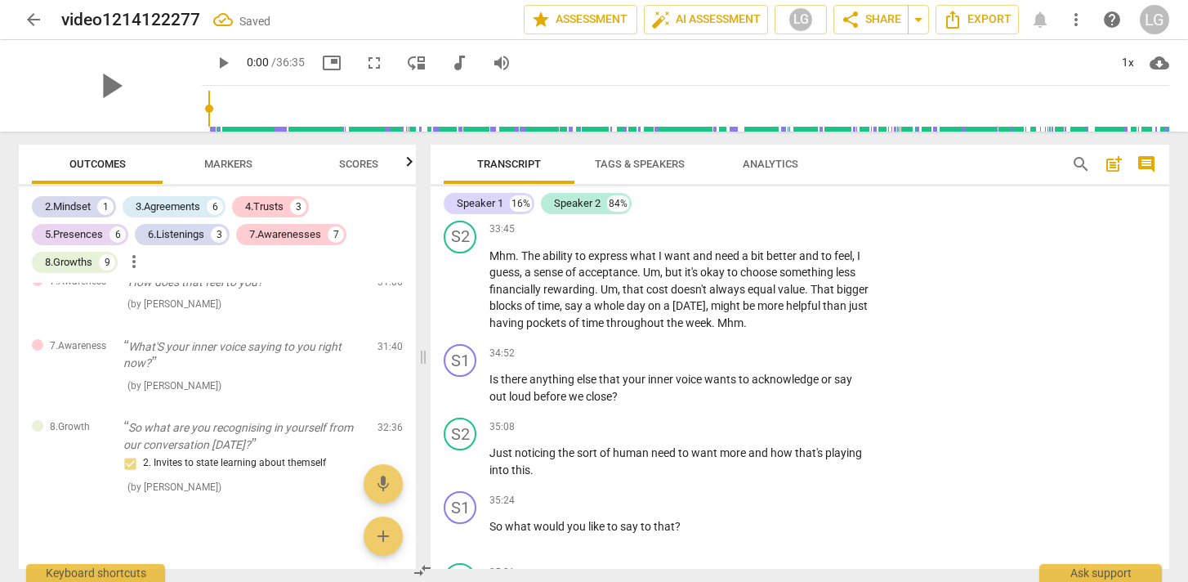
scroll to position [8879, 0]
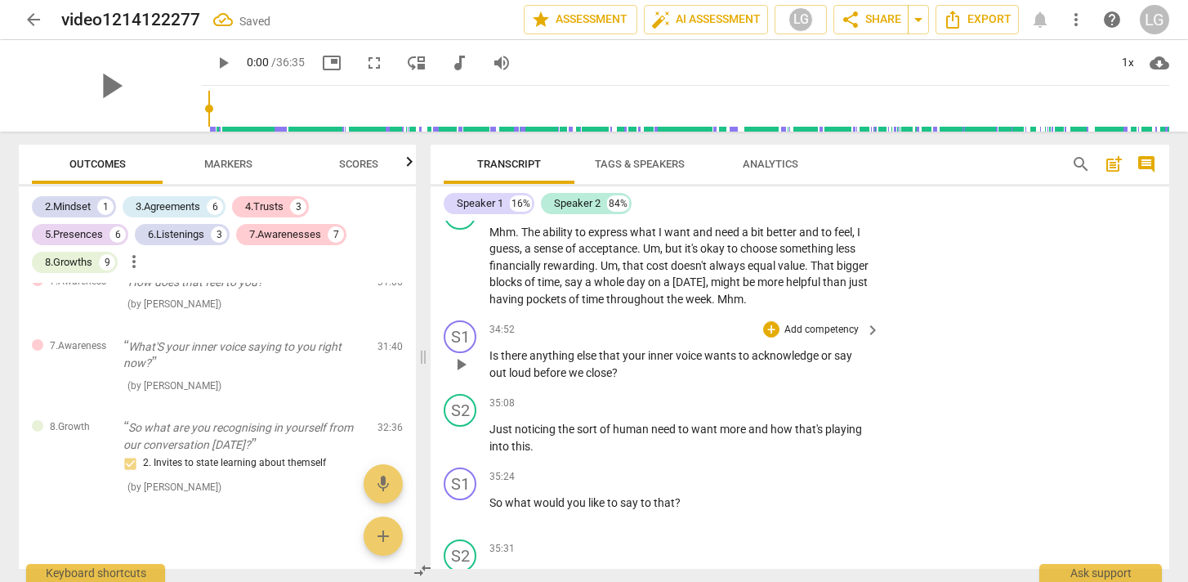
click at [716, 381] on p "Is there anything else that your inner voice wants to acknowledge or say out lo…" at bounding box center [680, 364] width 382 height 34
click at [798, 337] on p "Add competency" at bounding box center [822, 330] width 78 height 15
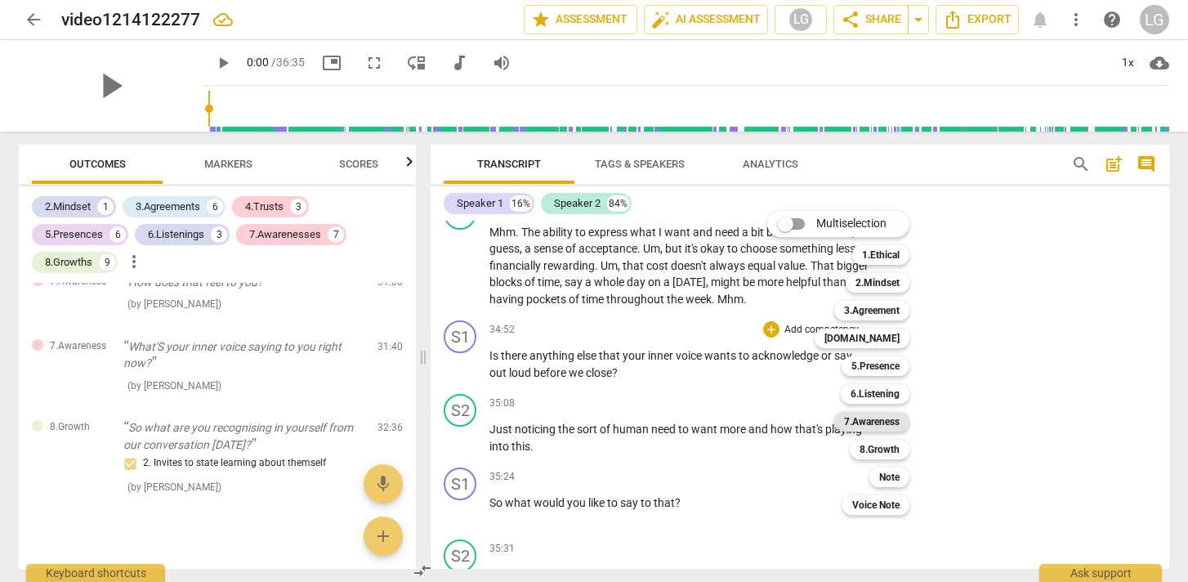
click at [882, 423] on b "7.Awareness" at bounding box center [872, 422] width 56 height 20
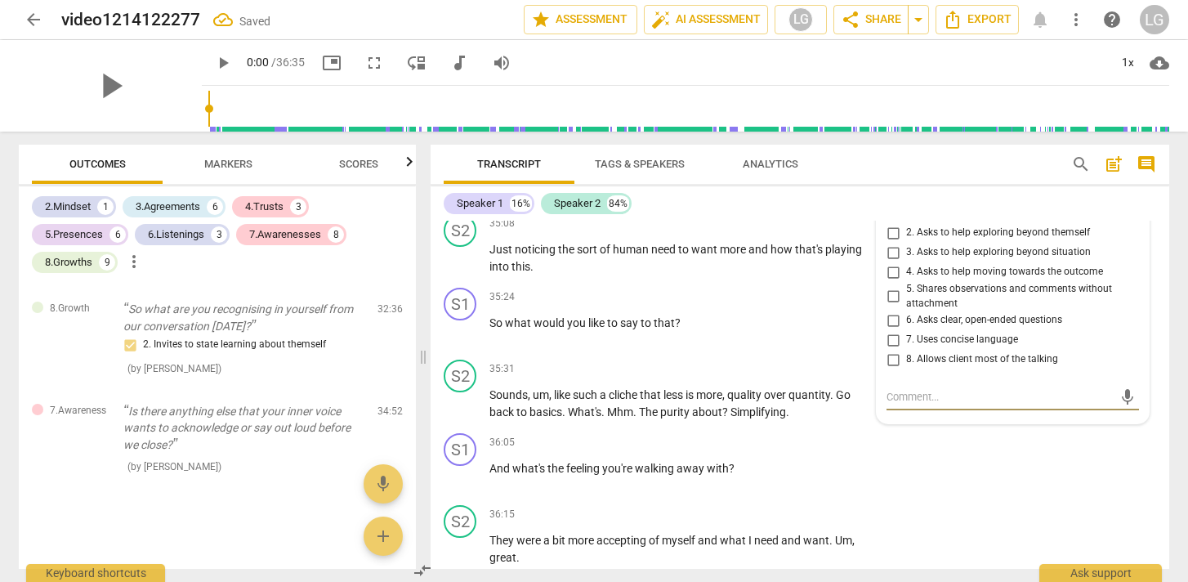
scroll to position [9049, 0]
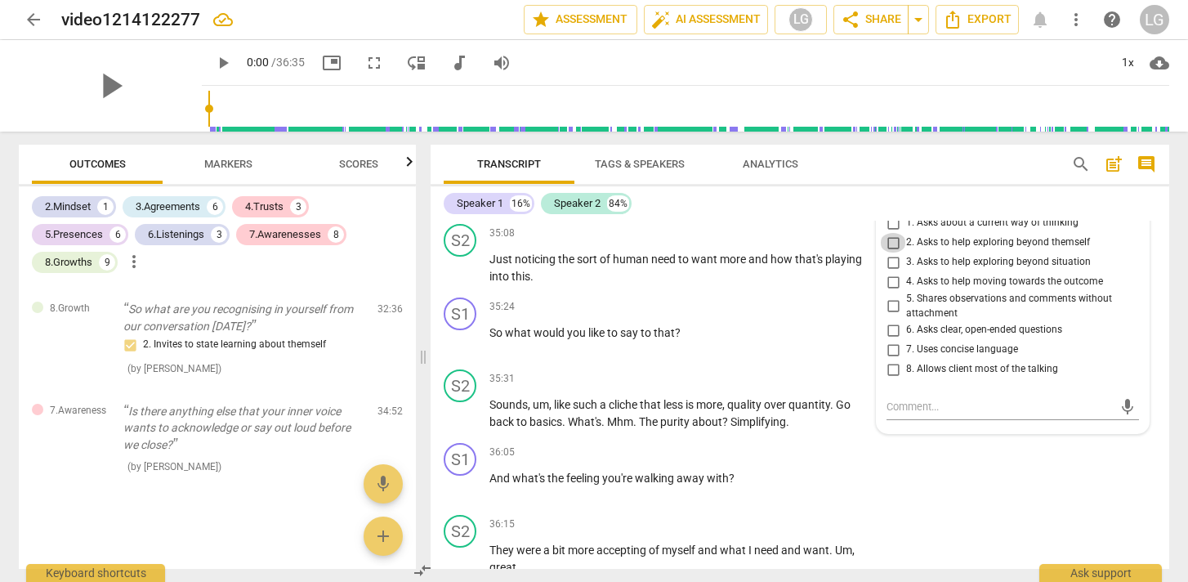
click at [891, 252] on input "2. Asks to help exploring beyond themself" at bounding box center [893, 243] width 26 height 20
checkbox input "true"
click at [659, 356] on div "35:24 + Add competency keyboard_arrow_right So what would you like to say to th…" at bounding box center [685, 326] width 392 height 59
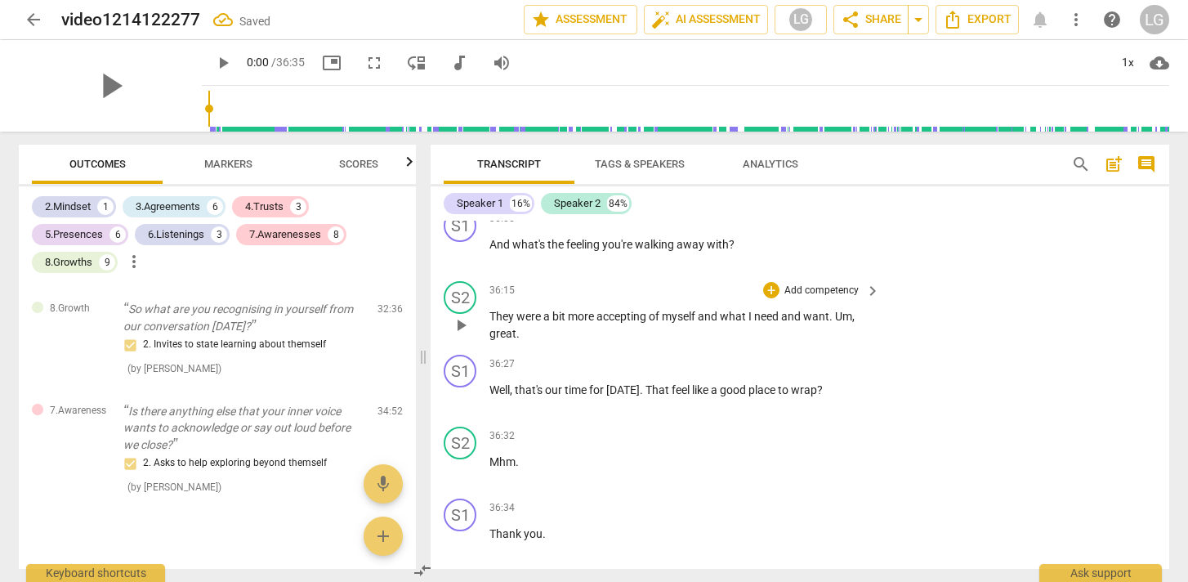
scroll to position [9277, 0]
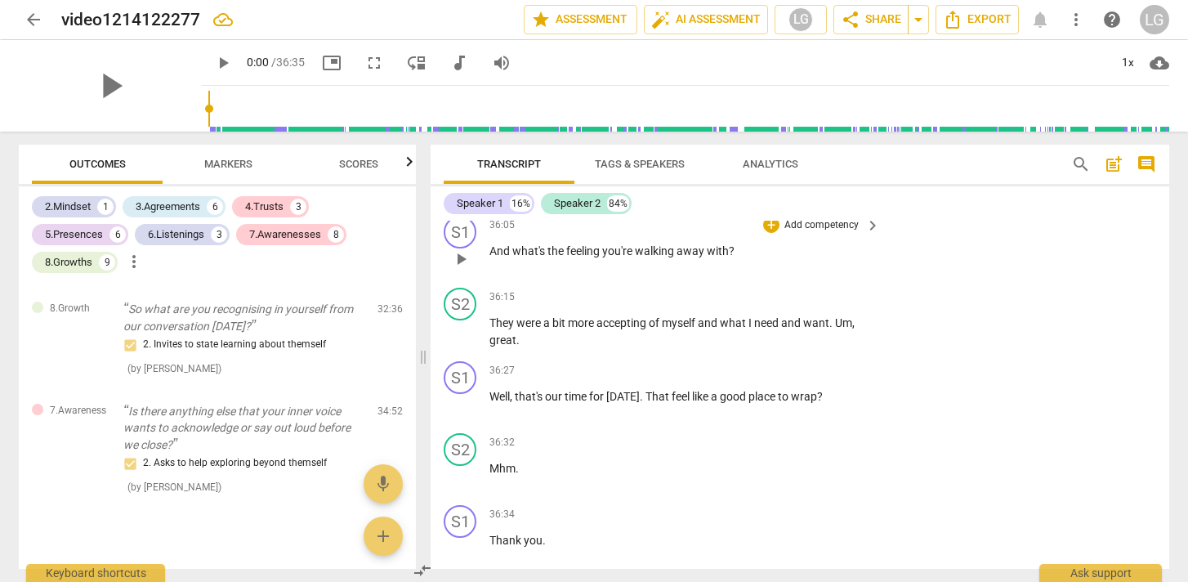
click at [799, 233] on p "Add competency" at bounding box center [822, 225] width 78 height 15
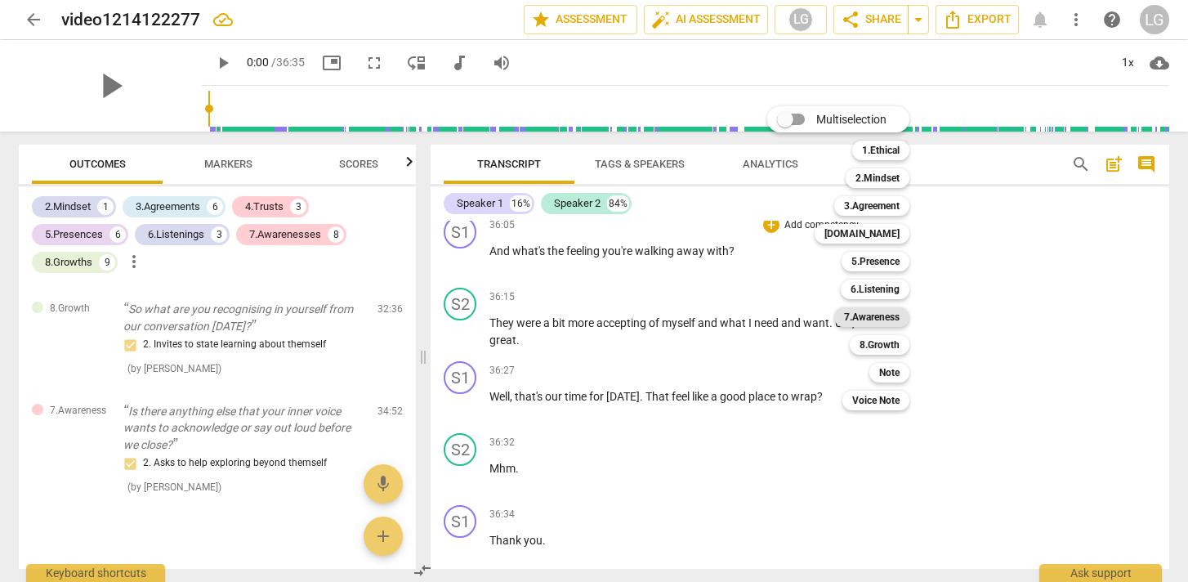
click at [887, 319] on b "7.Awareness" at bounding box center [872, 317] width 56 height 20
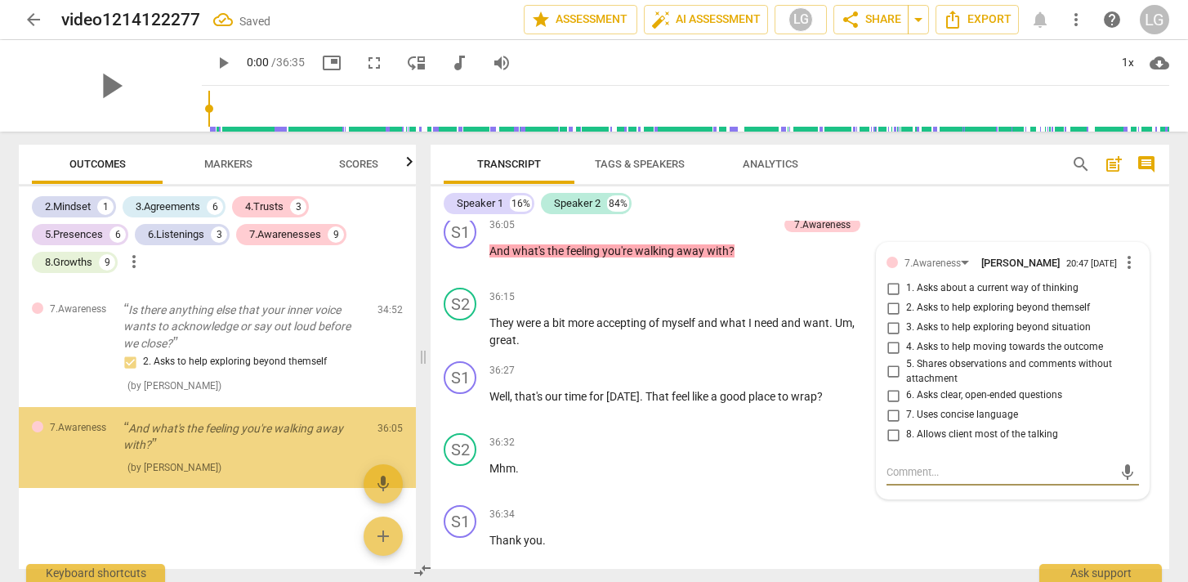
scroll to position [3941, 0]
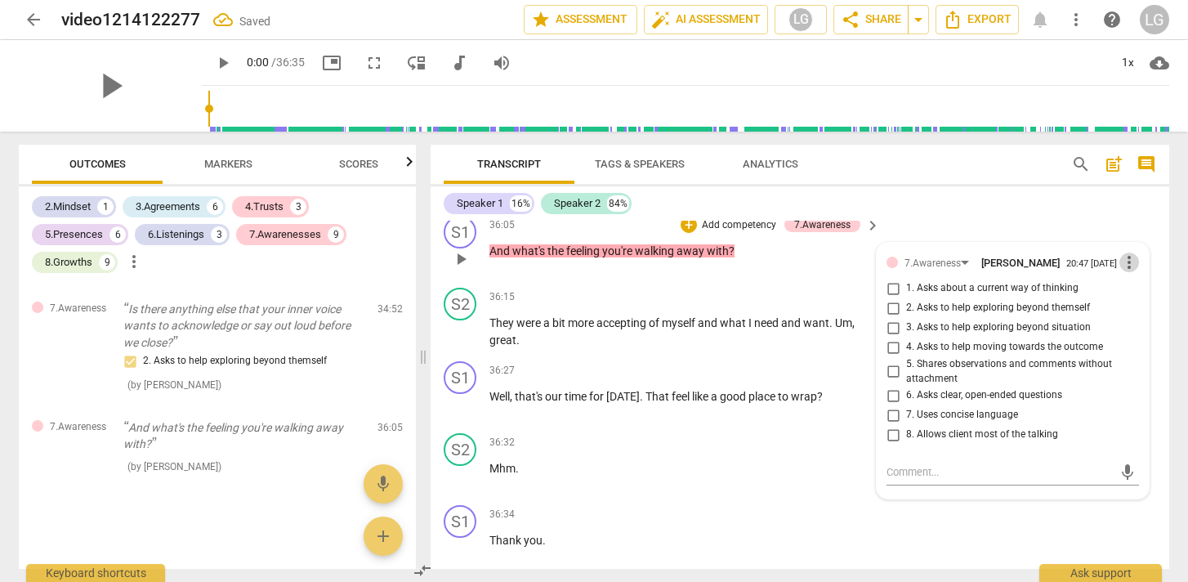
click at [1121, 272] on span "more_vert" at bounding box center [1129, 262] width 20 height 20
click at [1133, 332] on li "Delete" at bounding box center [1142, 329] width 56 height 31
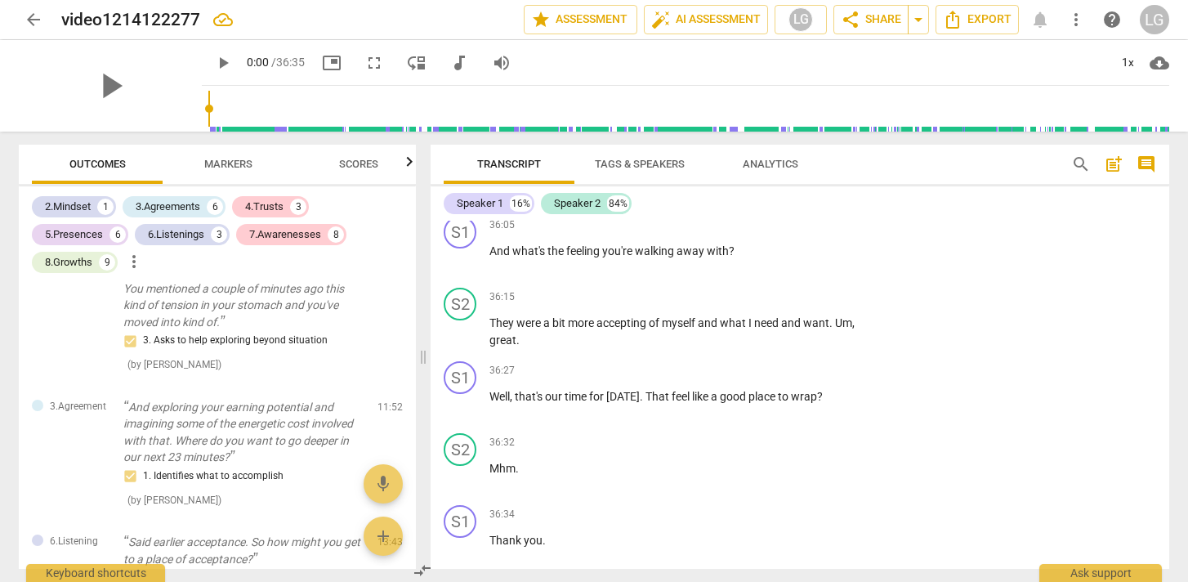
scroll to position [1607, 0]
